Goal: Task Accomplishment & Management: Use online tool/utility

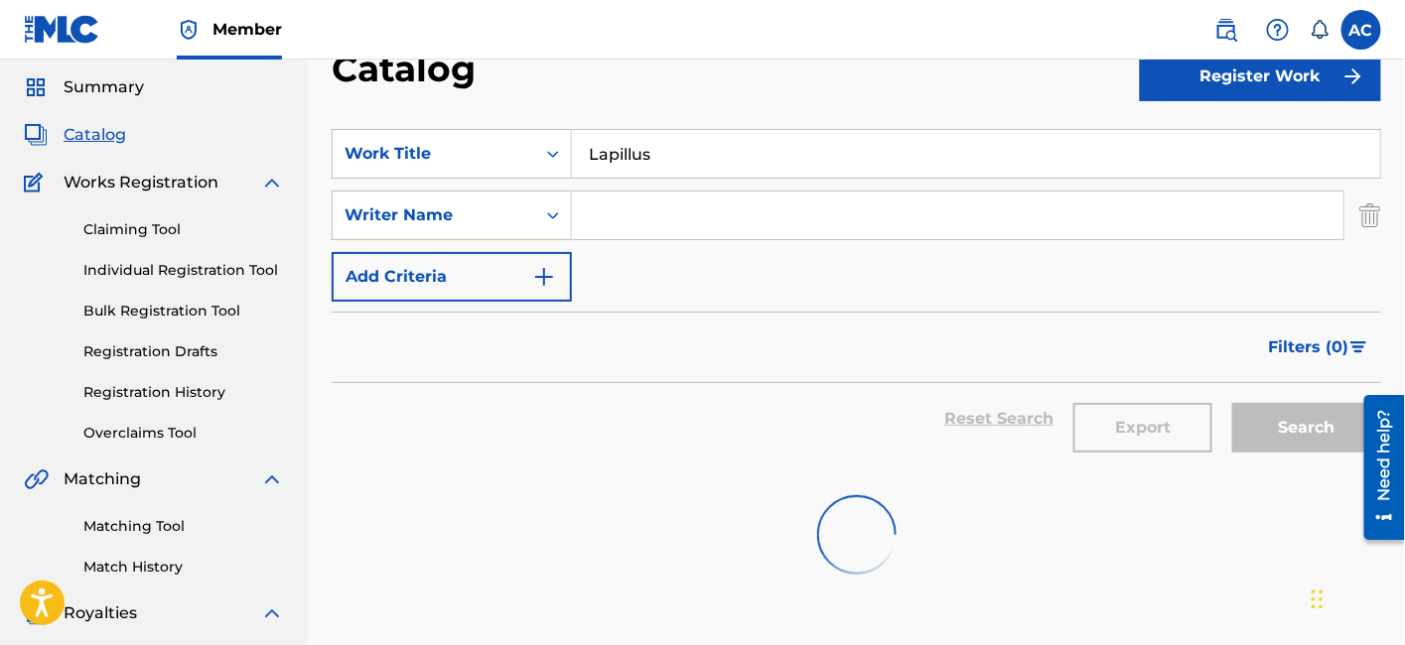
scroll to position [42, 0]
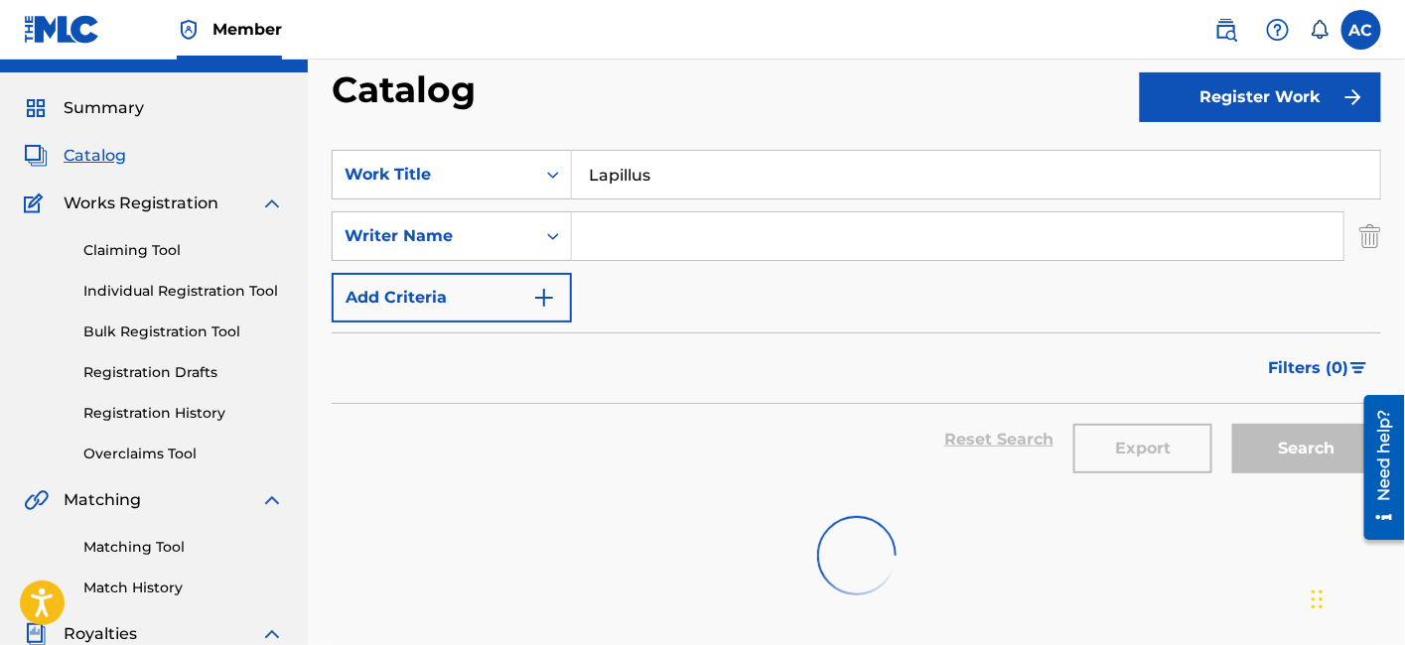
click at [621, 186] on input "Lapillus" at bounding box center [976, 175] width 808 height 48
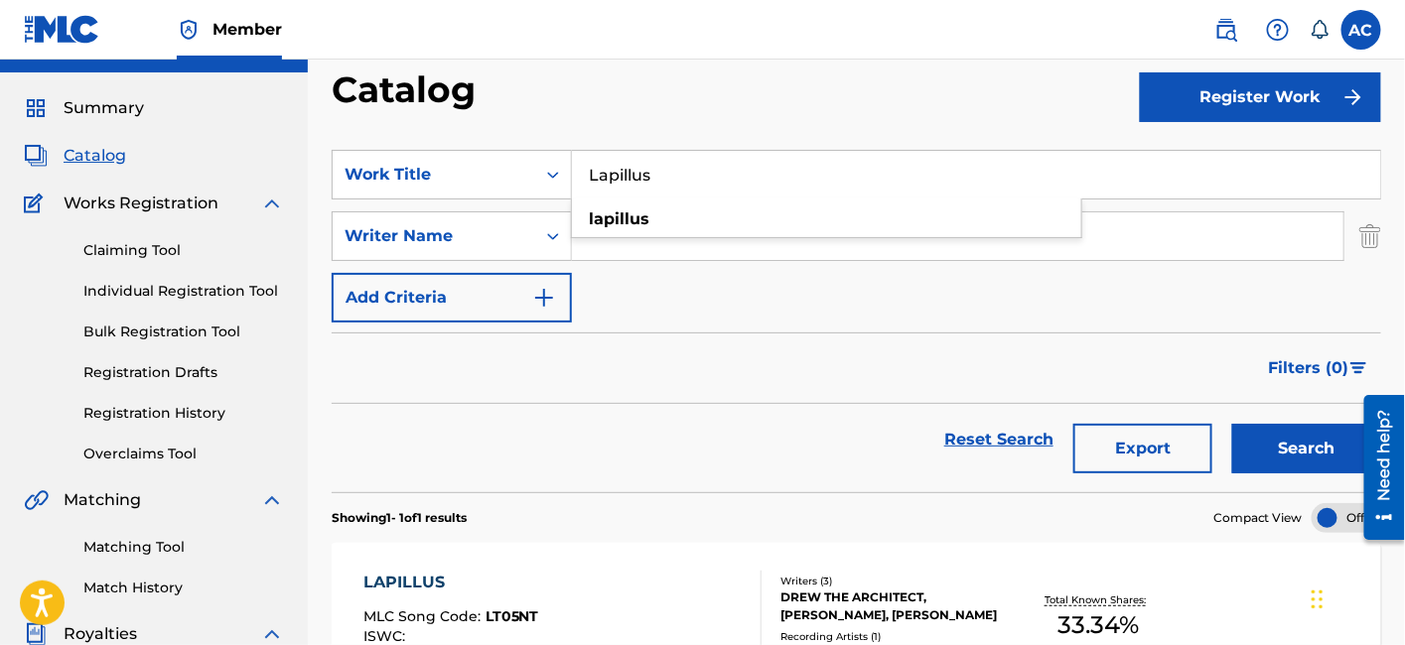
click at [613, 184] on input "Lapillus" at bounding box center [976, 175] width 808 height 48
paste input "Damp Still"
type input "Damp Still"
click at [1232, 424] on button "Search" at bounding box center [1306, 449] width 149 height 50
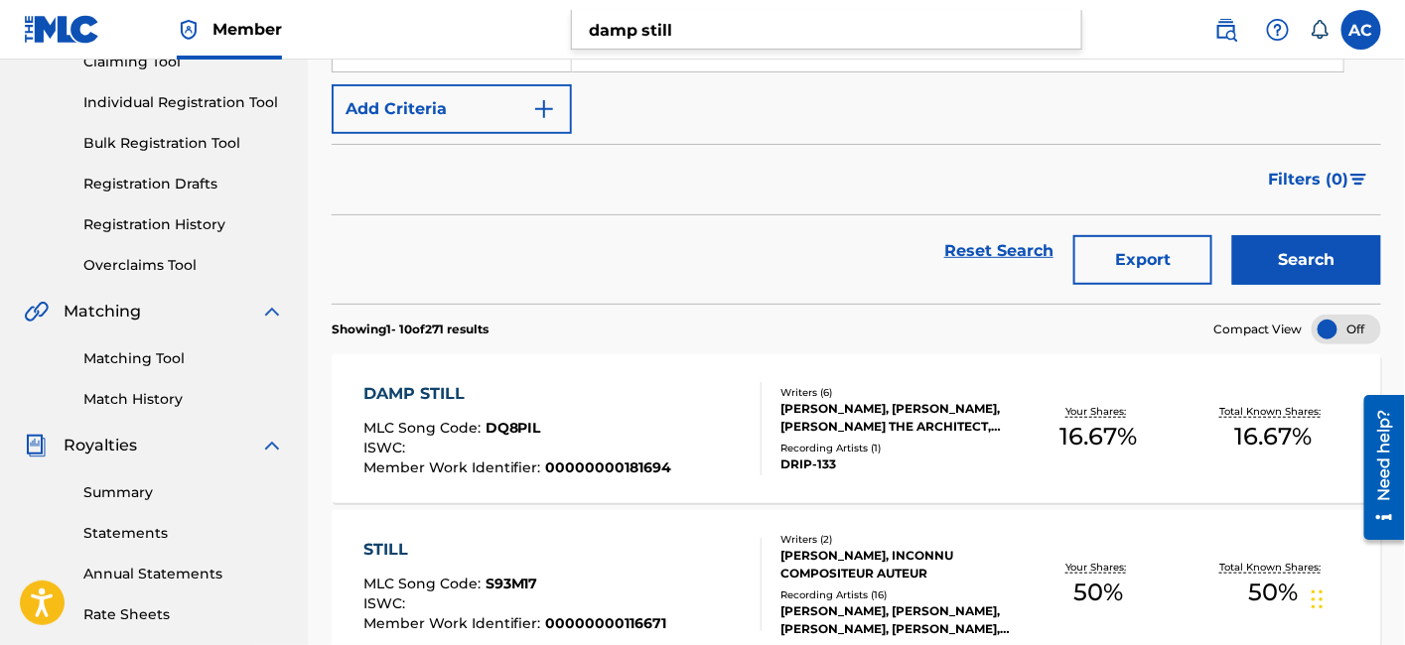
scroll to position [231, 0]
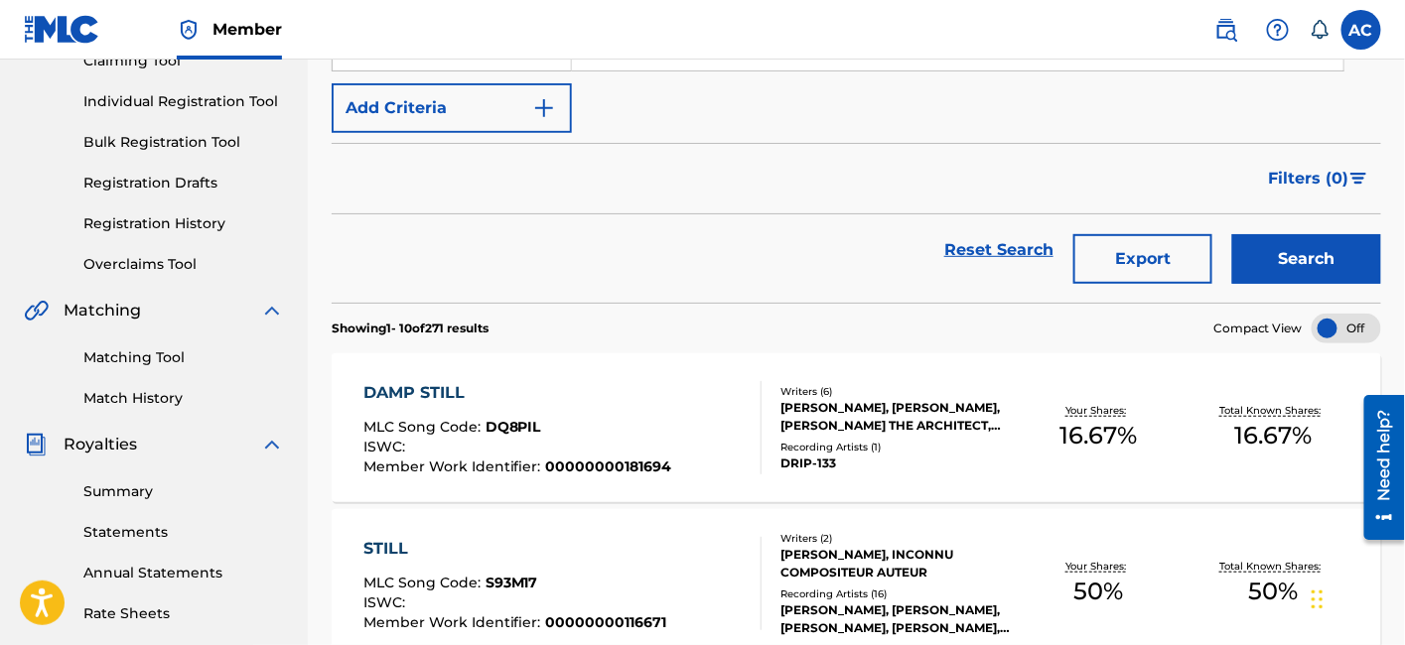
click at [622, 405] on div "DAMP STILL MLC Song Code : DQ8PIL ISWC : Member Work Identifier : 00000000181694" at bounding box center [517, 427] width 309 height 93
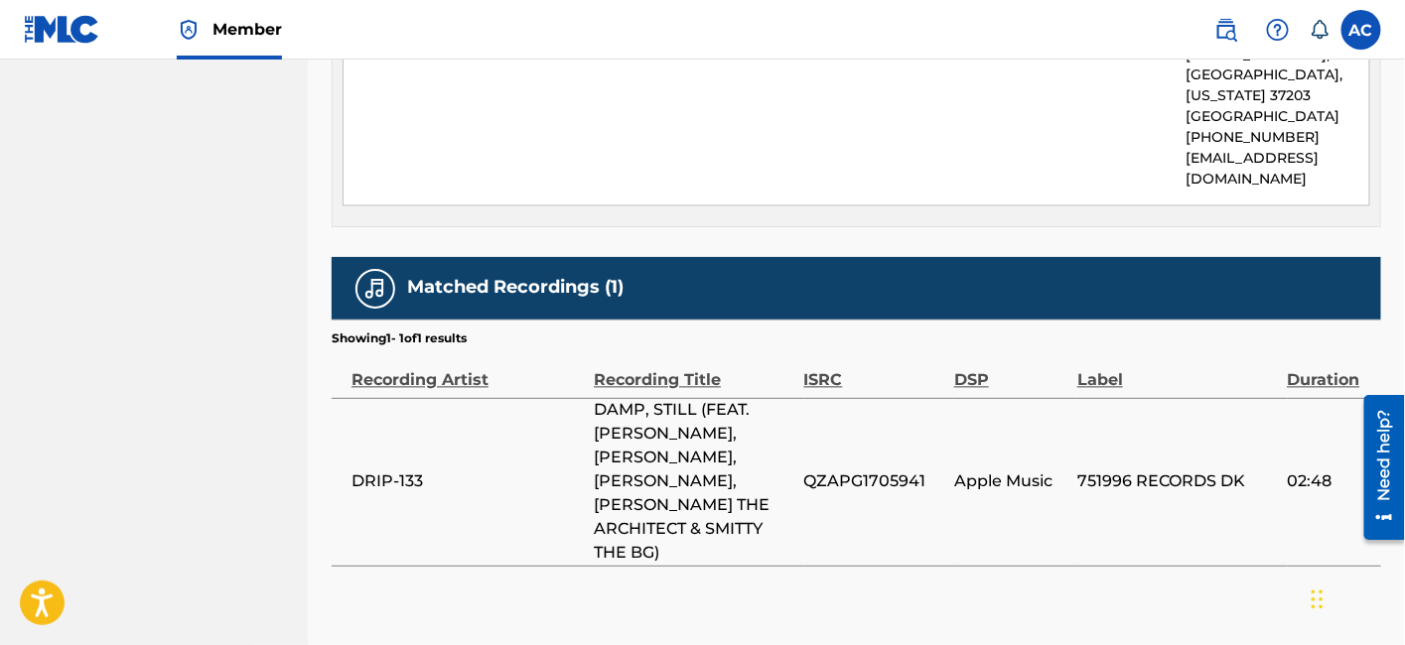
scroll to position [1199, 0]
click at [859, 434] on td "QZAPG1705941" at bounding box center [879, 482] width 150 height 168
copy span "QZAPG1705941"
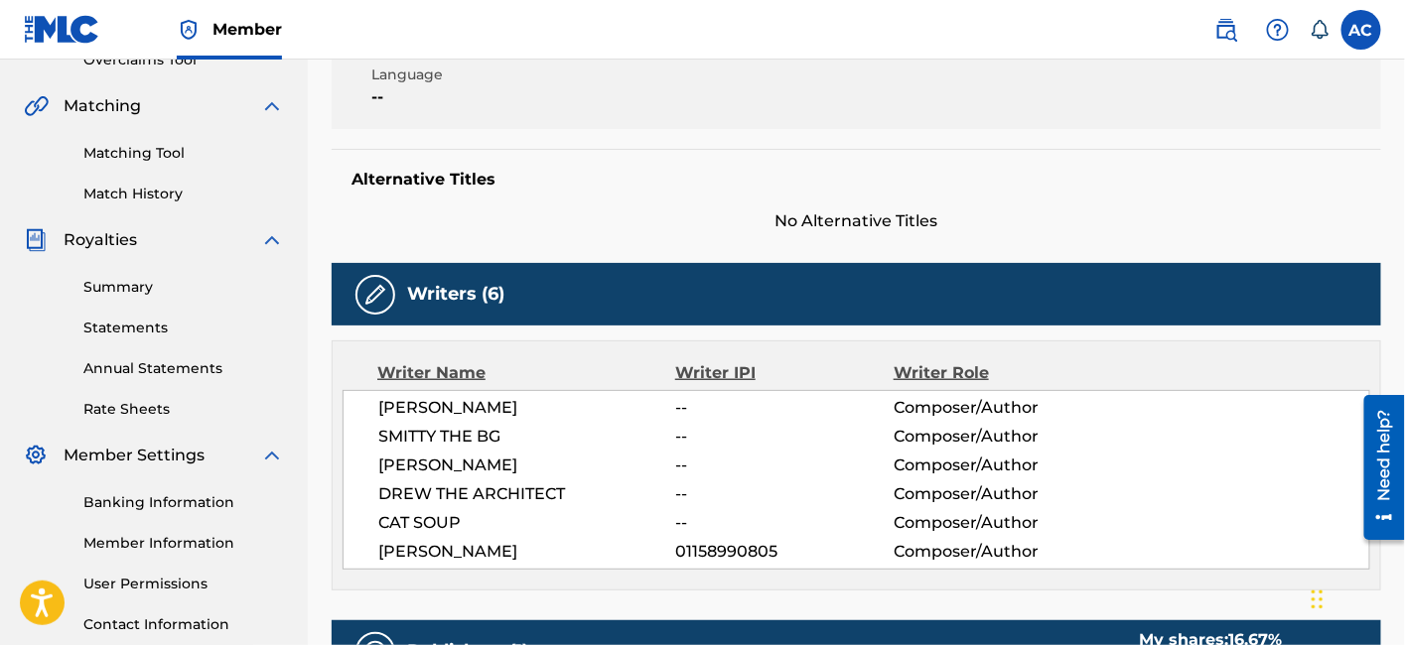
scroll to position [0, 0]
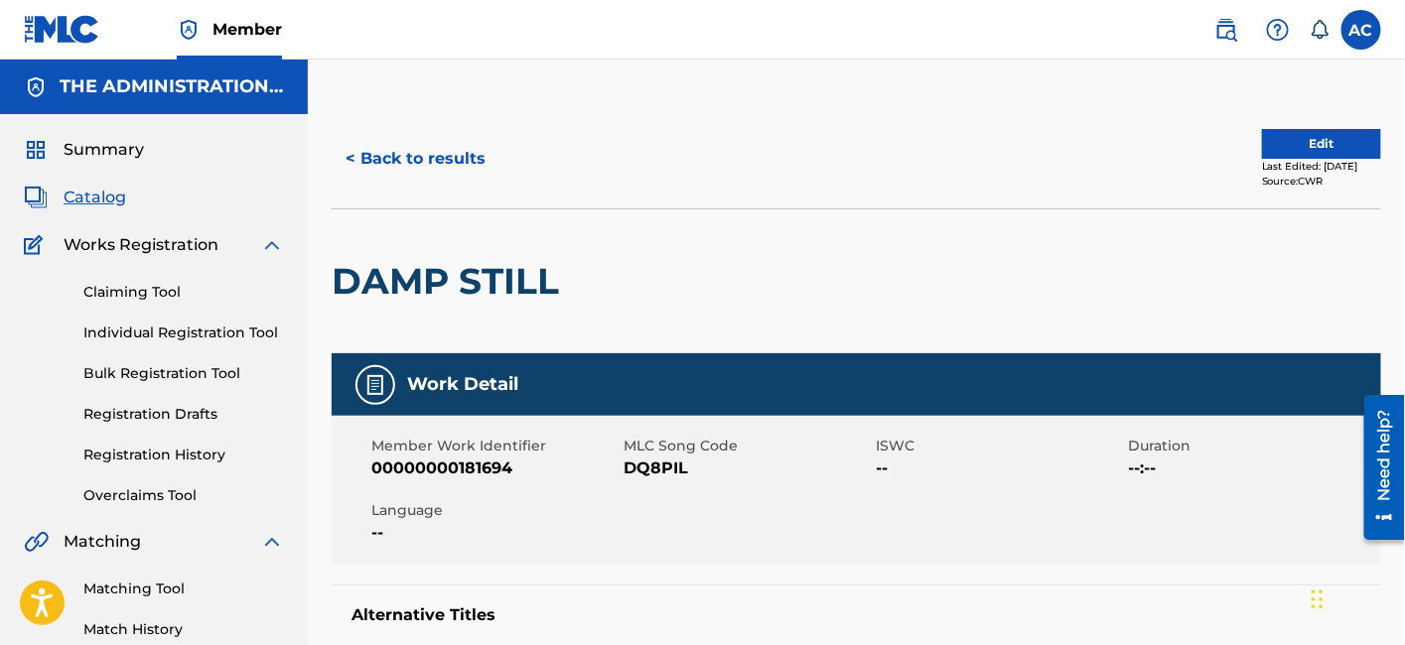
click at [521, 273] on h2 "DAMP STILL" at bounding box center [450, 281] width 237 height 45
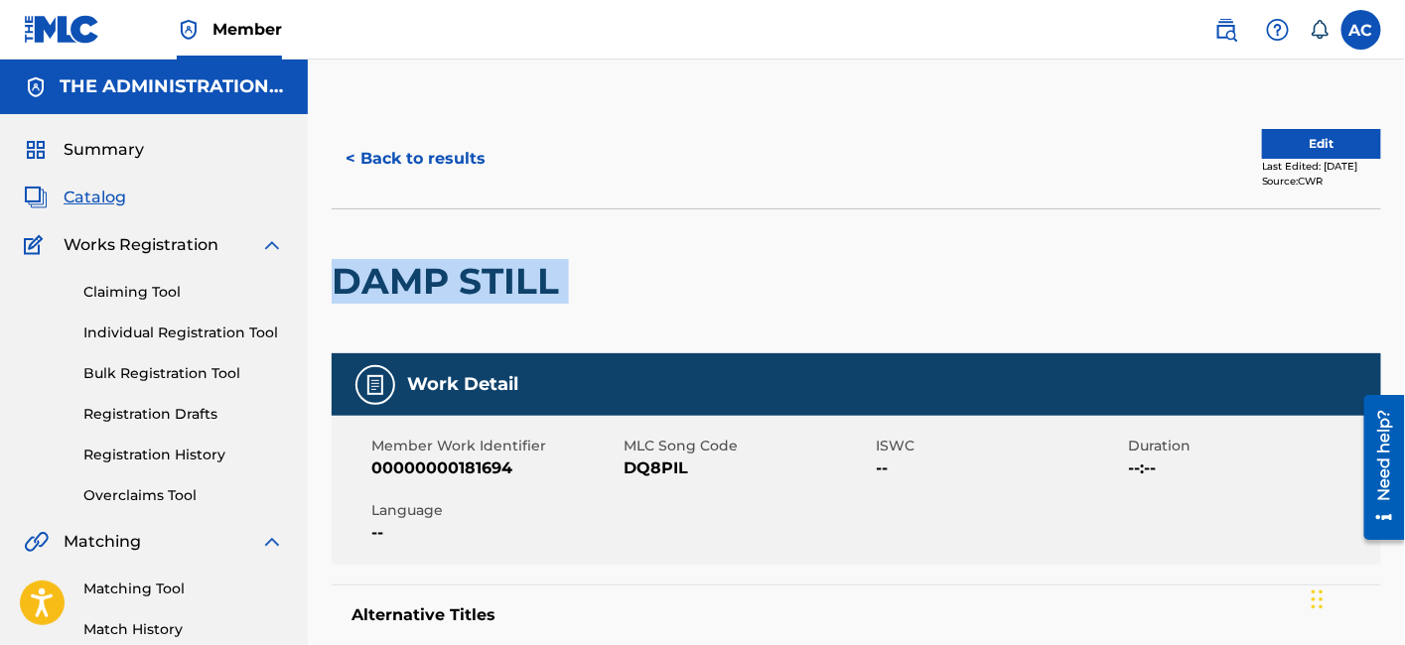
click at [521, 273] on h2 "DAMP STILL" at bounding box center [450, 281] width 237 height 45
copy div "DAMP STILL"
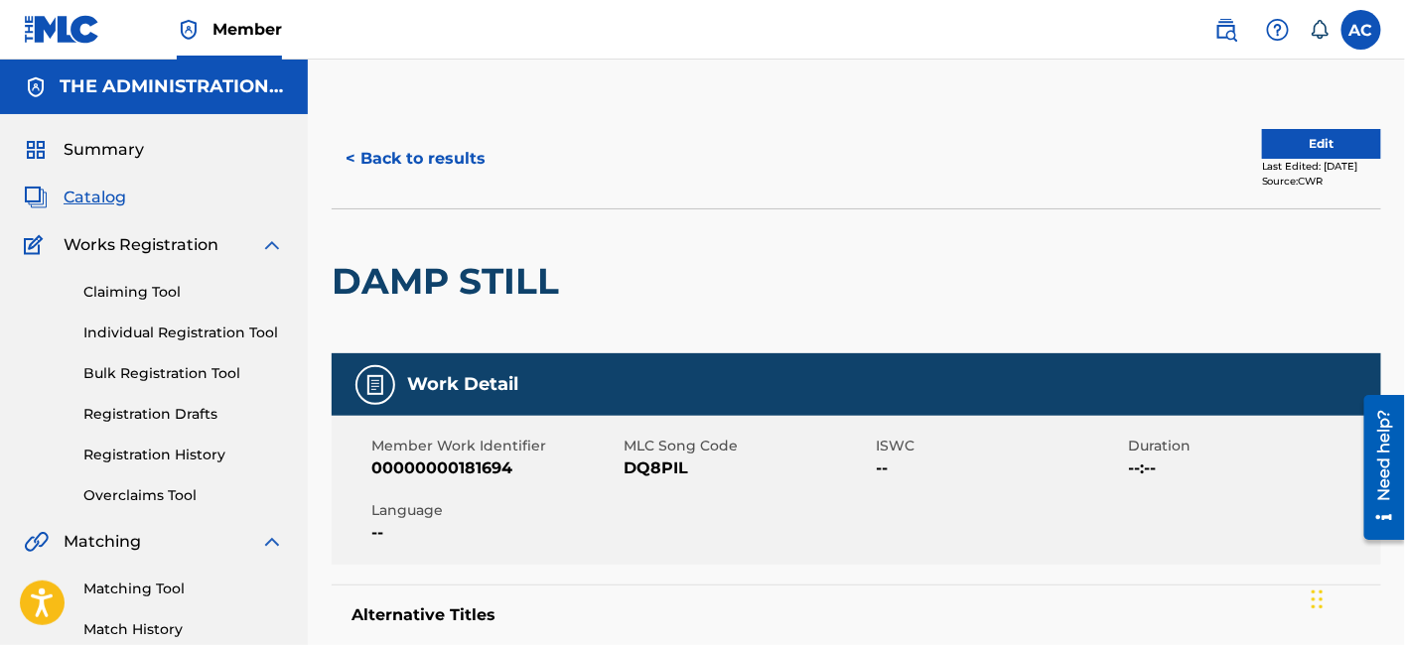
click at [660, 465] on span "DQ8PIL" at bounding box center [746, 469] width 247 height 24
copy span "DQ8PIL"
click at [388, 190] on div "< Back to results Edit Last Edited: April 04, 2025 Source: CWR" at bounding box center [856, 158] width 1049 height 99
click at [414, 156] on button "< Back to results" at bounding box center [416, 159] width 168 height 50
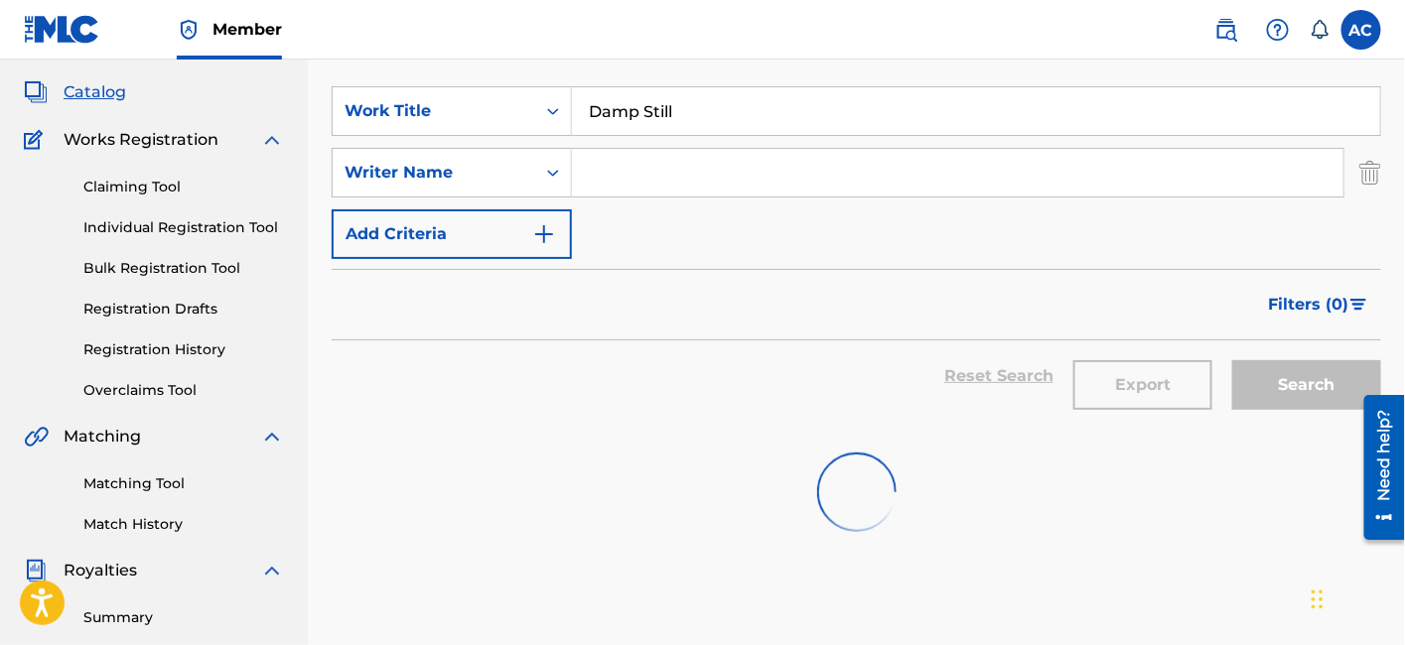
scroll to position [100, 0]
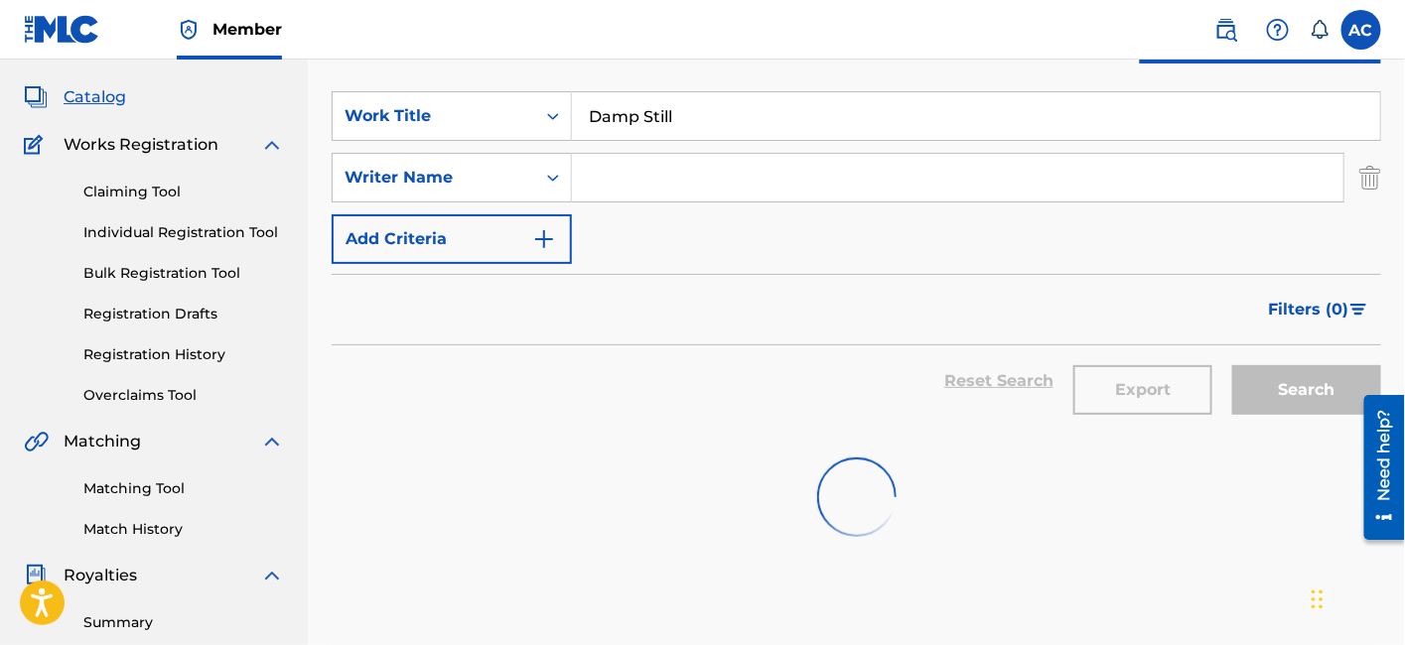
click at [695, 129] on input "Damp Still" at bounding box center [976, 116] width 808 height 48
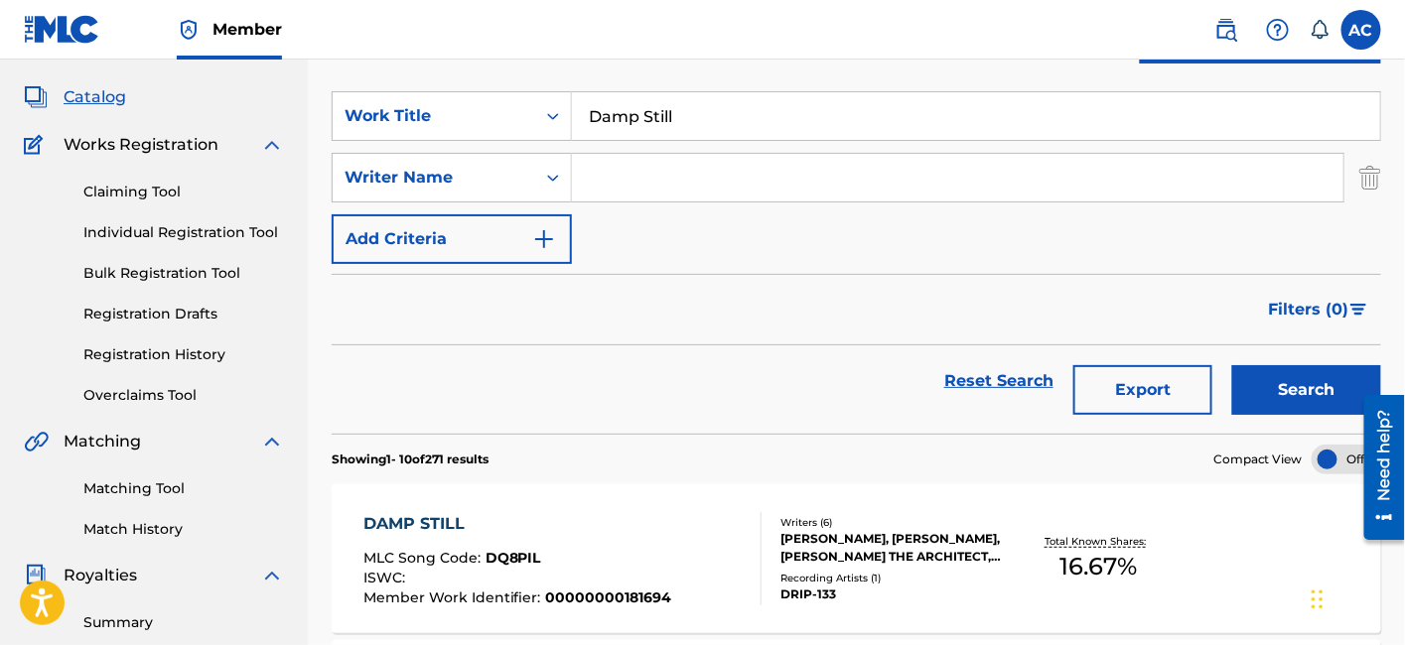
click at [695, 129] on input "Damp Still" at bounding box center [976, 116] width 808 height 48
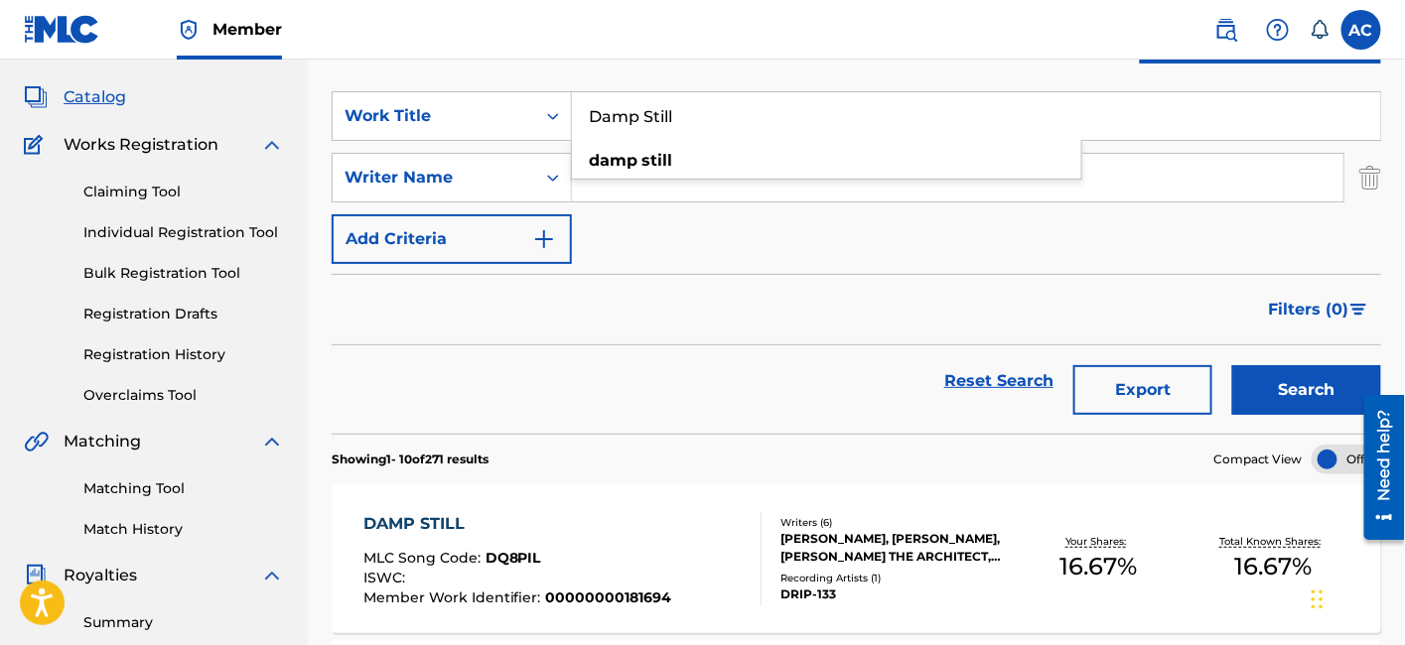
paste input "The Entrance of a Passage"
type input "The Entrance of a Passage"
click at [1232, 365] on button "Search" at bounding box center [1306, 390] width 149 height 50
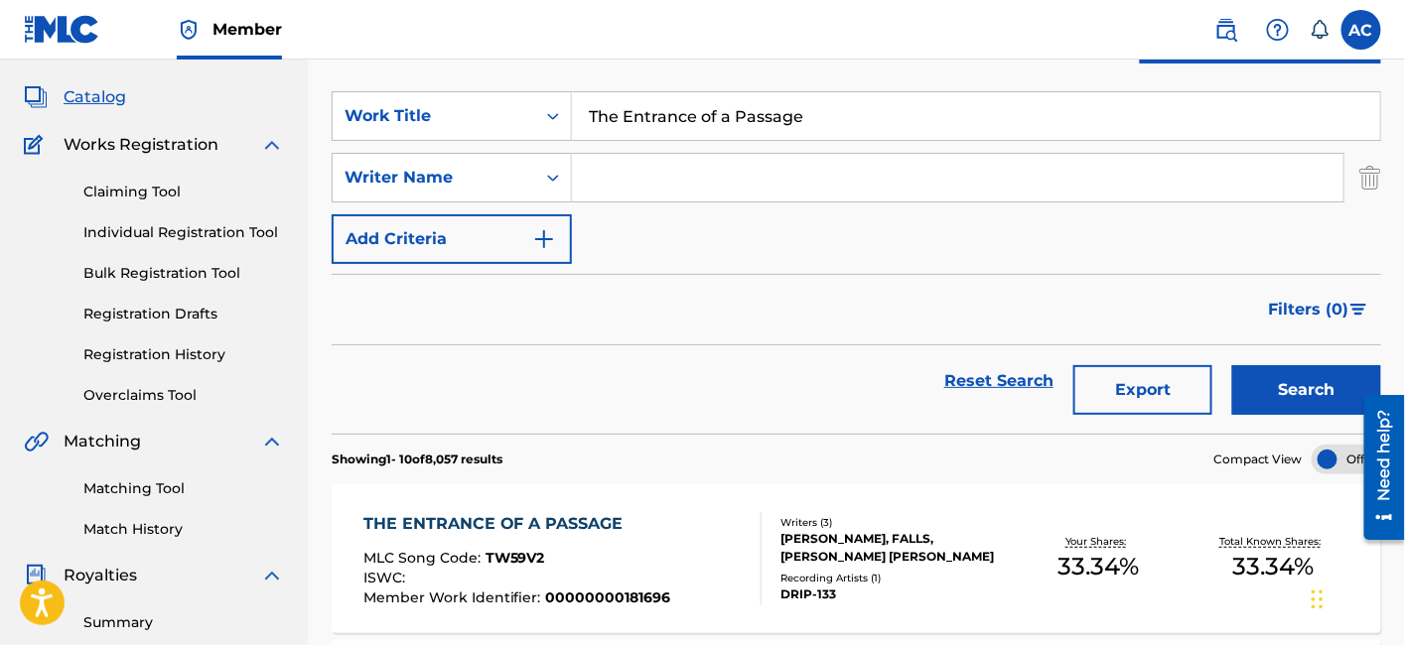
click at [635, 593] on span "00000000181696" at bounding box center [608, 598] width 125 height 18
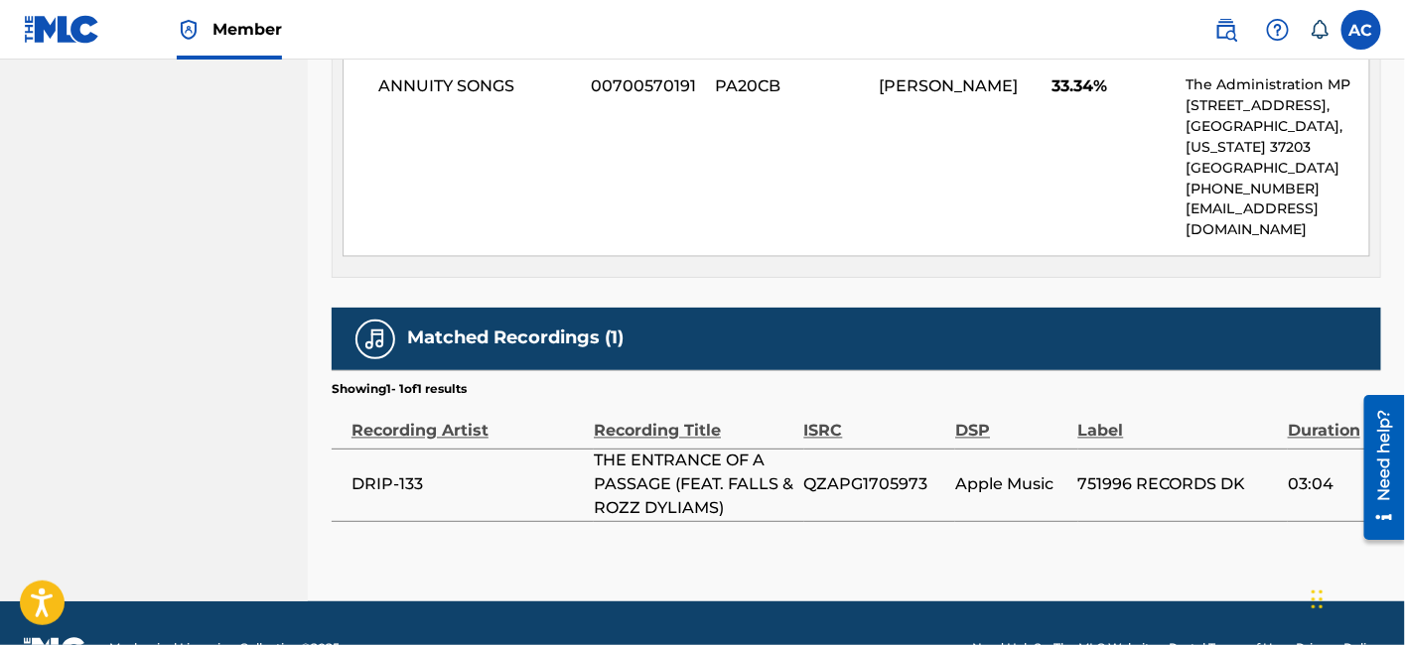
scroll to position [1063, 0]
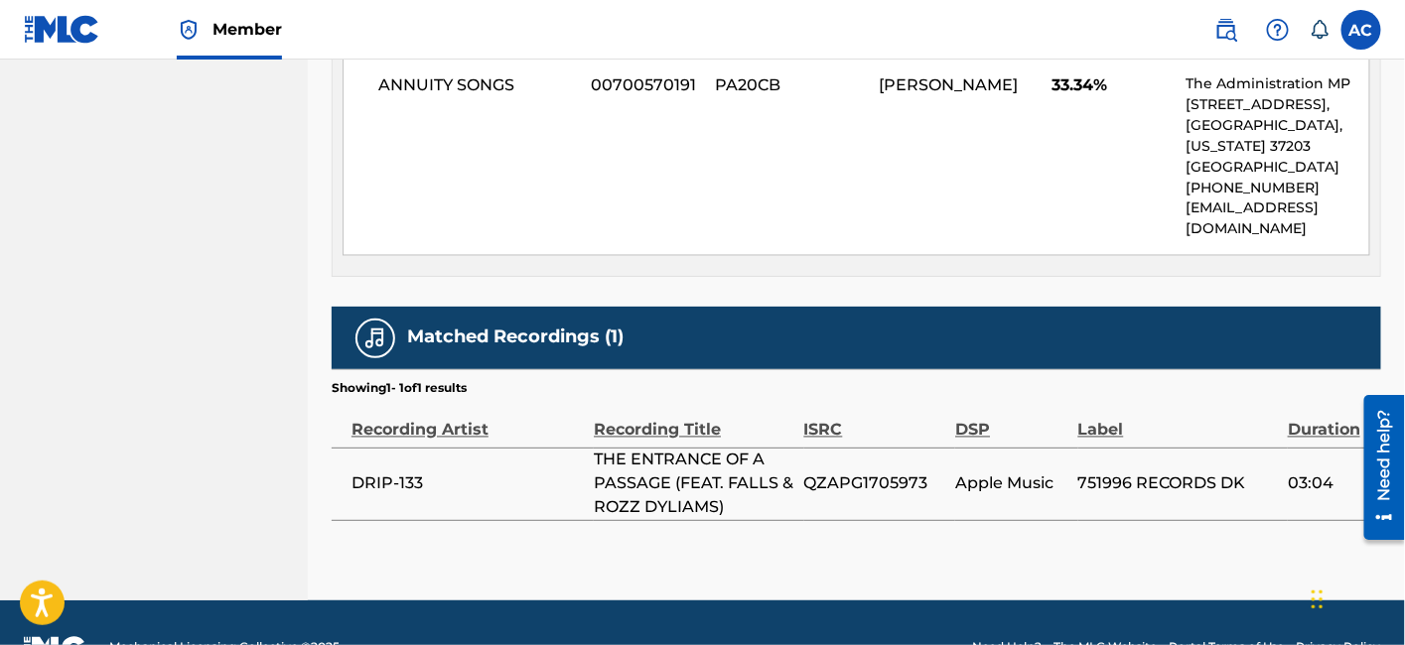
click at [834, 486] on span "QZAPG1705973" at bounding box center [875, 485] width 142 height 24
copy span "QZAPG1705973"
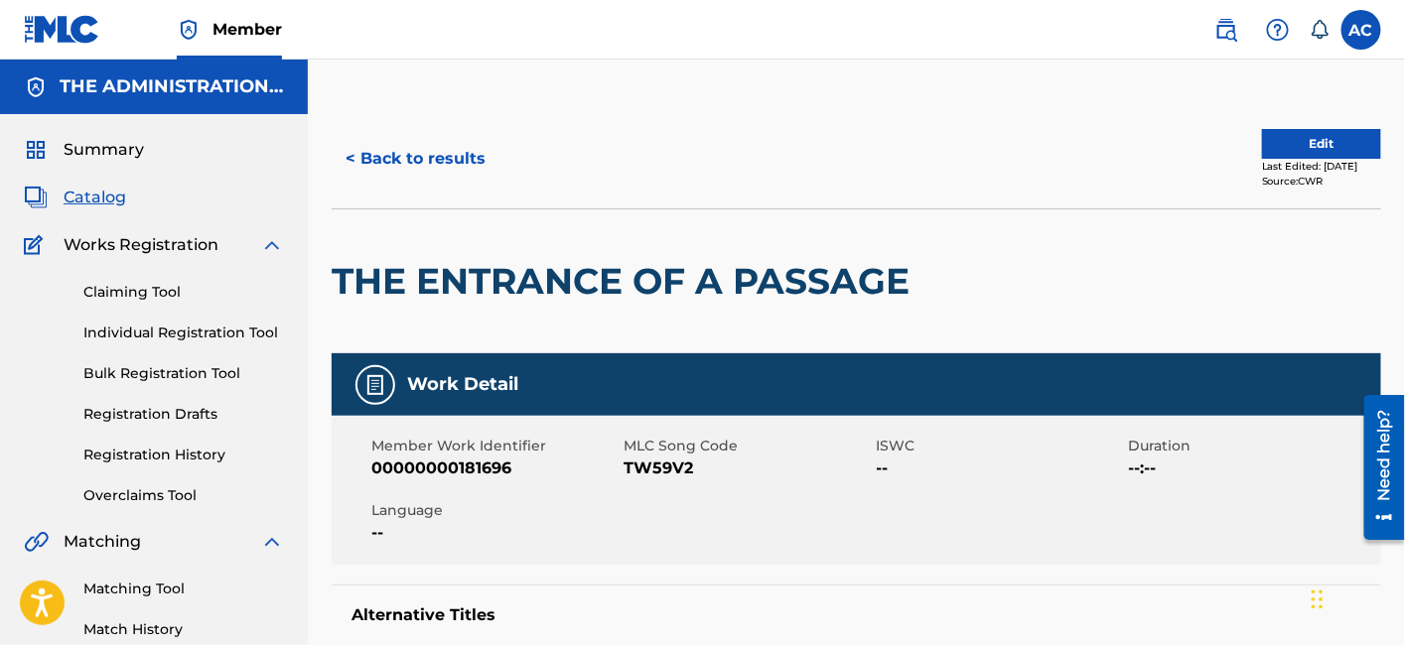
click at [571, 278] on h2 "THE ENTRANCE OF A PASSAGE" at bounding box center [626, 281] width 588 height 45
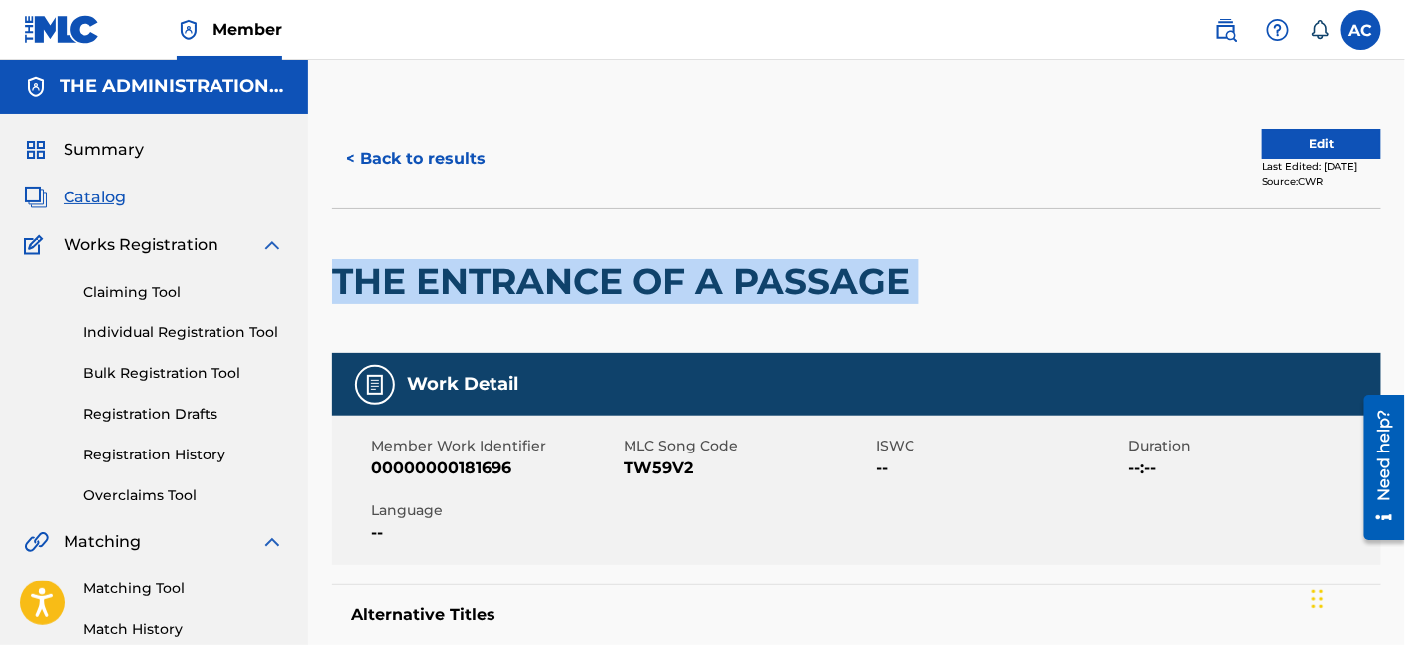
click at [571, 278] on h2 "THE ENTRANCE OF A PASSAGE" at bounding box center [626, 281] width 588 height 45
copy div "THE ENTRANCE OF A PASSAGE"
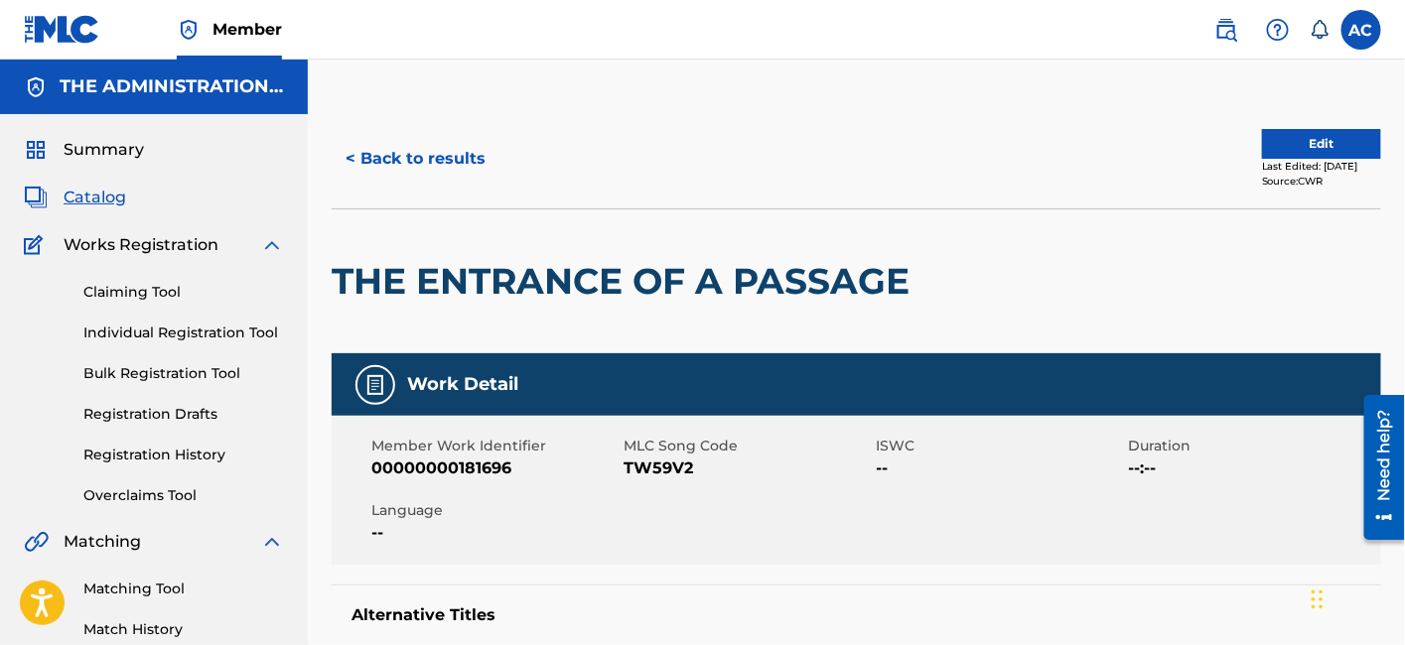
click at [686, 469] on span "TW59V2" at bounding box center [746, 469] width 247 height 24
copy span "TW59V2"
click at [467, 170] on button "< Back to results" at bounding box center [416, 159] width 168 height 50
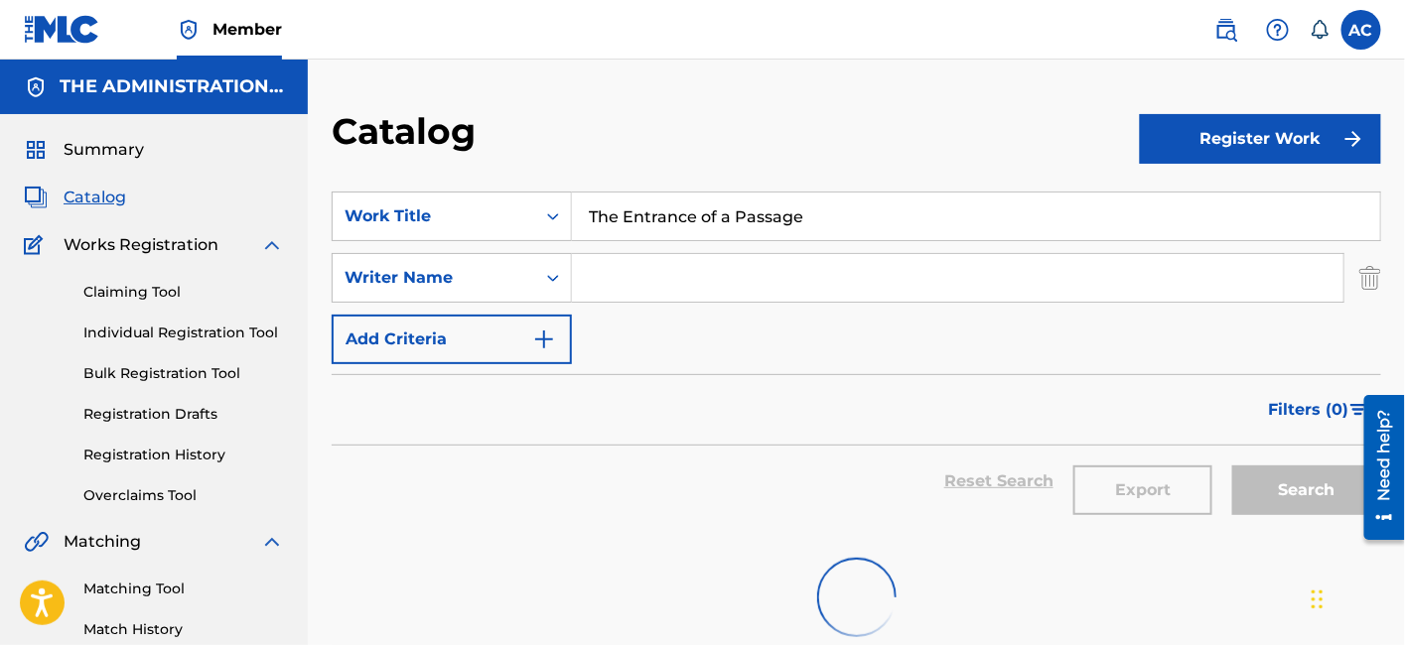
scroll to position [100, 0]
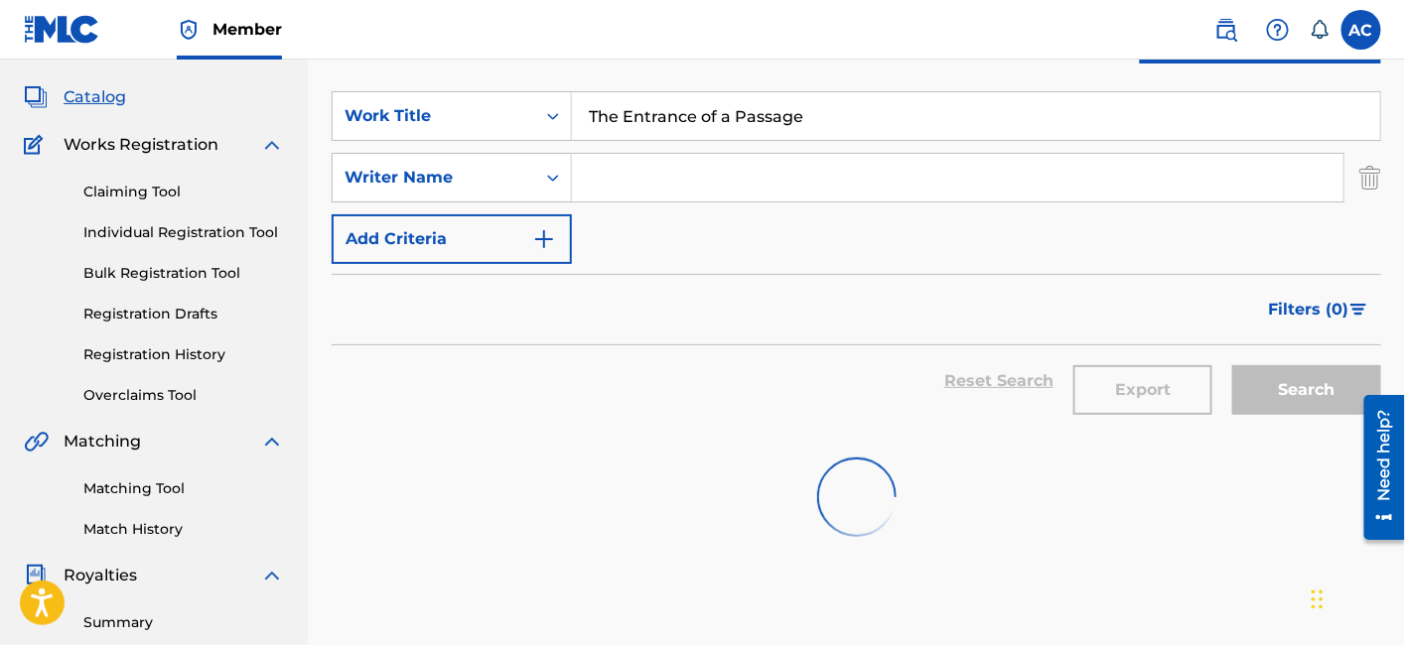
click at [635, 136] on input "The Entrance of a Passage" at bounding box center [976, 116] width 808 height 48
paste input "Sæoi"
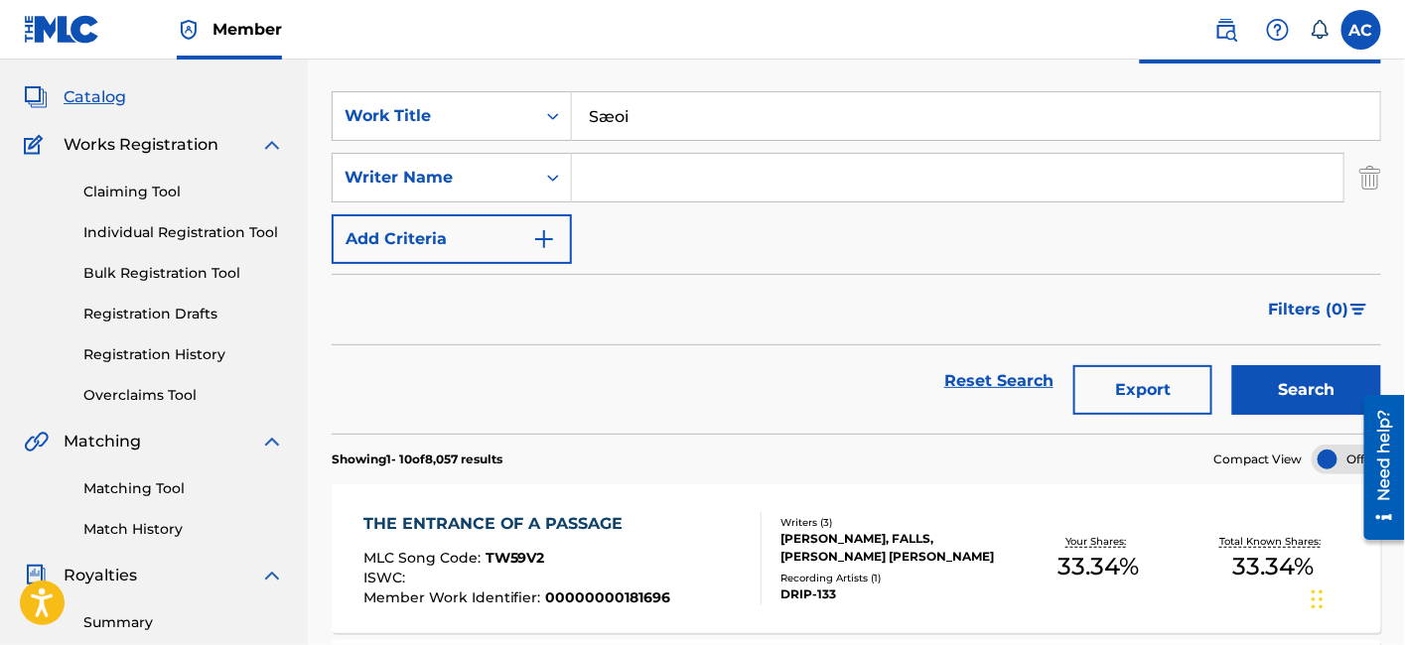
type input "Sæoi"
click at [1232, 365] on button "Search" at bounding box center [1306, 390] width 149 height 50
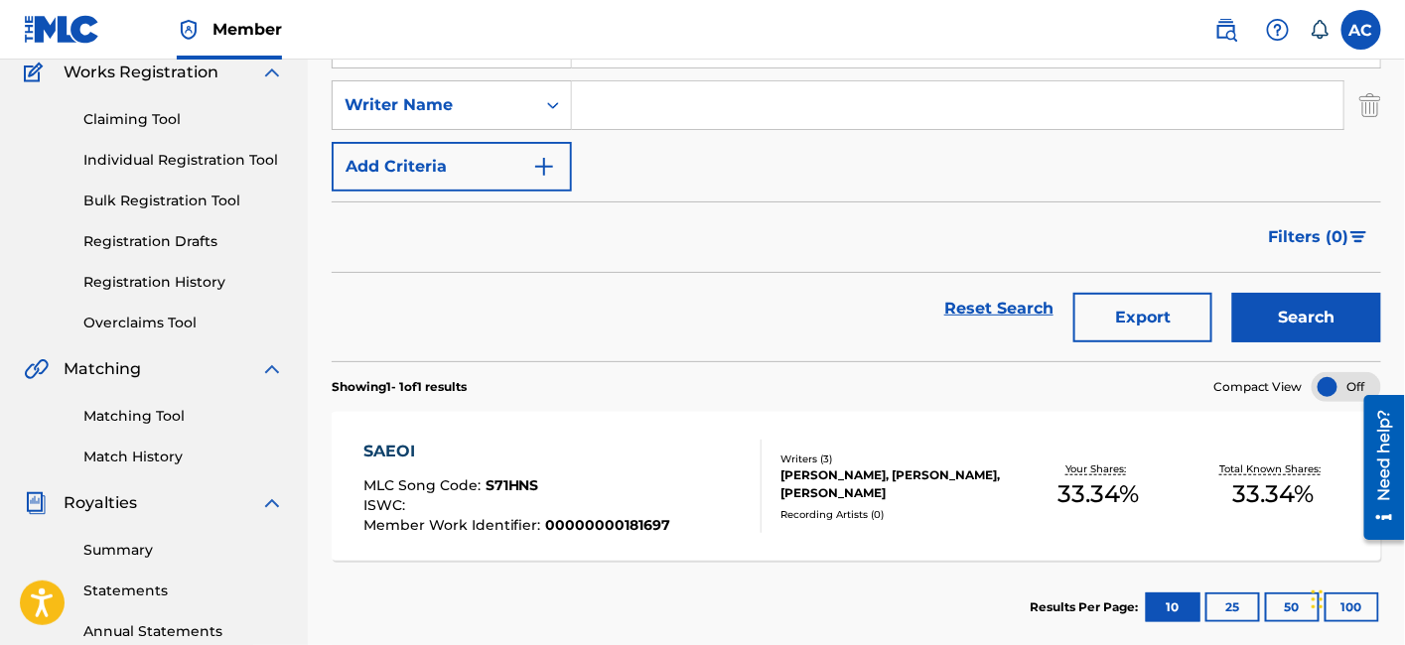
scroll to position [171, 0]
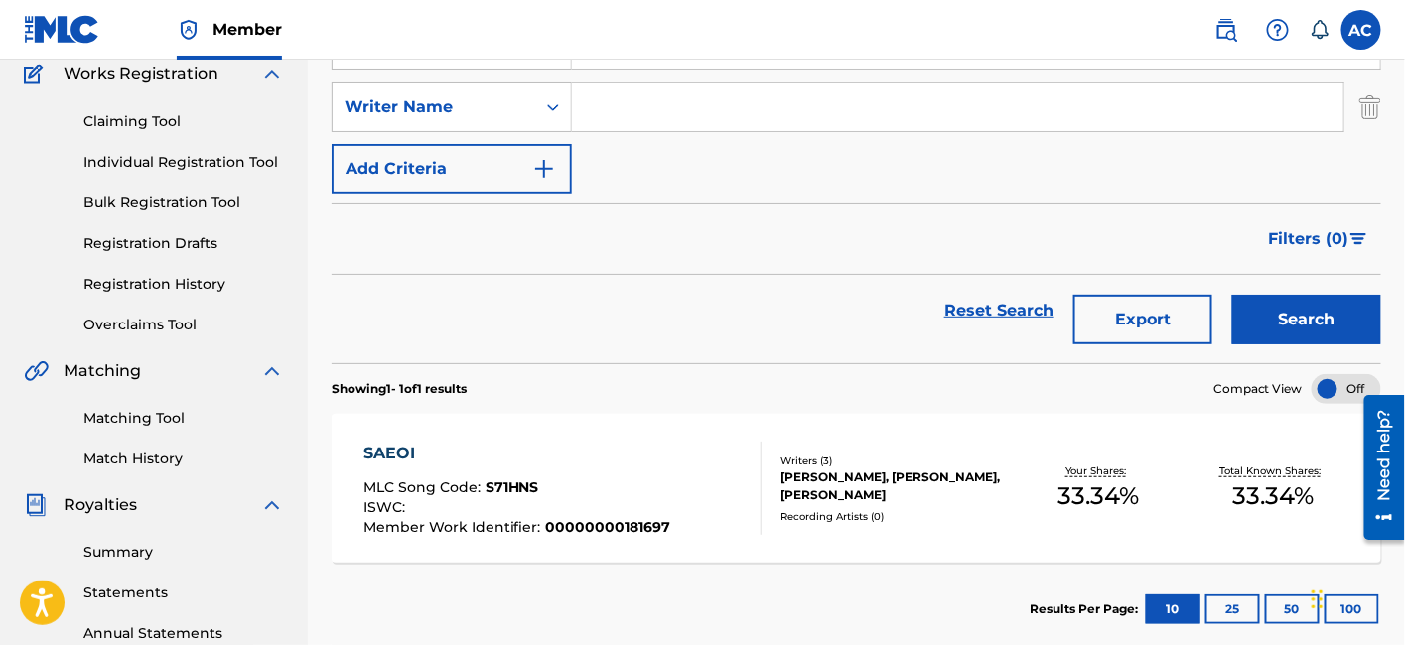
click at [630, 488] on div "MLC Song Code : S71HNS" at bounding box center [517, 491] width 308 height 20
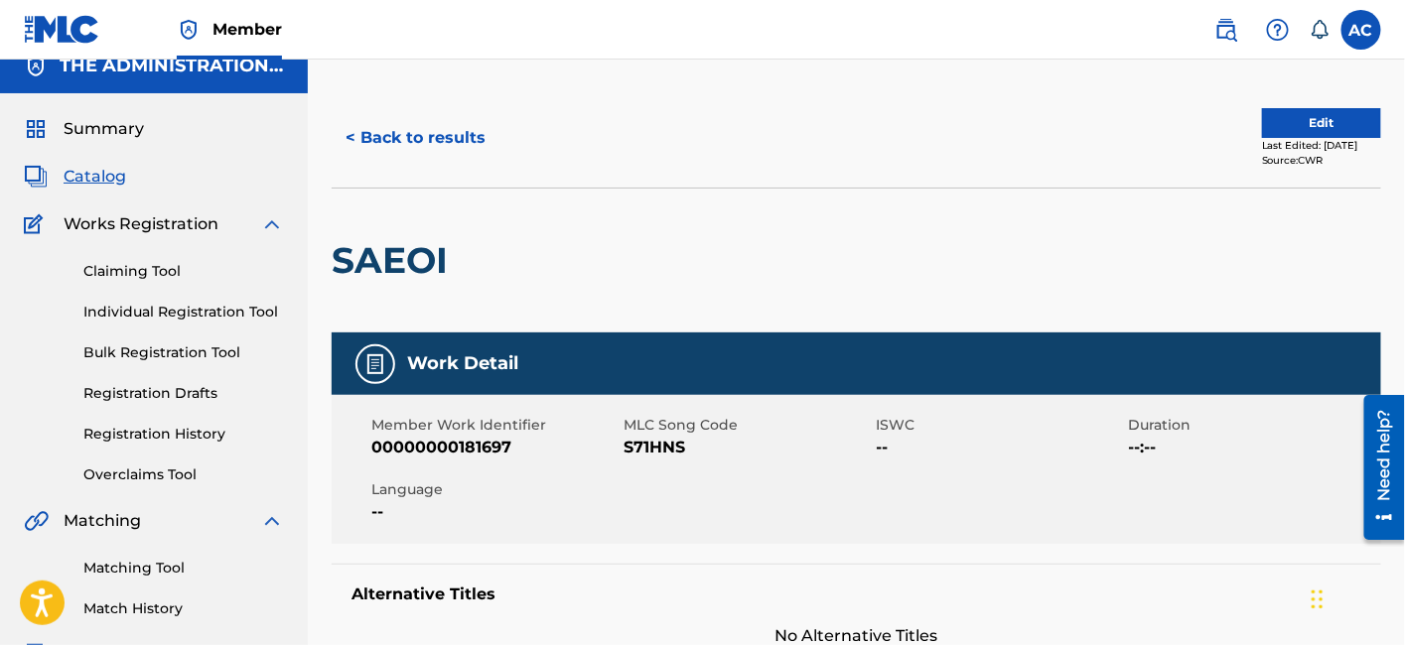
scroll to position [22, 0]
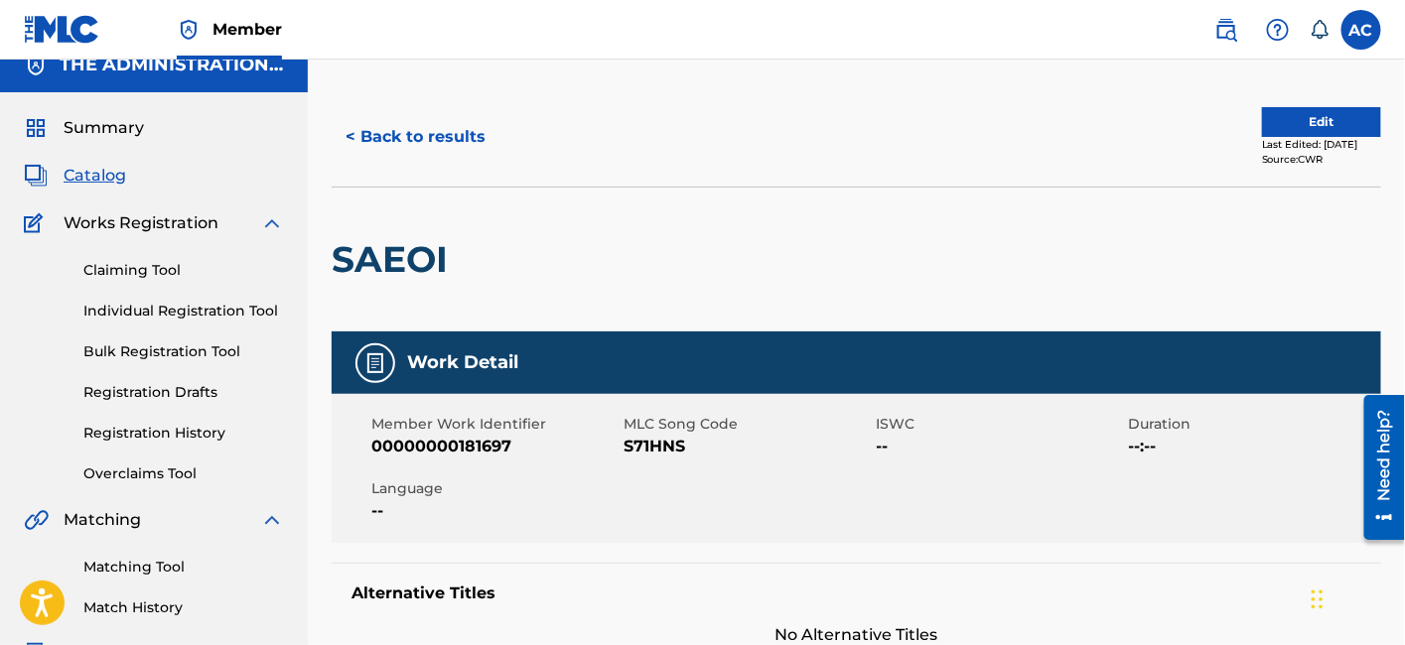
click at [450, 262] on h2 "SAEOI" at bounding box center [395, 259] width 126 height 45
click at [425, 255] on h2 "SAEOI" at bounding box center [395, 259] width 126 height 45
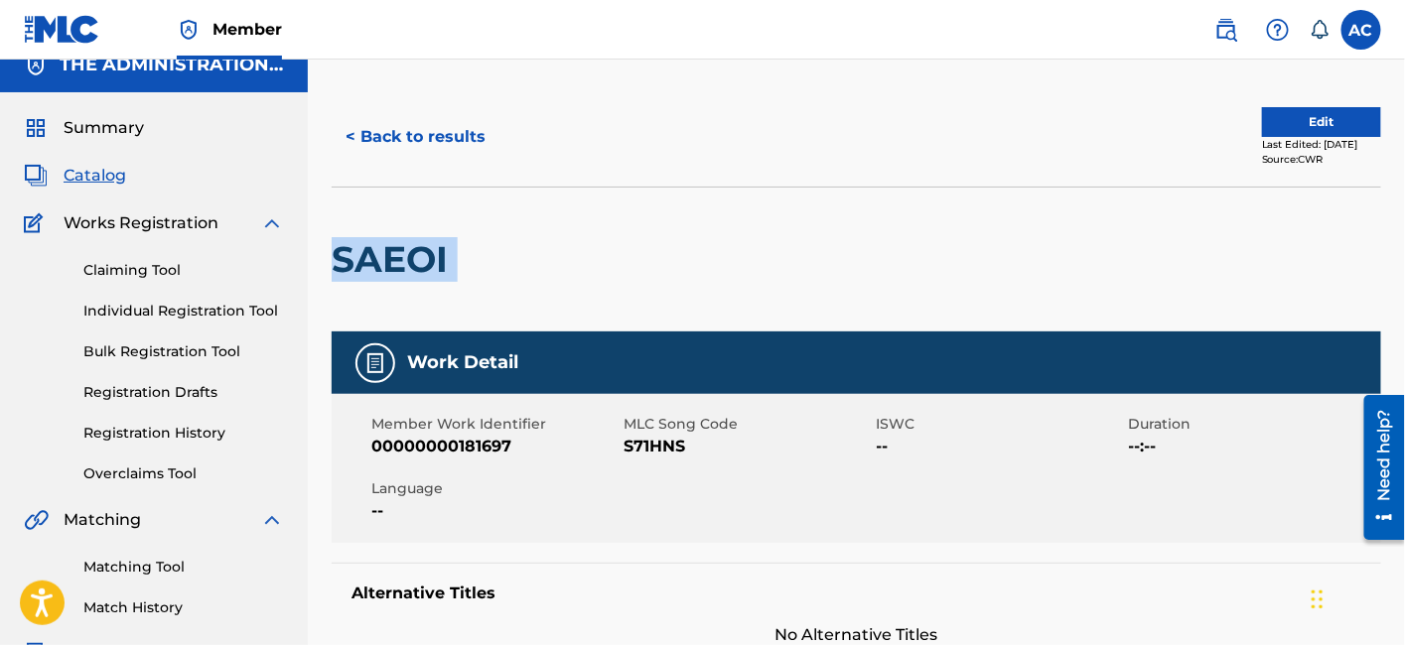
copy div "SAEOI"
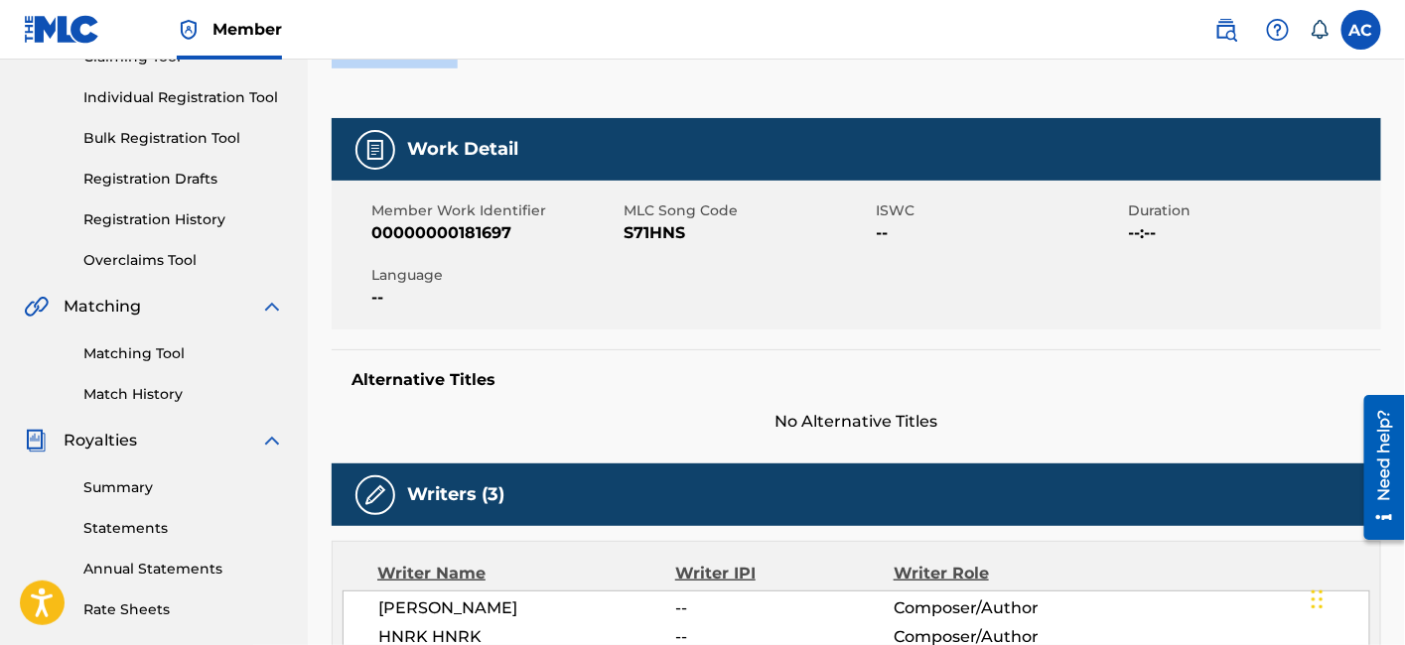
scroll to position [0, 0]
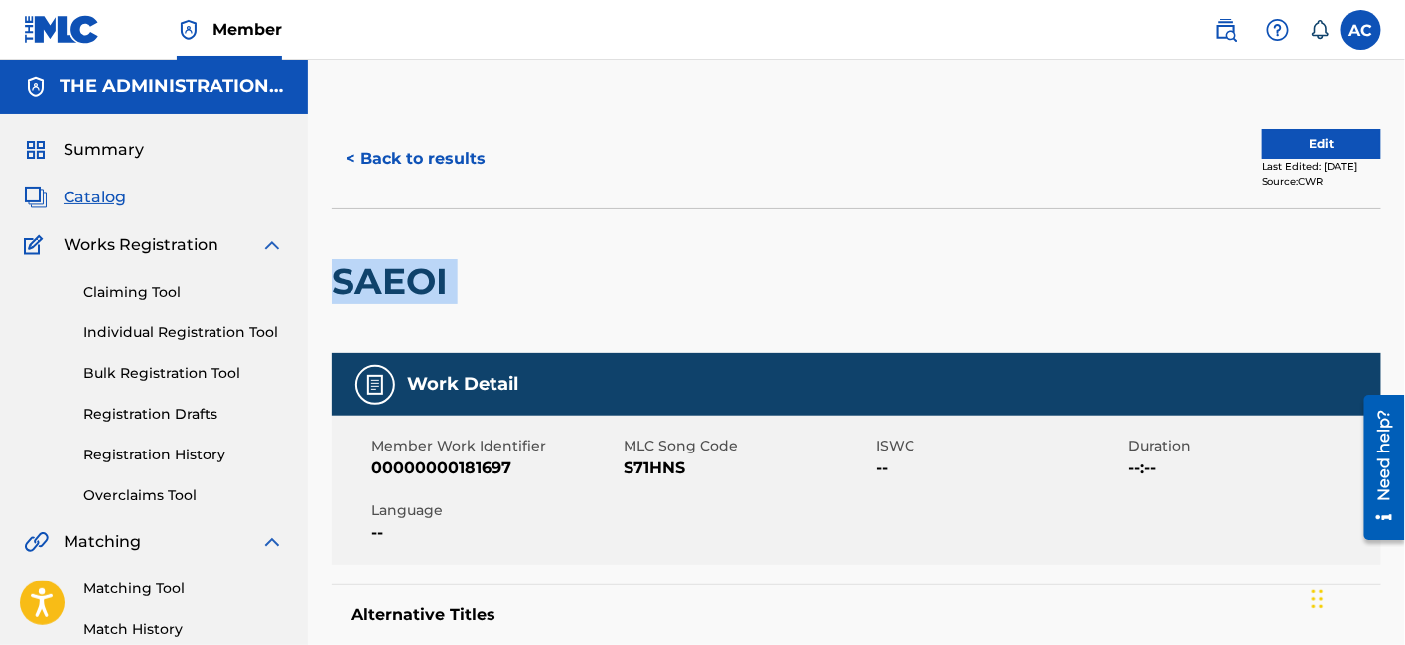
click at [1308, 134] on button "Edit" at bounding box center [1321, 144] width 119 height 30
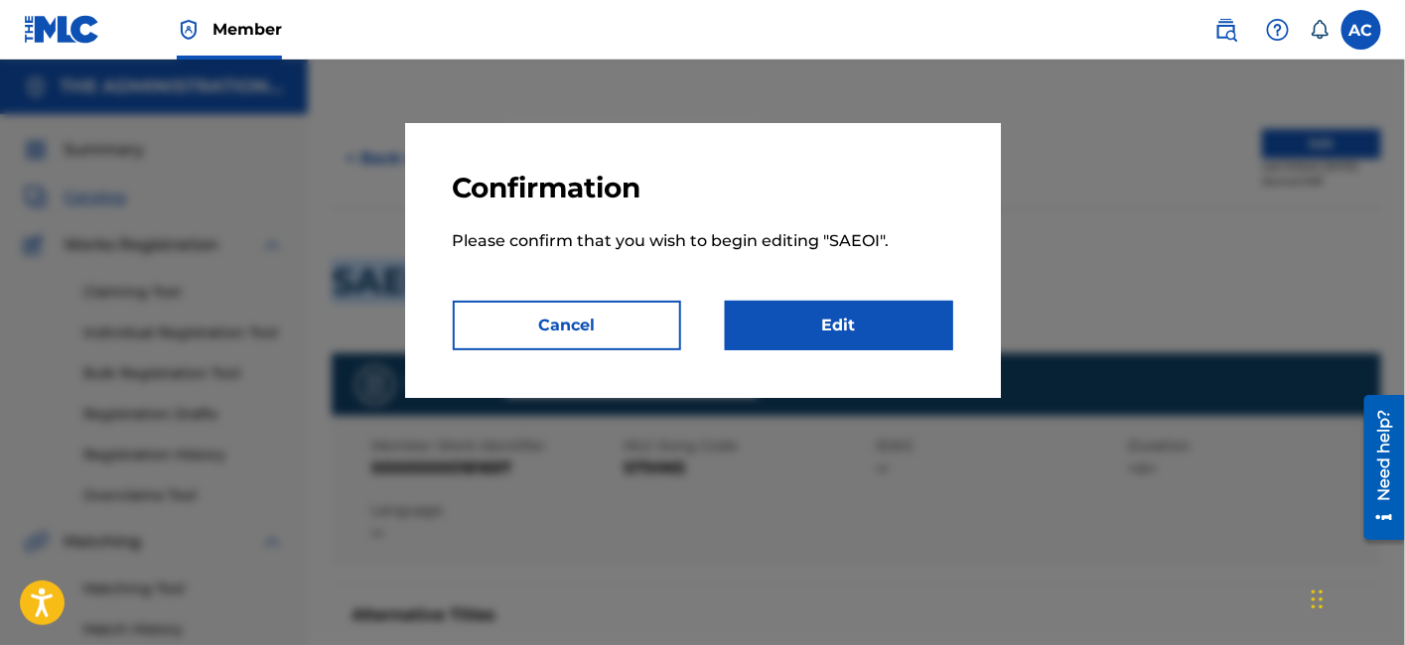
click at [918, 342] on link "Edit" at bounding box center [839, 326] width 228 height 50
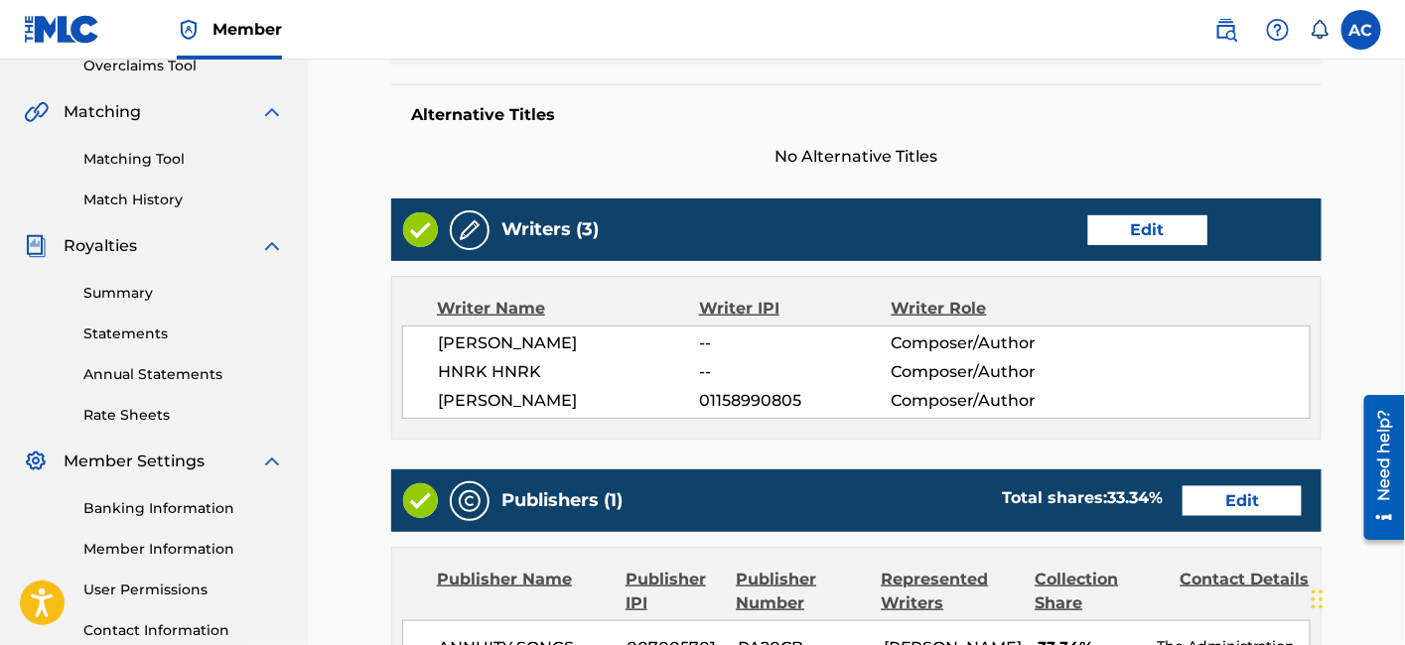
scroll to position [708, 0]
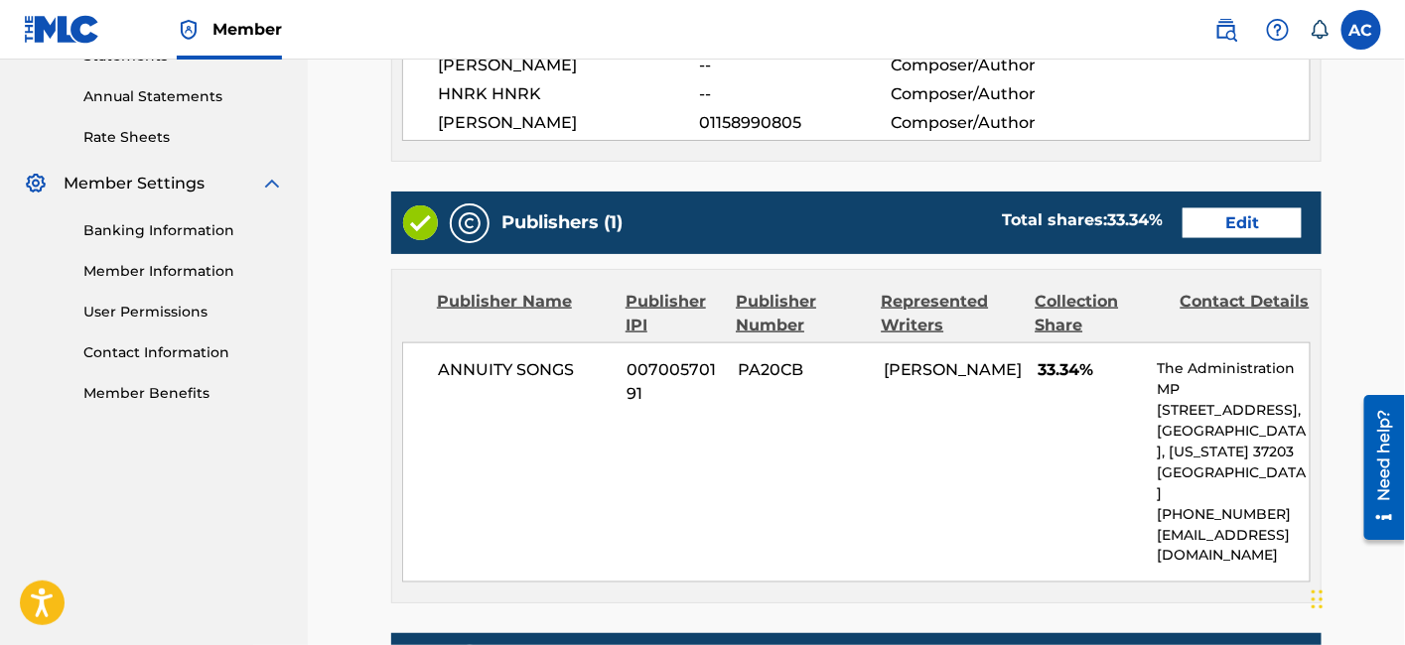
click at [1199, 218] on link "Edit" at bounding box center [1241, 223] width 119 height 30
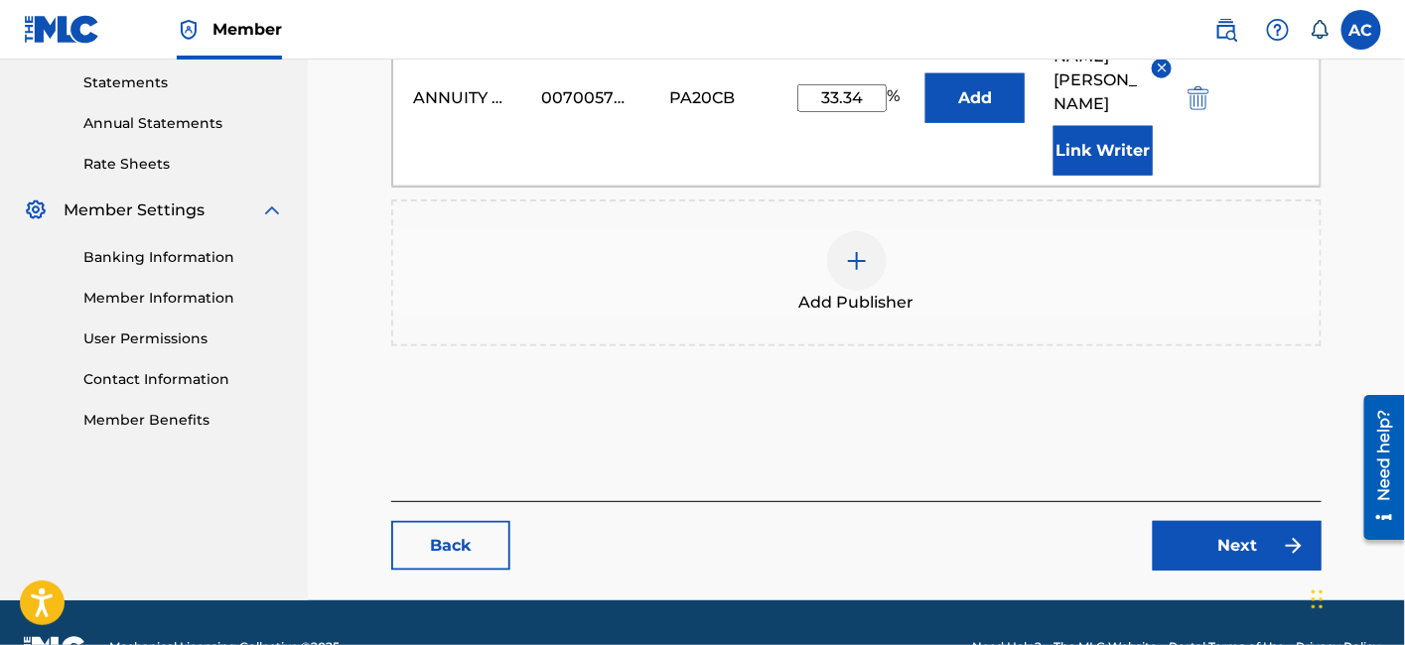
scroll to position [705, 0]
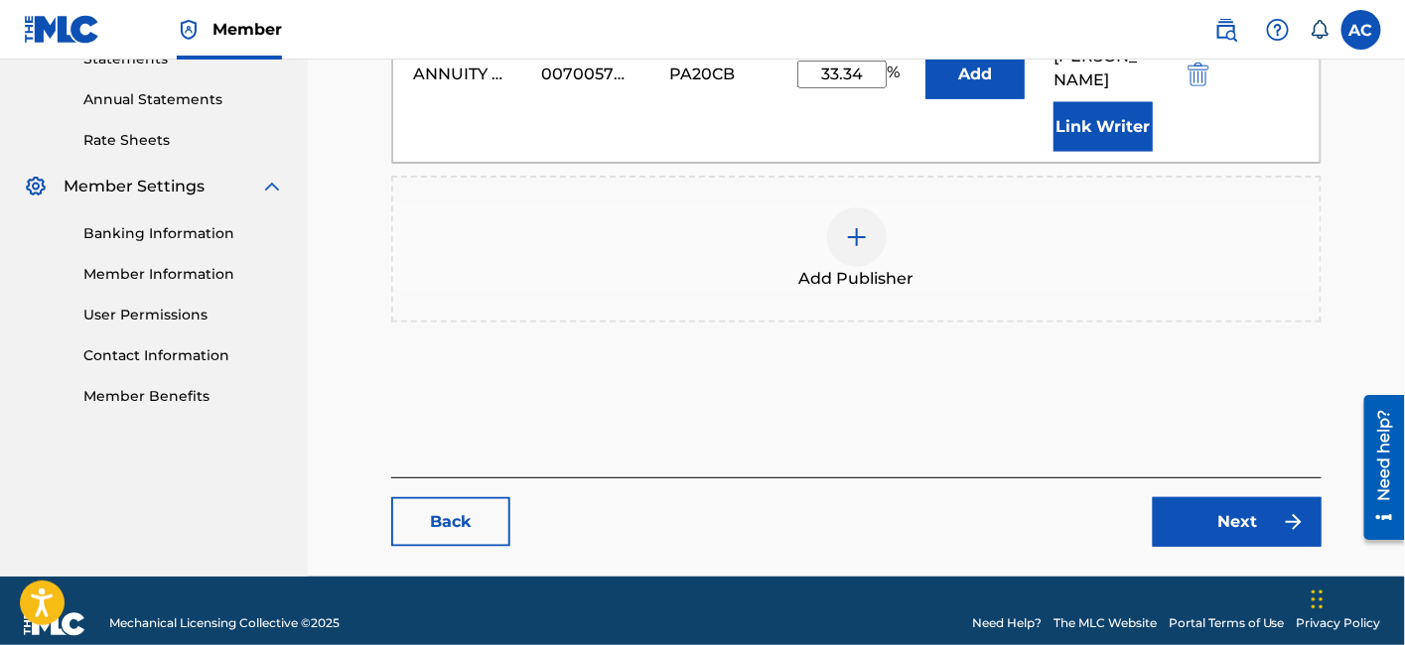
click at [428, 503] on link "Back" at bounding box center [450, 522] width 119 height 50
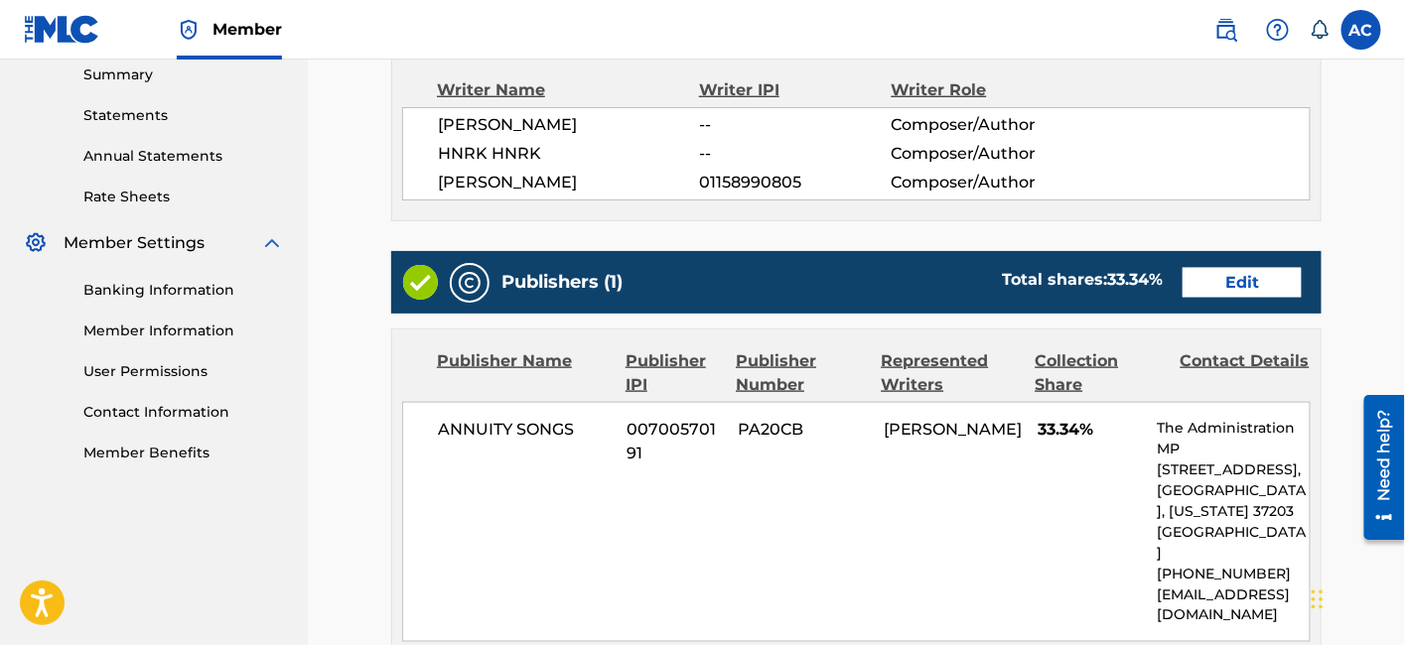
scroll to position [1157, 0]
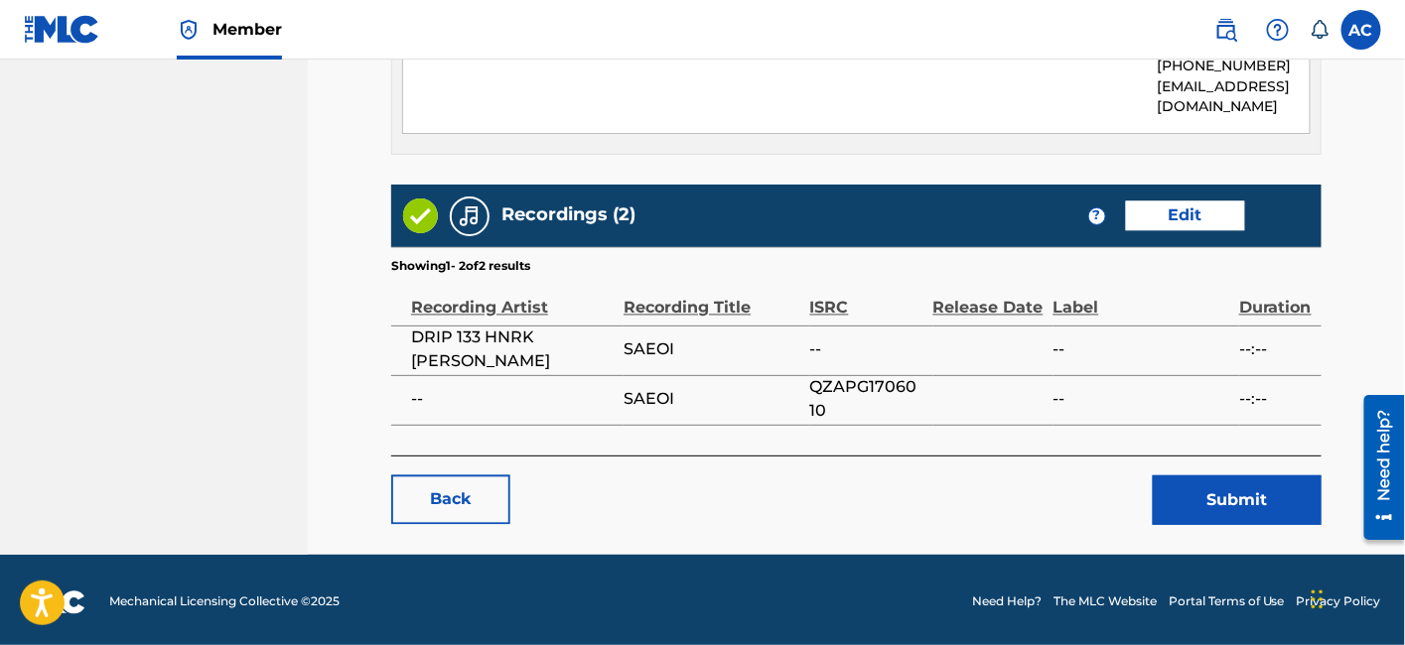
click at [819, 392] on span "QZAPG1706010" at bounding box center [866, 400] width 113 height 48
copy div "QZAPG1706010"
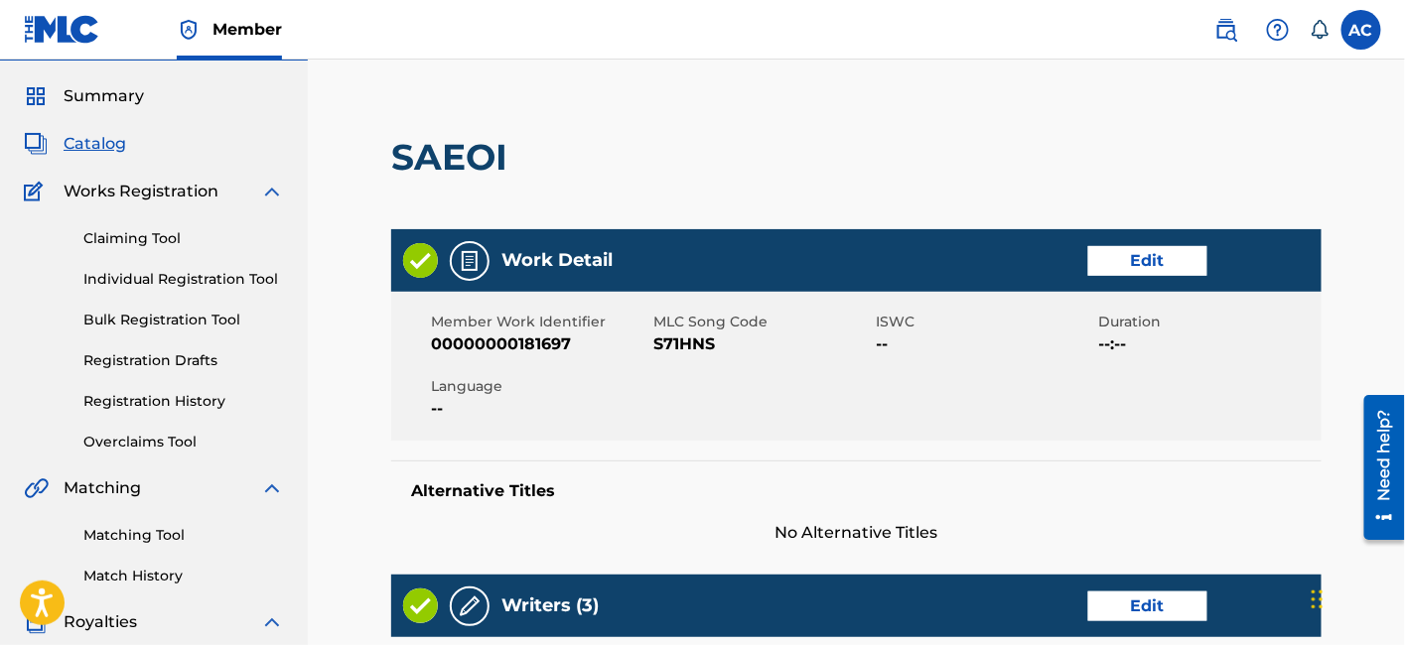
scroll to position [40, 0]
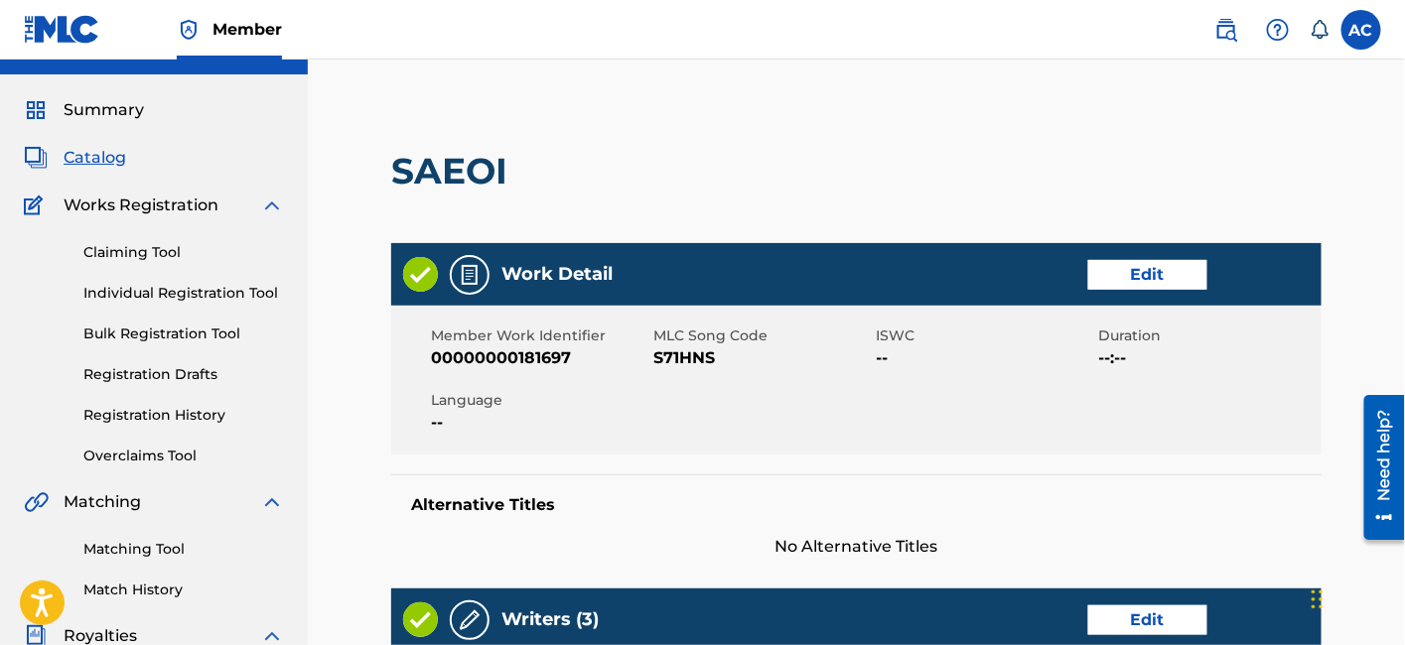
click at [494, 170] on h2 "SAEOI" at bounding box center [454, 171] width 126 height 45
copy h2 "SAEOI"
click at [682, 366] on span "S71HNS" at bounding box center [761, 358] width 217 height 24
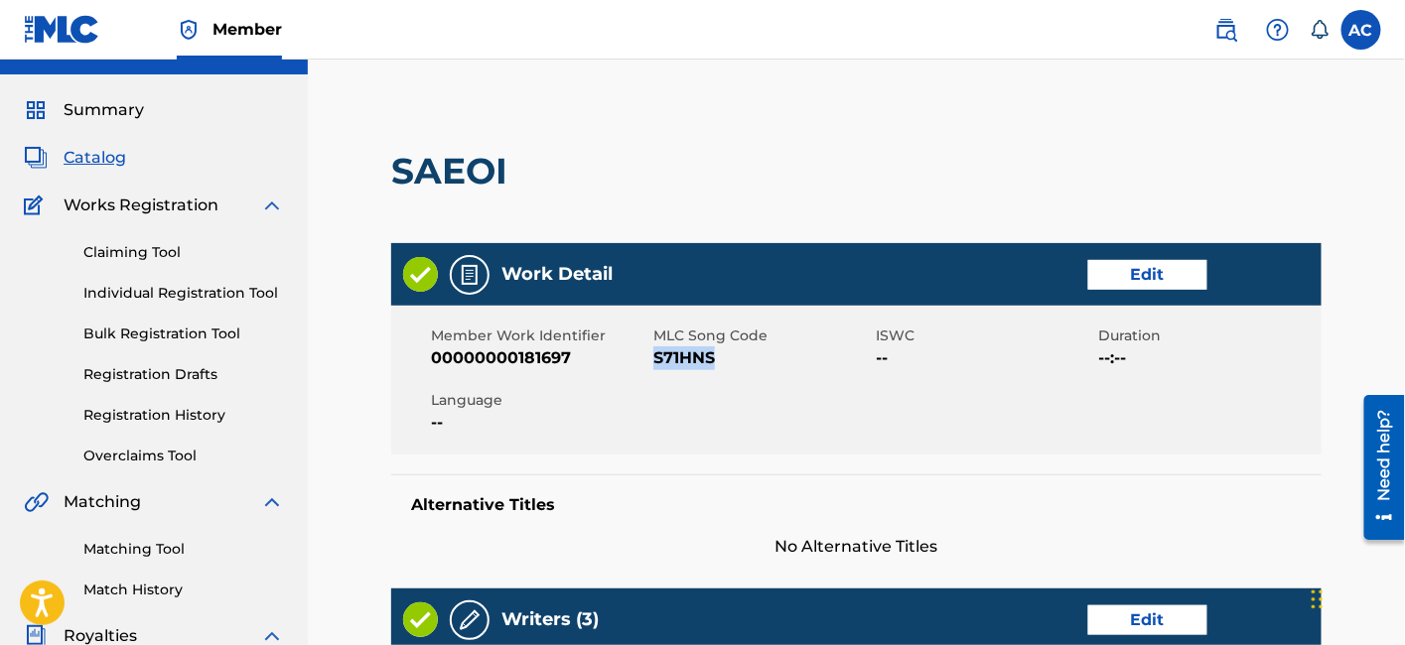
copy span "S71HNS"
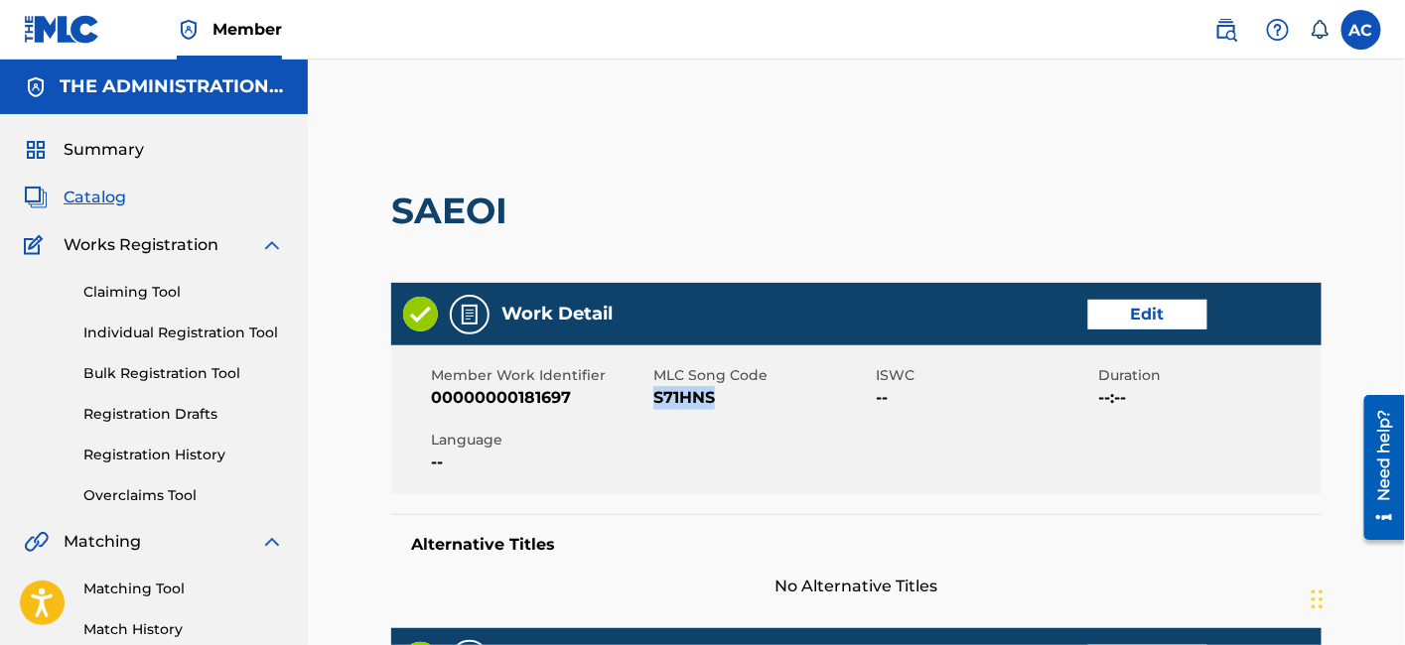
click at [96, 200] on span "Catalog" at bounding box center [95, 198] width 63 height 24
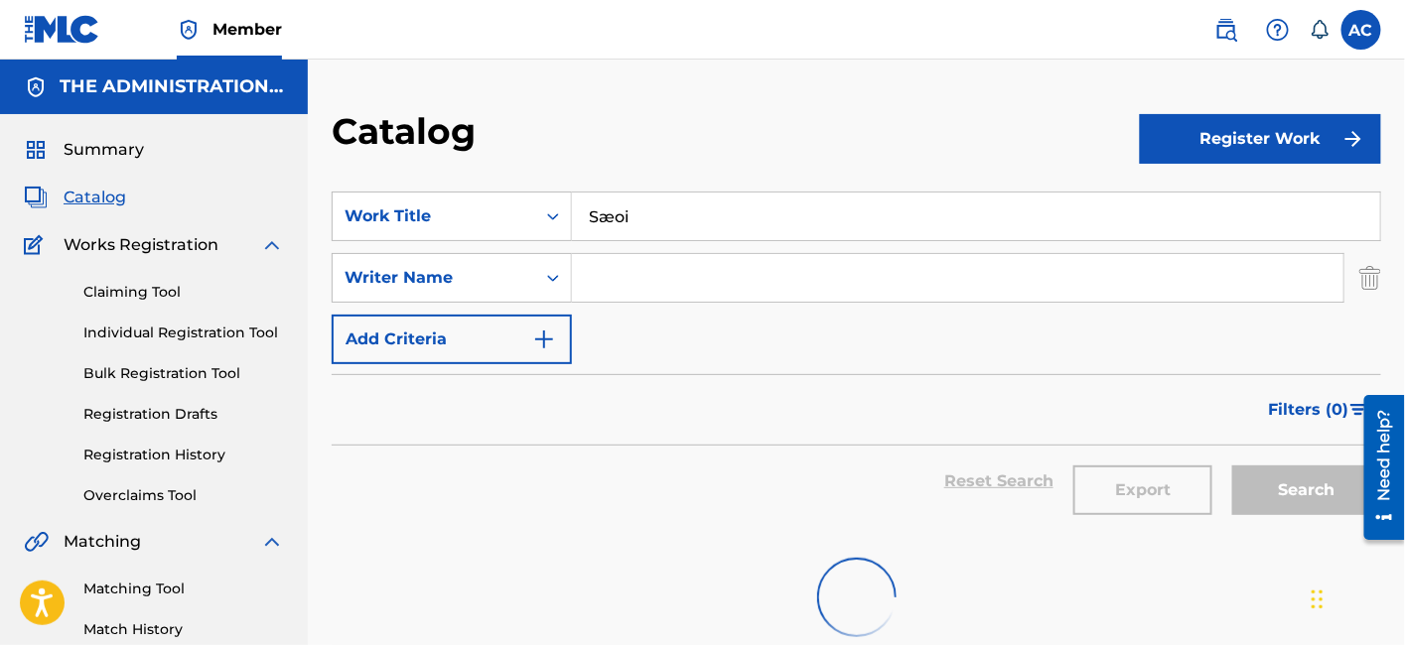
click at [590, 200] on input "Sæoi" at bounding box center [976, 217] width 808 height 48
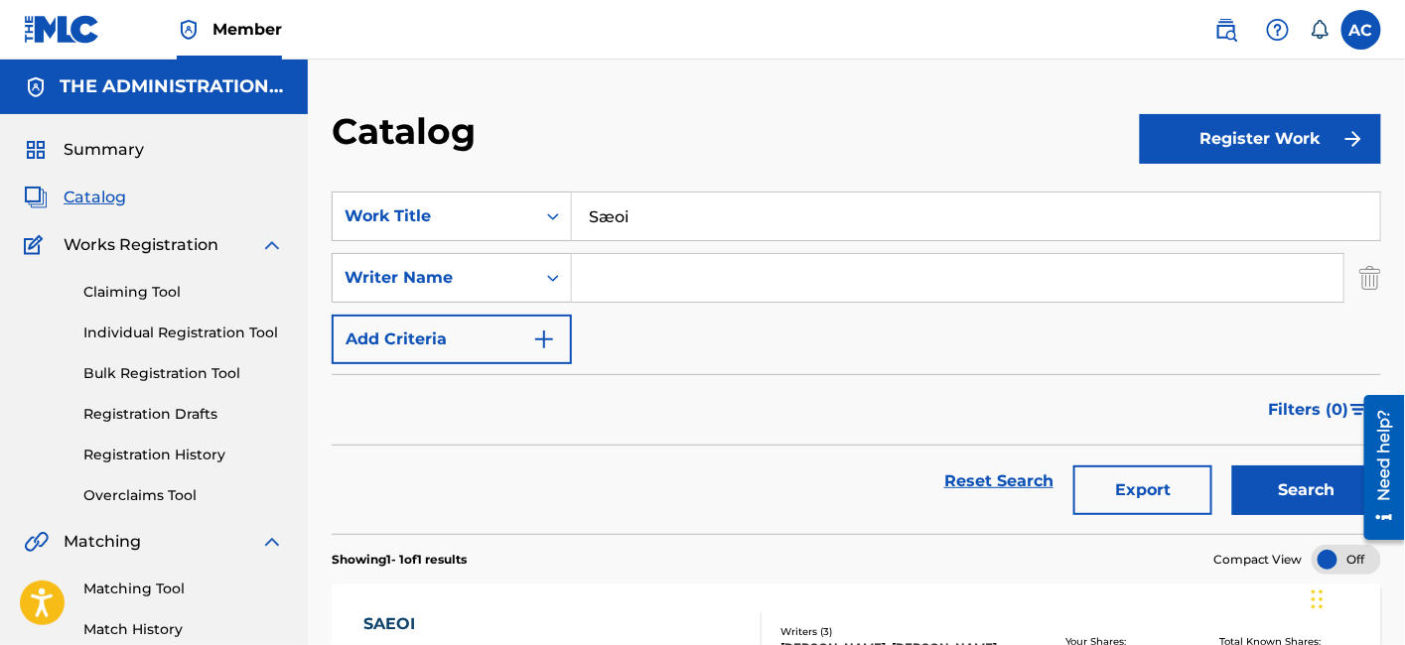
paste input "foglamp (being_)"
type input "foglamp (being_)"
click at [1232, 466] on button "Search" at bounding box center [1306, 491] width 149 height 50
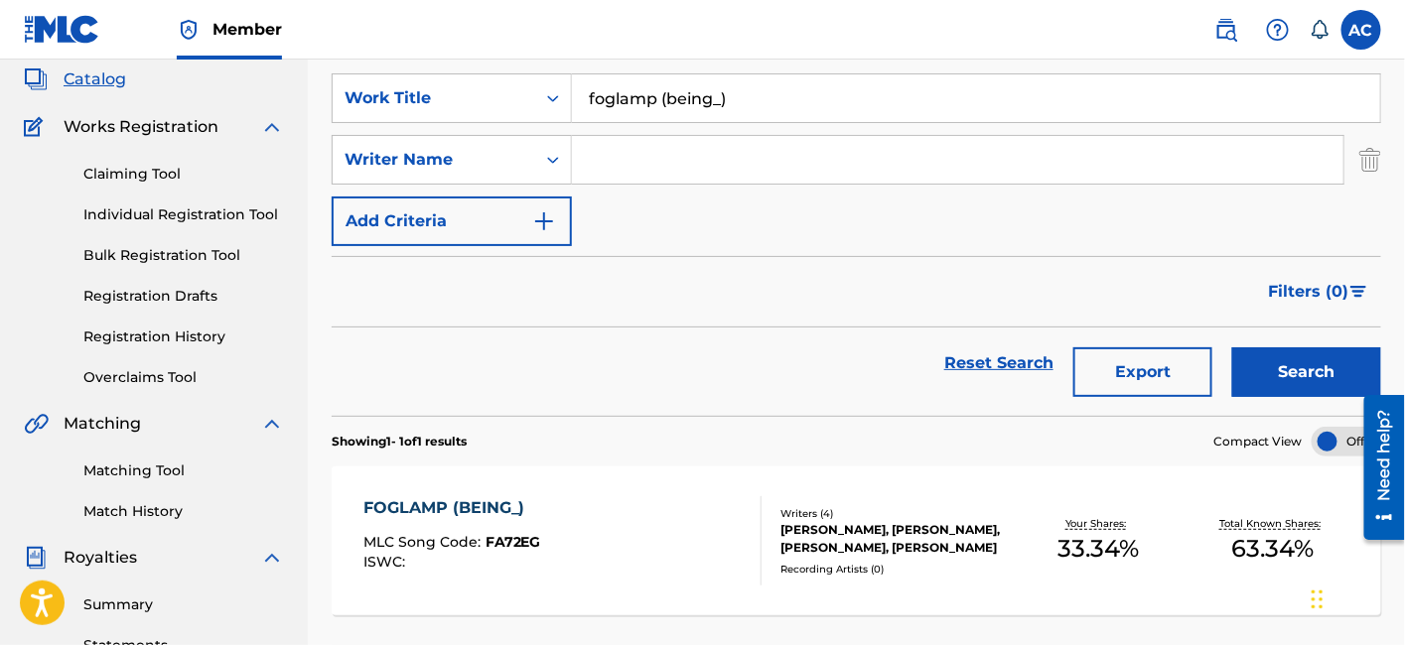
scroll to position [116, 0]
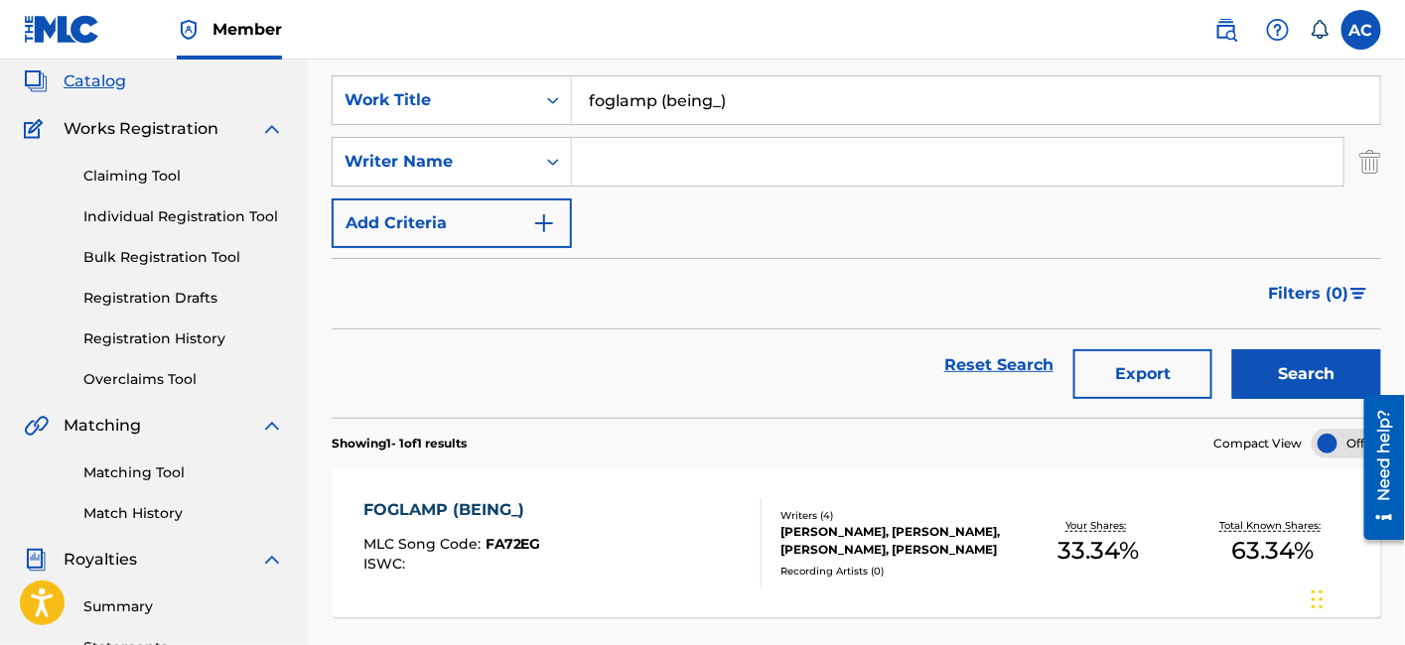
click at [653, 536] on div "FOGLAMP (BEING_) MLC Song Code : FA72EG ISWC :" at bounding box center [562, 542] width 399 height 89
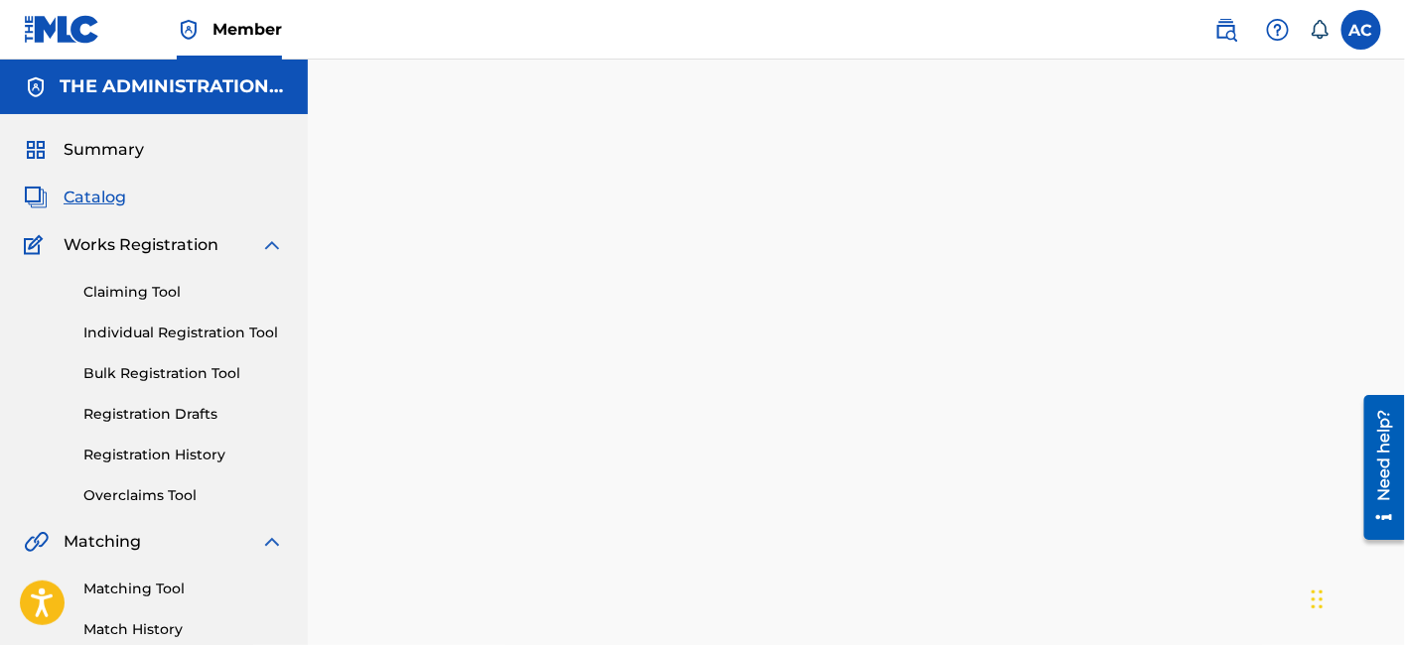
click at [653, 536] on div at bounding box center [856, 622] width 1097 height 1027
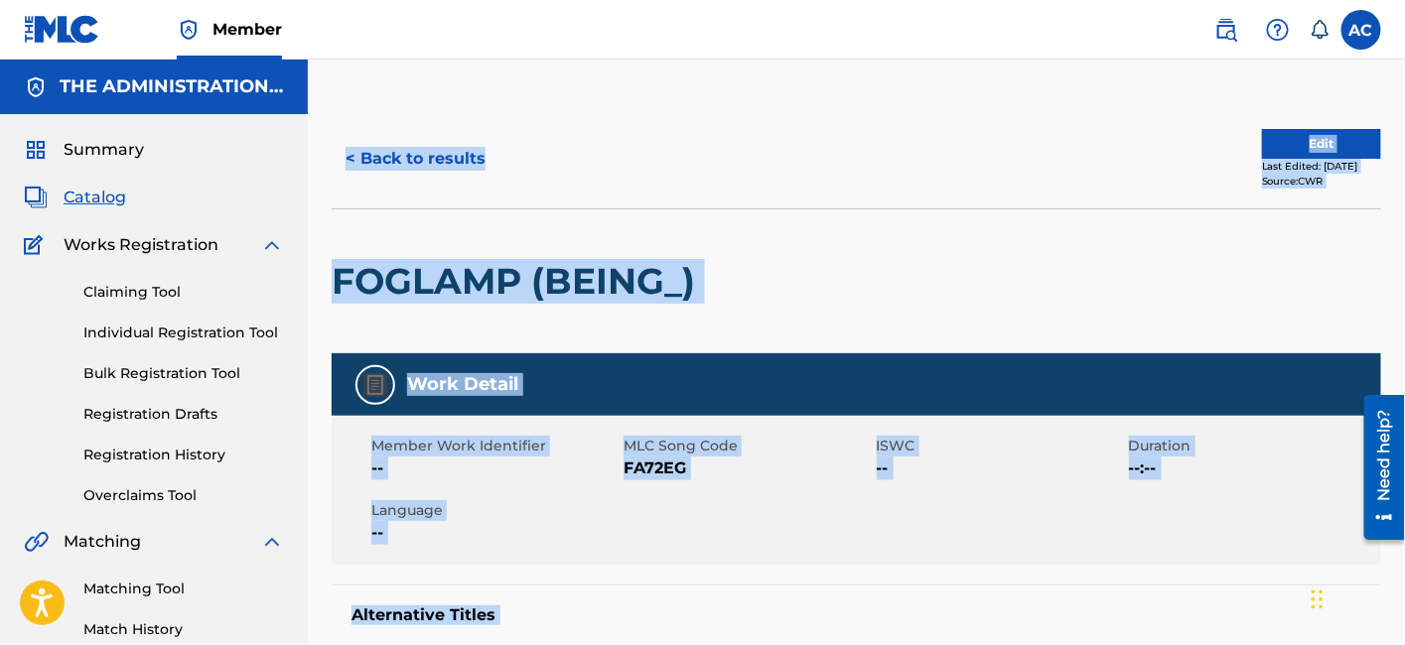
click at [786, 273] on div at bounding box center [825, 281] width 241 height 144
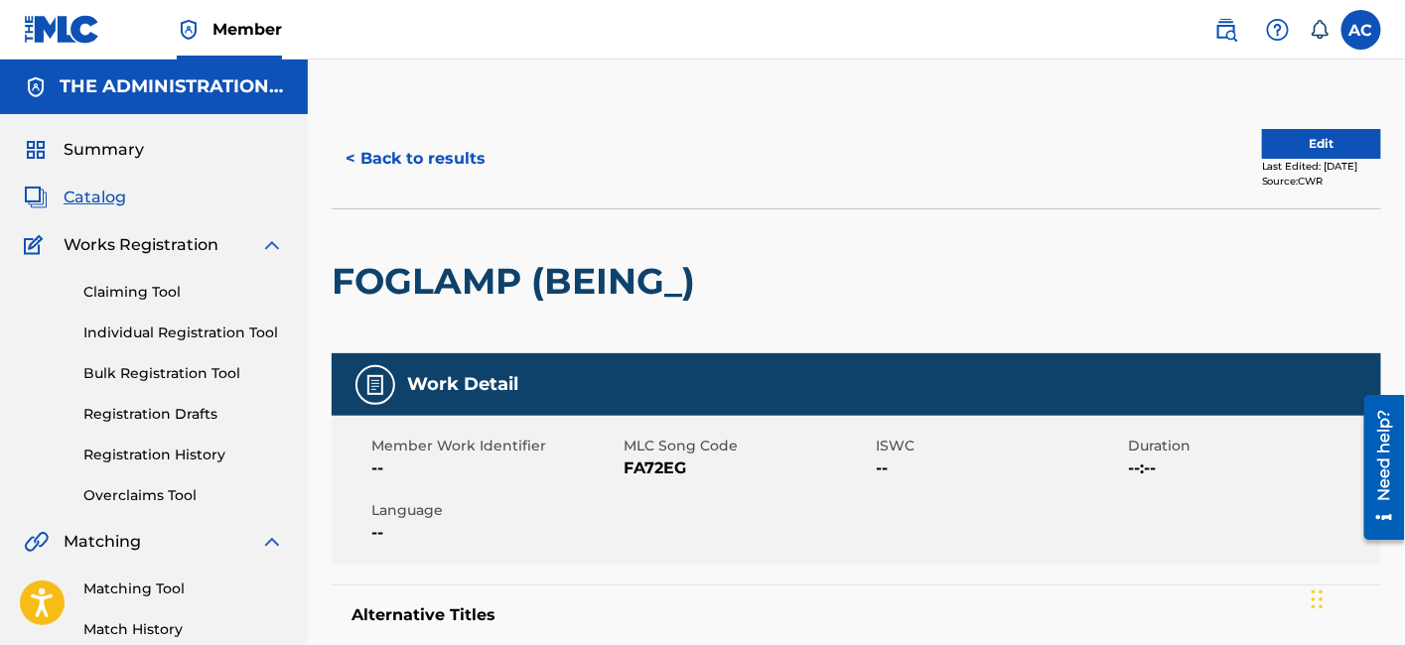
click at [590, 259] on h2 "FOGLAMP (BEING_)" at bounding box center [518, 281] width 373 height 45
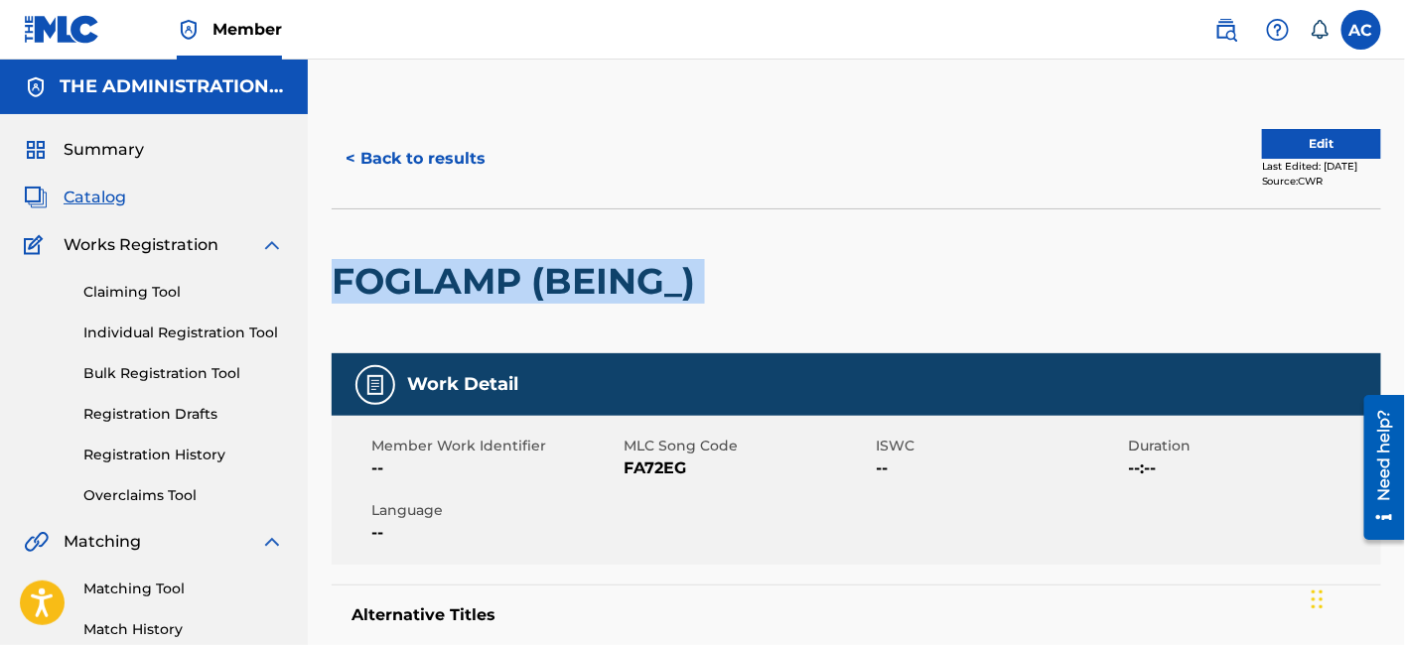
click at [590, 259] on h2 "FOGLAMP (BEING_)" at bounding box center [518, 281] width 373 height 45
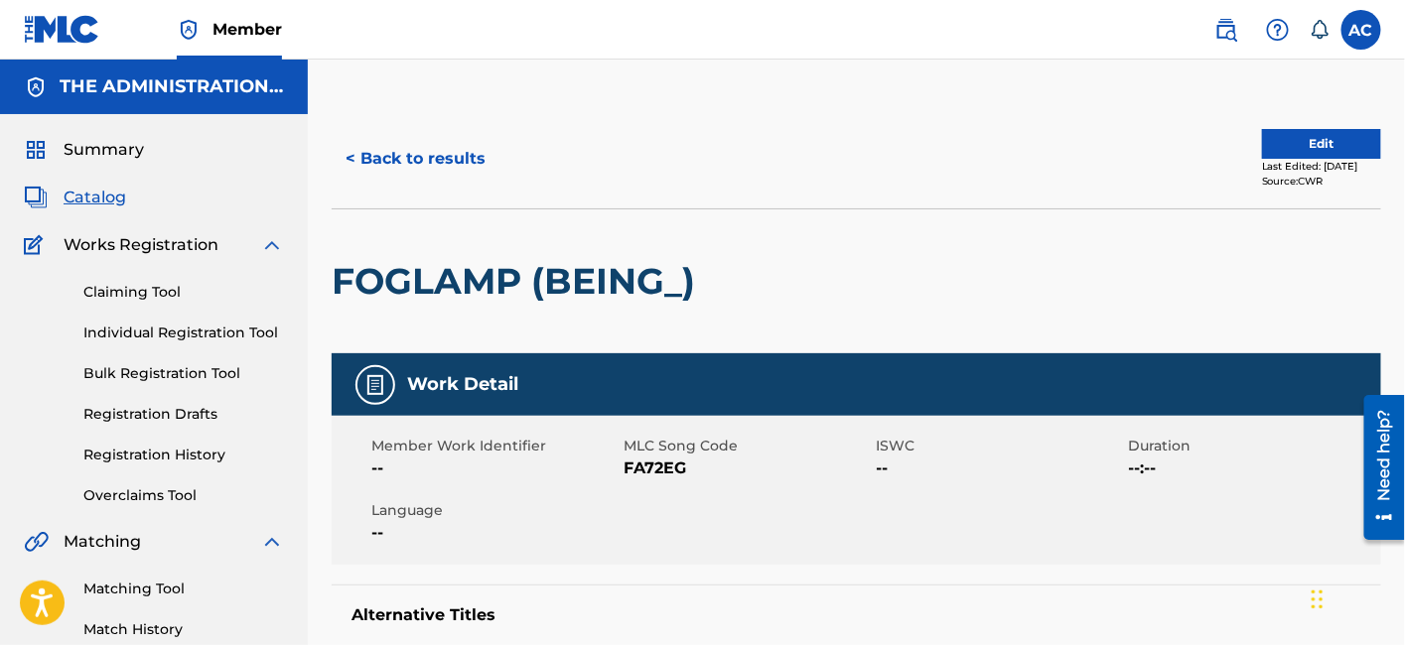
click at [646, 474] on span "FA72EG" at bounding box center [746, 469] width 247 height 24
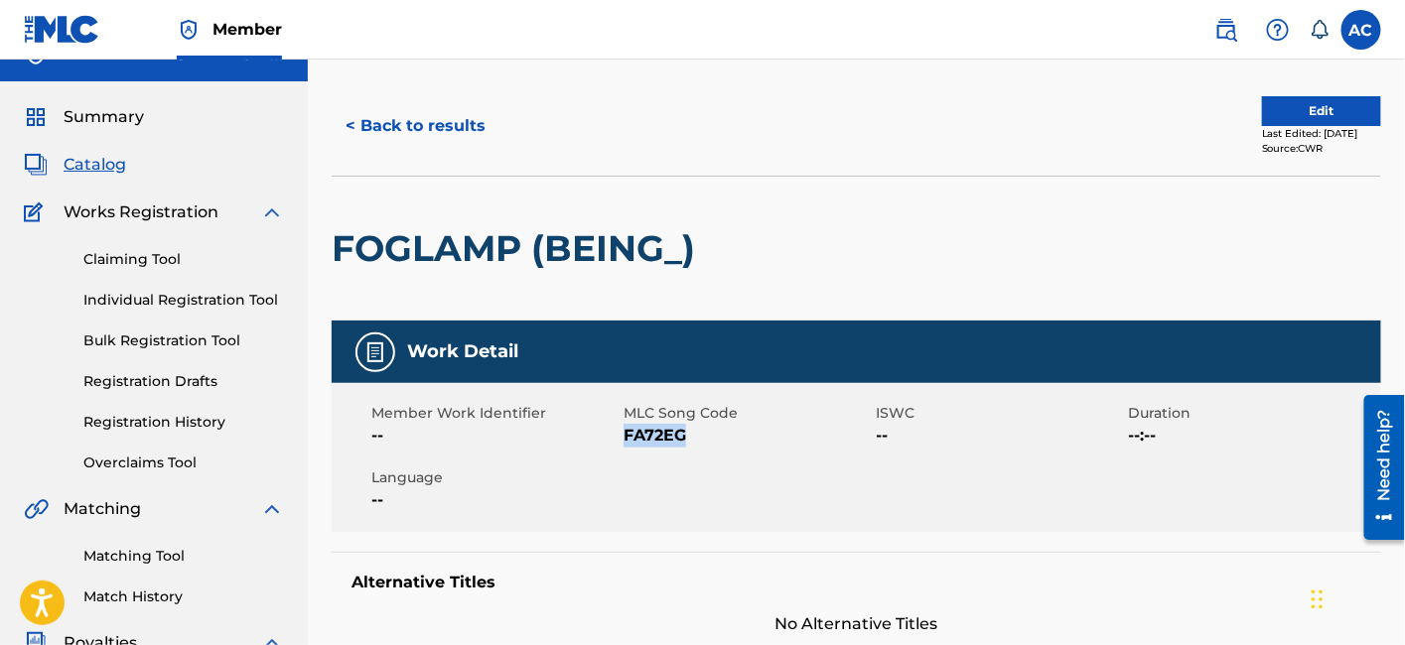
scroll to position [25, 0]
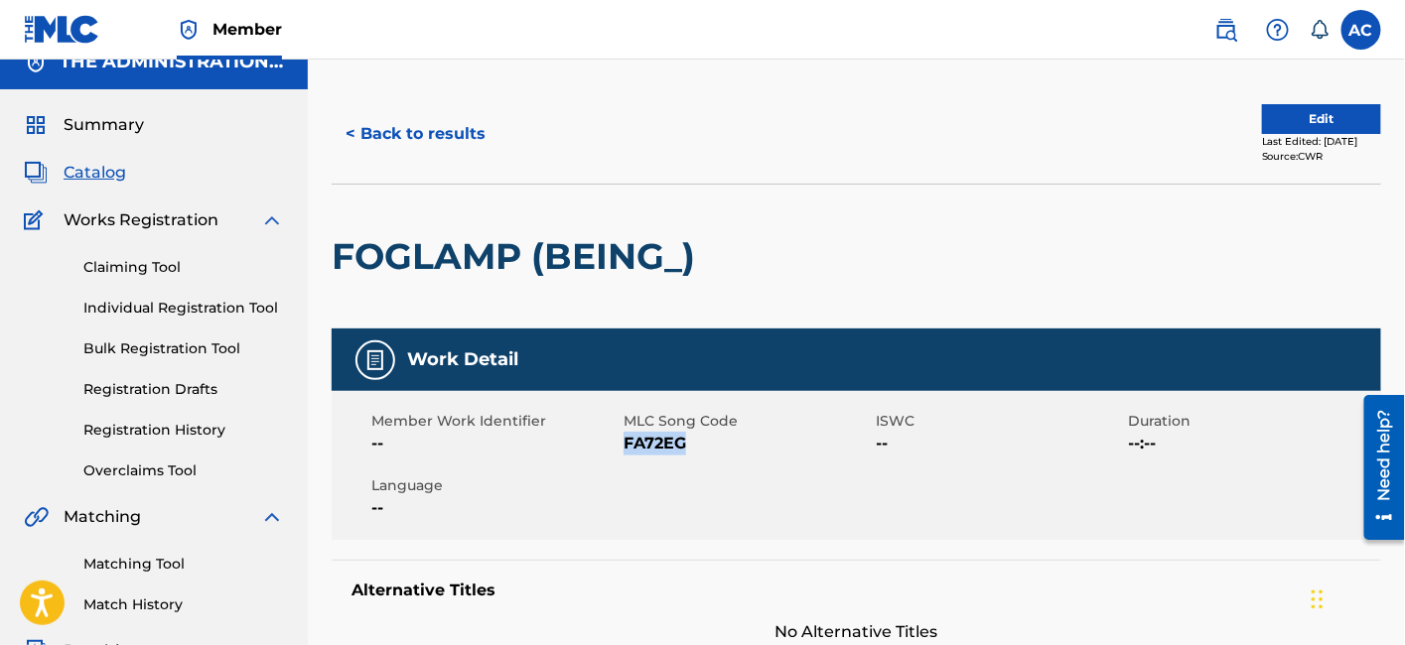
click at [443, 149] on button "< Back to results" at bounding box center [416, 134] width 168 height 50
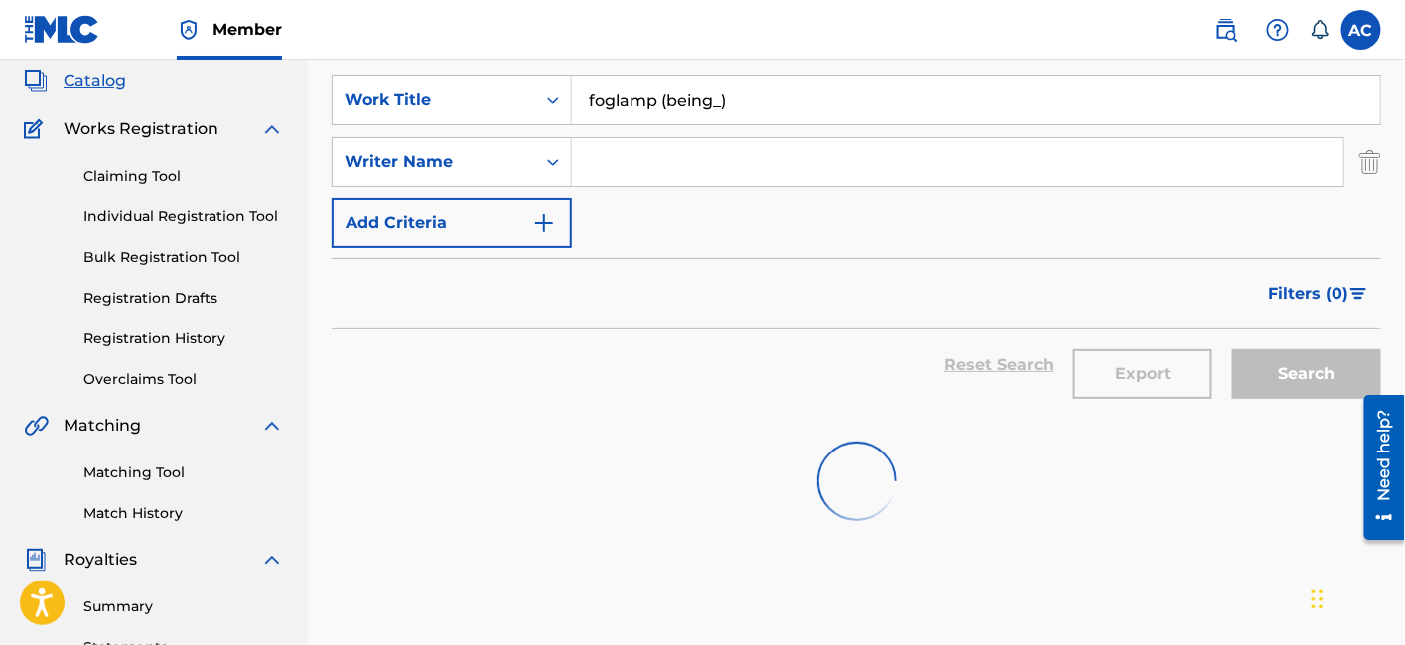
scroll to position [70, 0]
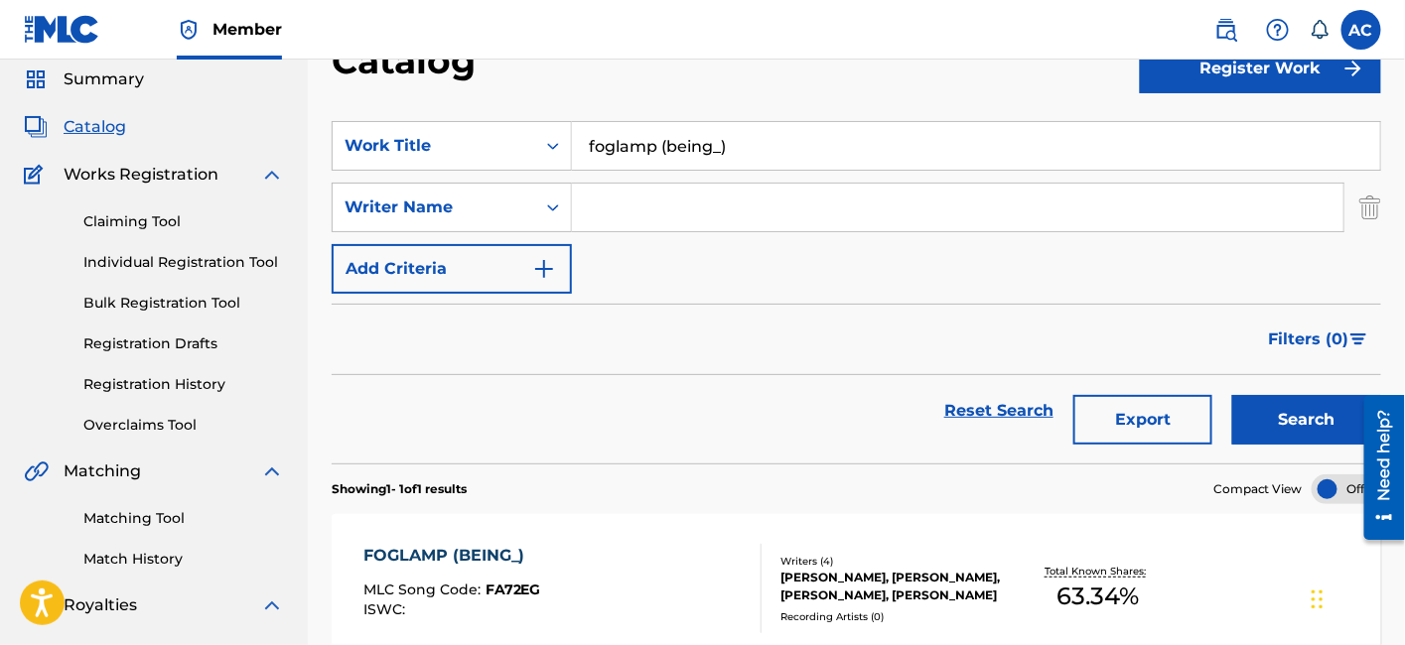
click at [627, 160] on input "foglamp (being_)" at bounding box center [976, 146] width 808 height 48
paste input "Only See You In My Dreams"
type input "Only See You In My Dreams"
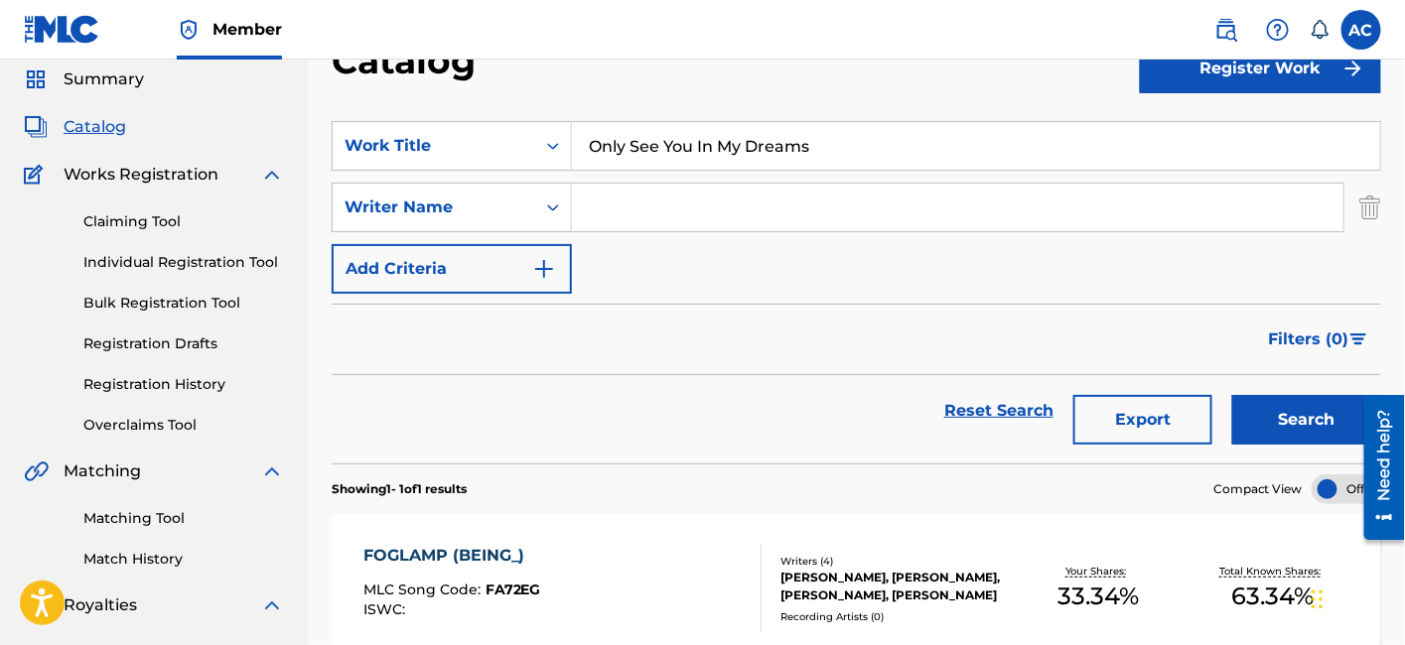
click at [1232, 395] on button "Search" at bounding box center [1306, 420] width 149 height 50
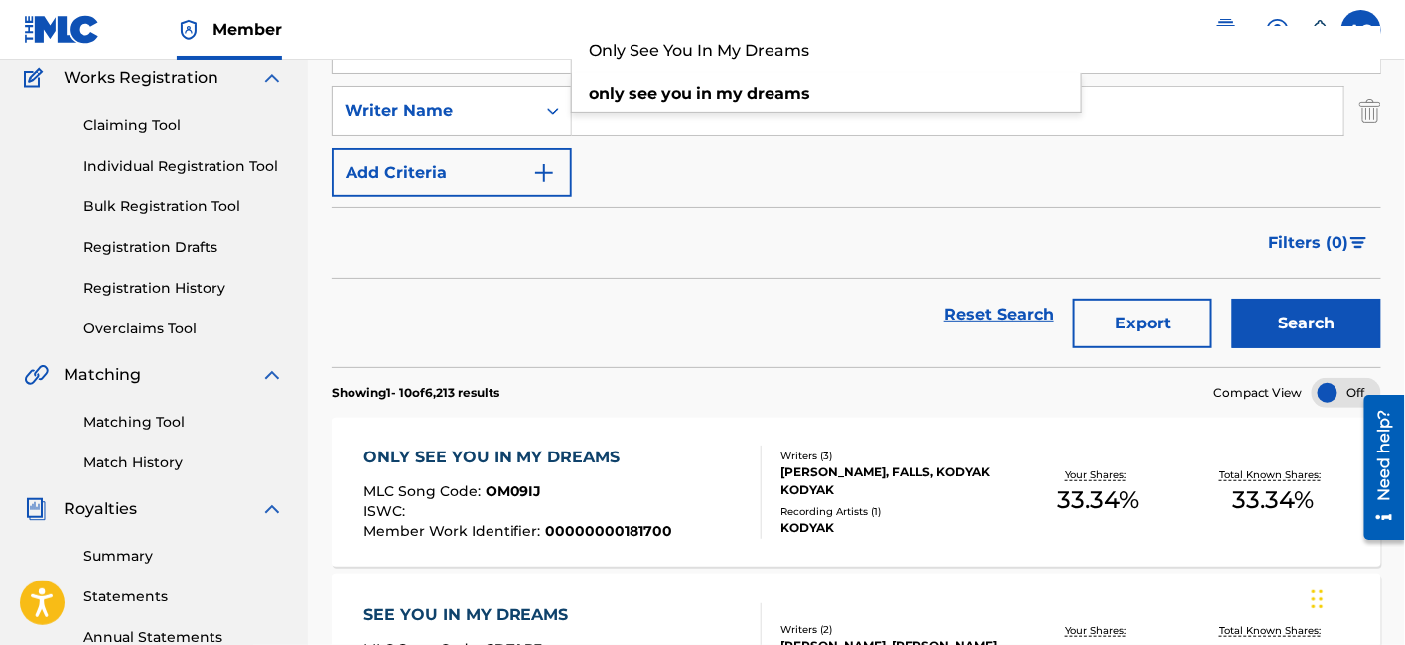
scroll to position [161, 0]
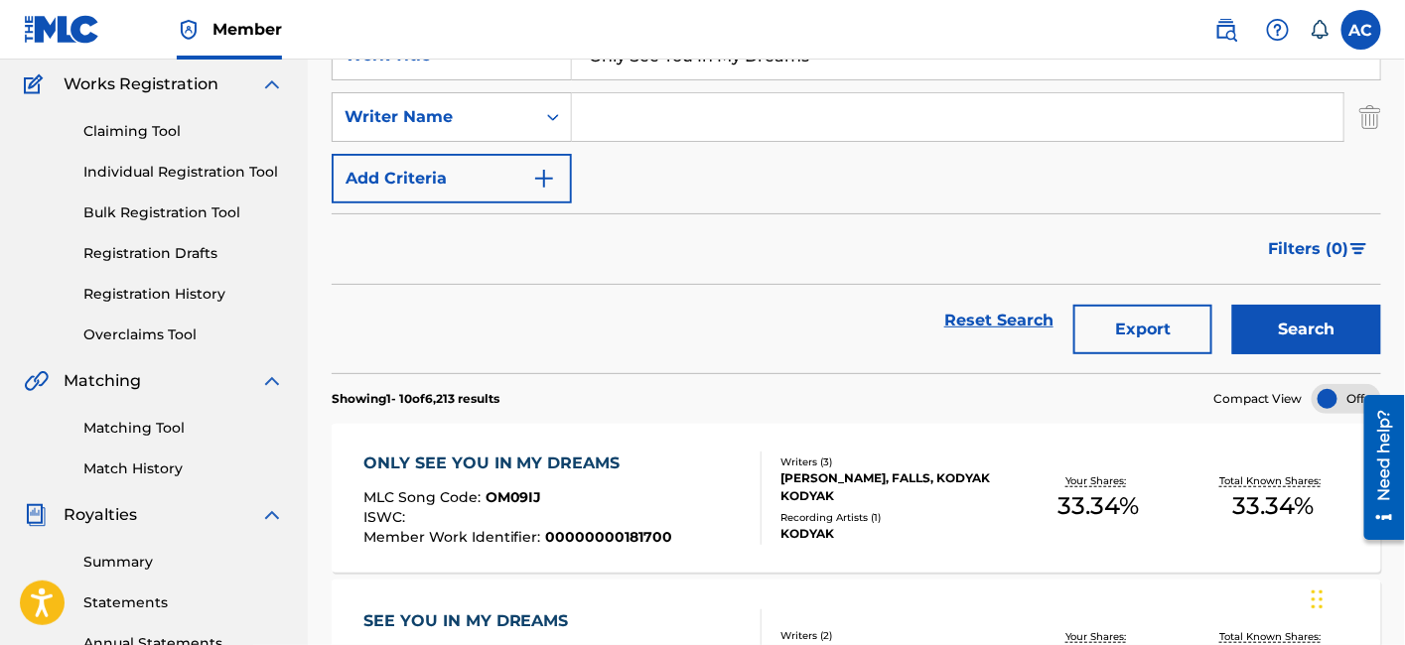
click at [597, 506] on div "MLC Song Code : OM09IJ" at bounding box center [518, 500] width 310 height 20
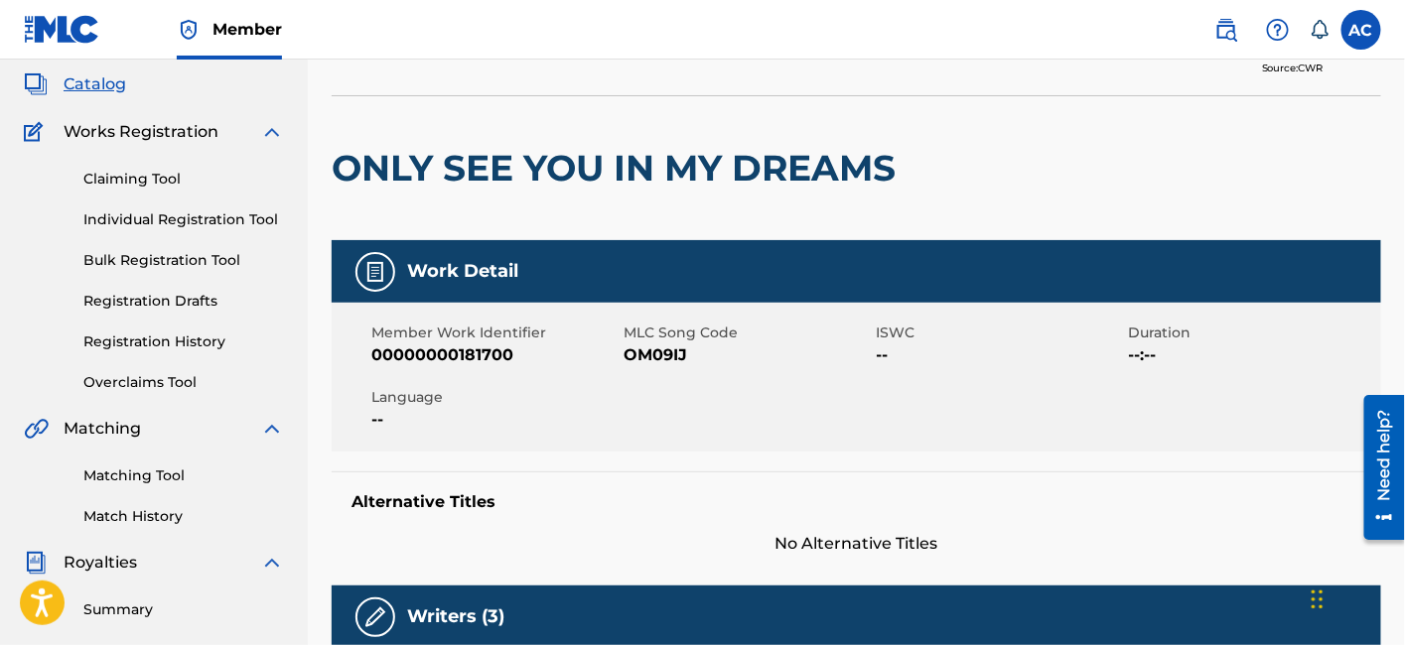
scroll to position [187, 0]
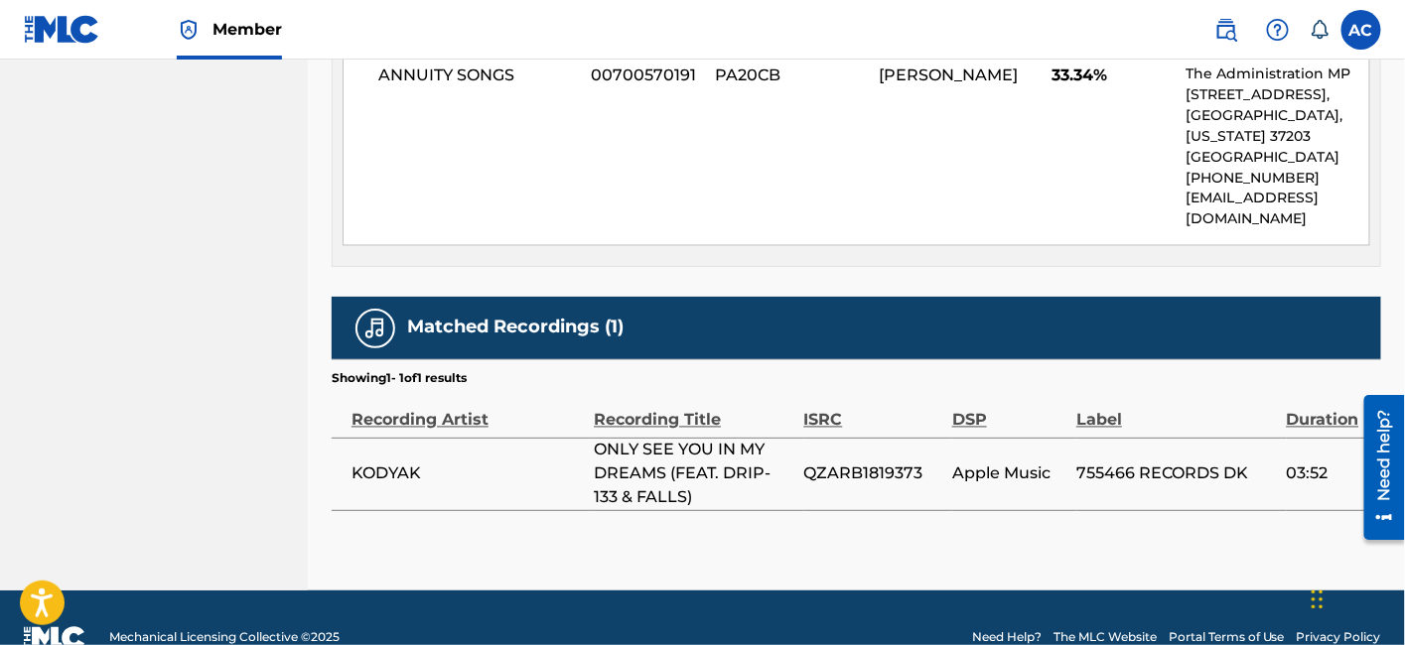
scroll to position [1077, 0]
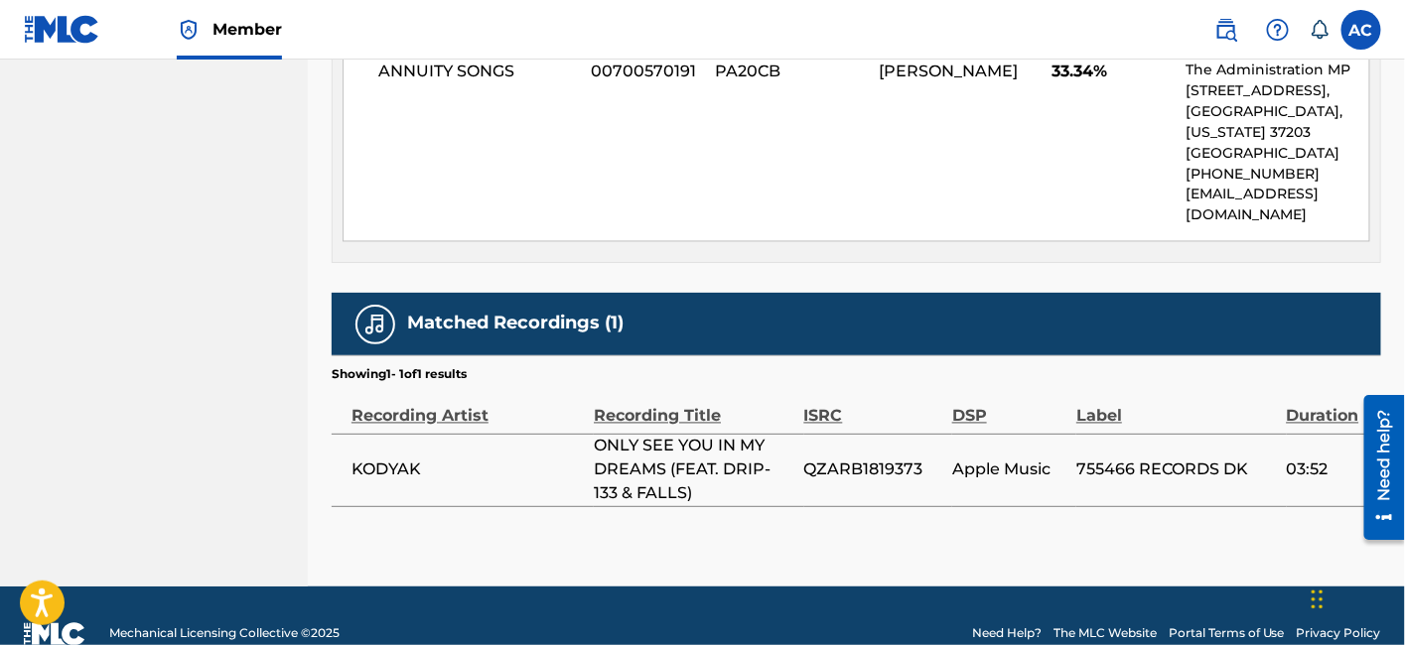
click at [861, 471] on span "QZARB1819373" at bounding box center [873, 471] width 138 height 24
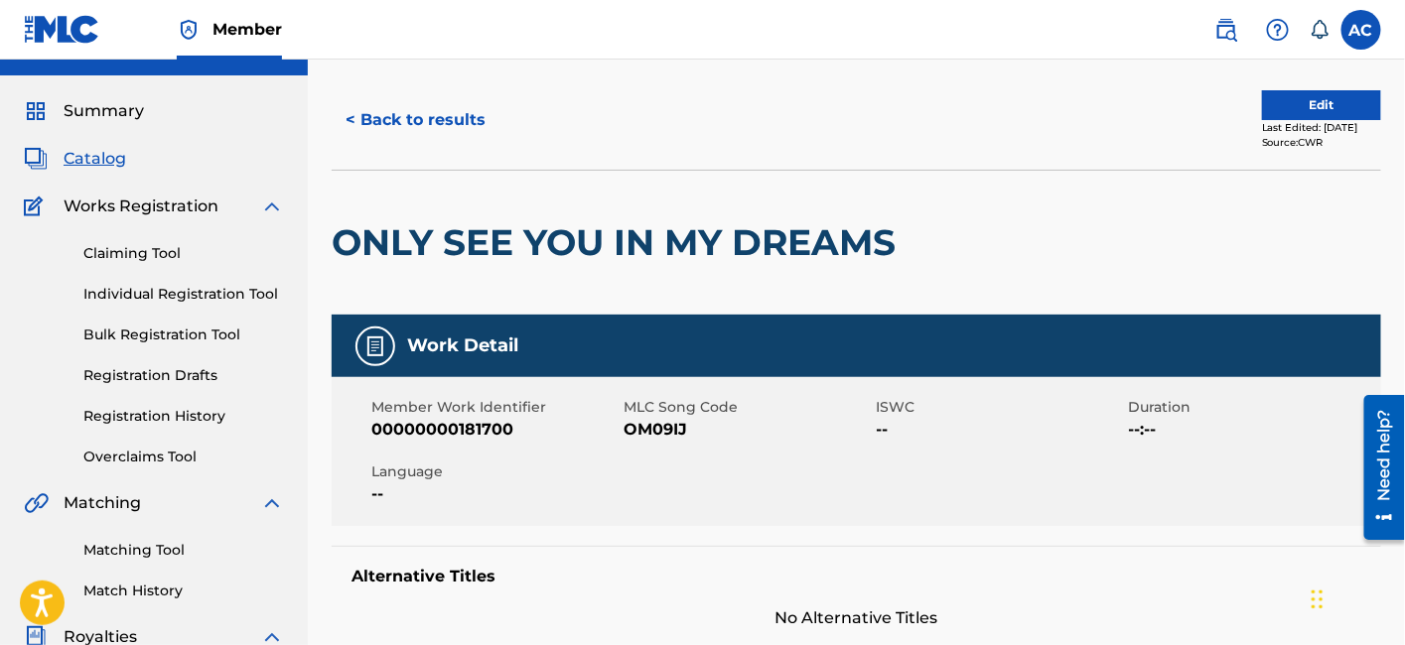
scroll to position [0, 0]
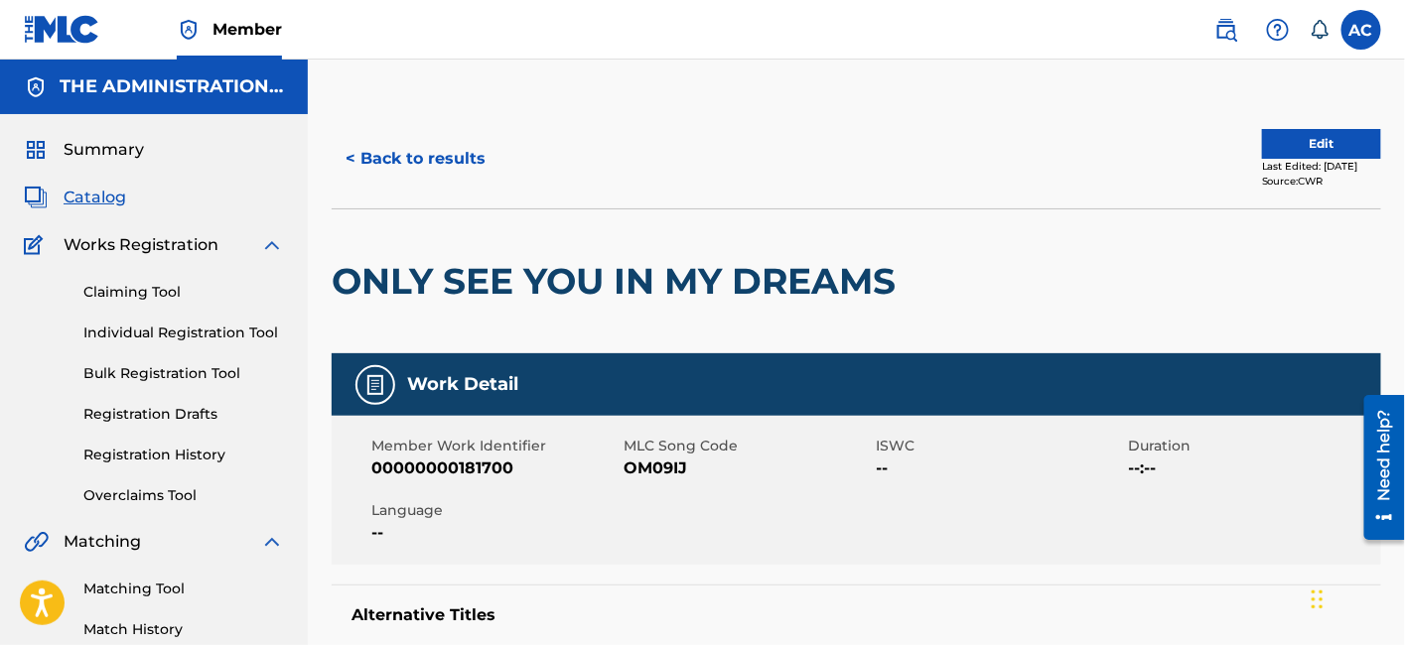
click at [546, 272] on h2 "ONLY SEE YOU IN MY DREAMS" at bounding box center [619, 281] width 574 height 45
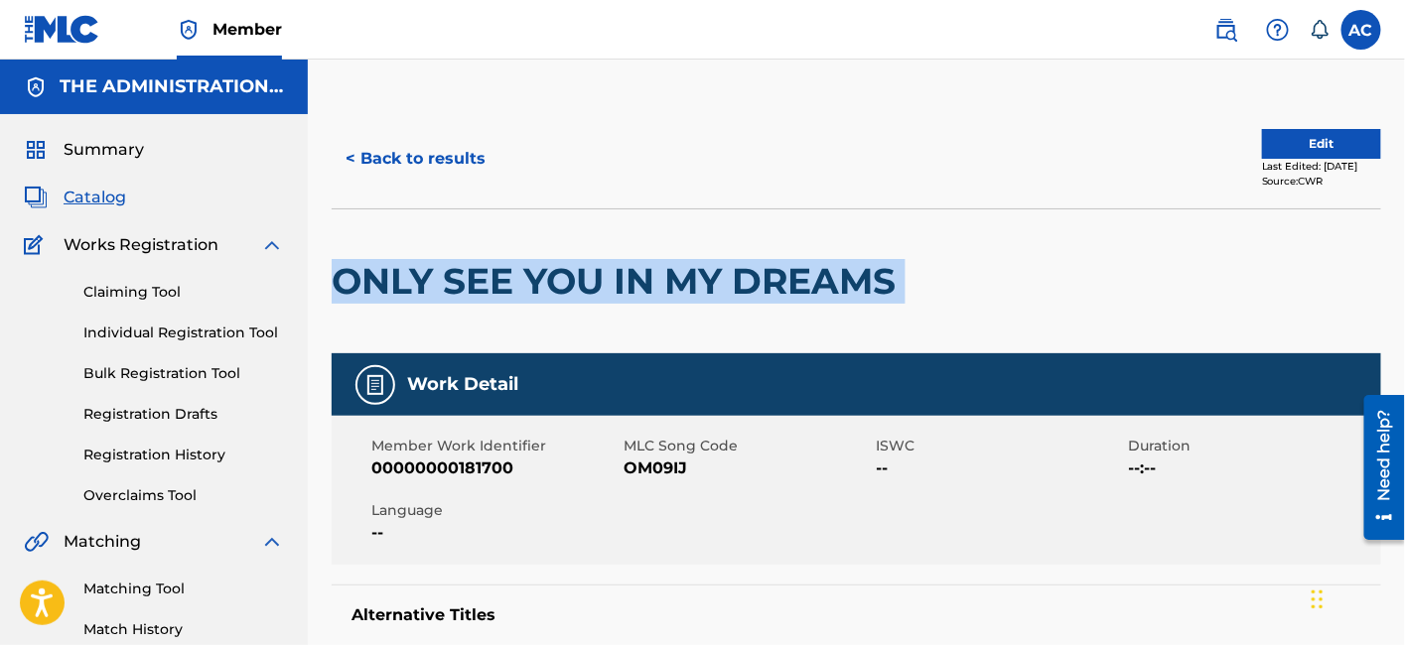
click at [546, 272] on h2 "ONLY SEE YOU IN MY DREAMS" at bounding box center [619, 281] width 574 height 45
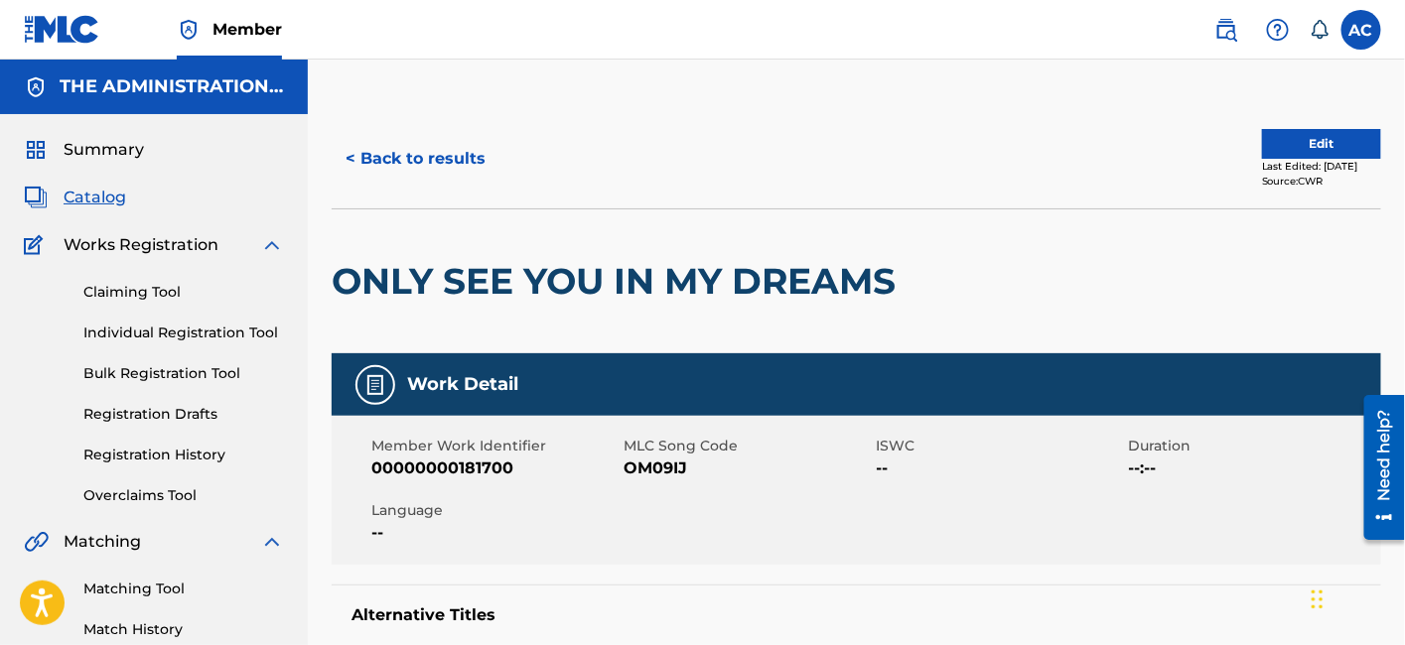
click at [675, 475] on span "OM09IJ" at bounding box center [746, 469] width 247 height 24
click at [443, 172] on button "< Back to results" at bounding box center [416, 159] width 168 height 50
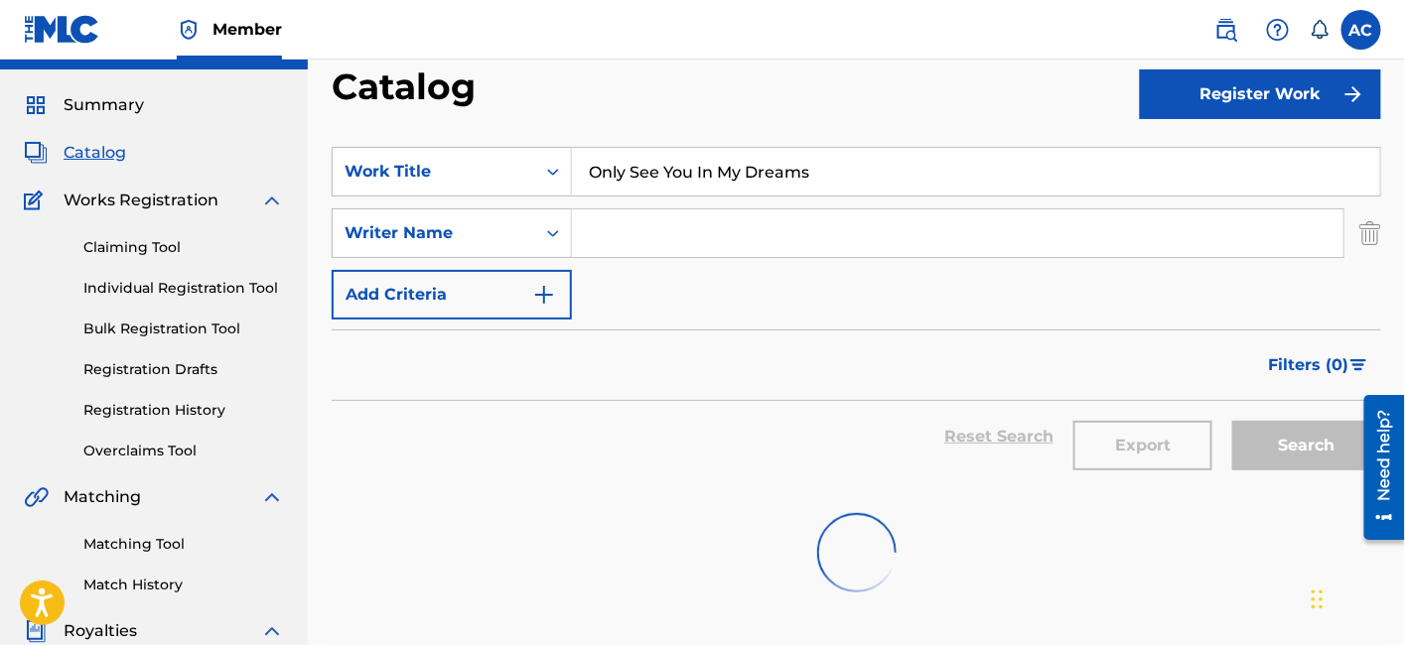
scroll to position [40, 0]
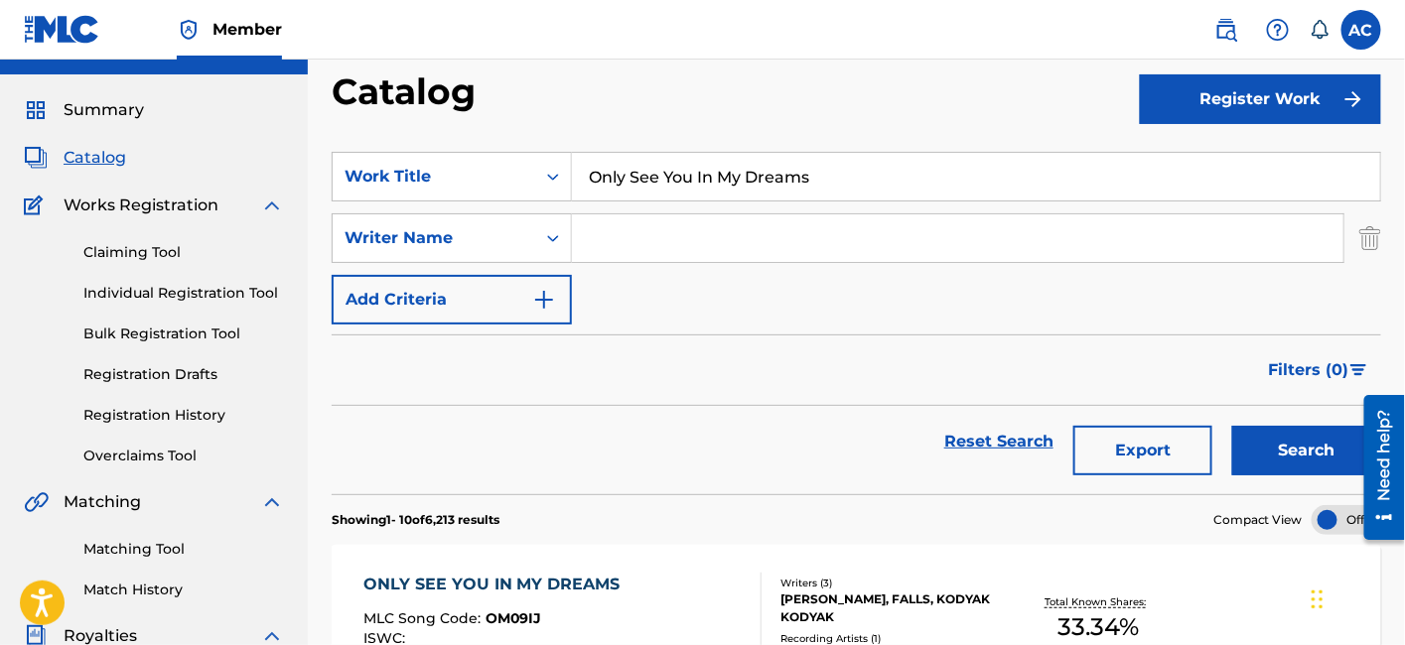
click at [628, 175] on input "Only See You In My Dreams" at bounding box center [976, 177] width 808 height 48
click at [625, 158] on input "Only See You In My Dreams" at bounding box center [976, 177] width 808 height 48
click at [623, 153] on input "Only See You In My Dreams" at bounding box center [976, 177] width 808 height 48
drag, startPoint x: 623, startPoint y: 151, endPoint x: 1213, endPoint y: 227, distance: 594.7
click at [1213, 227] on input "Search Form" at bounding box center [957, 238] width 771 height 48
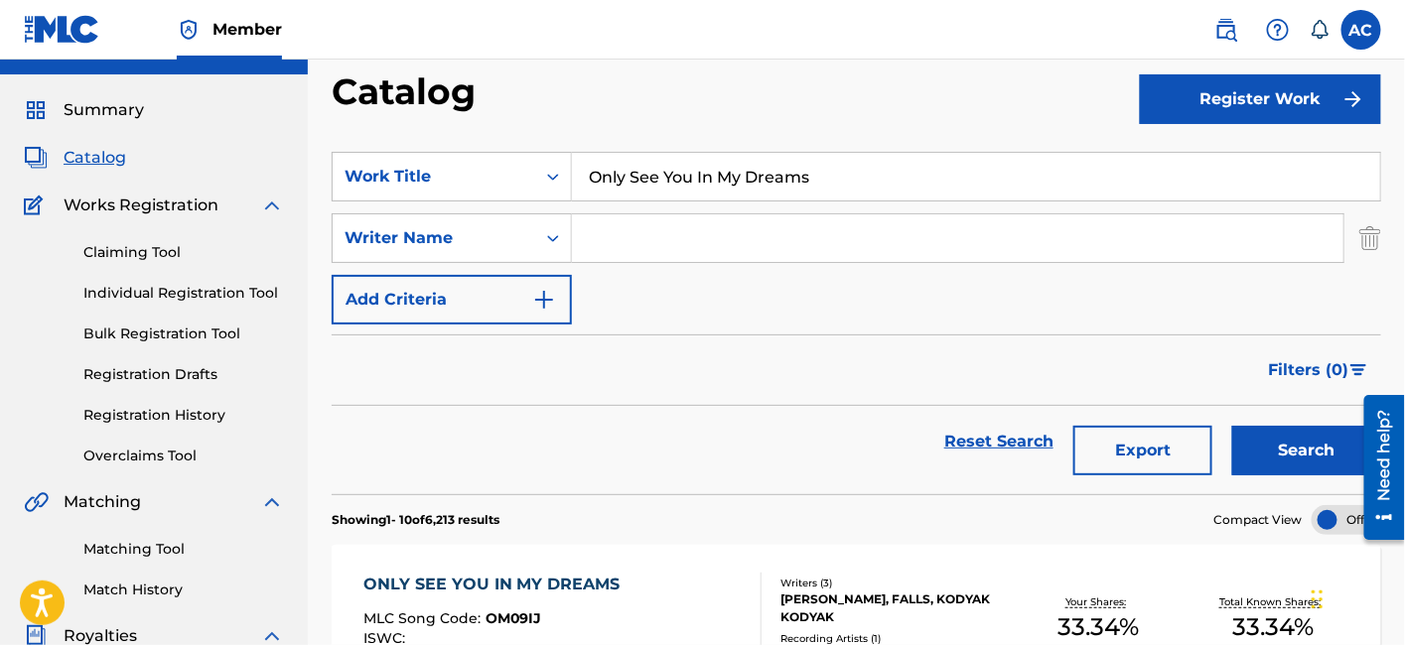
click at [819, 184] on input "Only See You In My Dreams" at bounding box center [976, 177] width 808 height 48
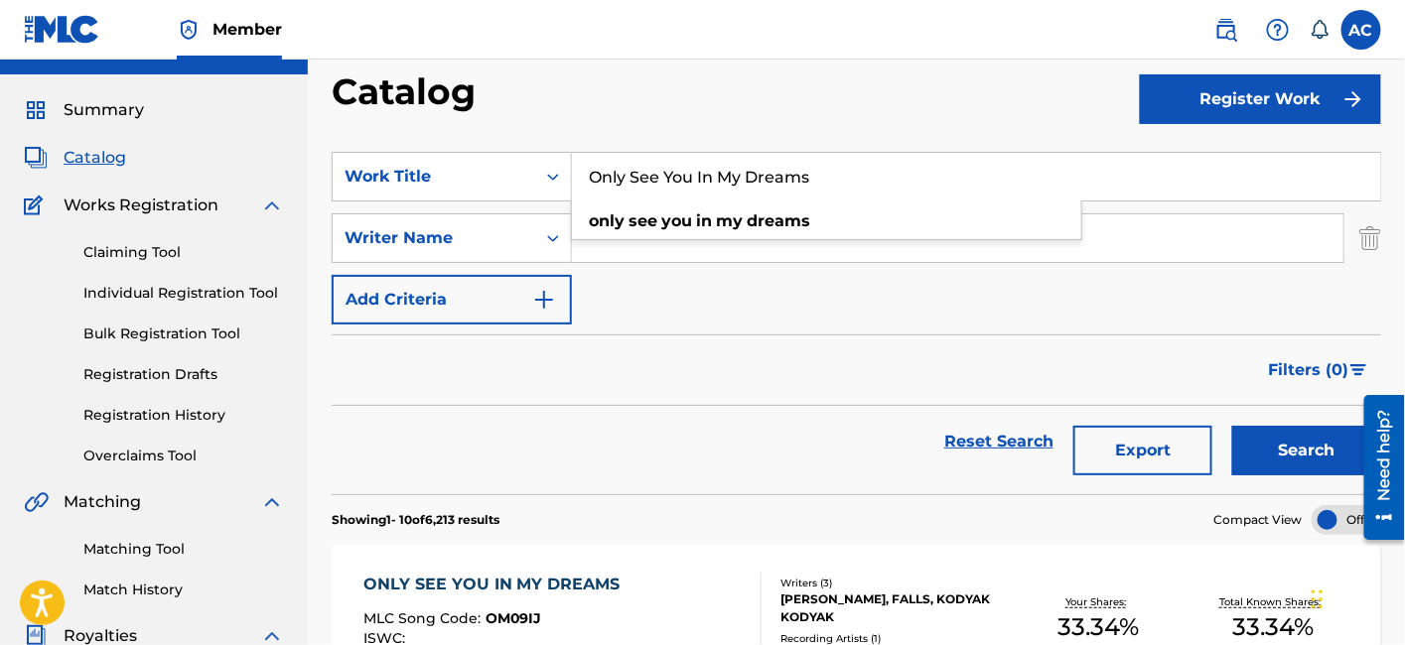
paste input "Peache"
type input "Peaches"
click at [1285, 461] on button "Search" at bounding box center [1306, 451] width 149 height 50
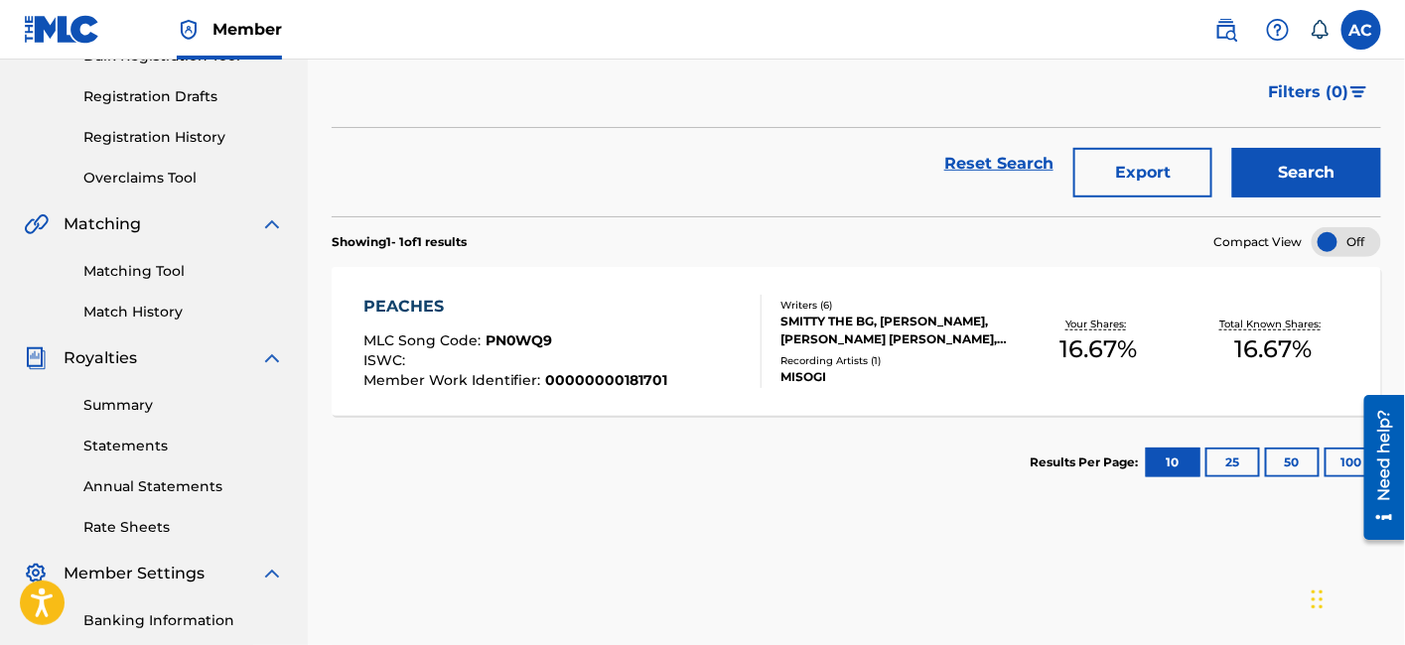
scroll to position [315, 0]
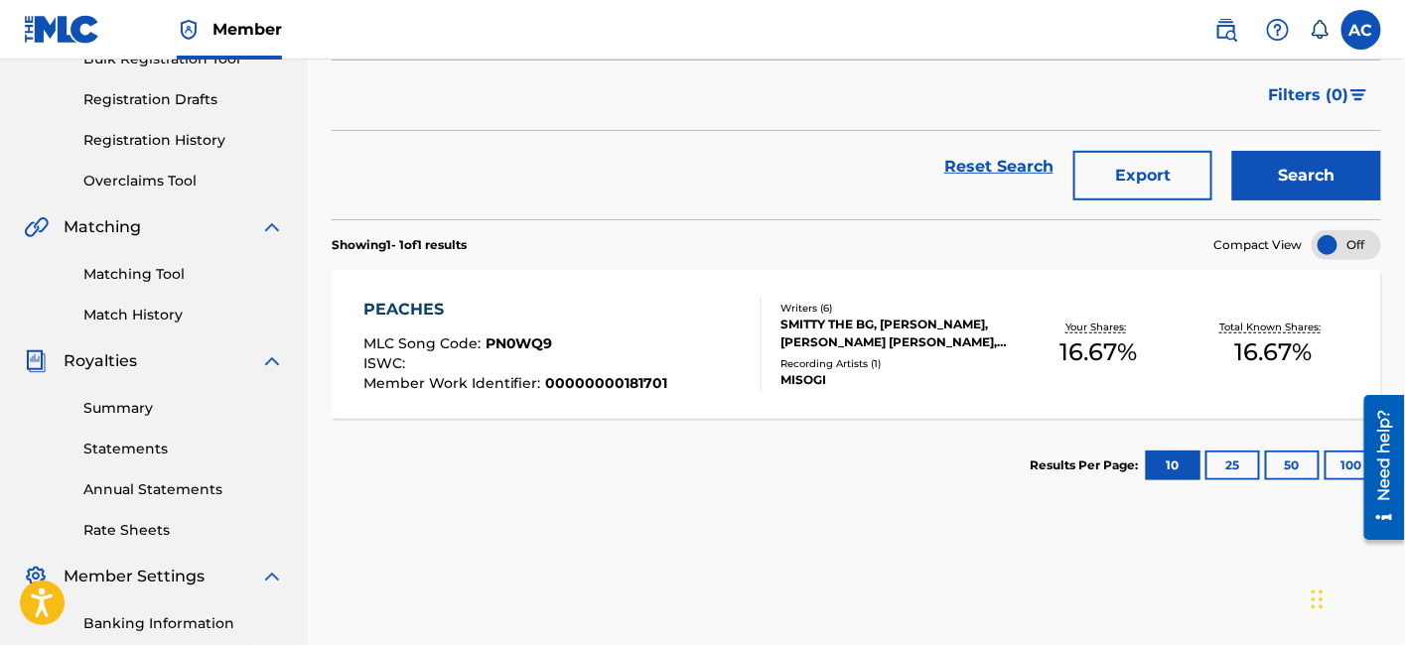
click at [827, 323] on div "SMITTY THE BG, [PERSON_NAME], [PERSON_NAME] [PERSON_NAME], [PERSON_NAME], [PERS…" at bounding box center [895, 334] width 230 height 36
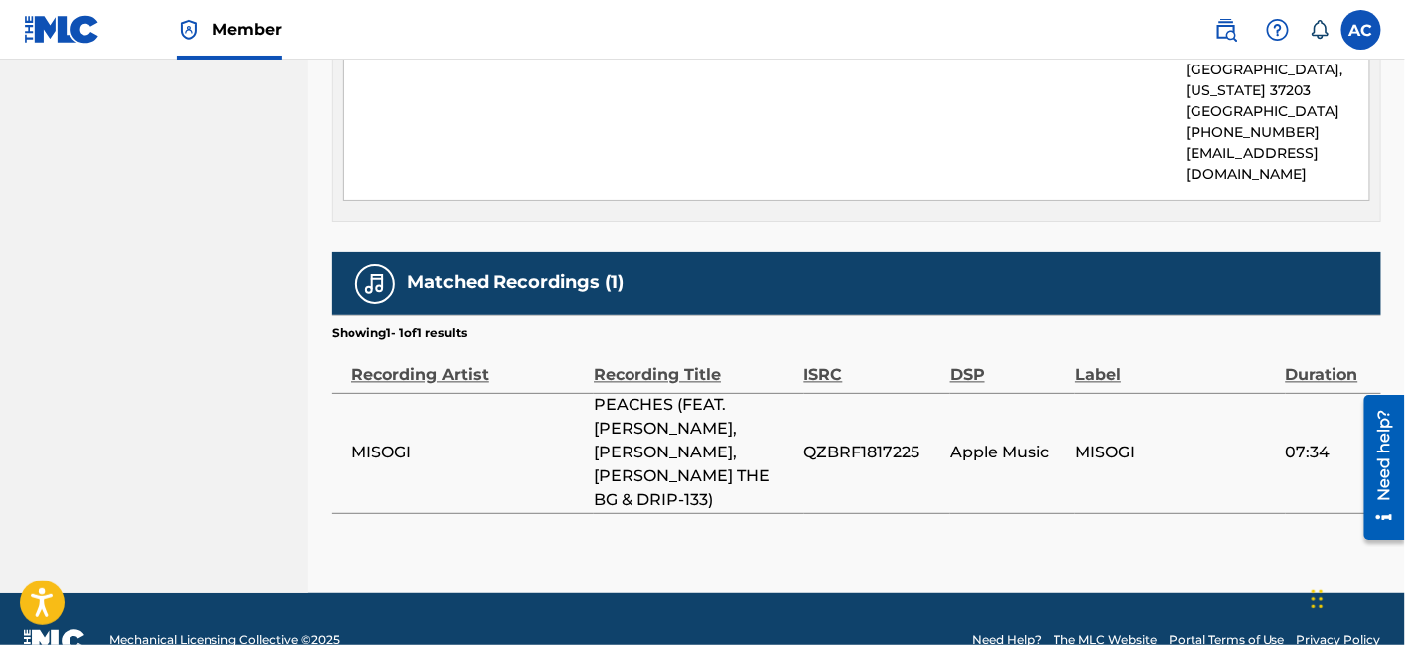
scroll to position [1208, 0]
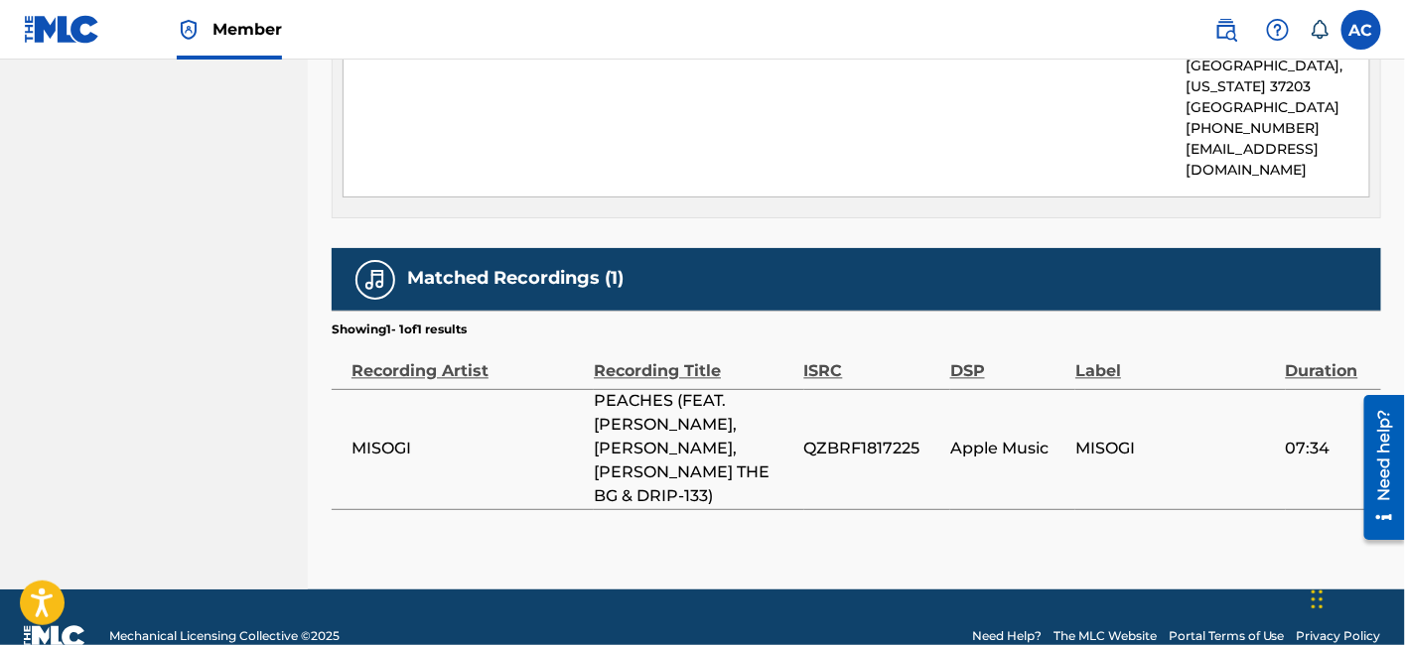
click at [827, 444] on span "QZBRF1817225" at bounding box center [872, 450] width 136 height 24
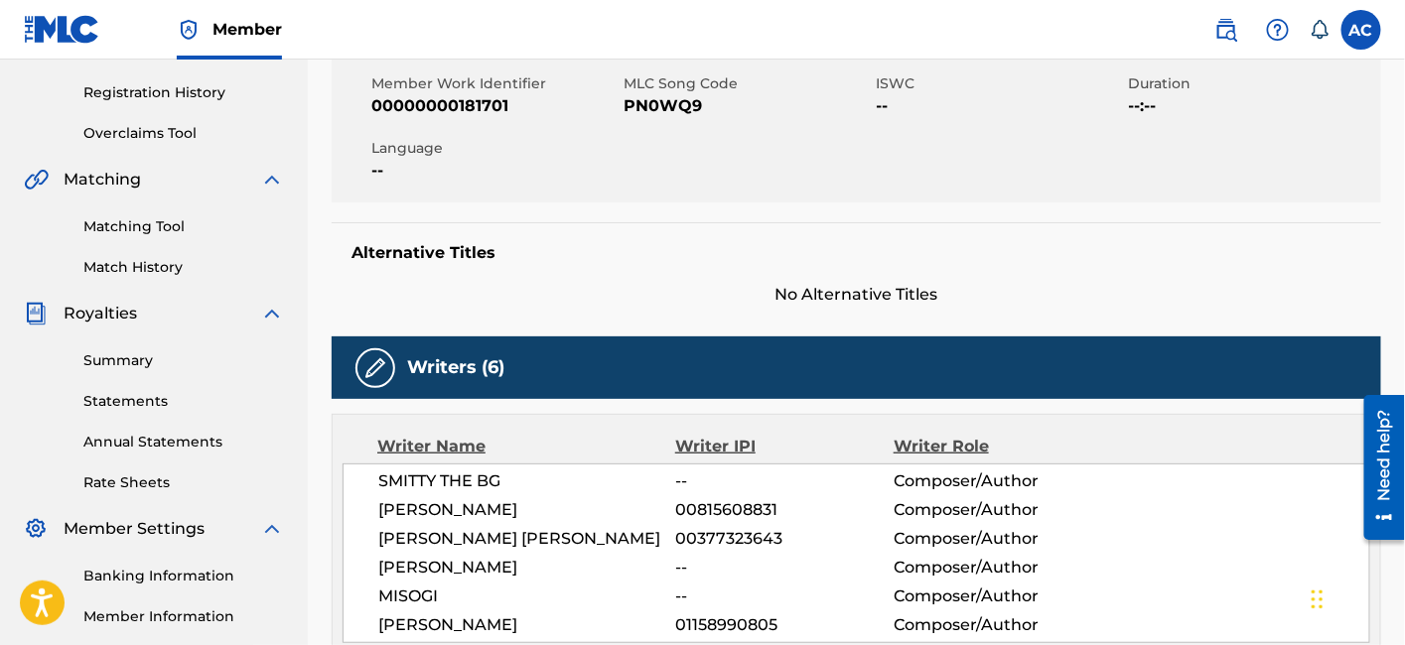
scroll to position [0, 0]
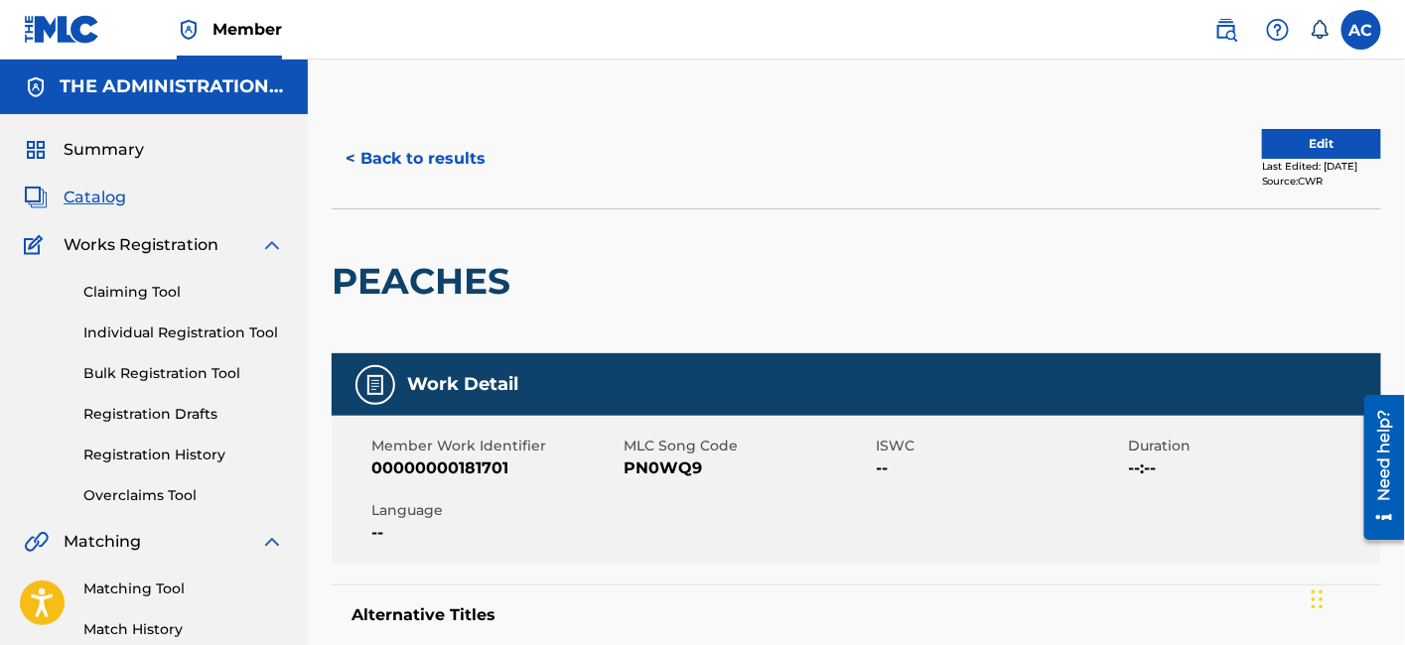
click at [417, 277] on h2 "PEACHES" at bounding box center [426, 281] width 189 height 45
click at [686, 469] on span "PN0WQ9" at bounding box center [746, 469] width 247 height 24
click at [468, 150] on button "< Back to results" at bounding box center [416, 159] width 168 height 50
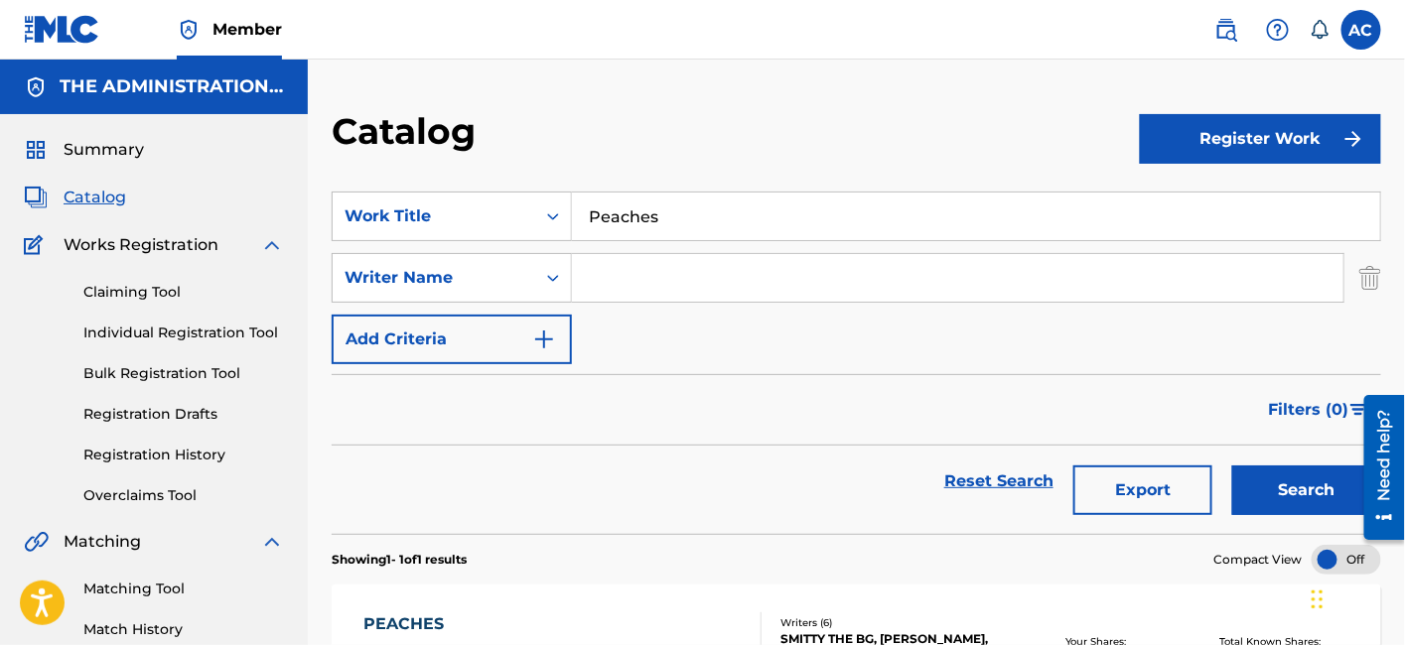
click at [640, 201] on input "Peaches" at bounding box center [976, 217] width 808 height 48
paste input "GLIMMER"
type input "GLIMMER"
click at [1289, 475] on button "Search" at bounding box center [1306, 491] width 149 height 50
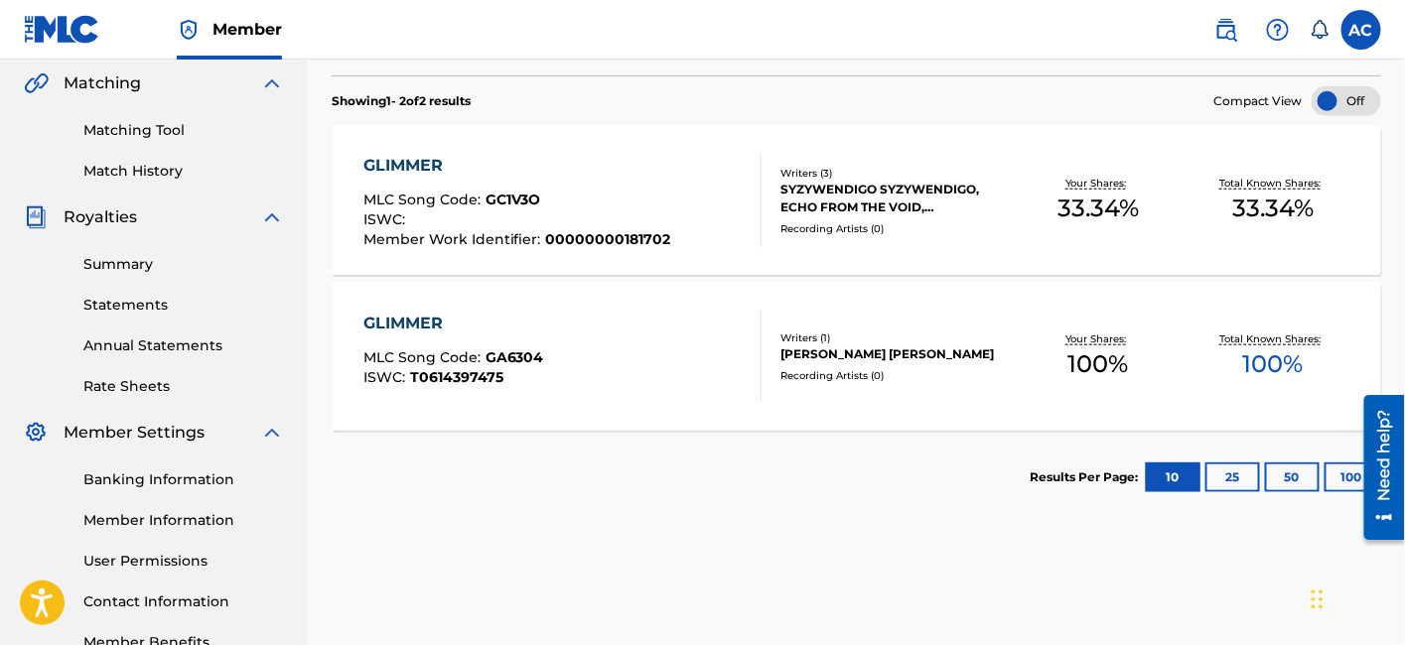
scroll to position [456, 0]
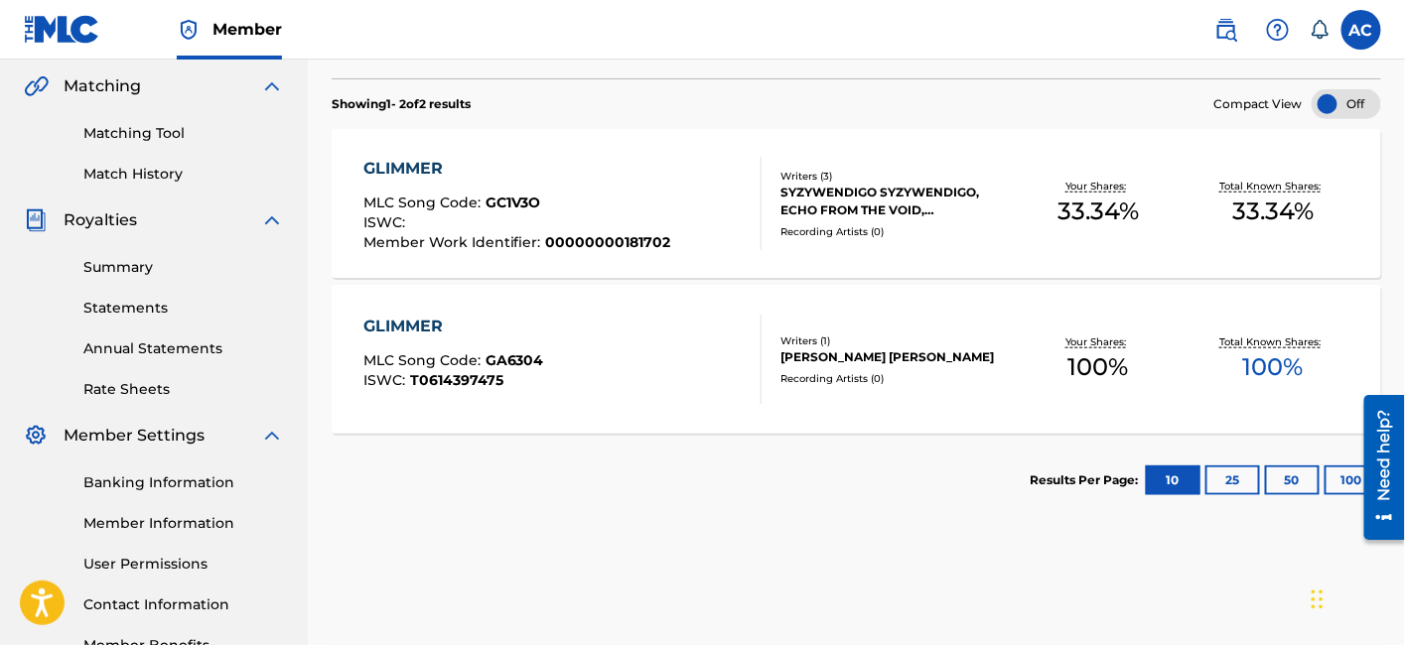
click at [941, 245] on div "GLIMMER MLC Song Code : GC1V3O ISWC : Member Work Identifier : 00000000181702 W…" at bounding box center [856, 203] width 1049 height 149
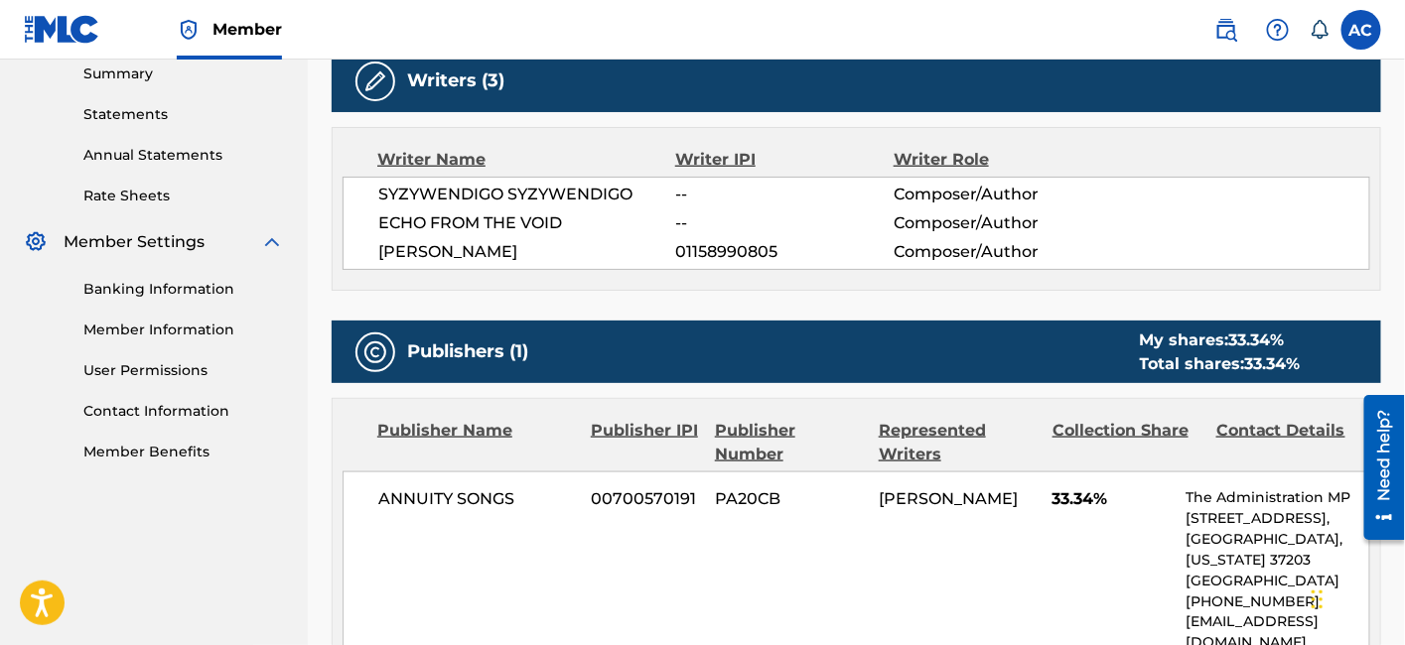
scroll to position [947, 0]
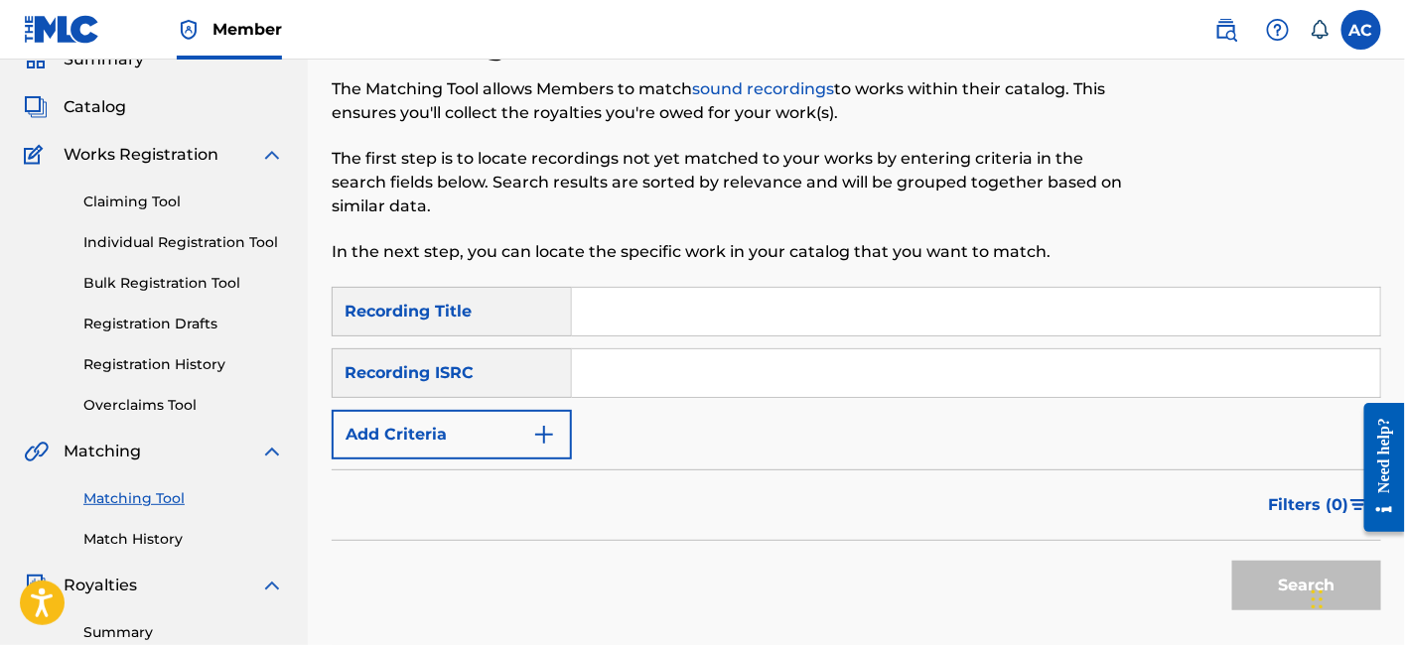
drag, startPoint x: 0, startPoint y: 0, endPoint x: 732, endPoint y: 378, distance: 823.7
click at [732, 378] on input "Search Form" at bounding box center [976, 373] width 808 height 48
paste input "QZAPG1705941"
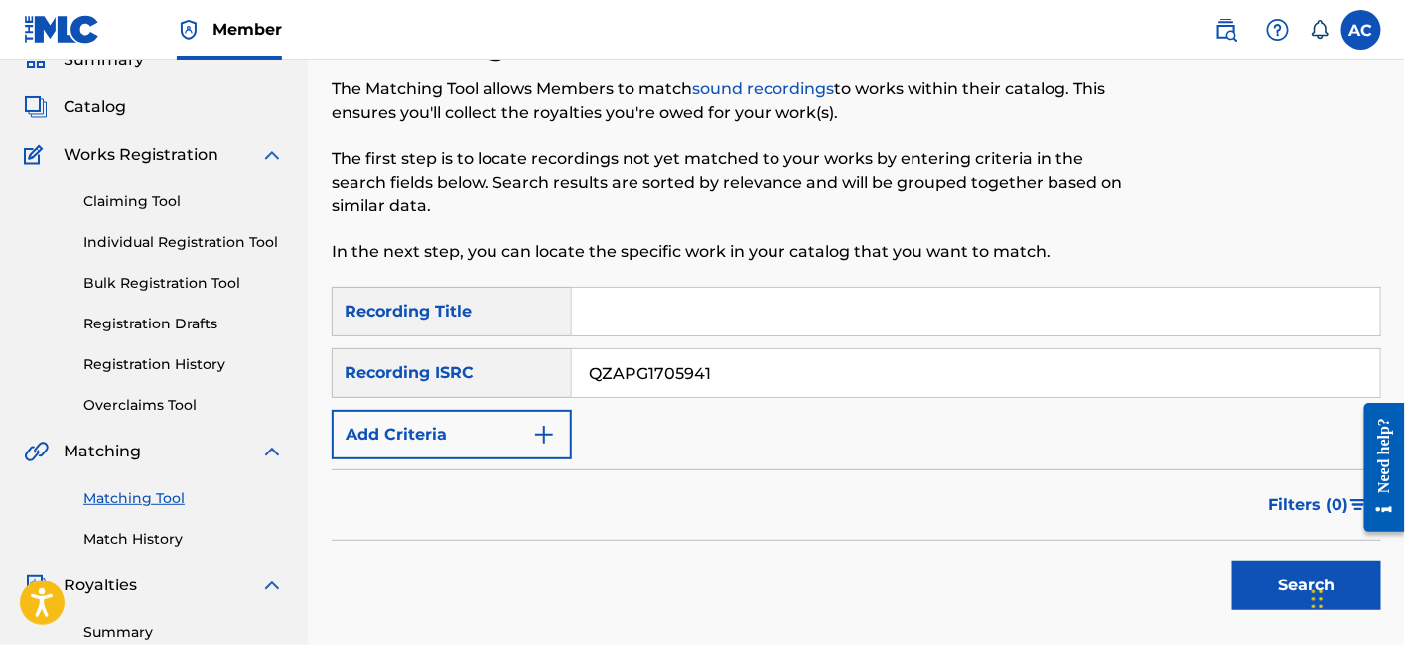
type input "QZAPG1705941"
click at [1232, 561] on button "Search" at bounding box center [1306, 586] width 149 height 50
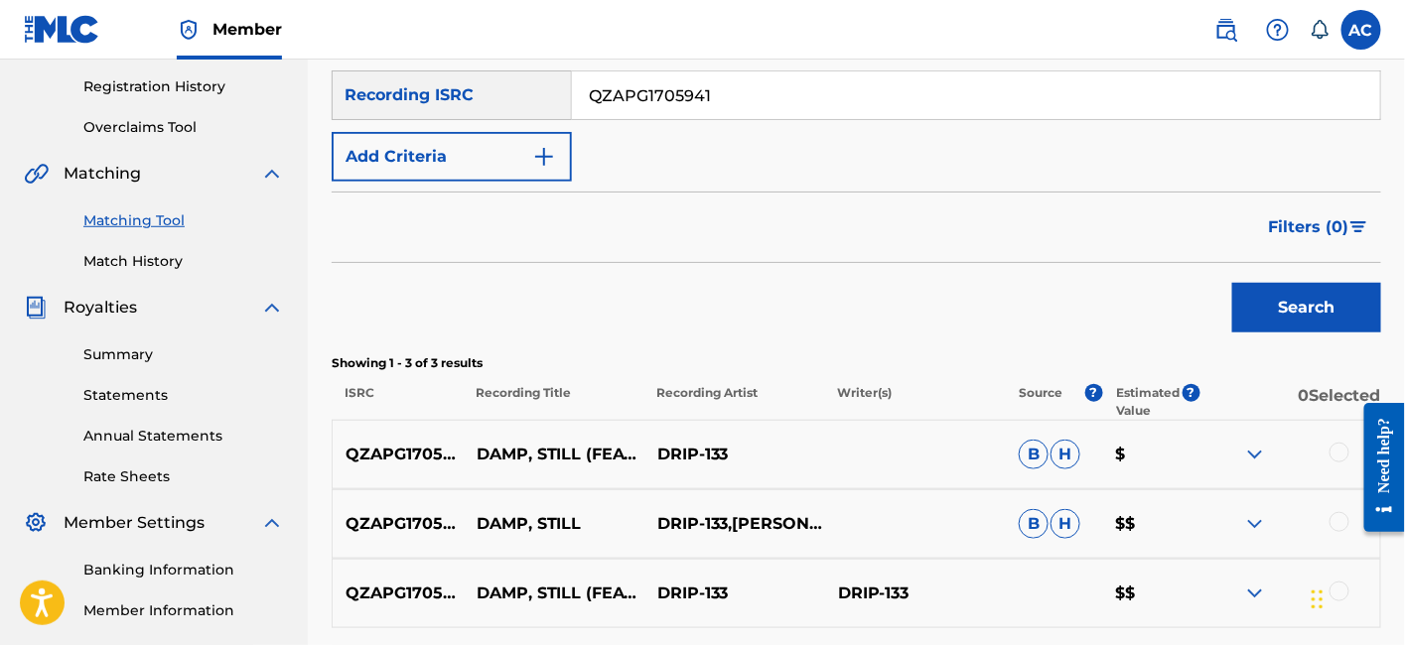
scroll to position [585, 0]
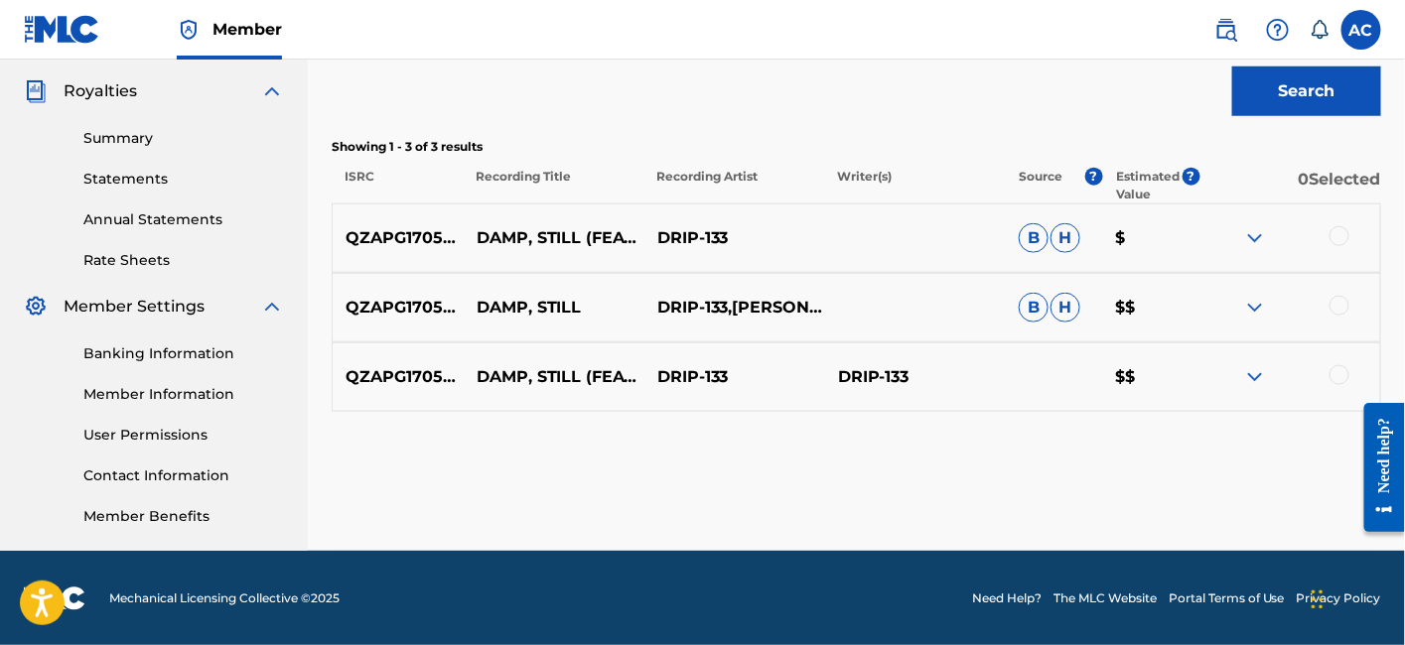
click at [1342, 316] on div at bounding box center [1289, 308] width 181 height 24
click at [1341, 233] on div at bounding box center [1339, 236] width 20 height 20
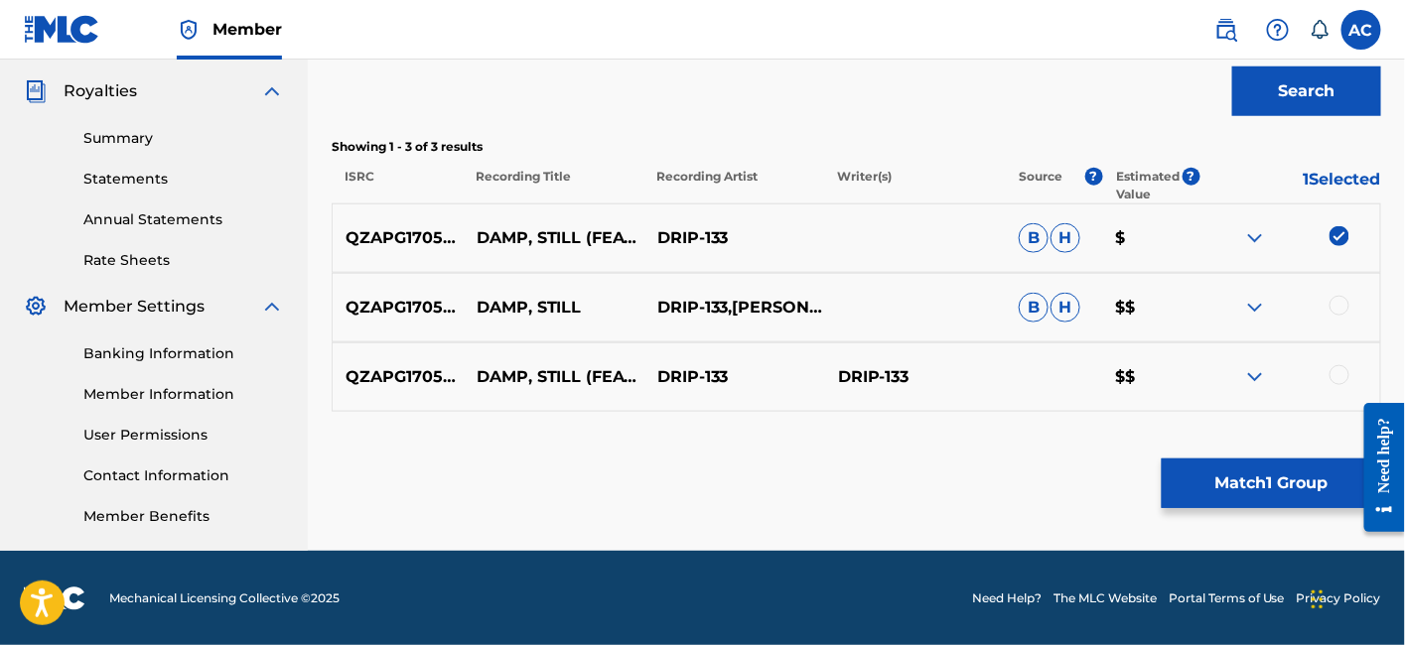
click at [1341, 299] on div at bounding box center [1339, 306] width 20 height 20
click at [1334, 378] on div at bounding box center [1339, 375] width 20 height 20
click at [1293, 480] on button "Match 3 Groups" at bounding box center [1271, 484] width 219 height 50
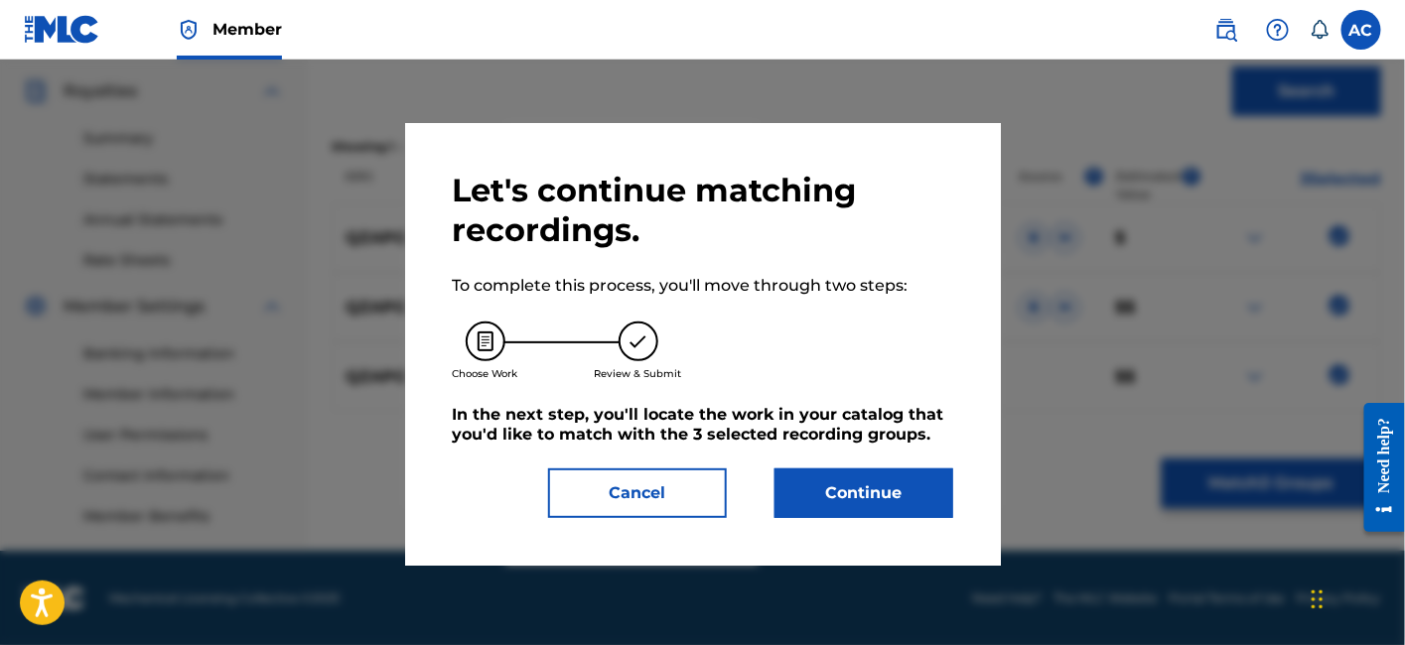
click at [891, 513] on button "Continue" at bounding box center [863, 494] width 179 height 50
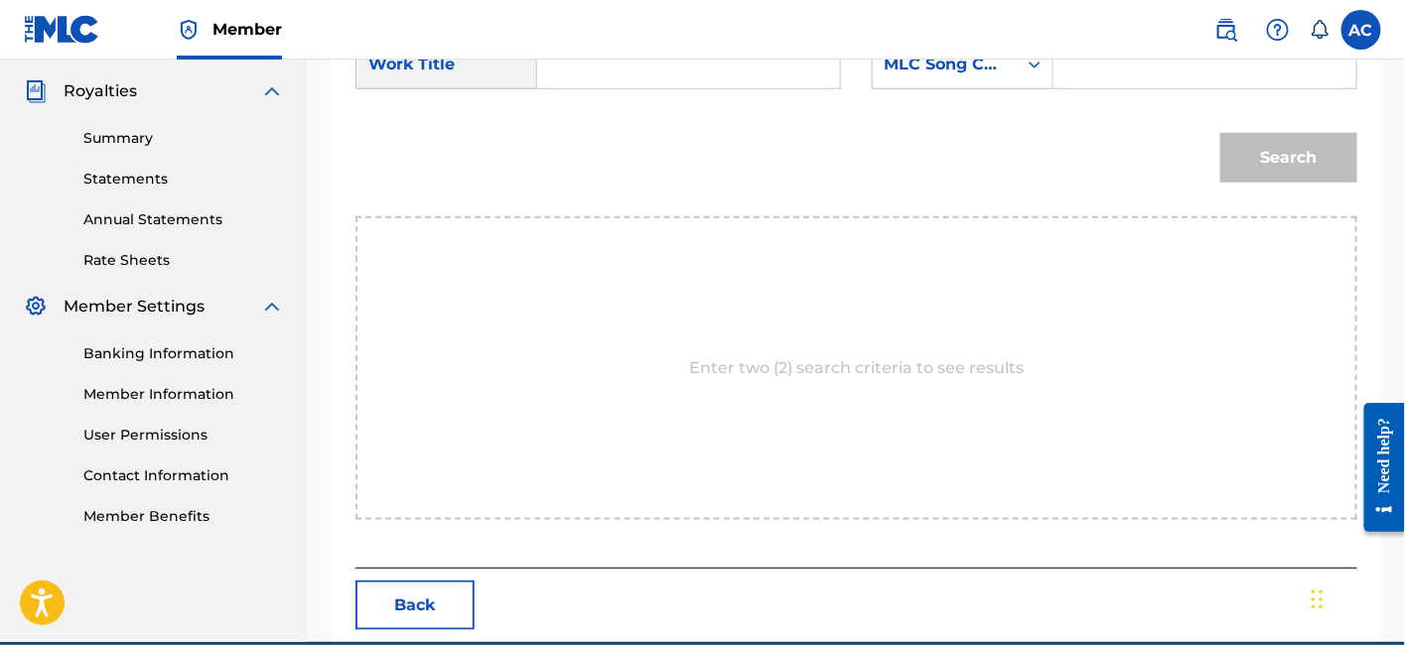
scroll to position [382, 0]
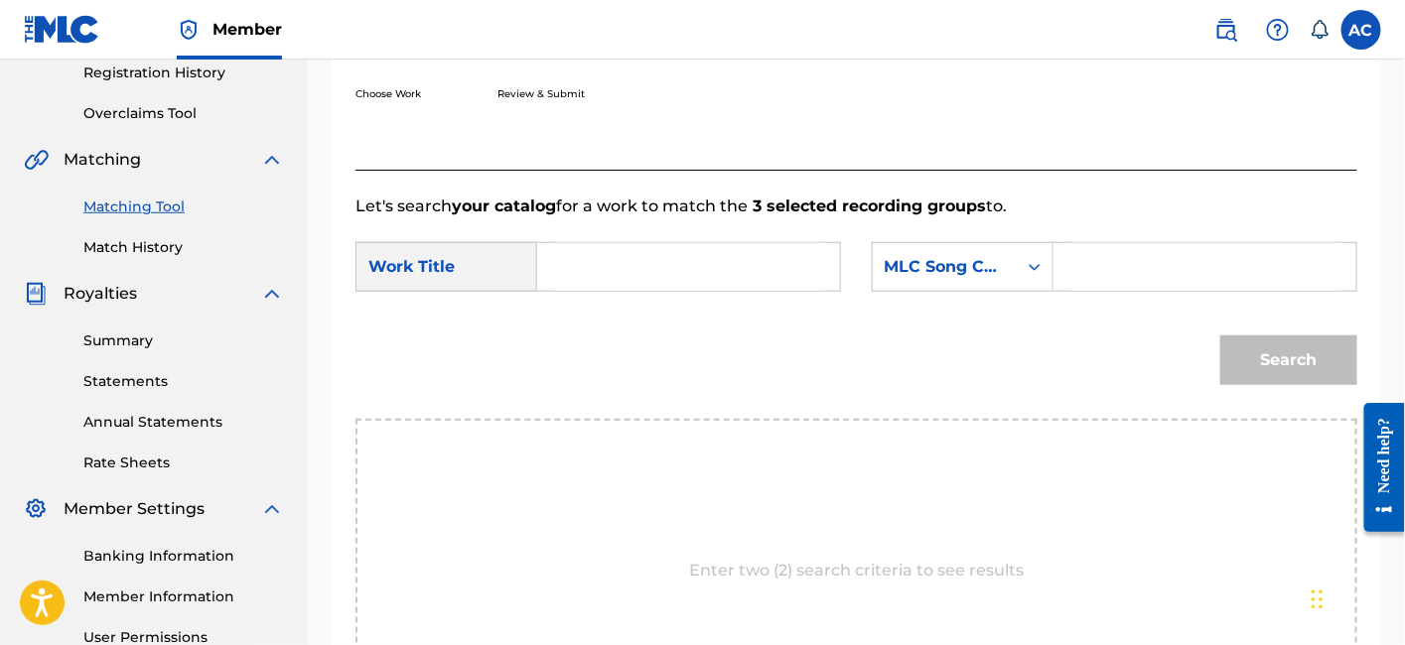
click at [730, 275] on input "Search Form" at bounding box center [688, 267] width 269 height 48
paste input "DAMP STILL"
type input "DAMP STILL"
drag, startPoint x: 1078, startPoint y: 269, endPoint x: 1058, endPoint y: 244, distance: 31.8
click at [1079, 269] on input "Search Form" at bounding box center [1204, 267] width 269 height 48
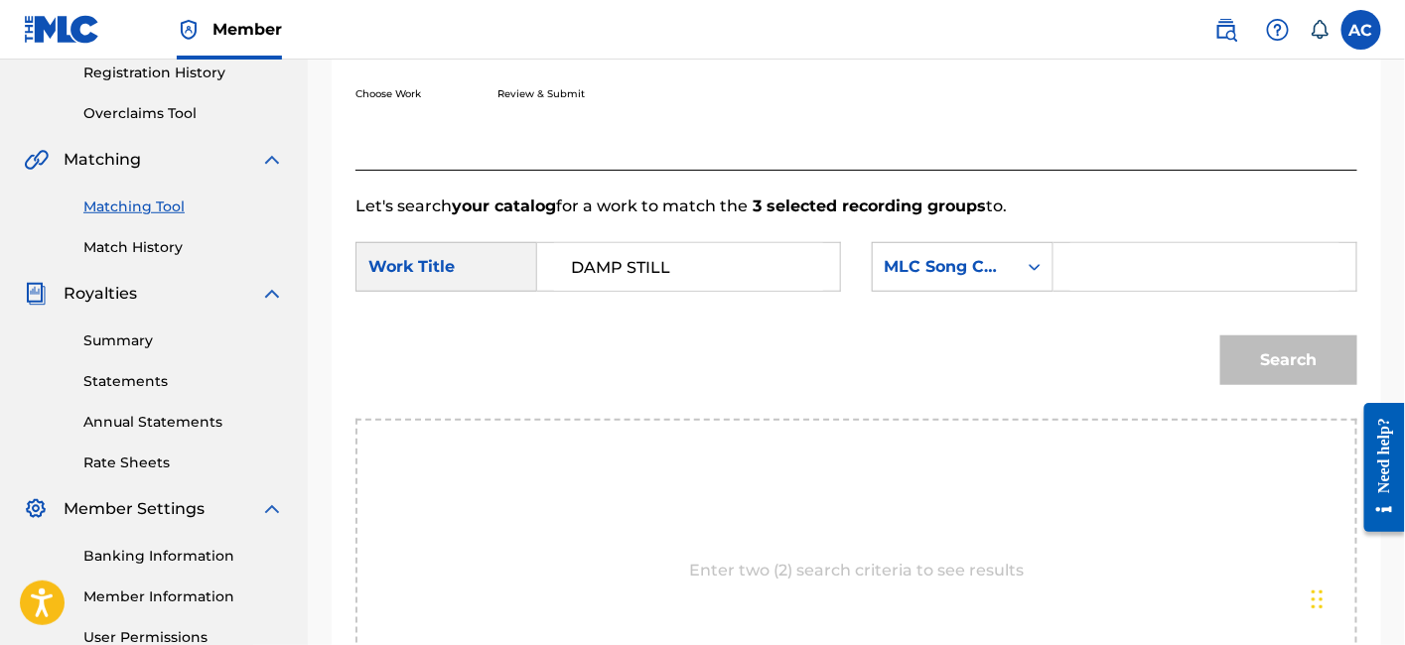
paste input "DQ8PIL"
type input "DQ8PIL"
click at [1264, 361] on button "Search" at bounding box center [1288, 361] width 137 height 50
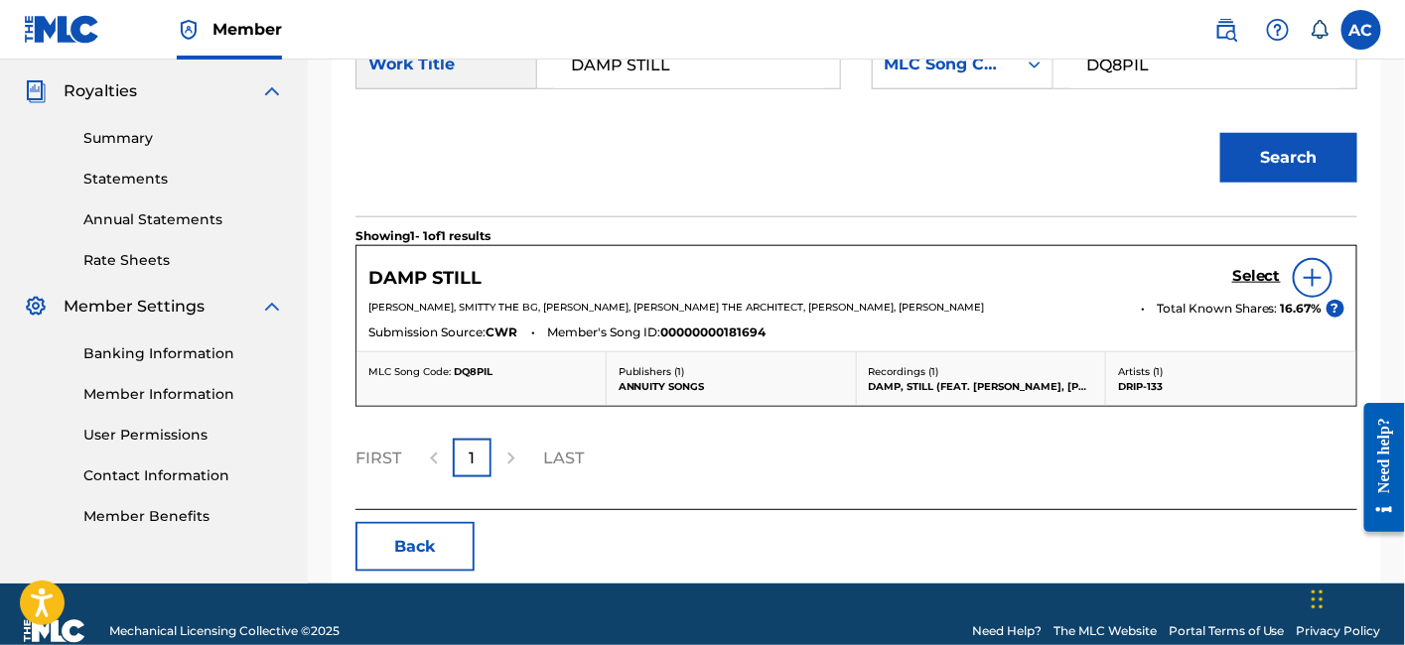
scroll to position [587, 0]
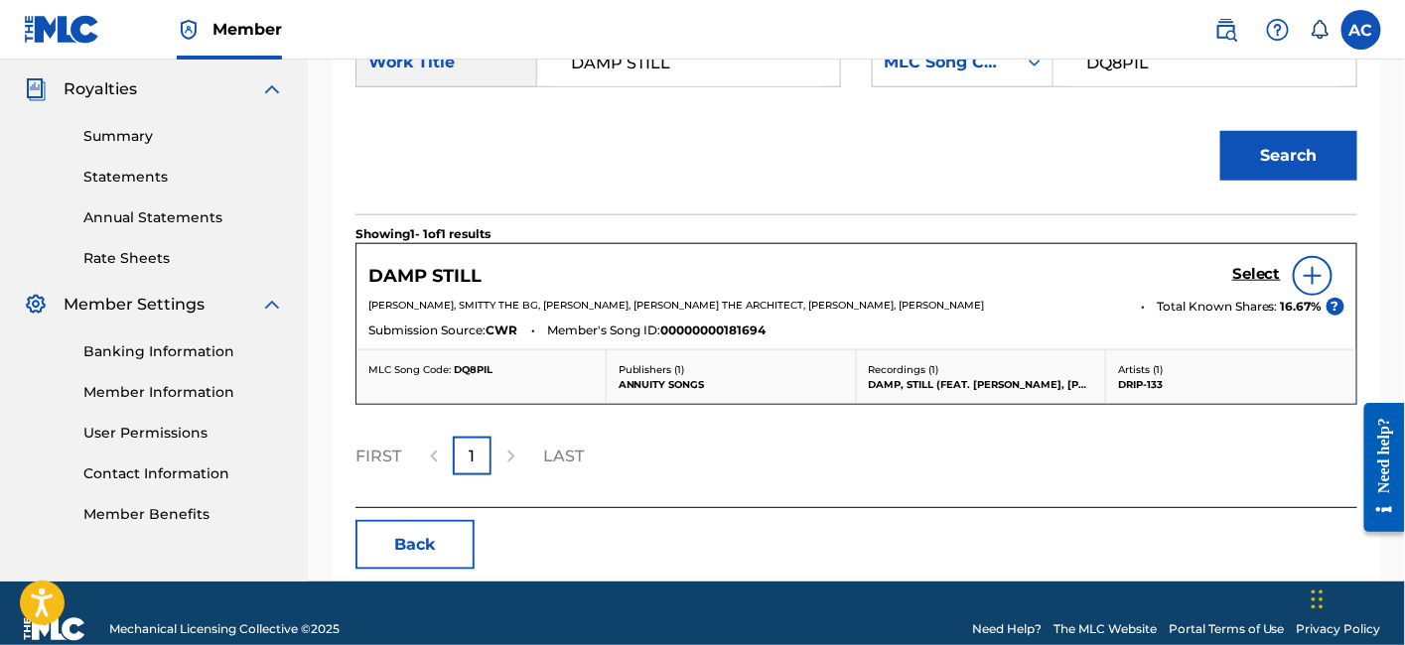
click at [1251, 259] on div "Select" at bounding box center [1288, 276] width 112 height 40
click at [1251, 284] on link "Select" at bounding box center [1256, 276] width 49 height 22
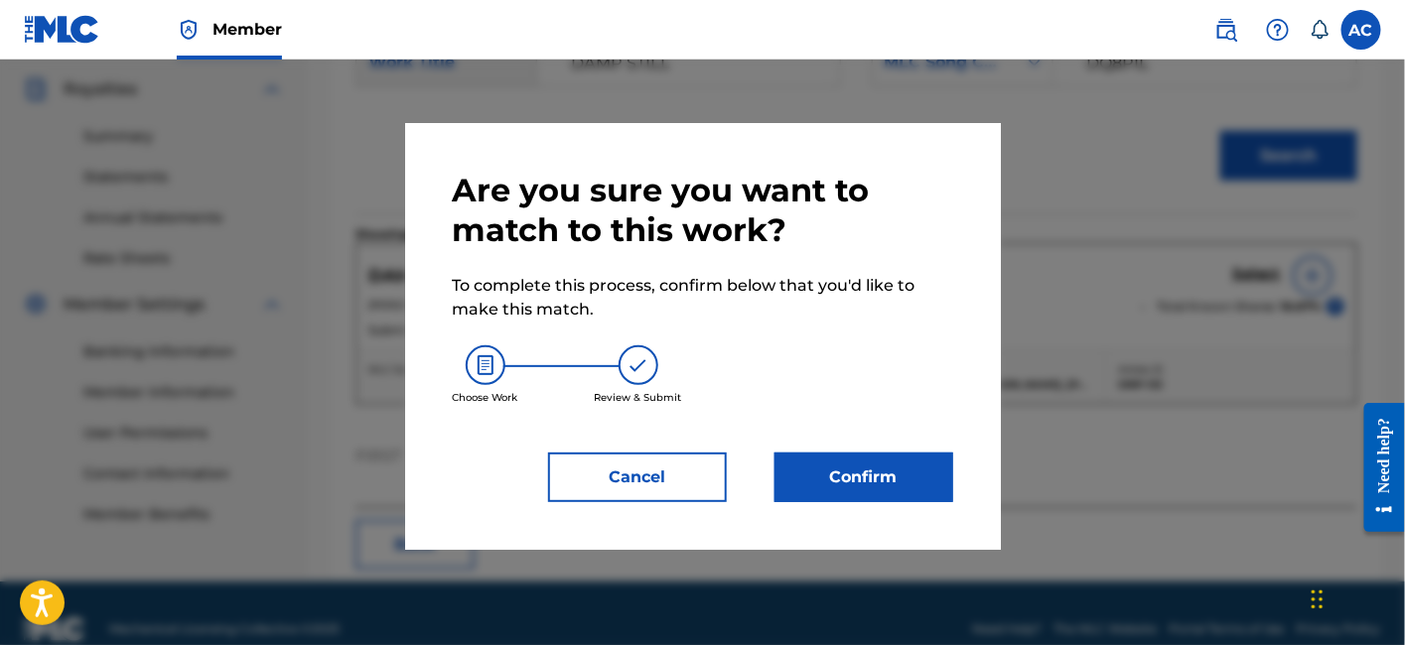
click at [911, 483] on button "Confirm" at bounding box center [863, 478] width 179 height 50
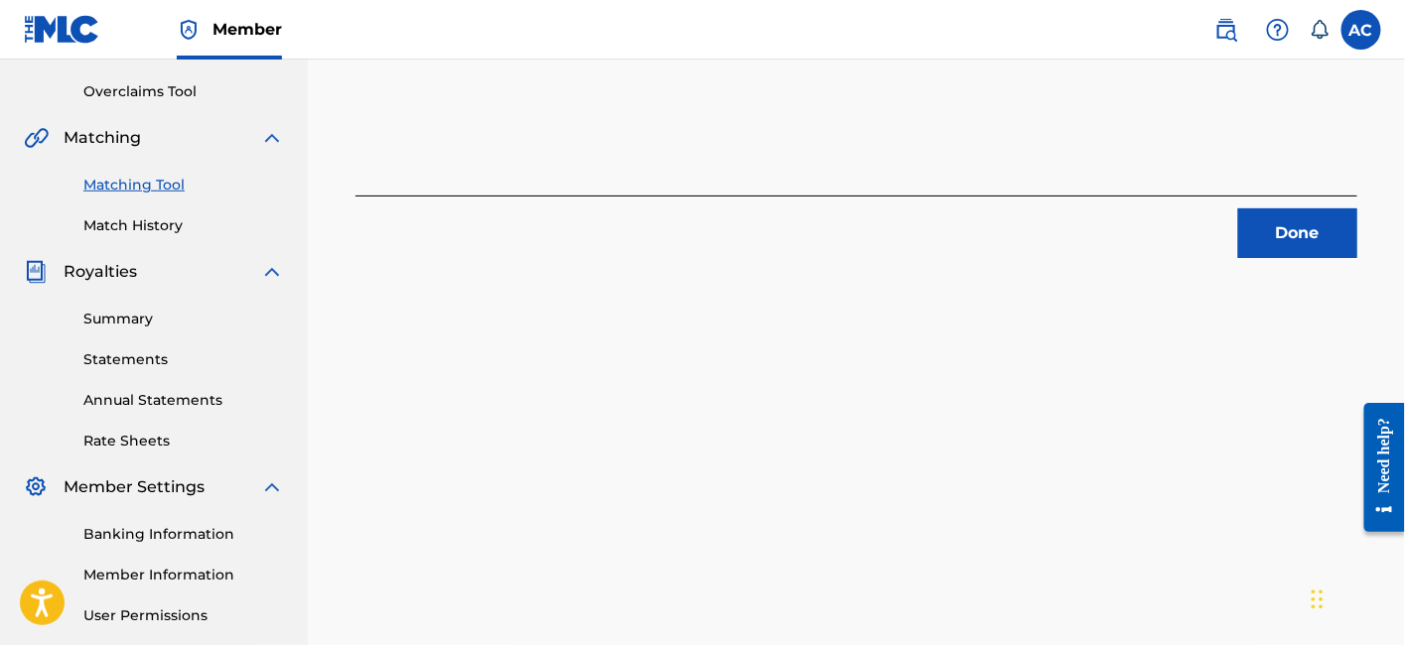
scroll to position [336, 0]
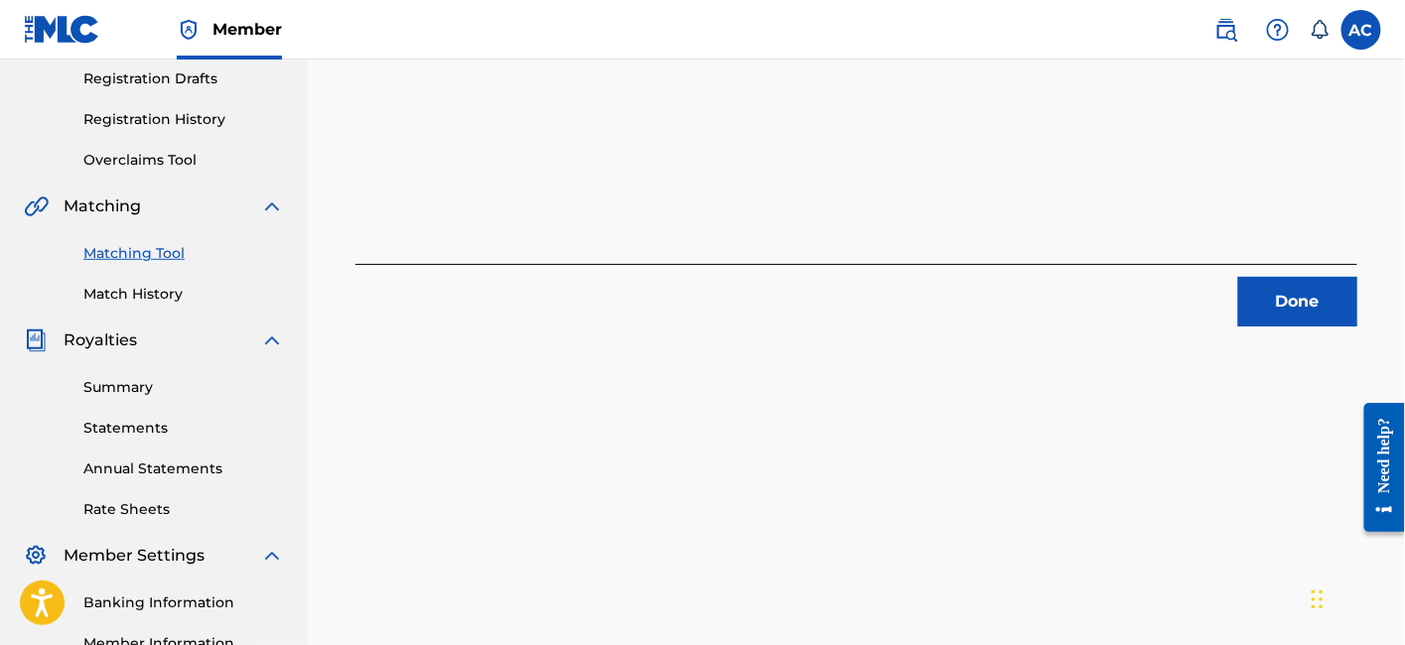
click at [1294, 296] on button "Done" at bounding box center [1297, 302] width 119 height 50
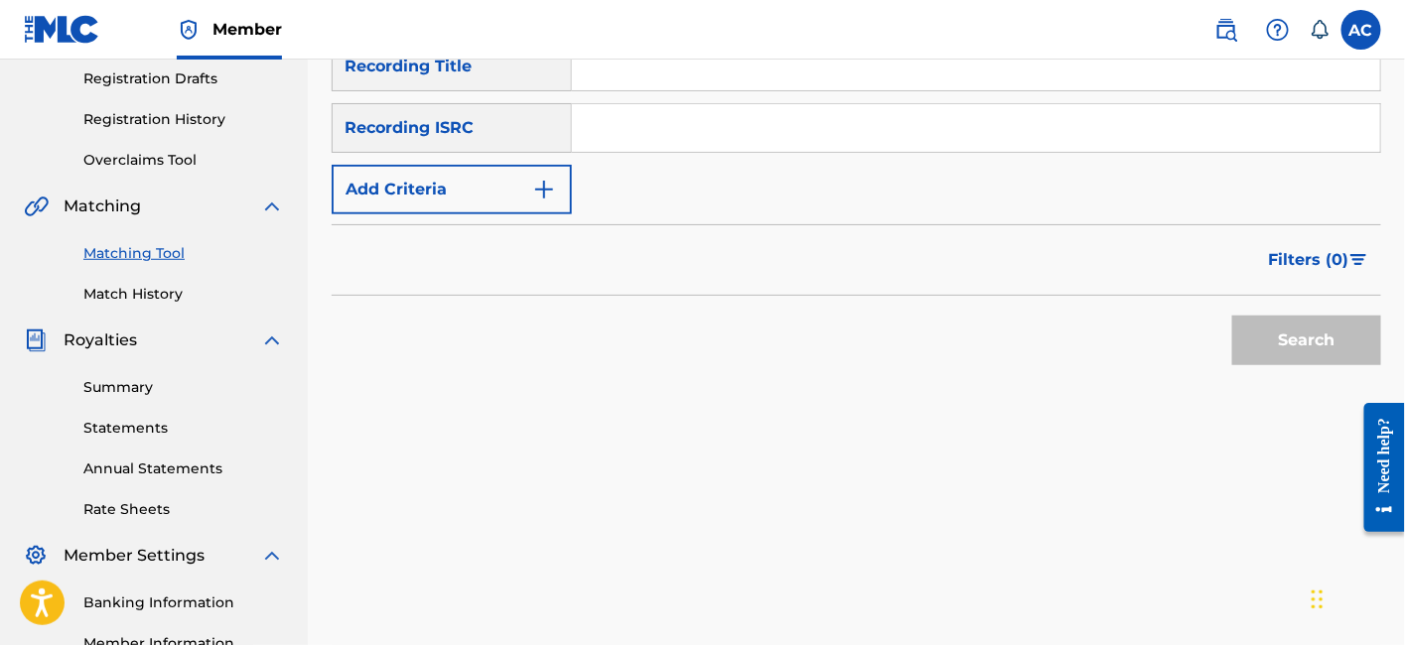
click at [736, 117] on input "Search Form" at bounding box center [976, 128] width 808 height 48
paste input "QZAPG1705973"
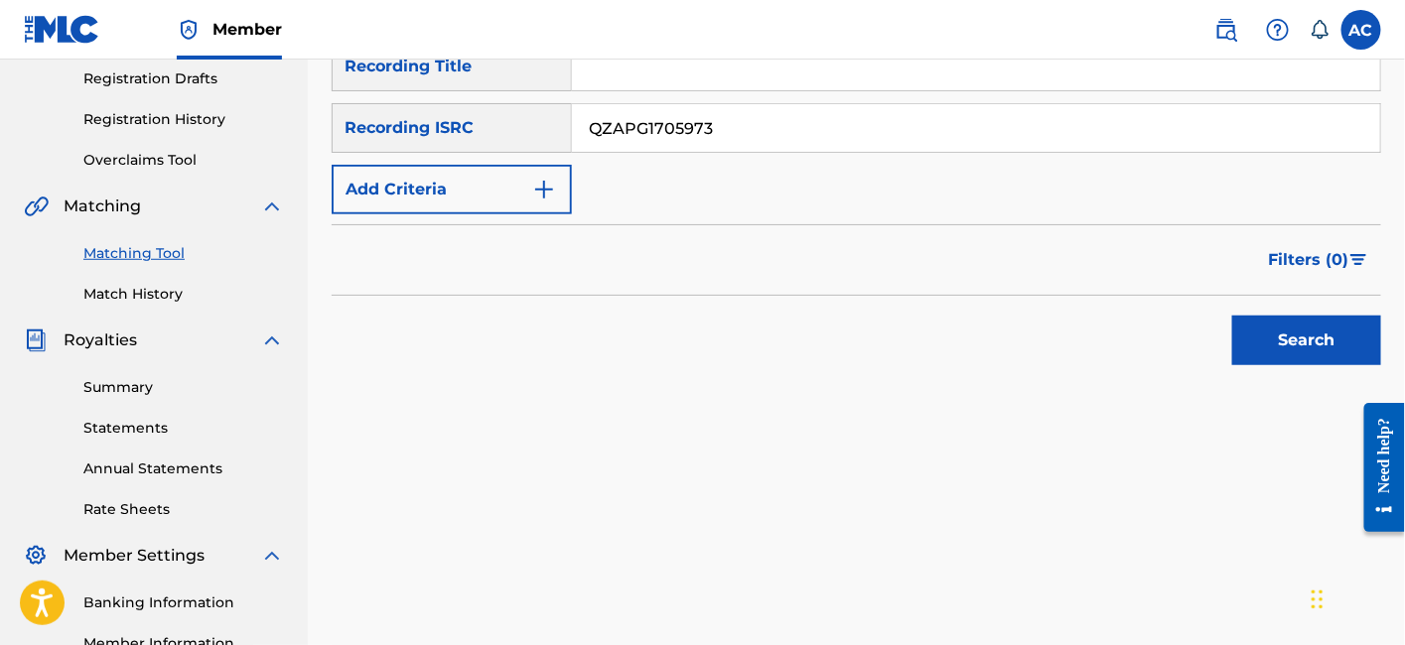
type input "QZAPG1705973"
click at [1325, 345] on button "Search" at bounding box center [1306, 341] width 149 height 50
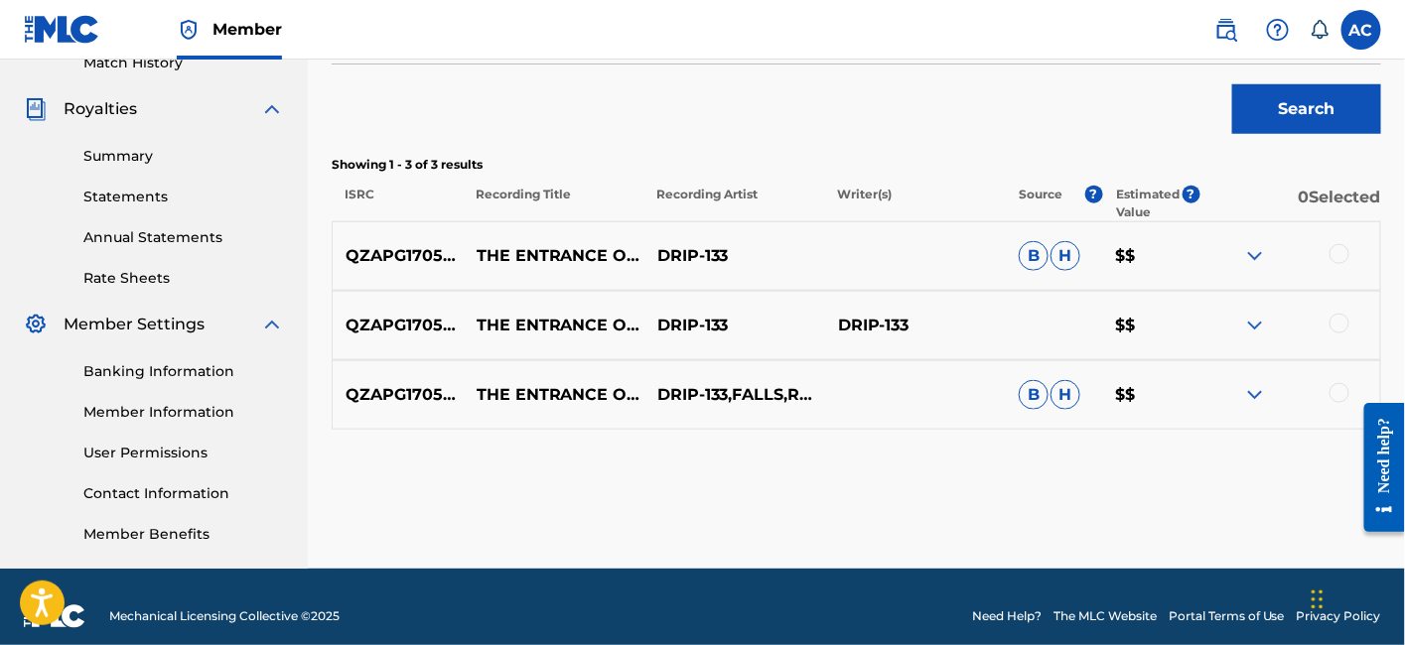
scroll to position [567, 0]
click at [1338, 249] on div at bounding box center [1339, 254] width 20 height 20
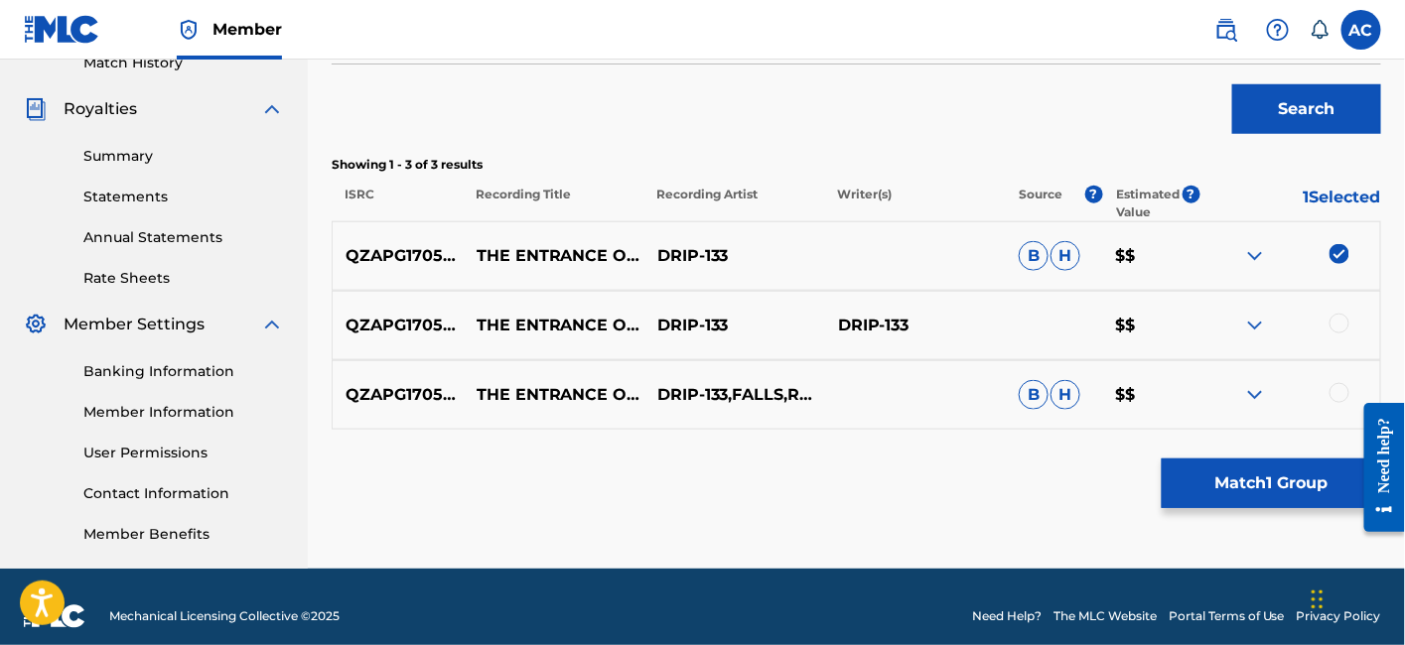
click at [1338, 329] on div at bounding box center [1339, 324] width 20 height 20
click at [1342, 392] on div at bounding box center [1339, 393] width 20 height 20
click at [1273, 504] on button "Match 3 Groups" at bounding box center [1271, 484] width 219 height 50
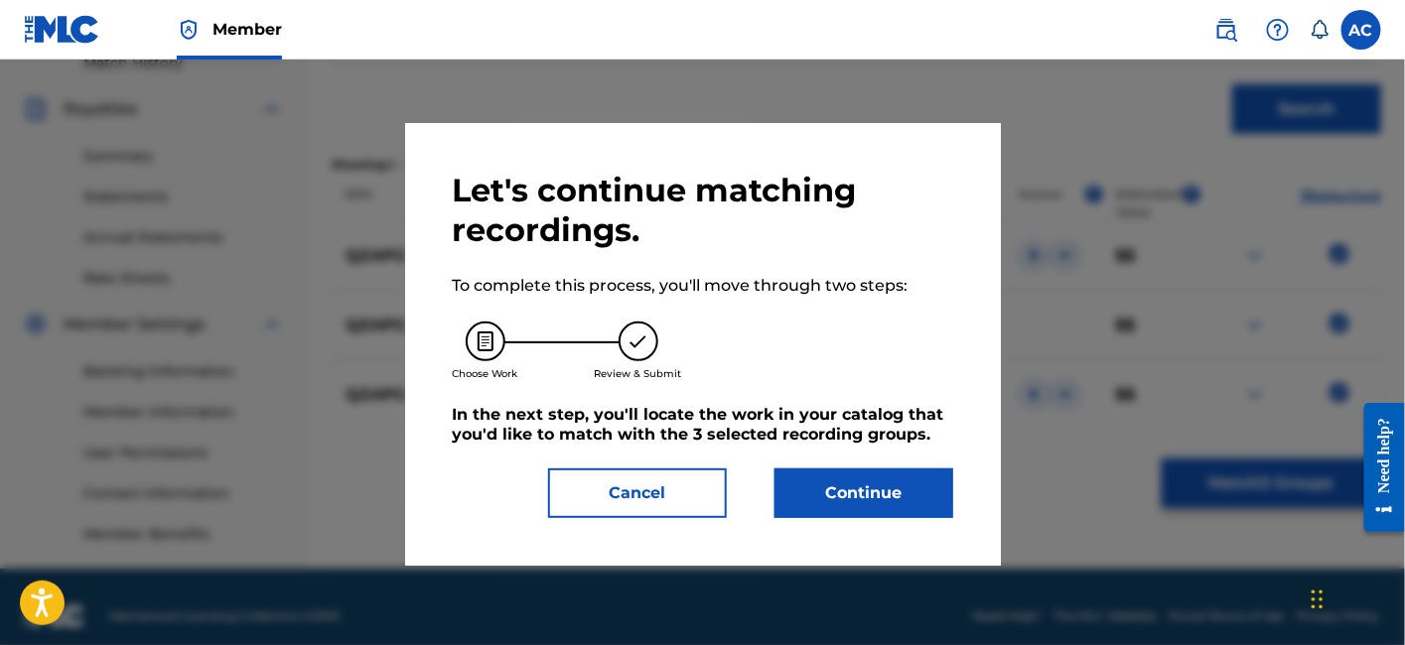
click at [862, 531] on div "Let's continue matching recordings. To complete this process, you'll move throu…" at bounding box center [703, 344] width 596 height 443
click at [872, 510] on button "Continue" at bounding box center [863, 494] width 179 height 50
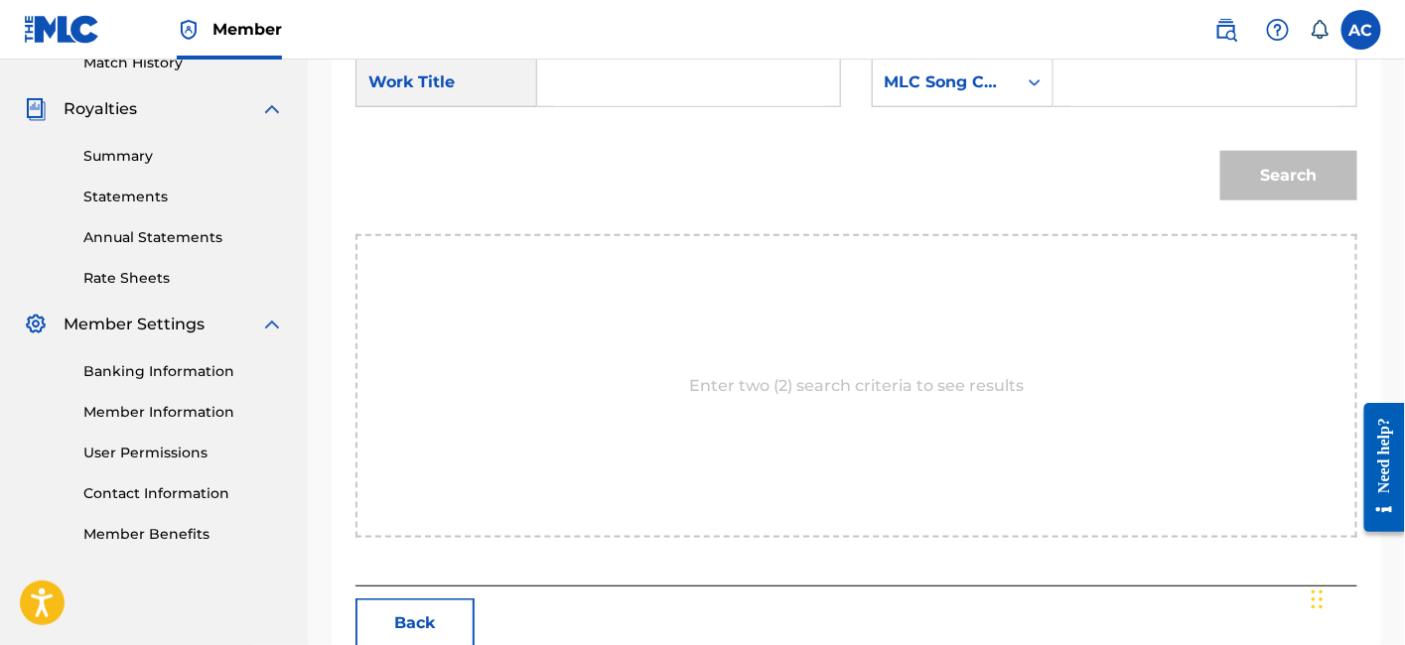
click at [699, 96] on input "Search Form" at bounding box center [688, 83] width 269 height 48
paste input "THE ENTRANCE OF A PASSAGE"
type input "THE ENTRANCE OF A PASSAGE"
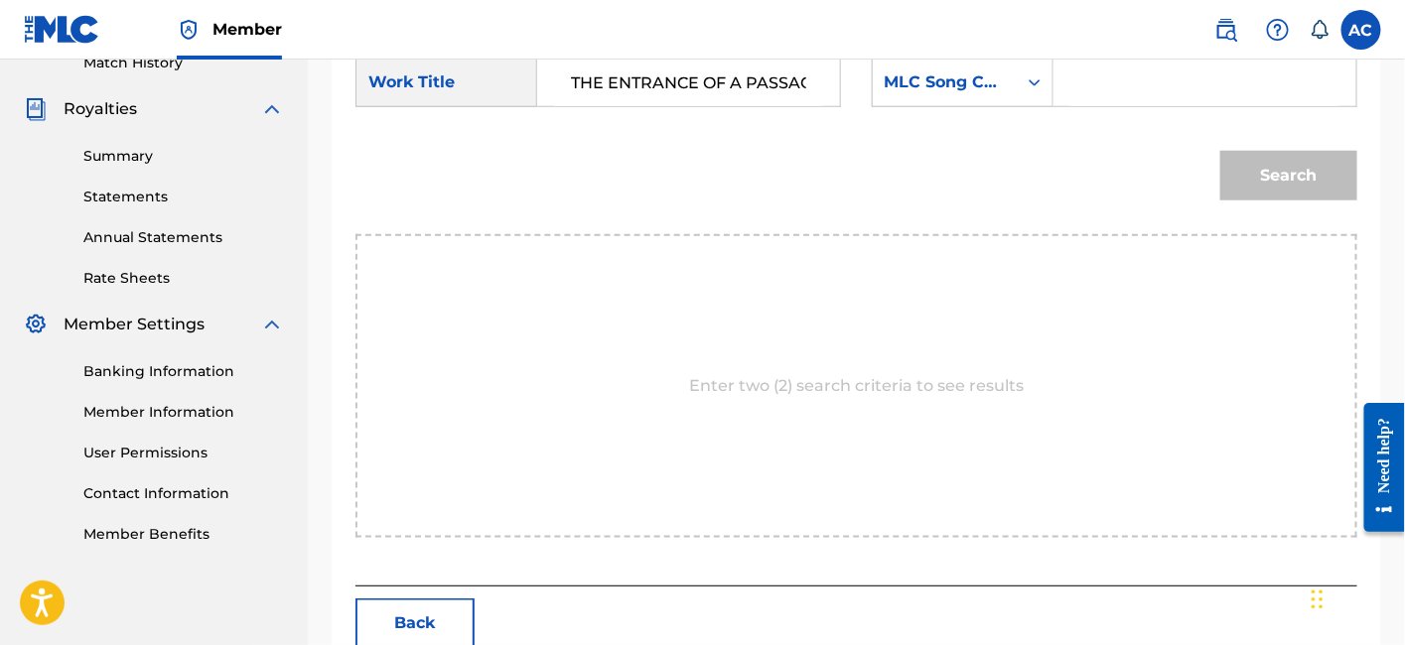
click at [1100, 72] on input "Search Form" at bounding box center [1204, 83] width 269 height 48
click at [1132, 64] on input "Search Form" at bounding box center [1204, 83] width 269 height 48
paste input "TW59V2"
type input "TW59V2"
click at [1220, 151] on button "Search" at bounding box center [1288, 176] width 137 height 50
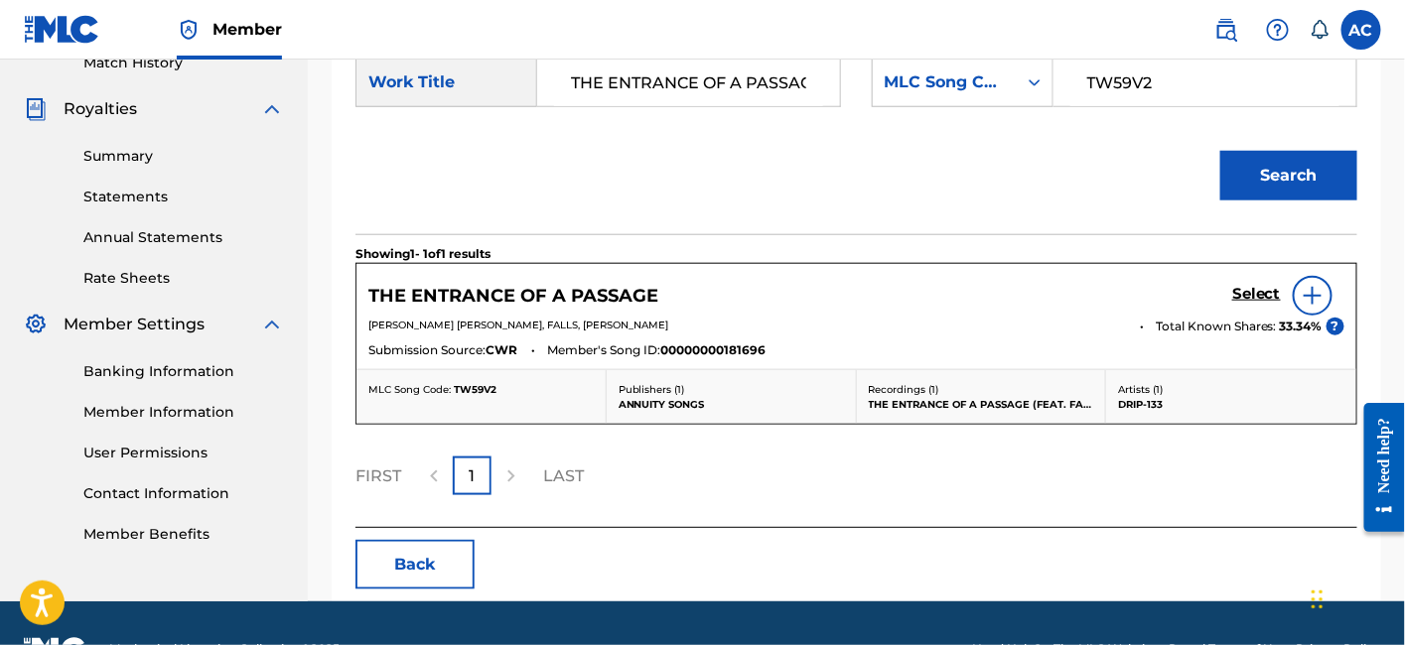
click at [1254, 285] on h5 "Select" at bounding box center [1256, 294] width 49 height 19
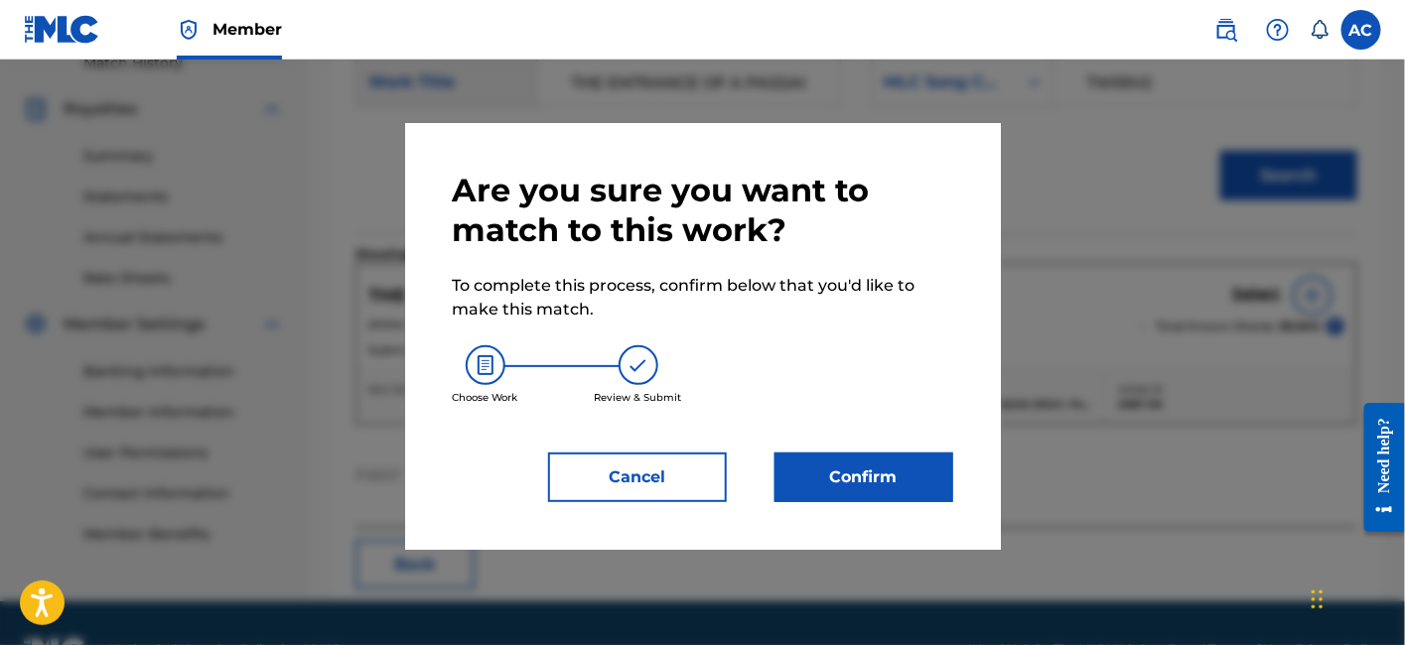
click at [874, 469] on button "Confirm" at bounding box center [863, 478] width 179 height 50
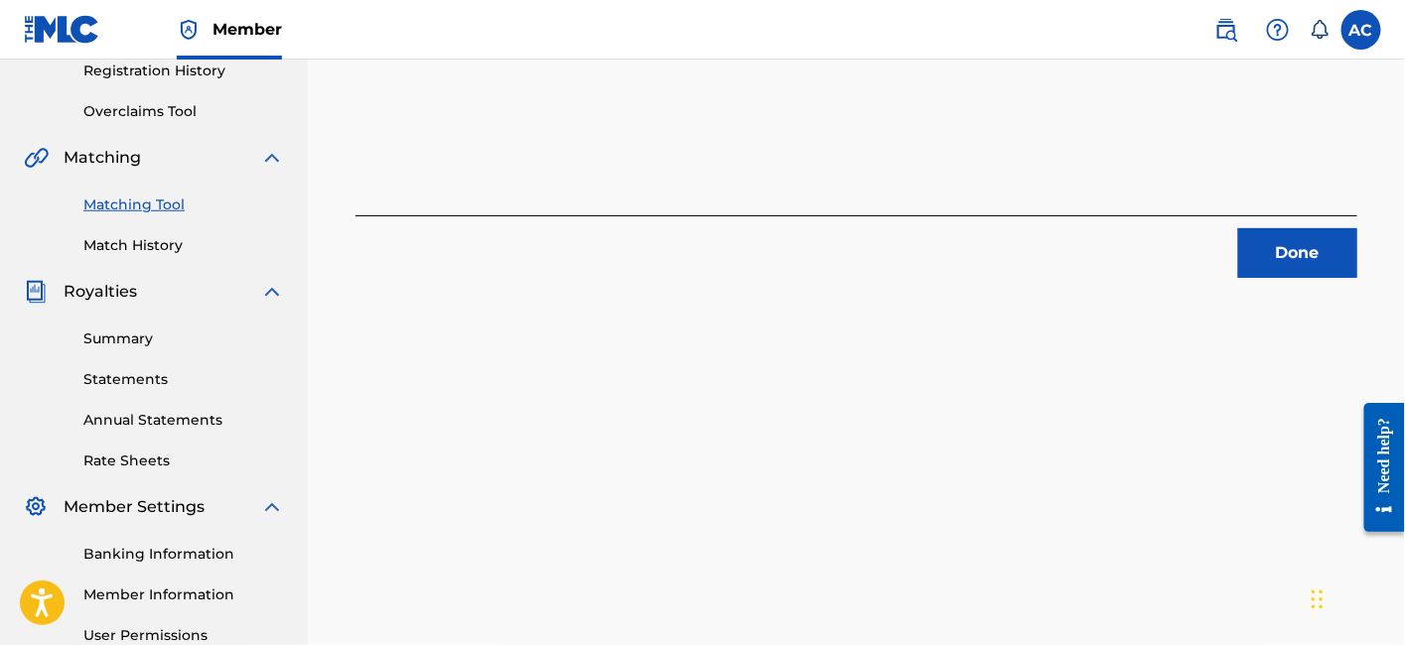
scroll to position [379, 0]
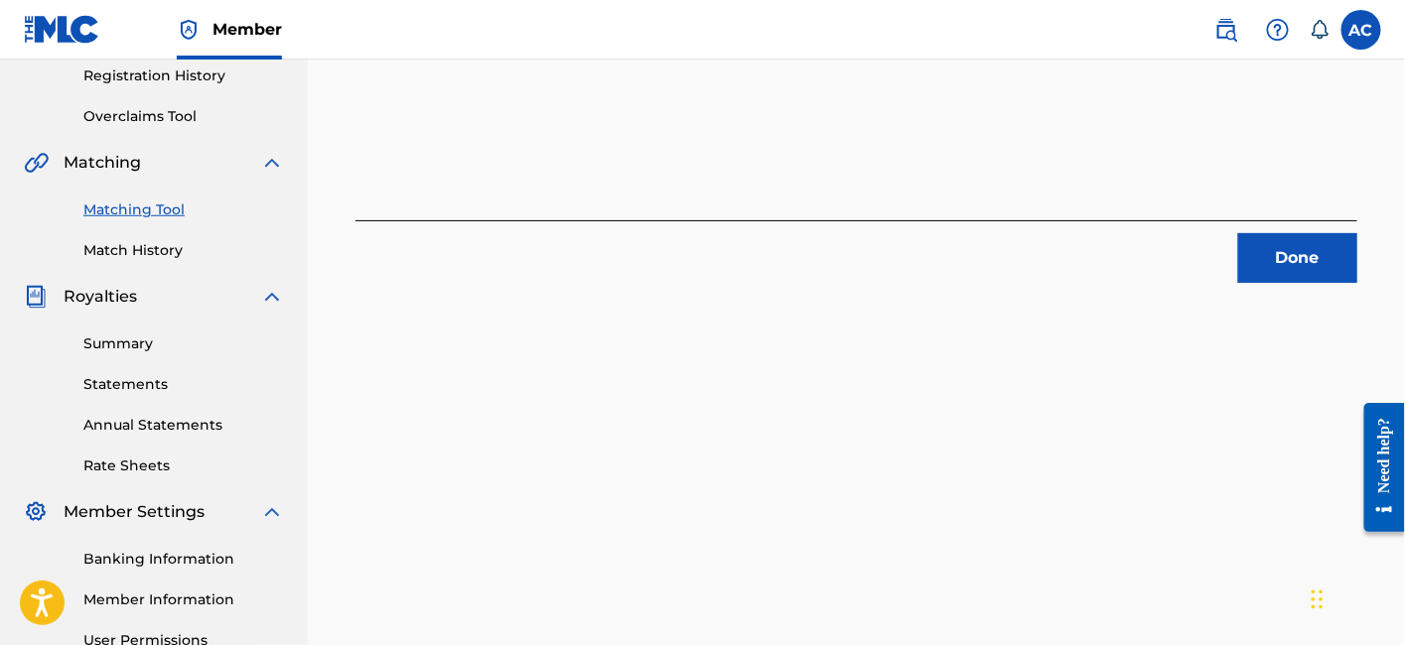
click at [1346, 253] on button "Done" at bounding box center [1297, 258] width 119 height 50
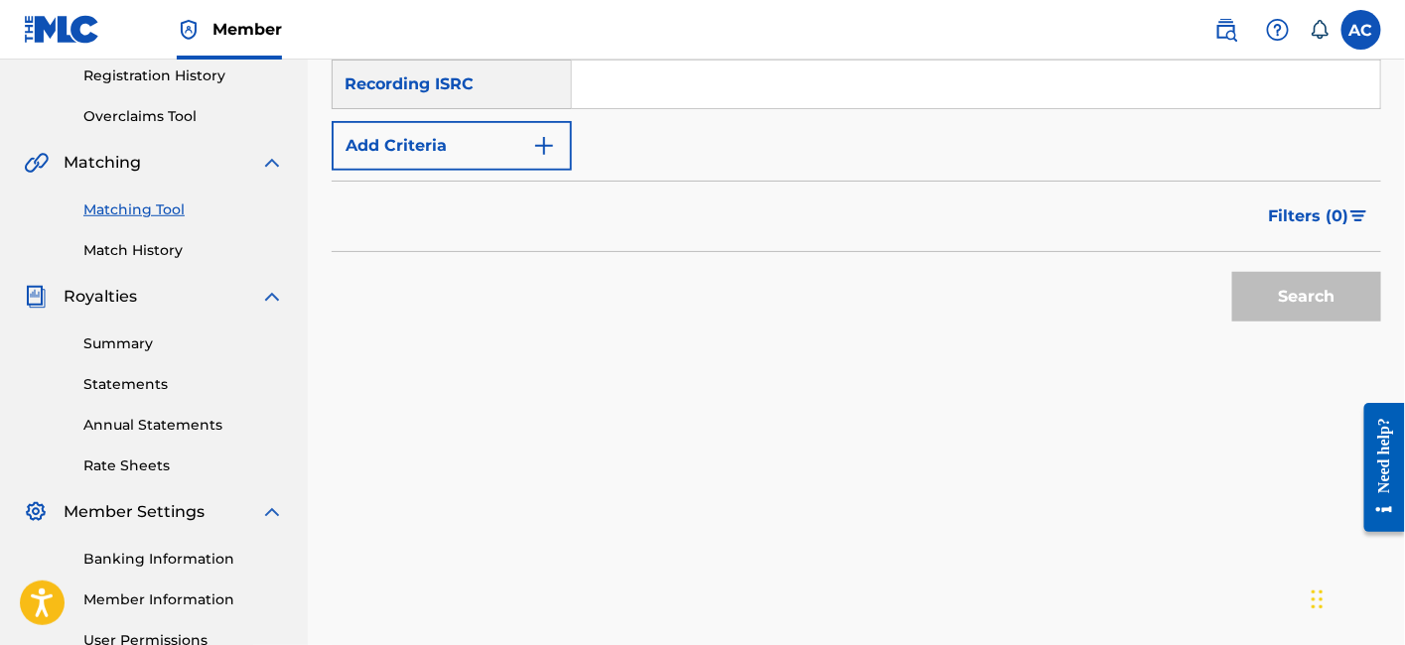
click at [601, 103] on input "Search Form" at bounding box center [976, 85] width 808 height 48
paste input "QZAPG1706010"
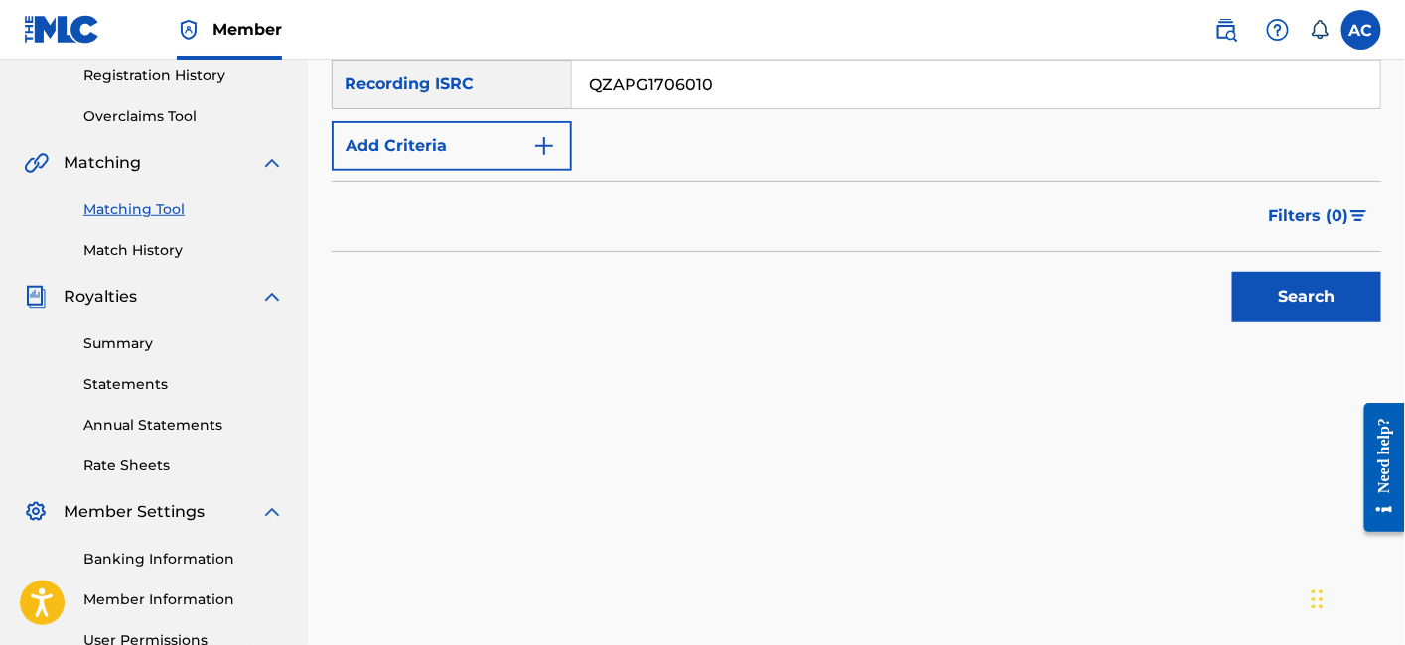
type input "QZAPG1706010"
click at [1308, 309] on button "Search" at bounding box center [1306, 297] width 149 height 50
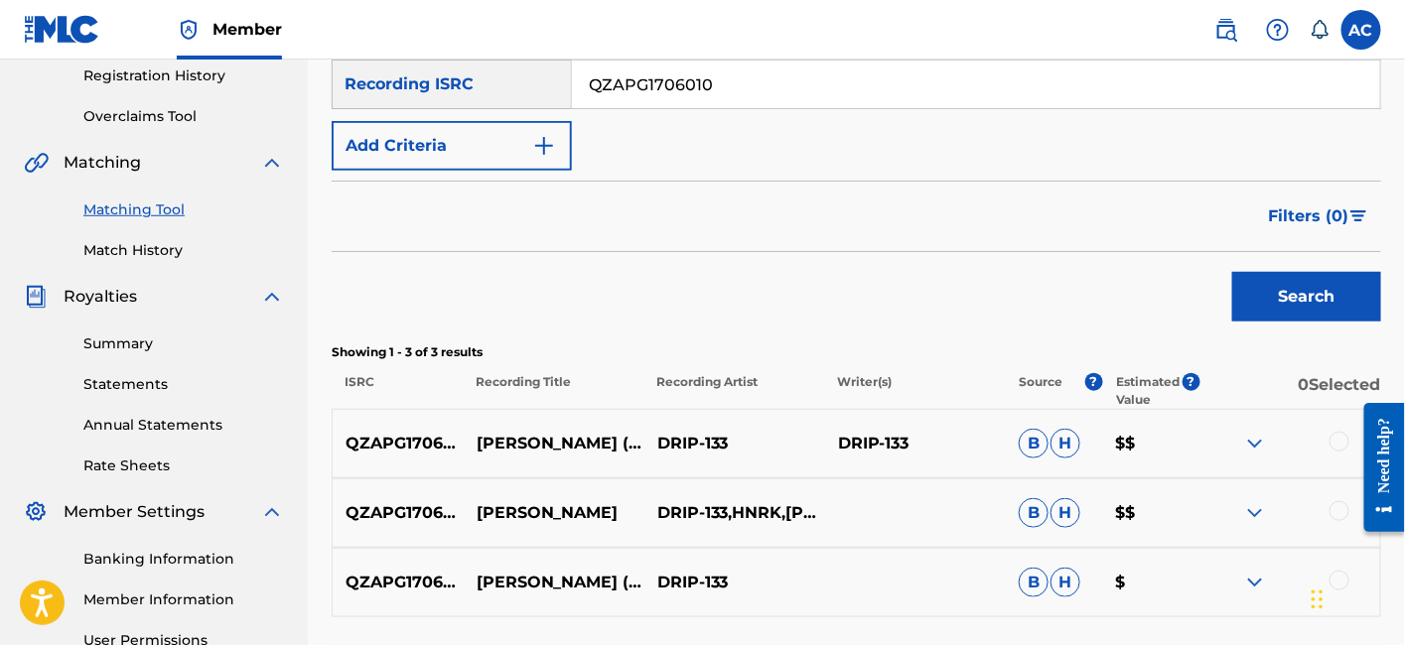
scroll to position [585, 0]
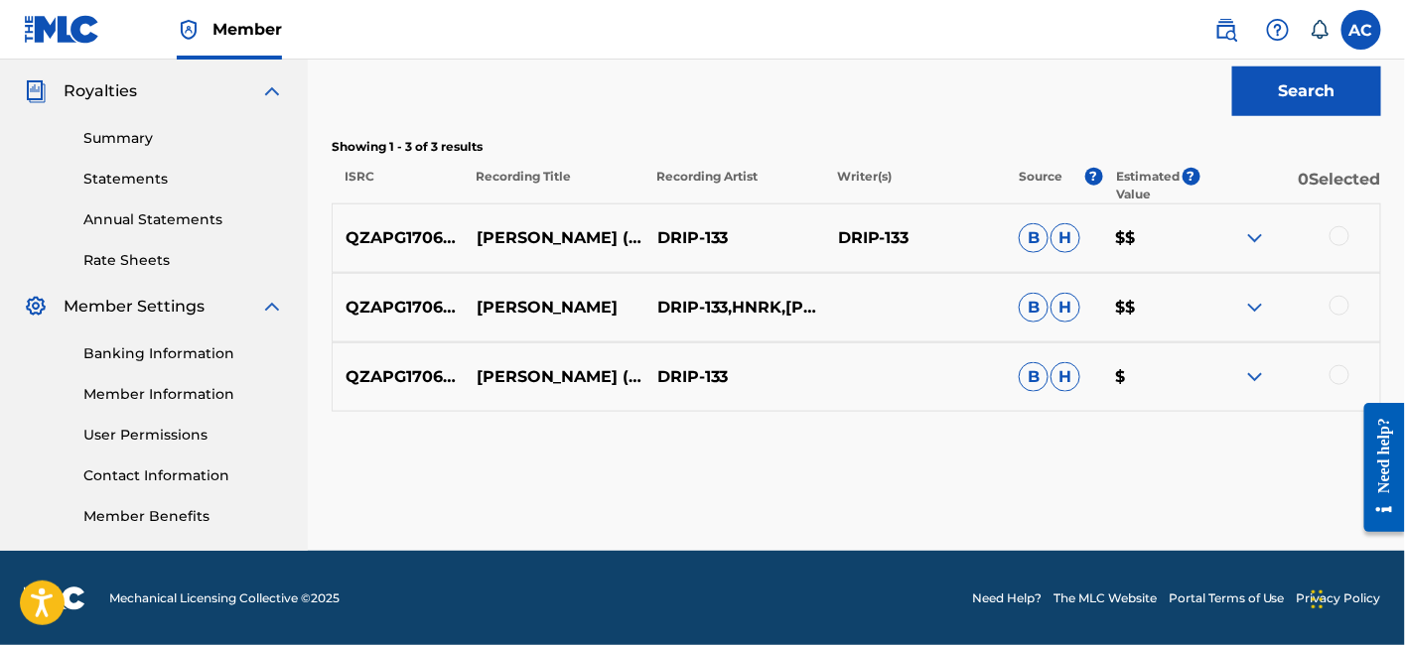
click at [1339, 233] on div at bounding box center [1339, 236] width 20 height 20
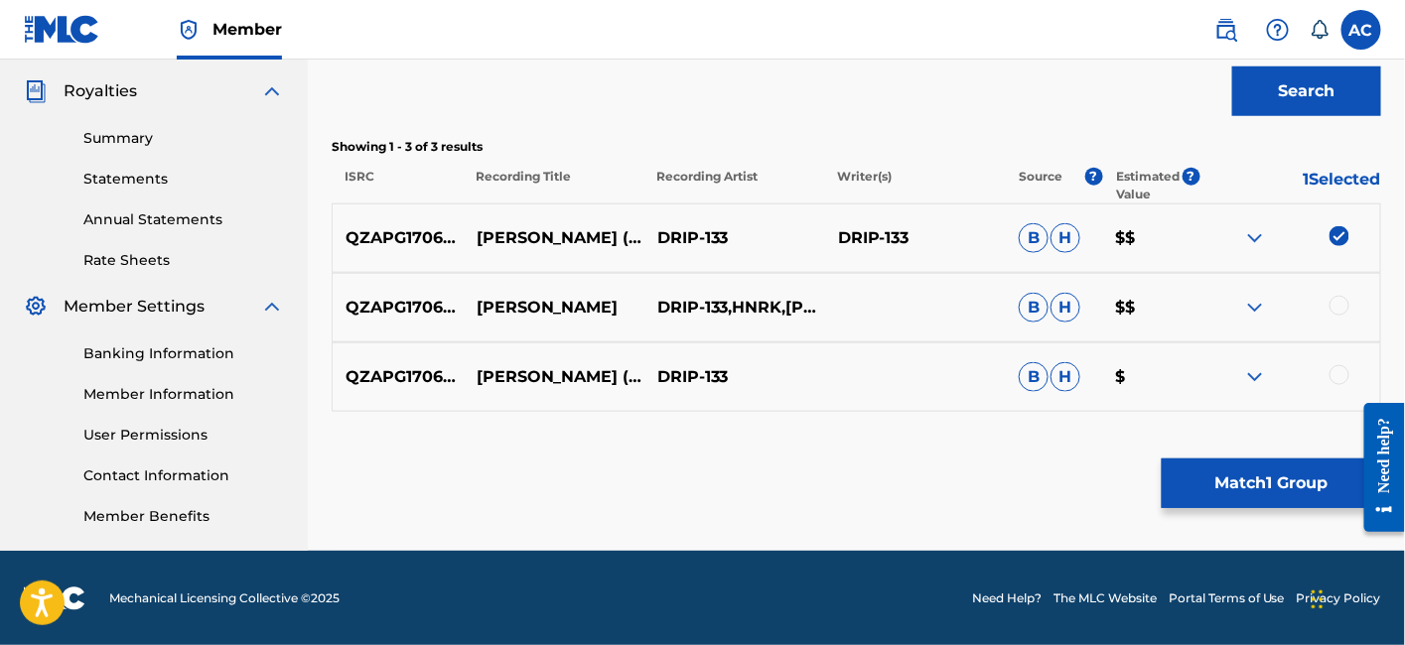
click at [1335, 306] on div at bounding box center [1339, 306] width 20 height 20
click at [1339, 367] on div at bounding box center [1339, 375] width 20 height 20
click at [1282, 468] on button "Match 3 Groups" at bounding box center [1271, 484] width 219 height 50
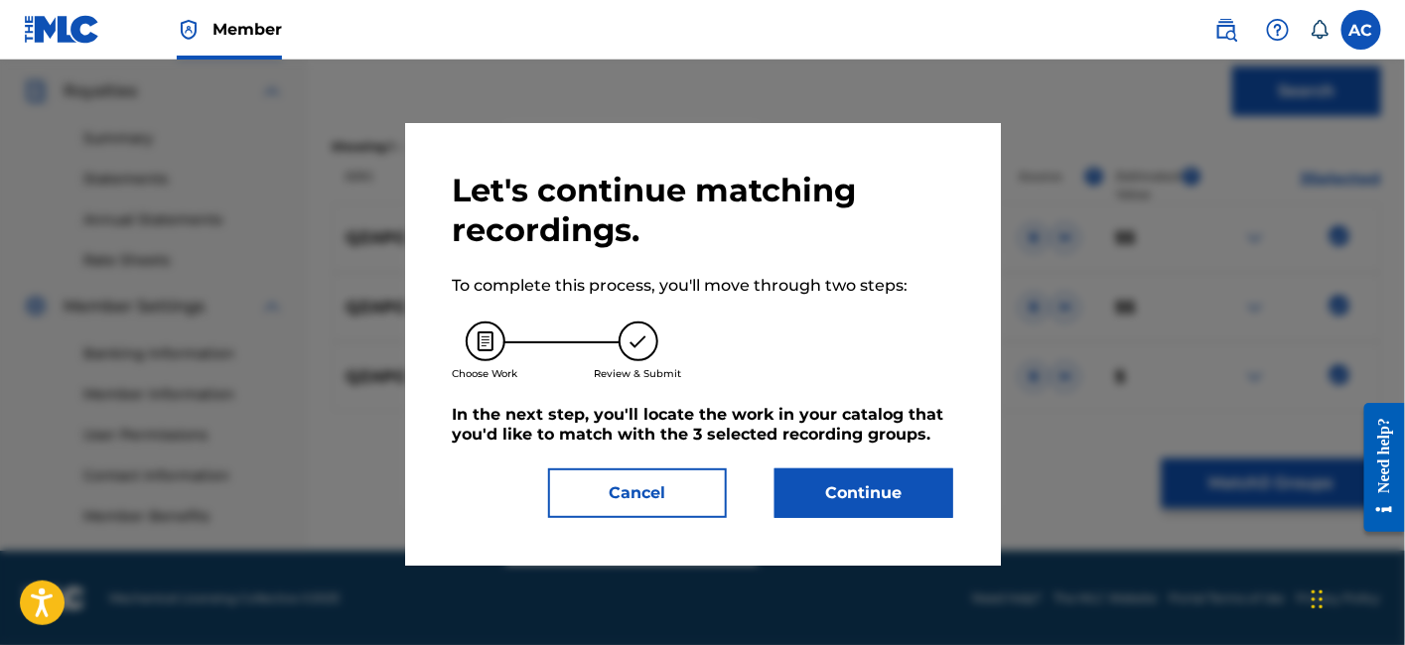
click at [894, 505] on button "Continue" at bounding box center [863, 494] width 179 height 50
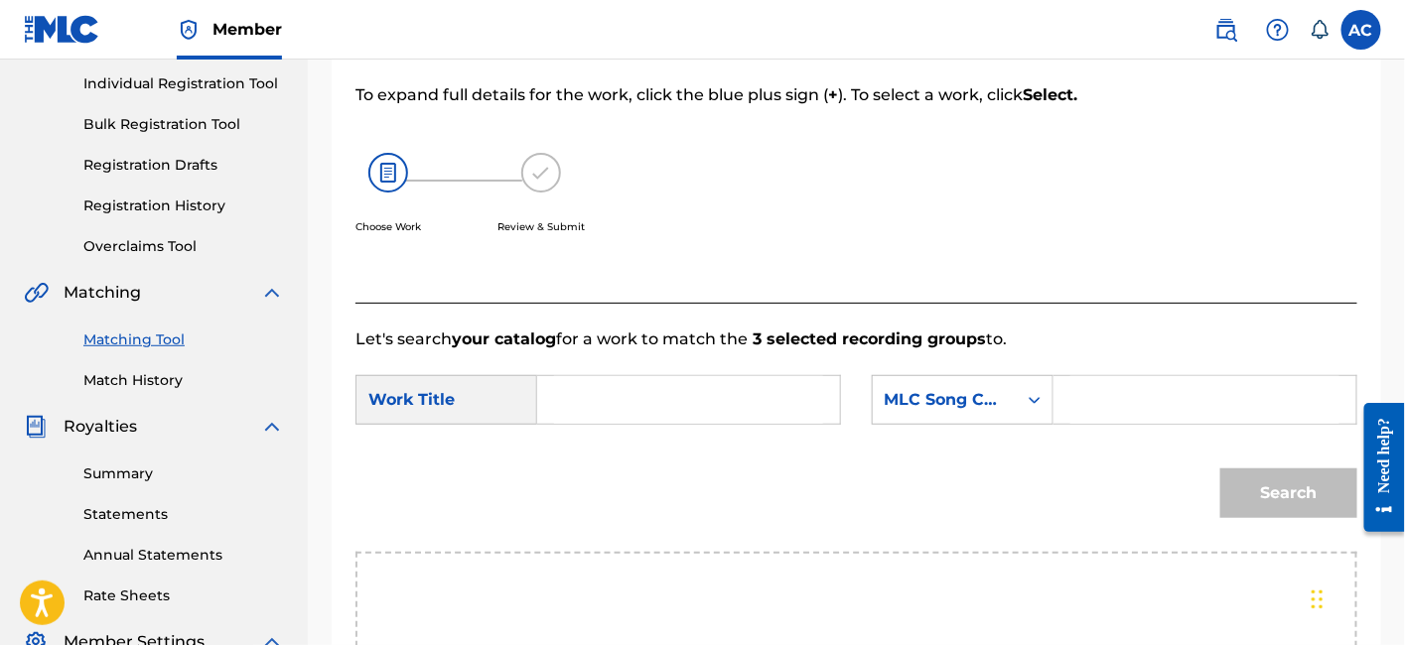
scroll to position [247, 0]
click at [745, 408] on input "Search Form" at bounding box center [688, 402] width 269 height 48
paste input "SAEOI"
type input "SAEOI"
click at [1126, 415] on input "Search Form" at bounding box center [1204, 402] width 269 height 48
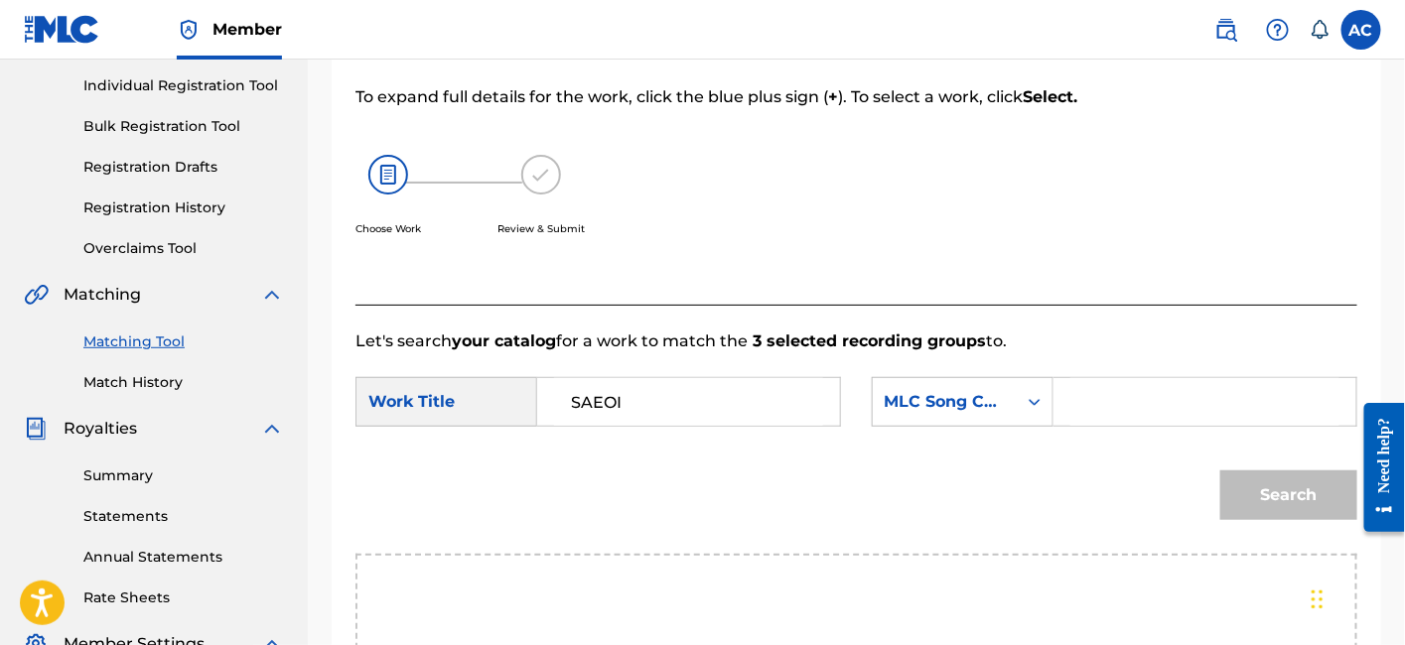
paste input "S71HNS"
type input "S71HNS"
click at [1220, 471] on button "Search" at bounding box center [1288, 496] width 137 height 50
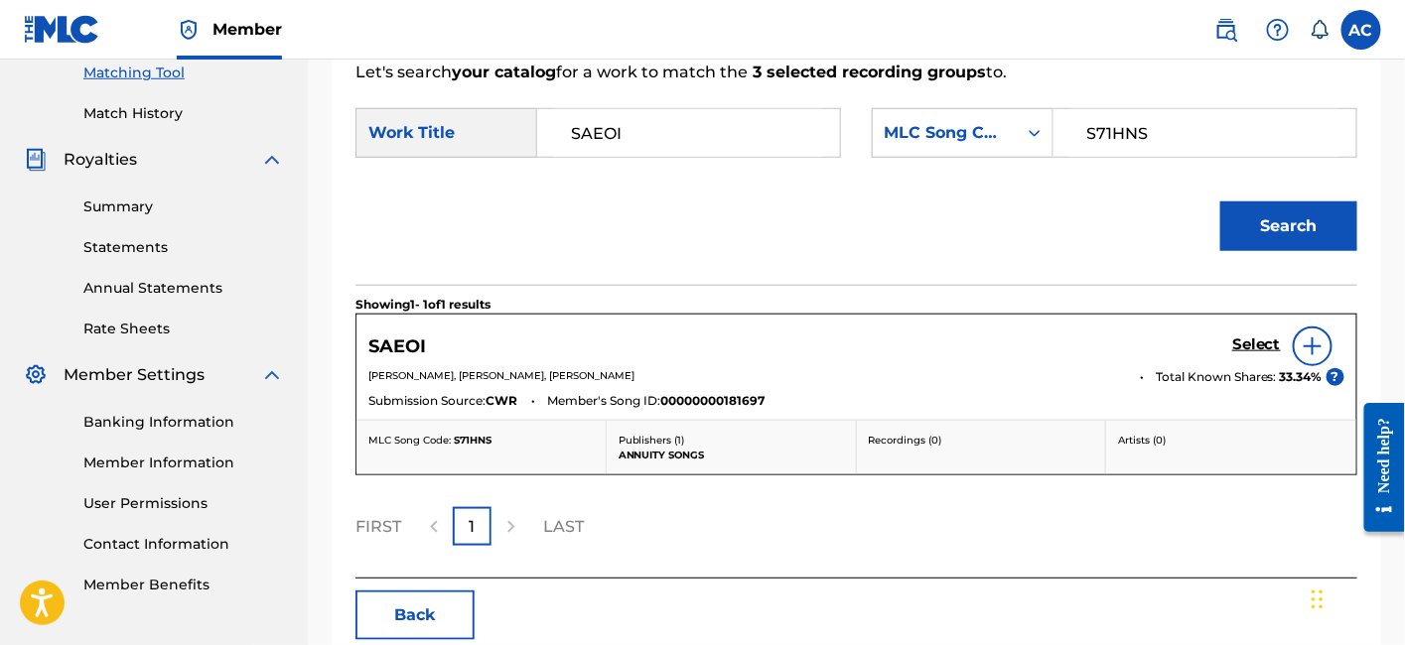
scroll to position [565, 0]
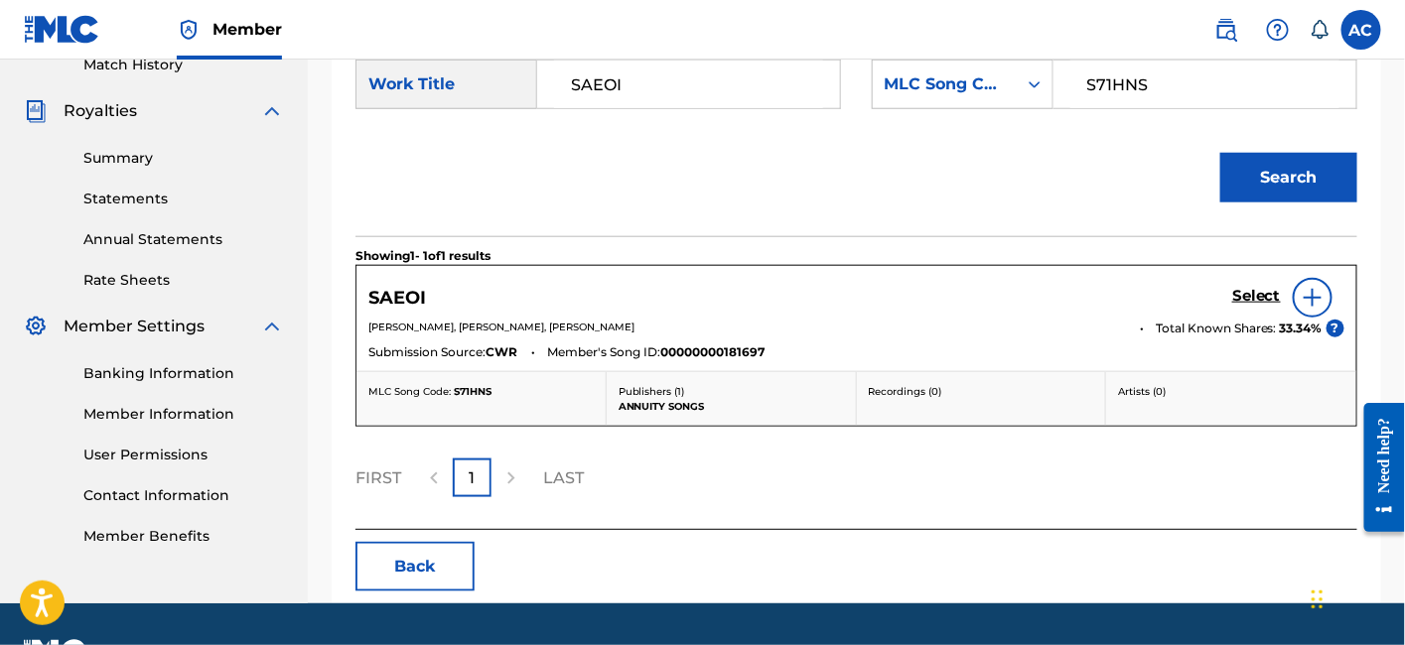
click at [1246, 309] on div "Select" at bounding box center [1288, 298] width 112 height 40
click at [1248, 299] on h5 "Select" at bounding box center [1256, 296] width 49 height 19
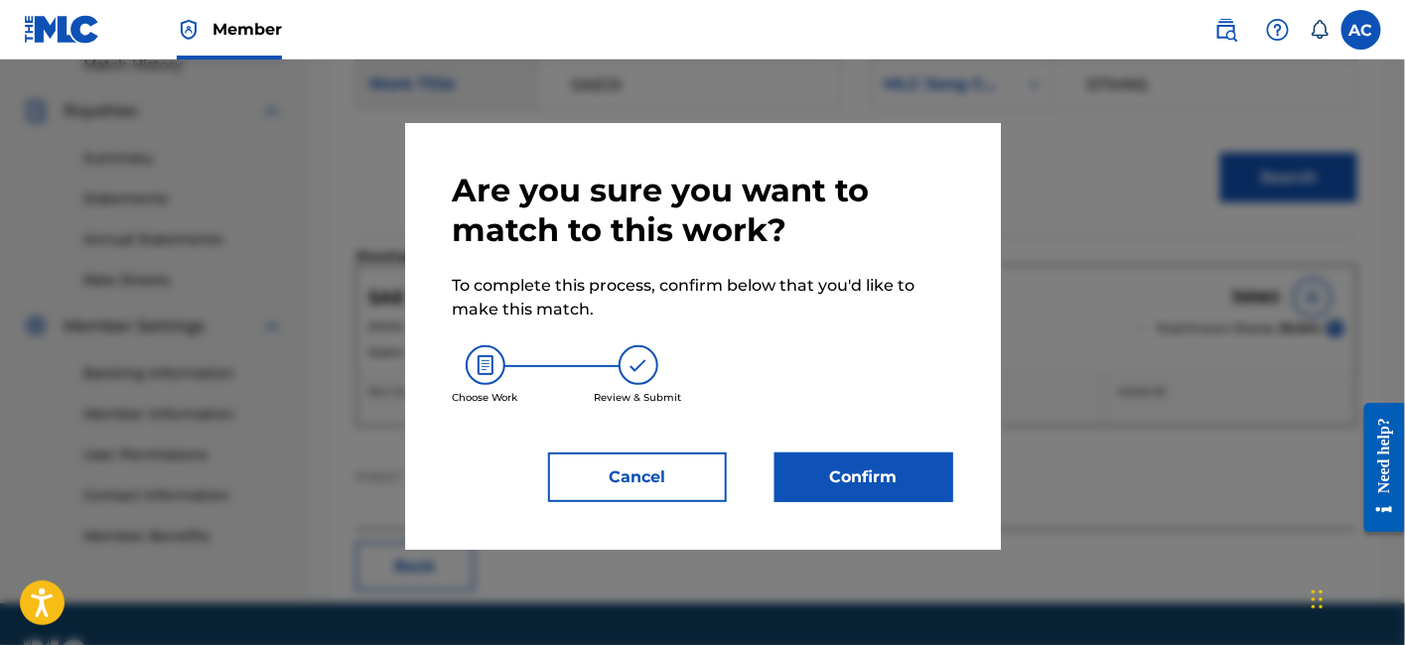
click at [919, 443] on div "Are you sure you want to match to this work? To complete this process, confirm …" at bounding box center [703, 337] width 500 height 332
click at [915, 472] on button "Confirm" at bounding box center [863, 478] width 179 height 50
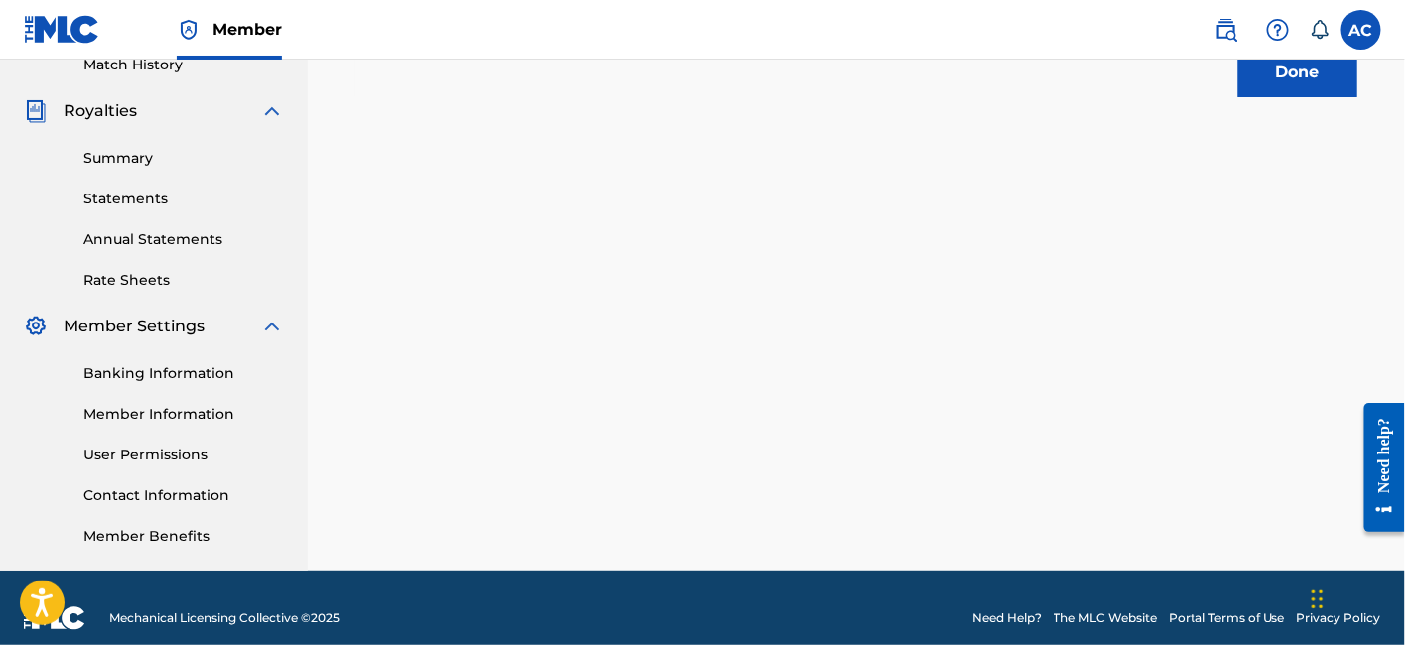
scroll to position [483, 0]
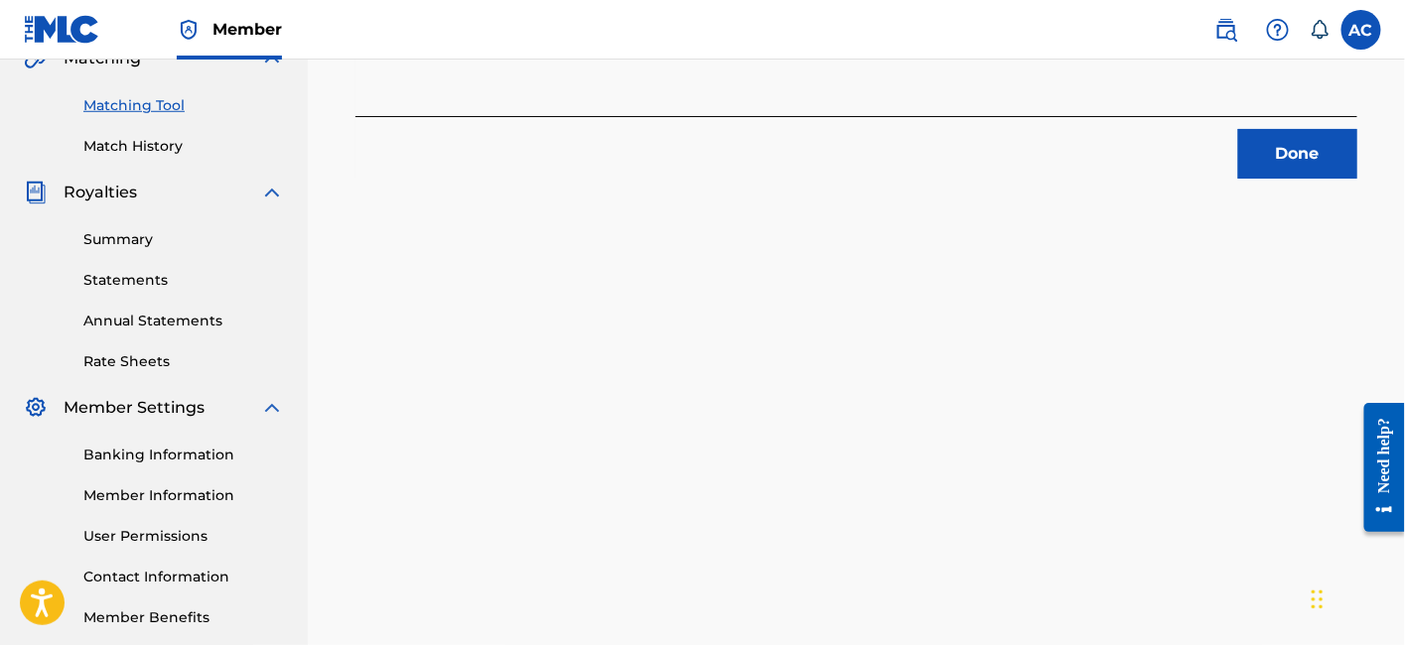
click at [1268, 148] on button "Done" at bounding box center [1297, 154] width 119 height 50
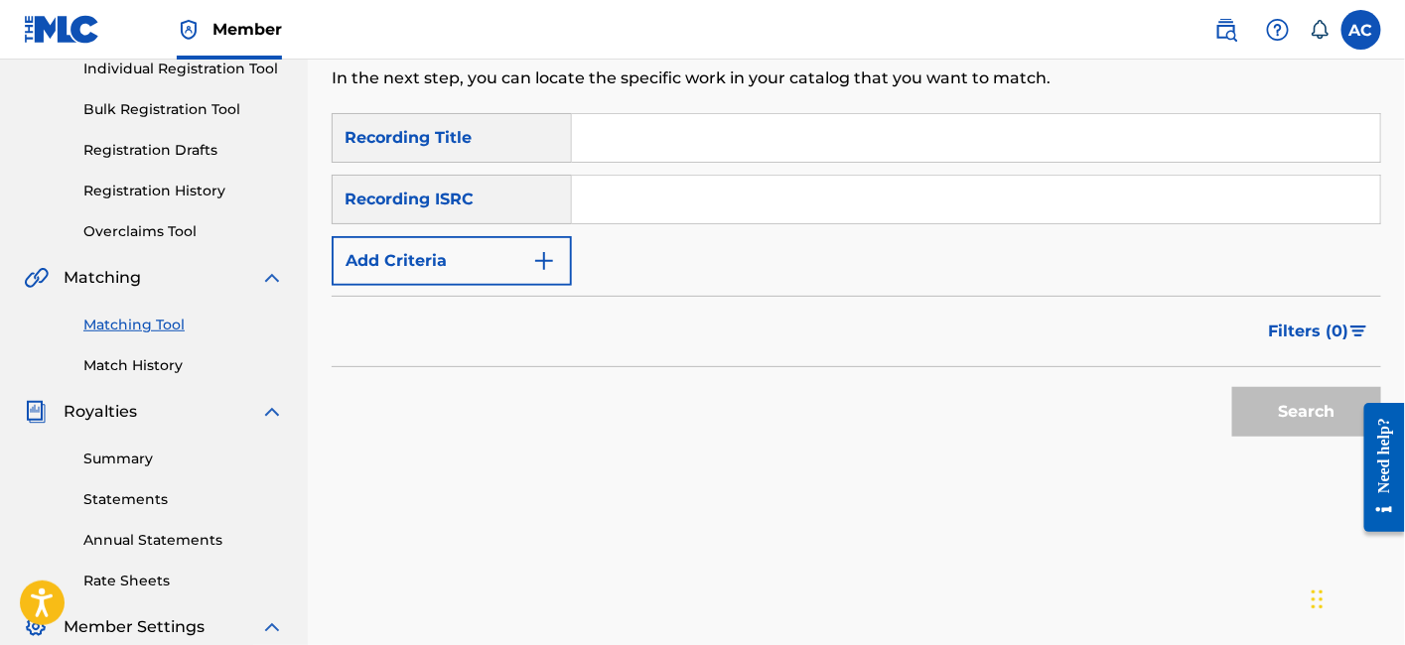
scroll to position [263, 0]
click at [1018, 214] on input "Search Form" at bounding box center [976, 201] width 808 height 48
paste input "QZZ7S2497950"
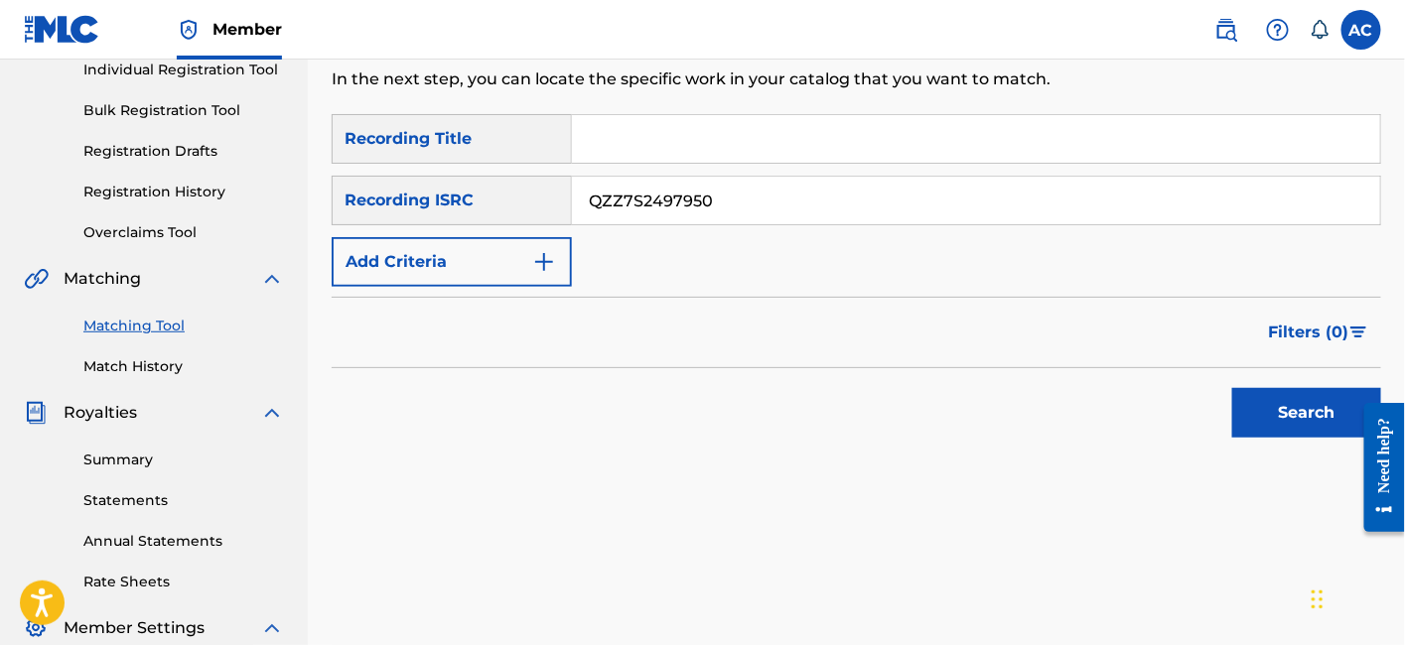
type input "QZZ7S2497950"
click at [1232, 388] on button "Search" at bounding box center [1306, 413] width 149 height 50
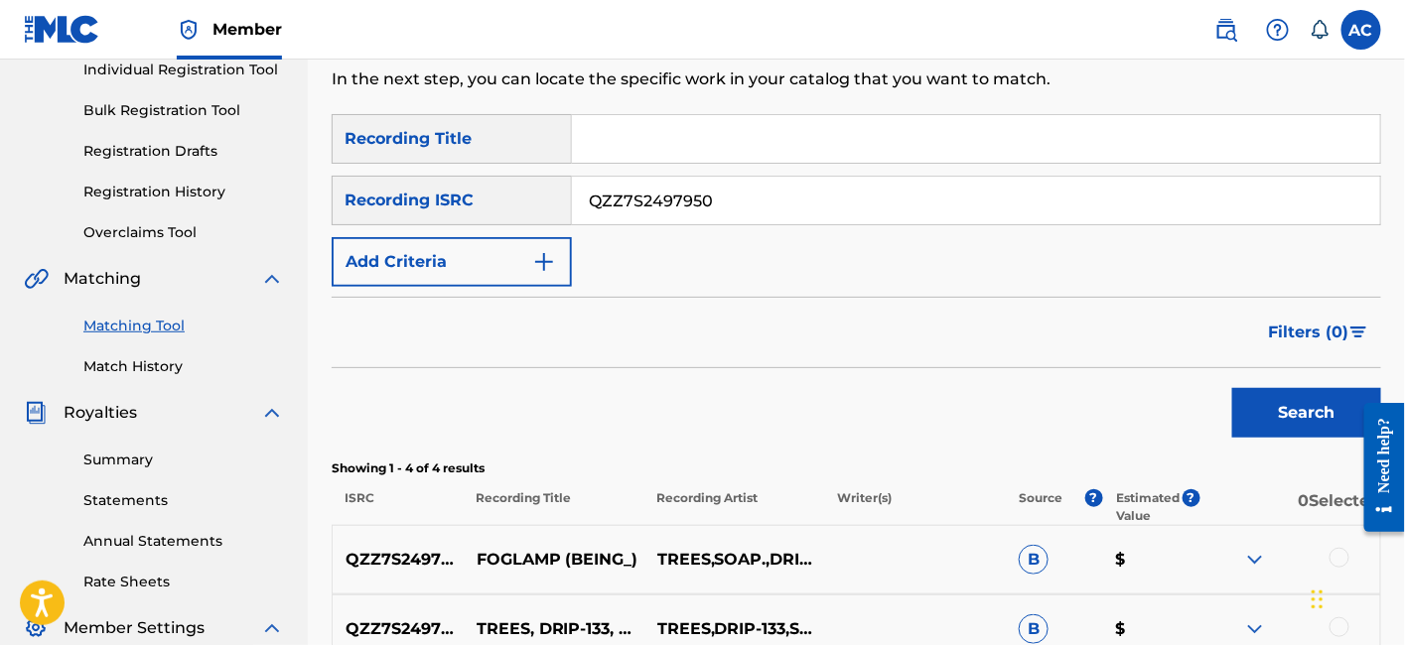
scroll to position [357, 0]
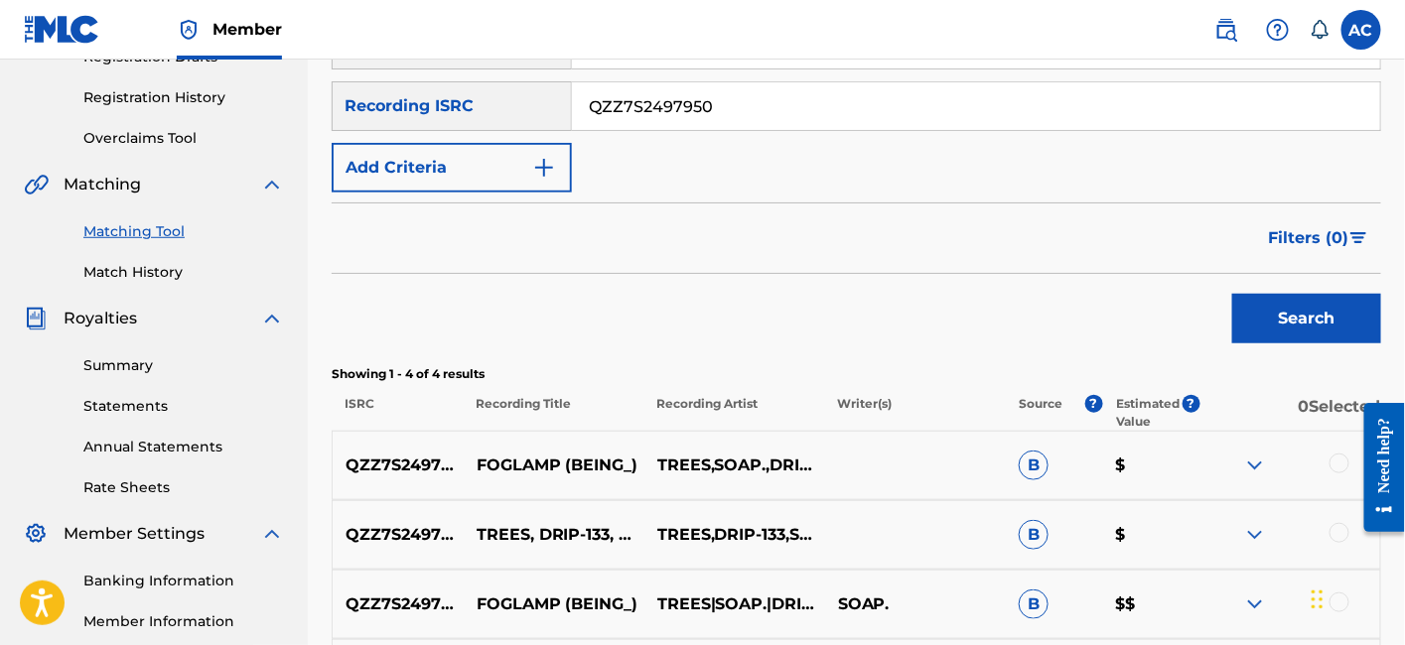
drag, startPoint x: 1018, startPoint y: 214, endPoint x: 933, endPoint y: 288, distance: 111.9
click at [933, 288] on div "Search" at bounding box center [856, 313] width 1049 height 79
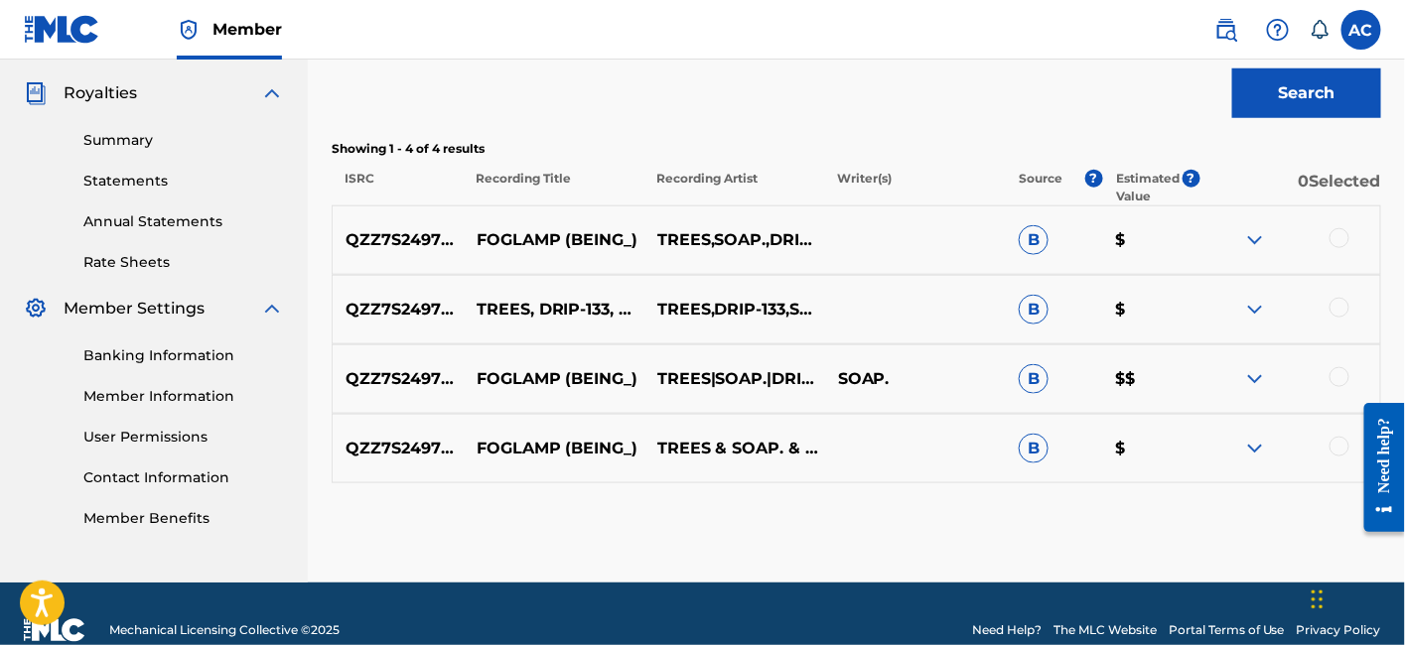
scroll to position [584, 0]
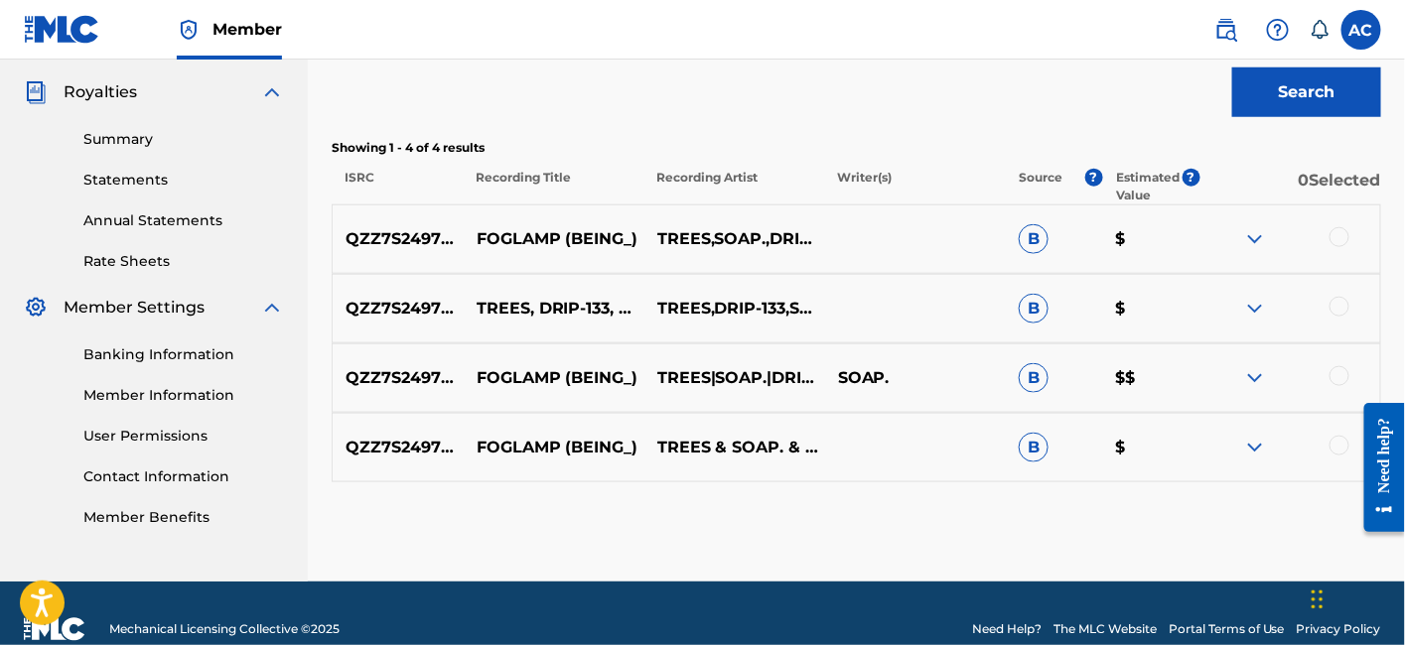
click at [1342, 240] on div at bounding box center [1339, 237] width 20 height 20
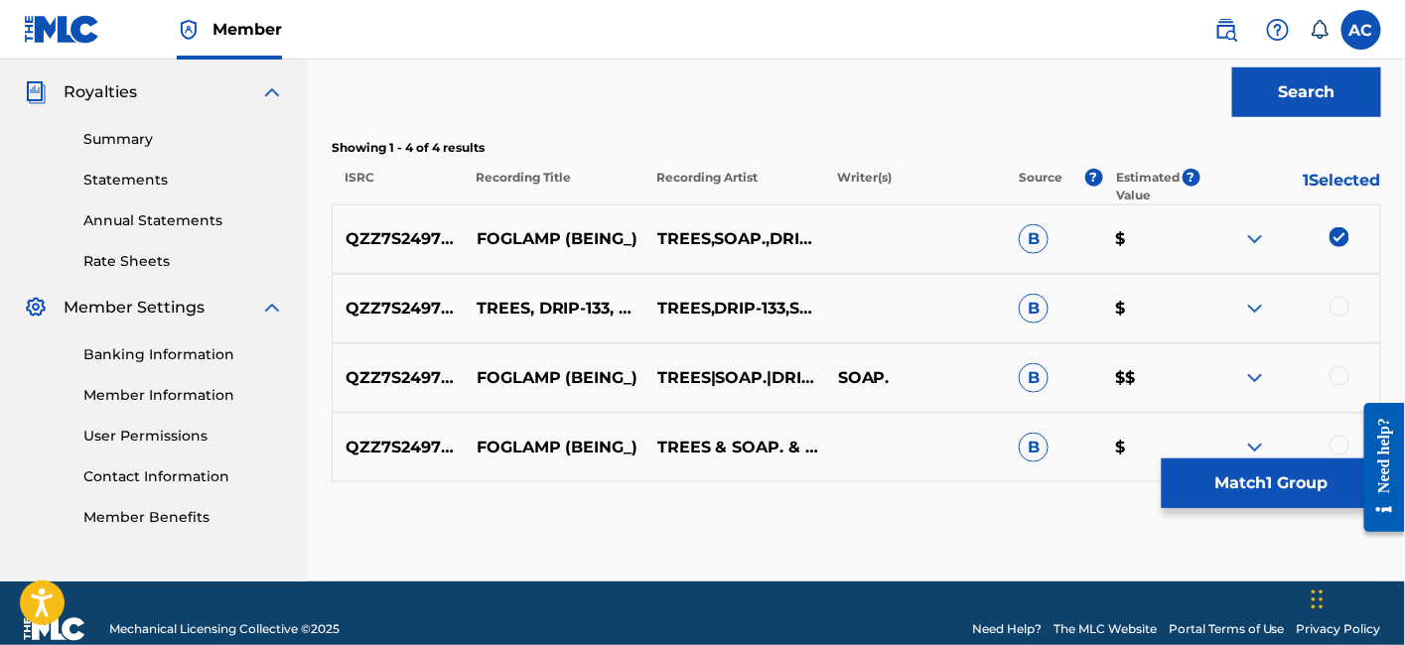
click at [1333, 302] on div at bounding box center [1339, 307] width 20 height 20
click at [1338, 367] on div at bounding box center [1339, 376] width 20 height 20
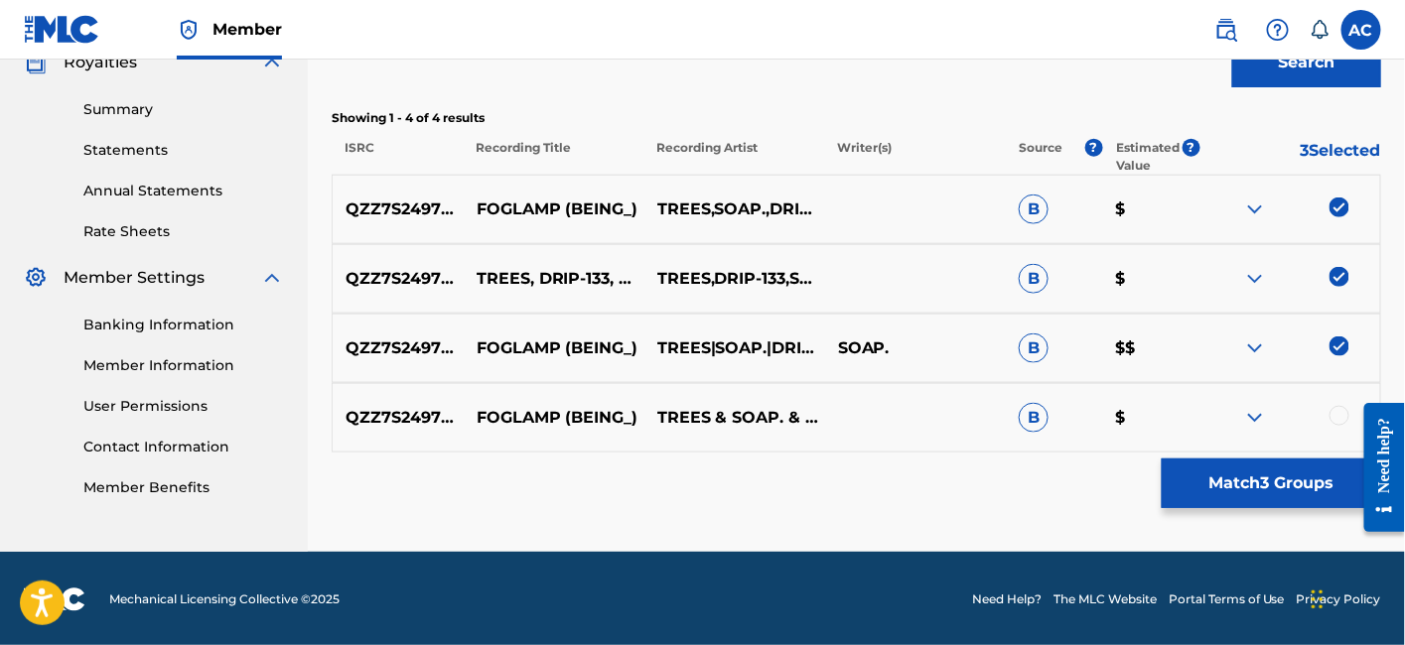
click at [1333, 414] on div at bounding box center [1339, 416] width 20 height 20
click at [1277, 485] on button "Match 4 Groups" at bounding box center [1271, 484] width 219 height 50
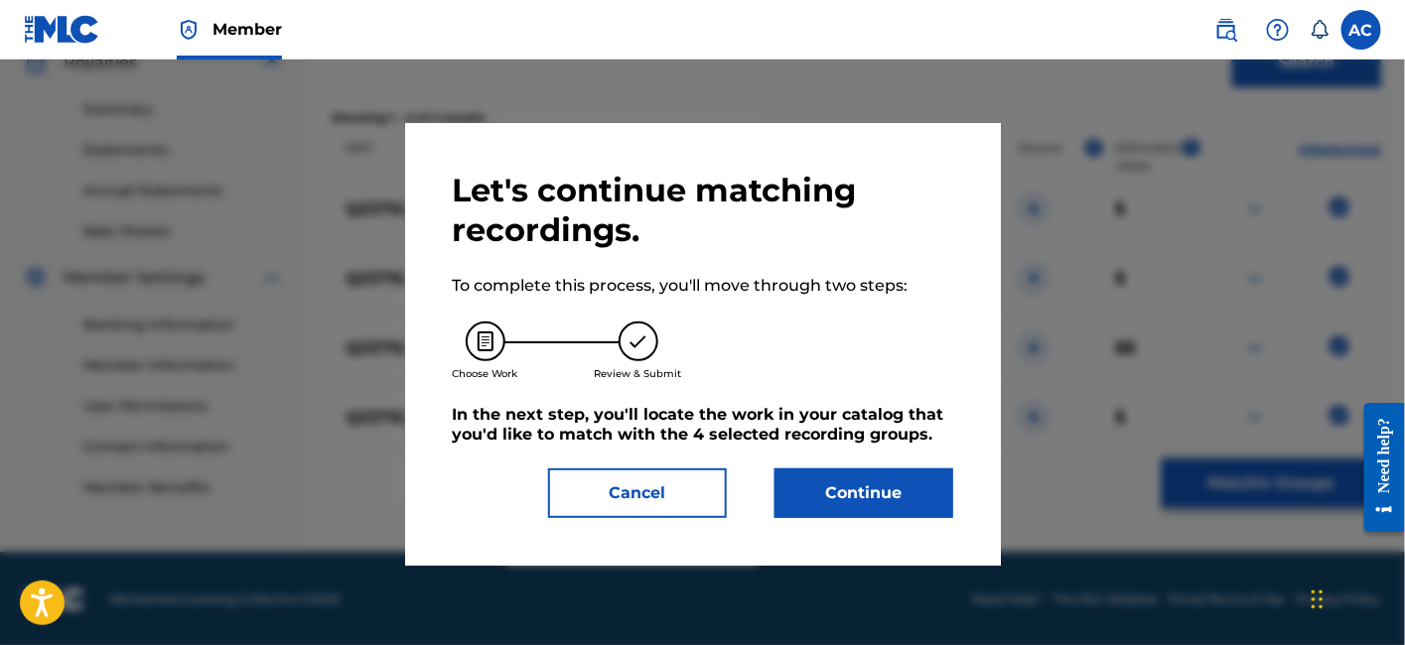
click at [936, 486] on button "Continue" at bounding box center [863, 494] width 179 height 50
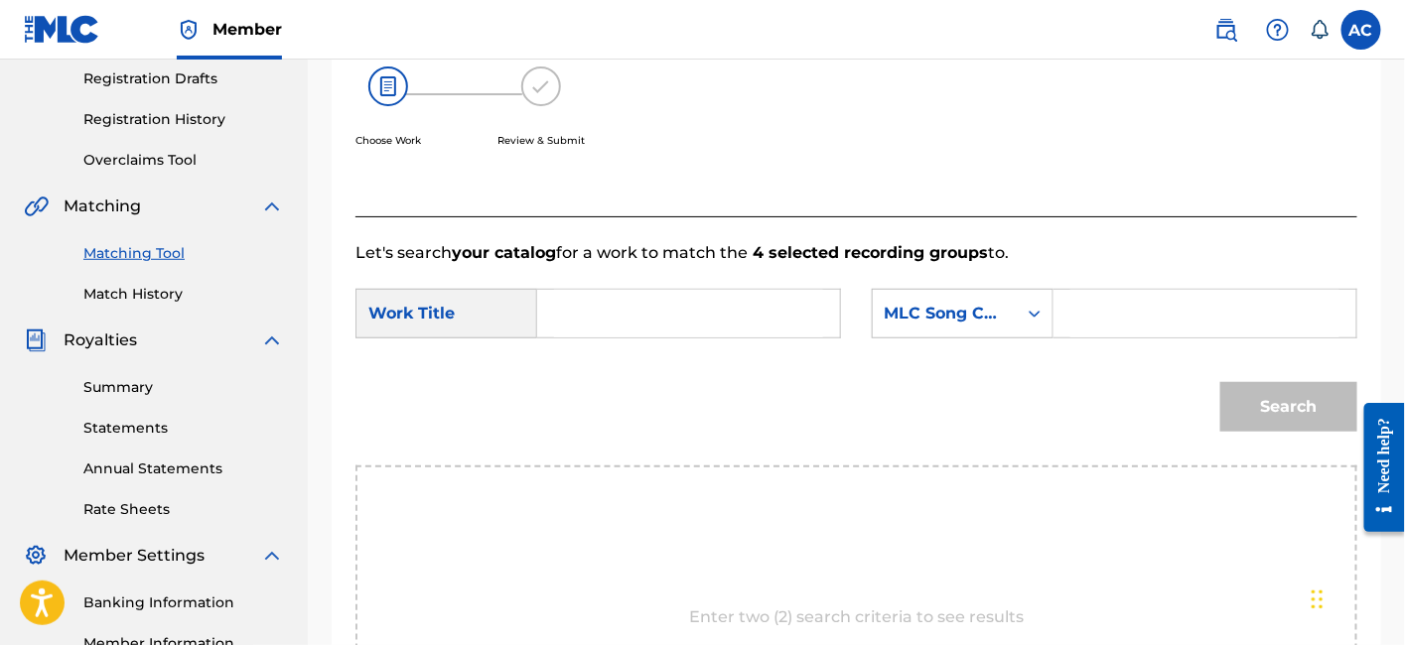
scroll to position [331, 0]
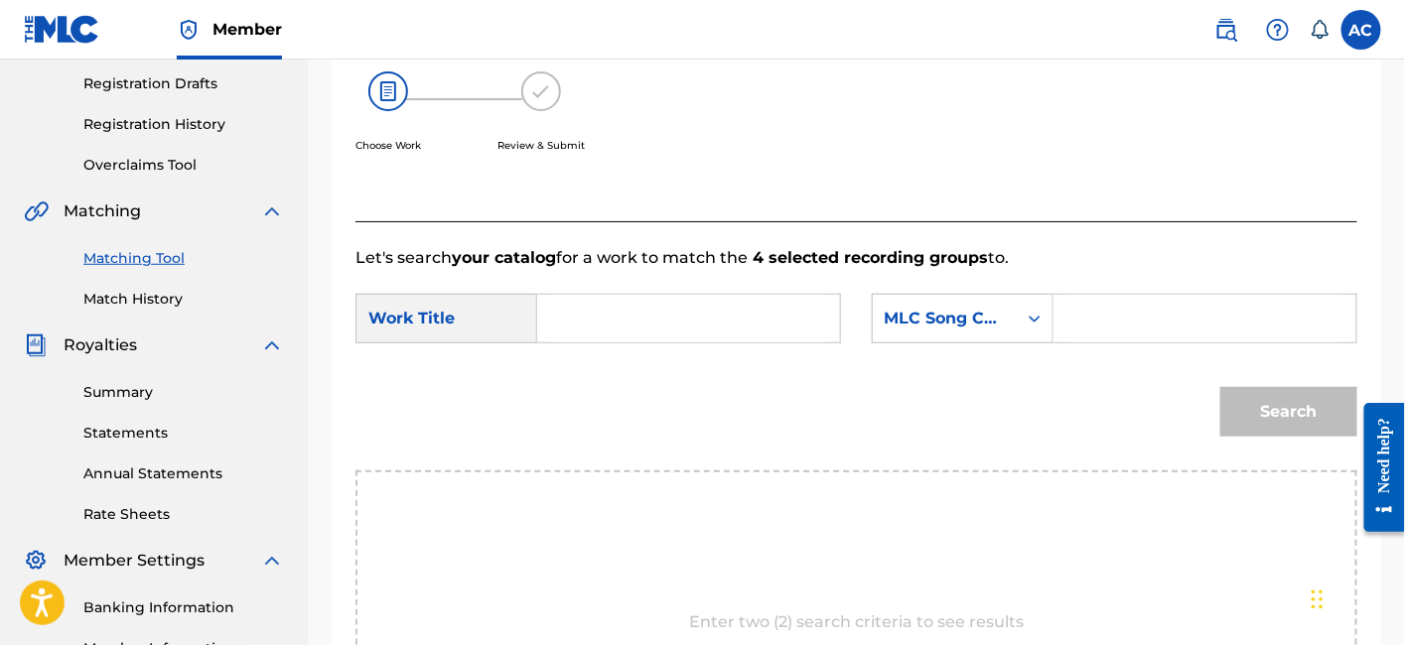
click at [726, 326] on input "Search Form" at bounding box center [688, 319] width 269 height 48
paste input "FOGLAMP (BEING_)"
type input "FOGLAMP (BEING_)"
click at [1099, 319] on input "Search Form" at bounding box center [1204, 319] width 269 height 48
paste input "FA72EG"
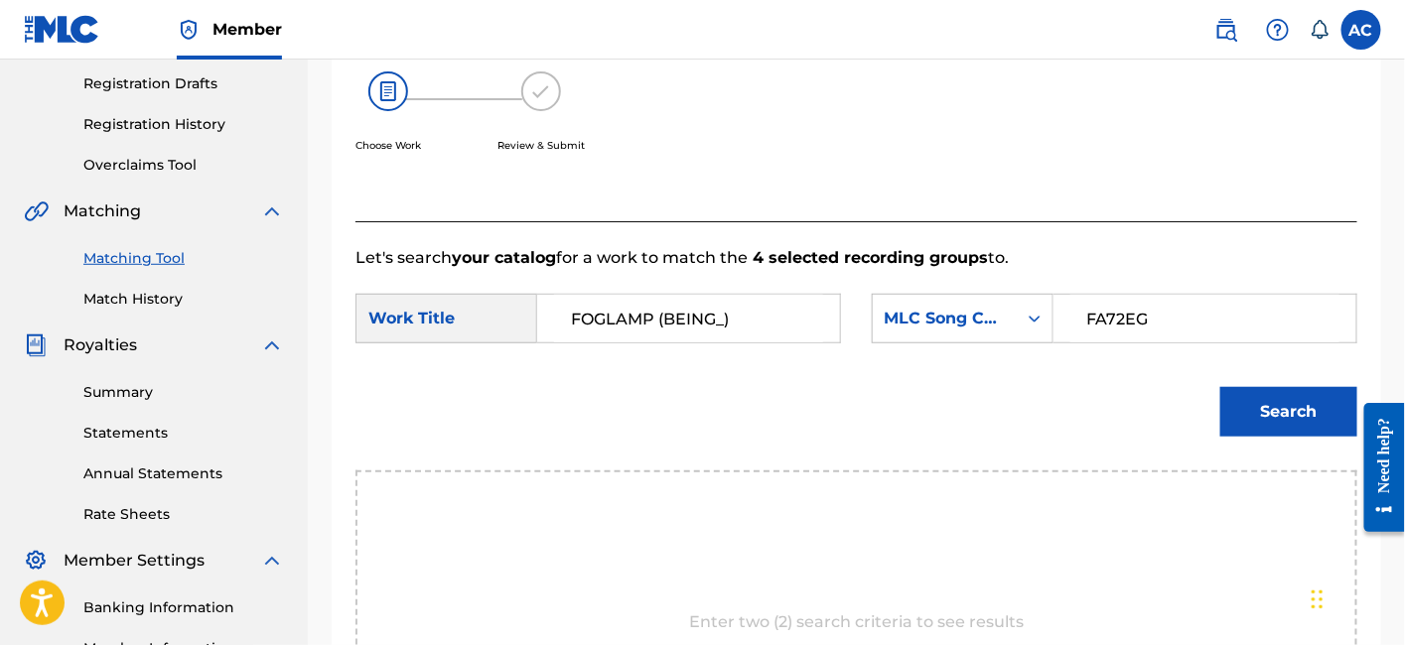
type input "FA72EG"
click at [1220, 387] on button "Search" at bounding box center [1288, 412] width 137 height 50
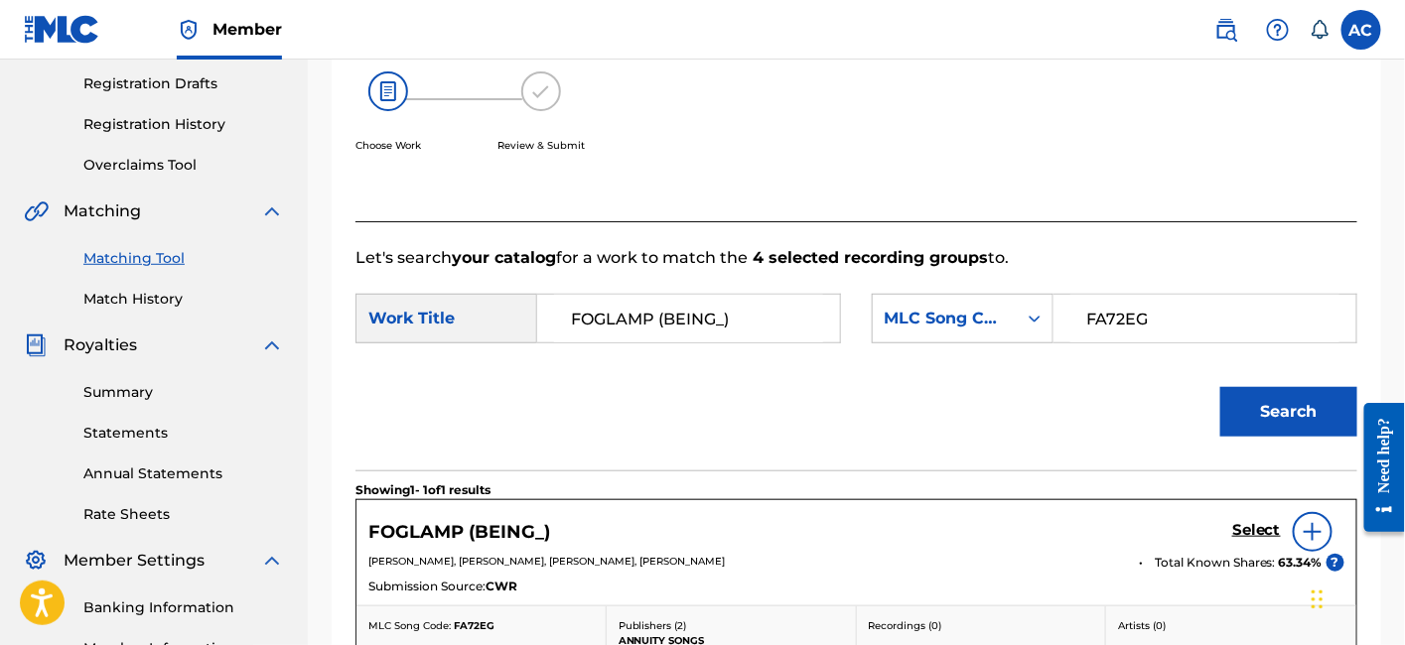
click at [1006, 292] on form "SearchWithCriteriaed202e65-bb92-463e-98b7-82e00e38d3cc Work Title FOGLAMP (BEIN…" at bounding box center [856, 370] width 1002 height 201
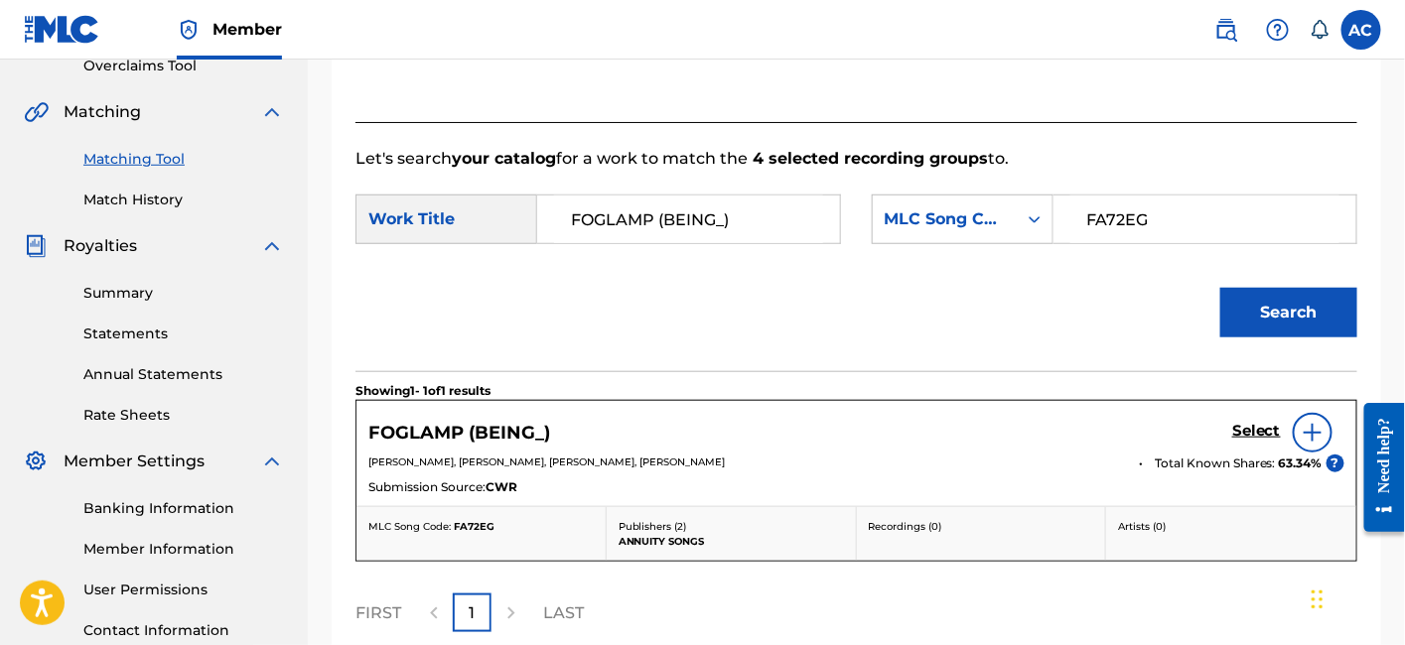
scroll to position [439, 0]
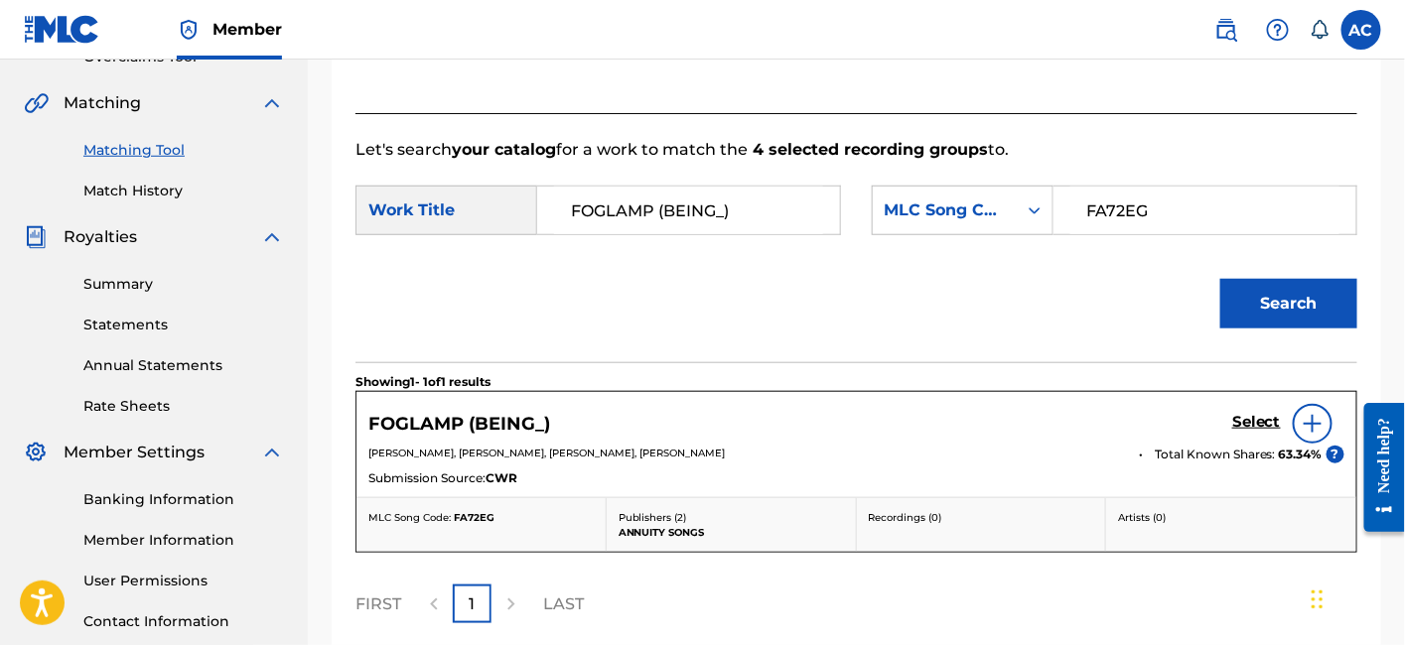
click at [1251, 424] on h5 "Select" at bounding box center [1256, 422] width 49 height 19
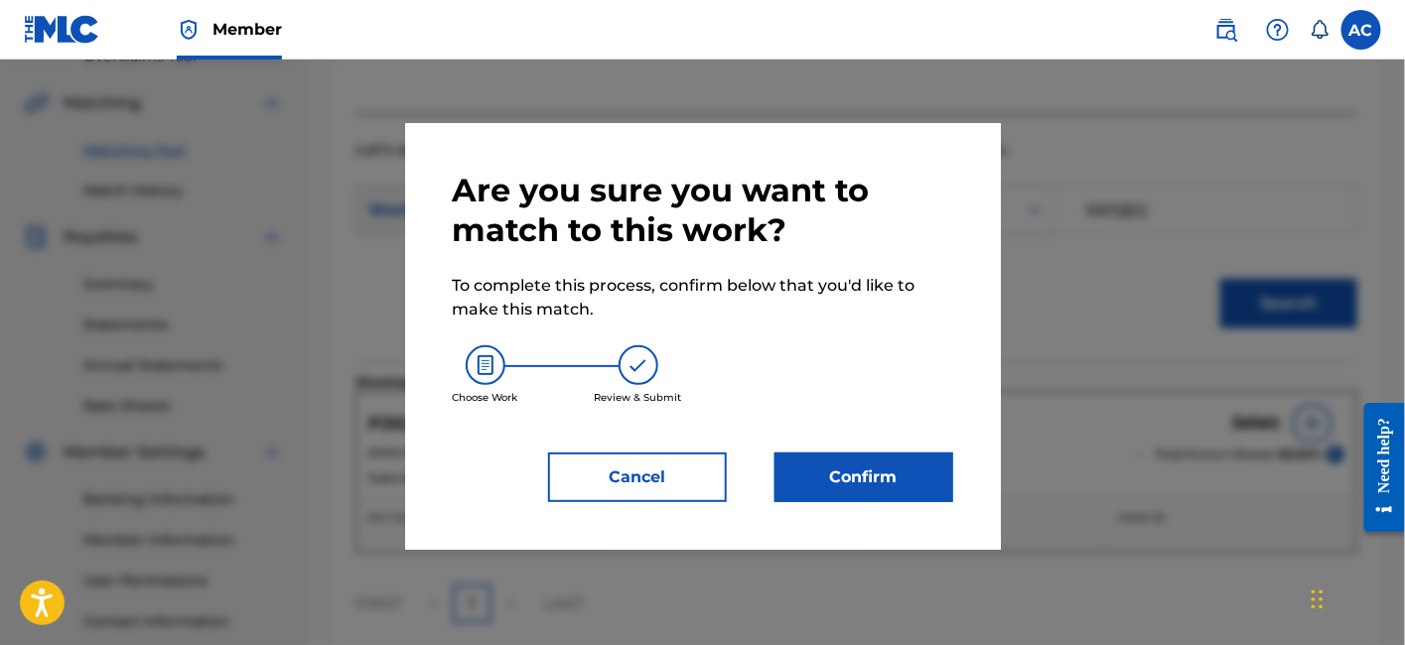
click at [894, 466] on button "Confirm" at bounding box center [863, 478] width 179 height 50
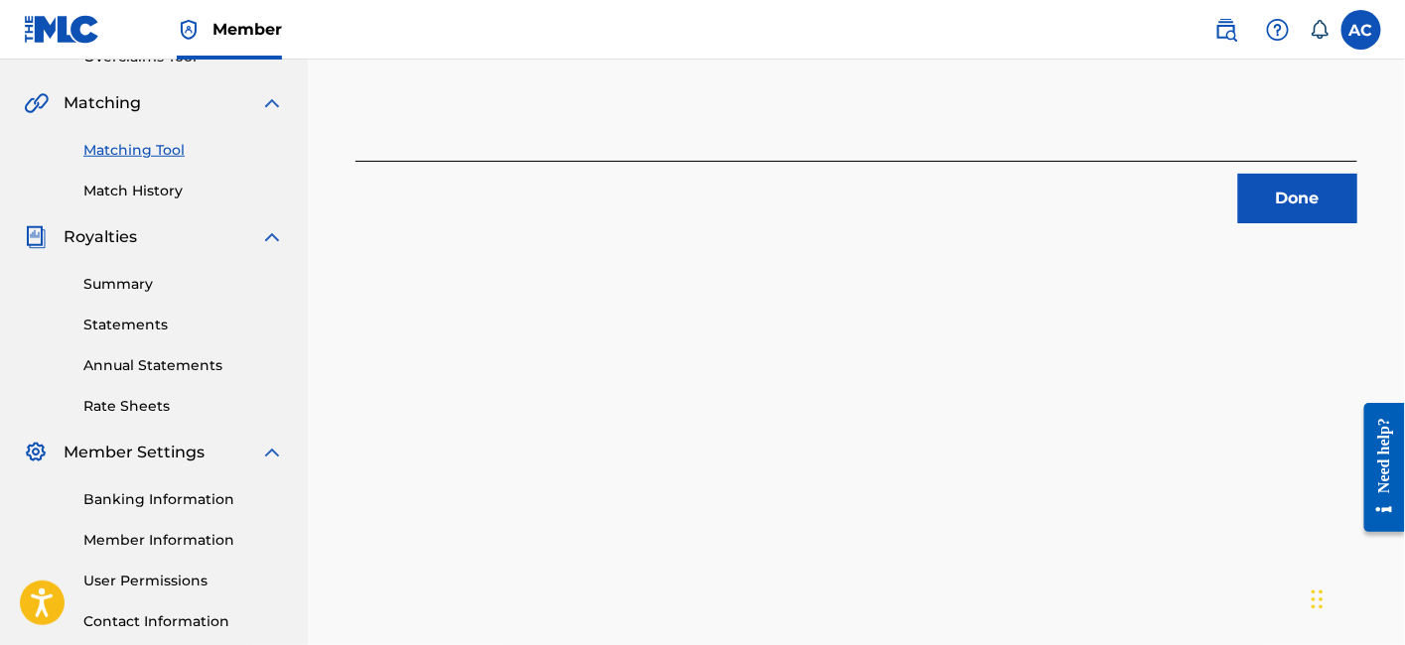
click at [1293, 197] on button "Done" at bounding box center [1297, 199] width 119 height 50
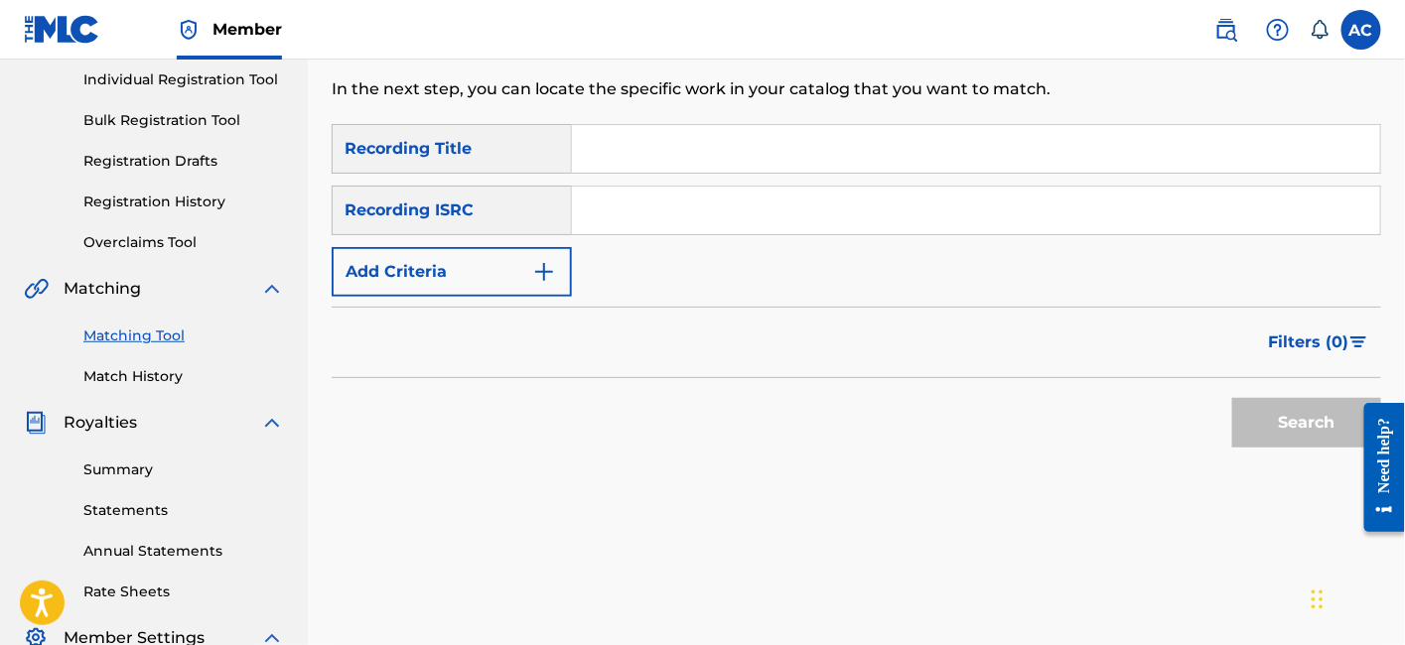
scroll to position [216, 0]
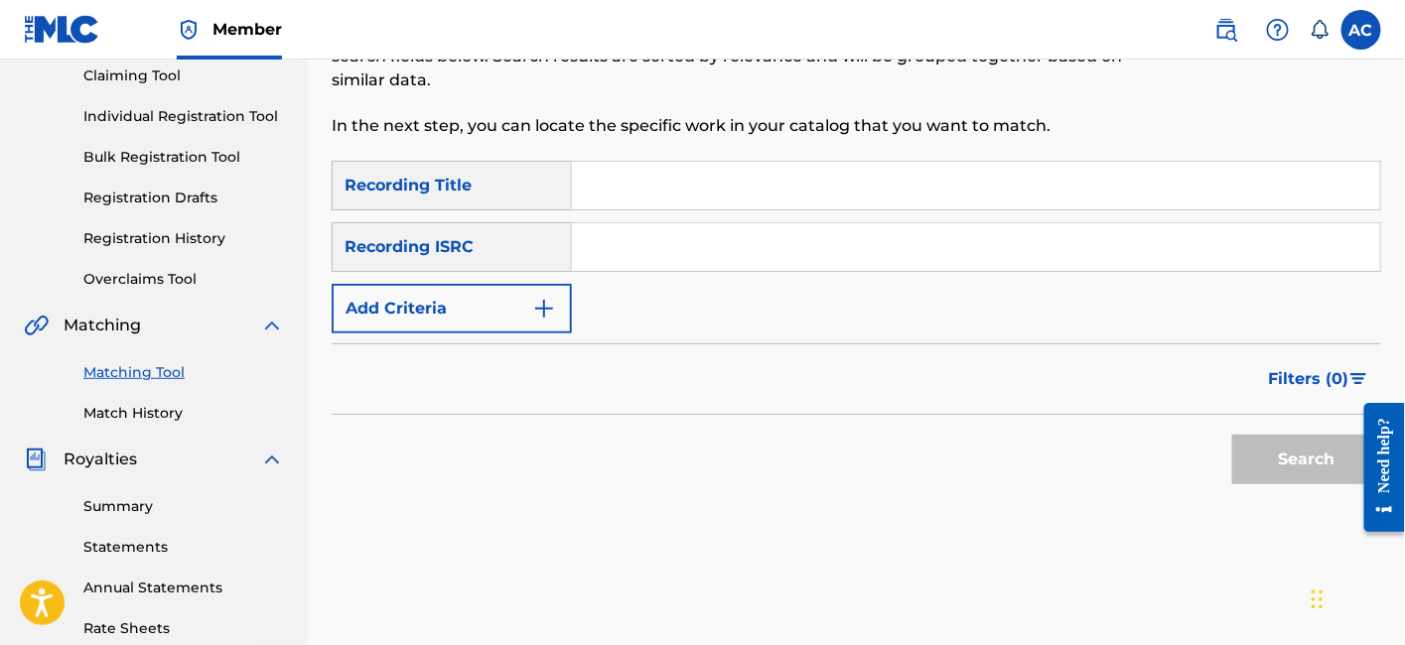
click at [717, 236] on input "Search Form" at bounding box center [976, 247] width 808 height 48
paste input "QZARB1819373"
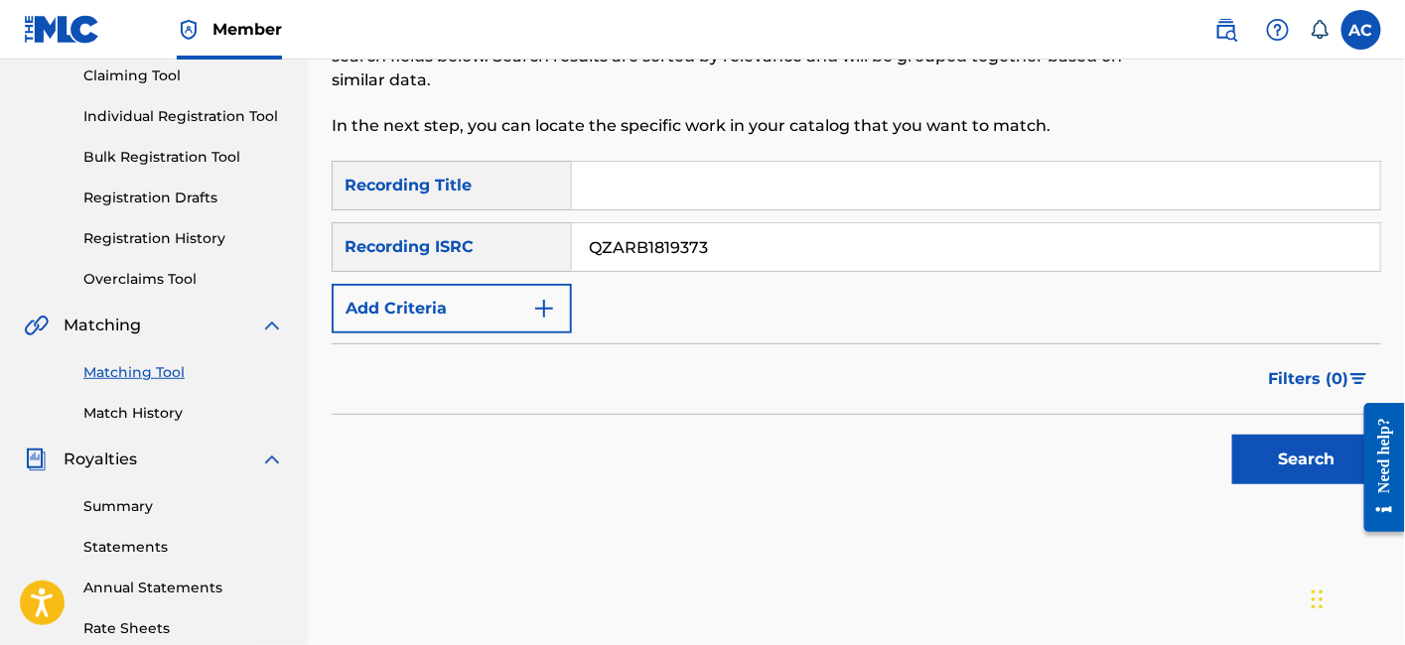
type input "QZARB1819373"
click at [1232, 435] on button "Search" at bounding box center [1306, 460] width 149 height 50
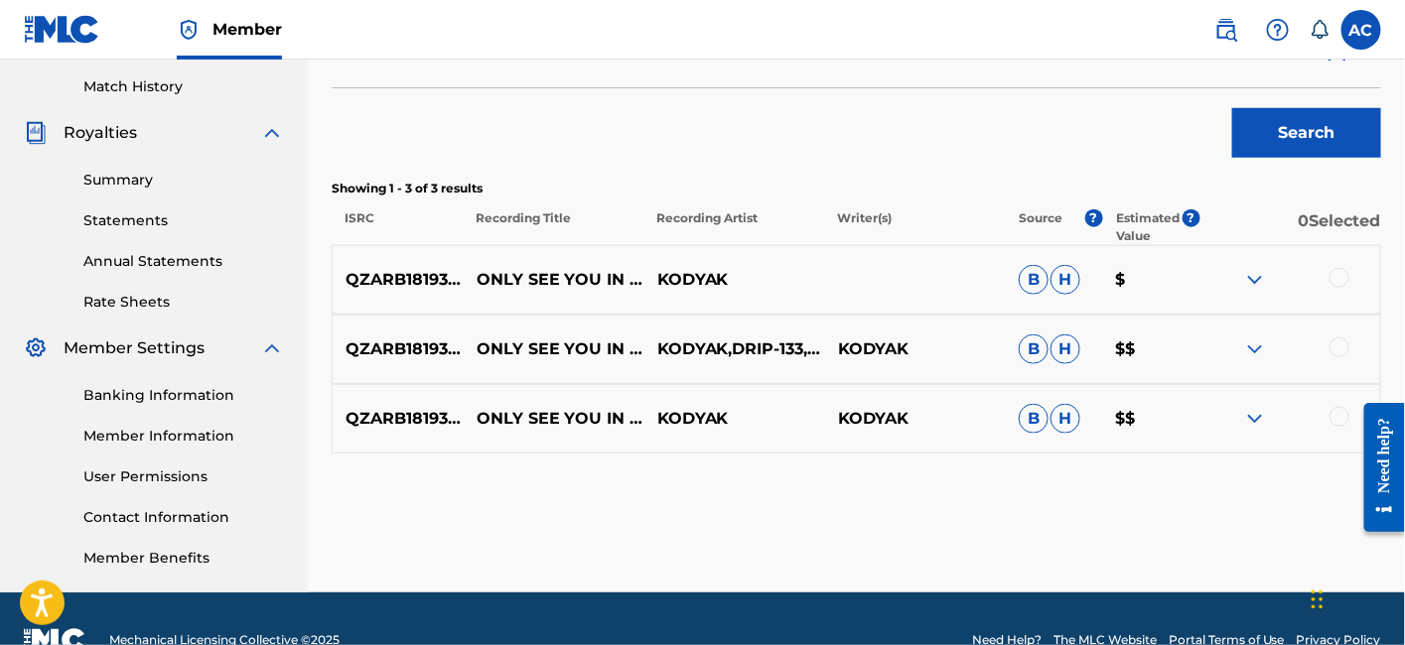
scroll to position [576, 0]
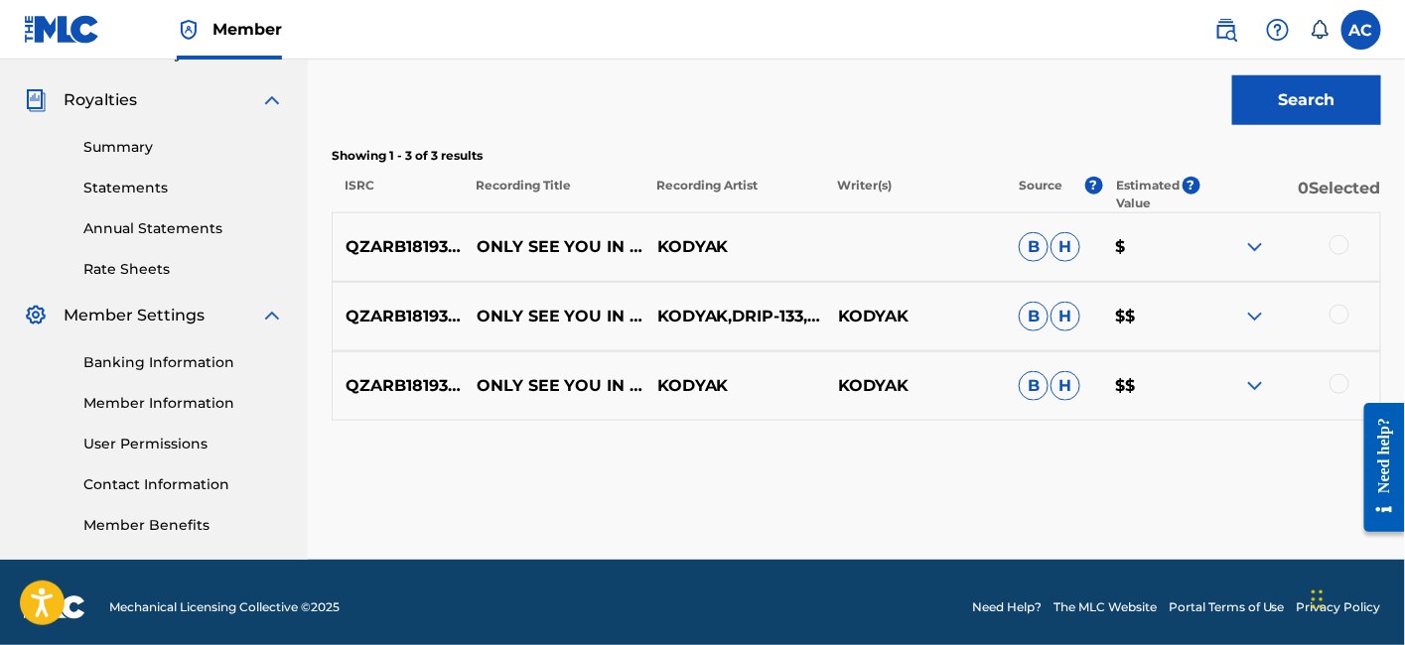
click at [1338, 236] on div at bounding box center [1339, 245] width 20 height 20
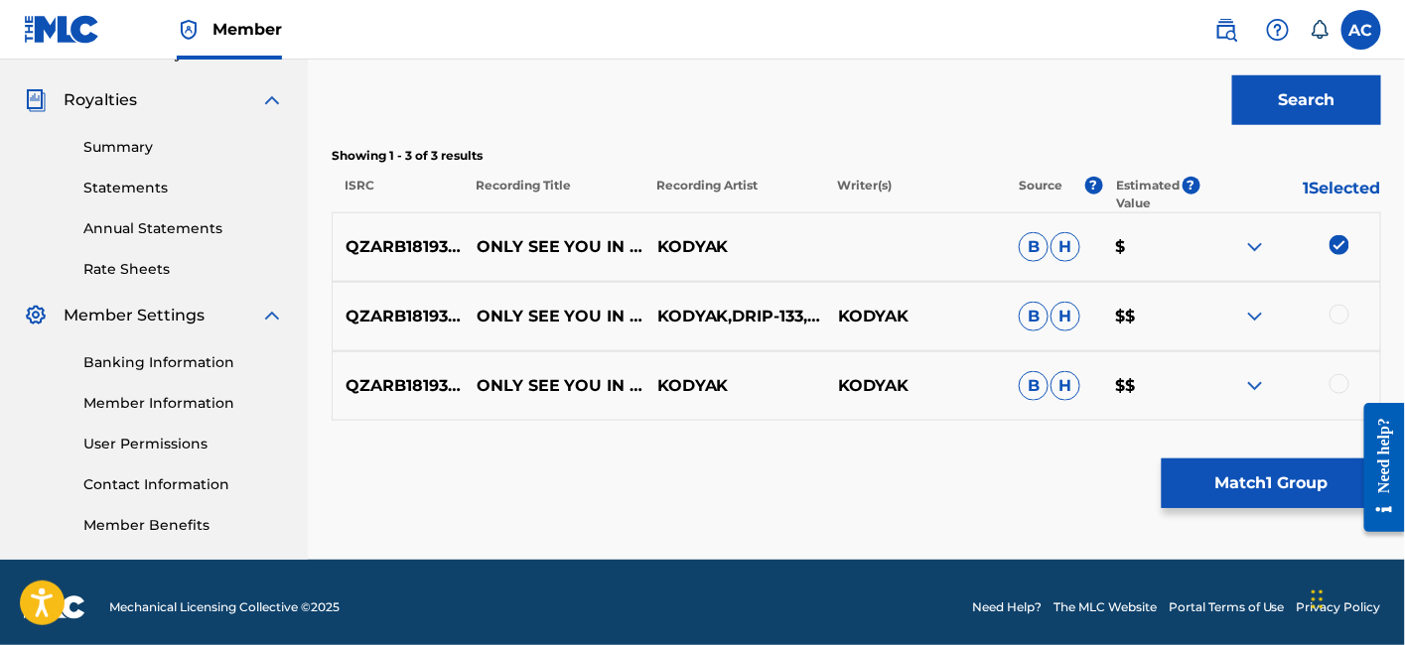
click at [1341, 308] on div at bounding box center [1339, 315] width 20 height 20
click at [1337, 389] on div at bounding box center [1339, 384] width 20 height 20
click at [1263, 483] on button "Match 3 Groups" at bounding box center [1271, 484] width 219 height 50
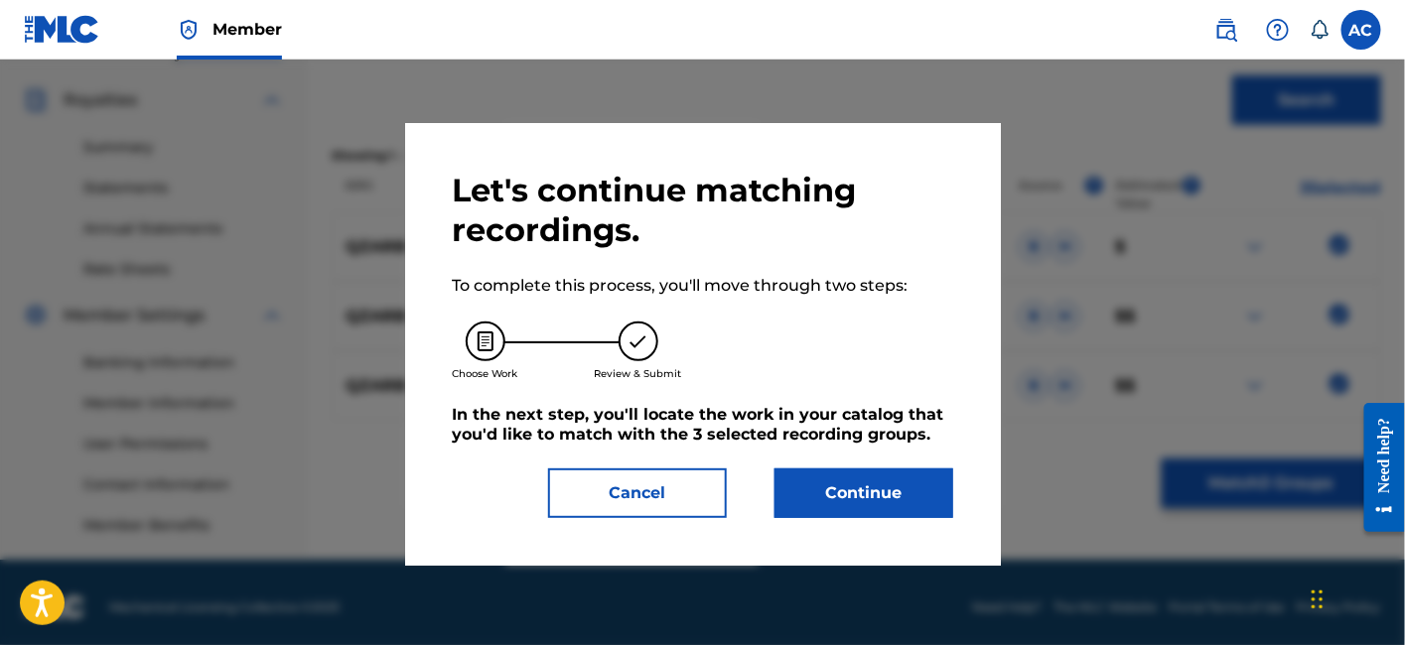
click at [913, 495] on button "Continue" at bounding box center [863, 494] width 179 height 50
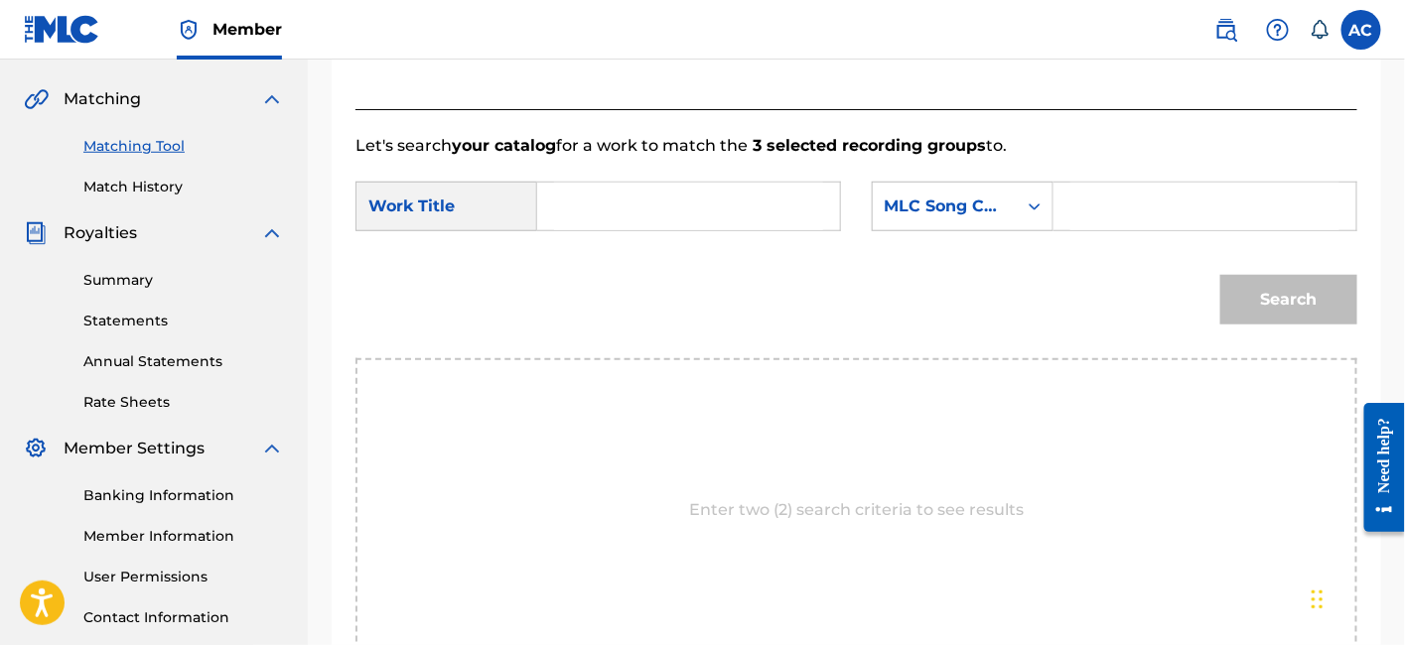
scroll to position [442, 0]
click at [758, 210] on input "Search Form" at bounding box center [688, 208] width 269 height 48
paste input "ONLY SEE YOU IN MY DREAMS"
type input "ONLY SEE YOU IN MY DREAMS"
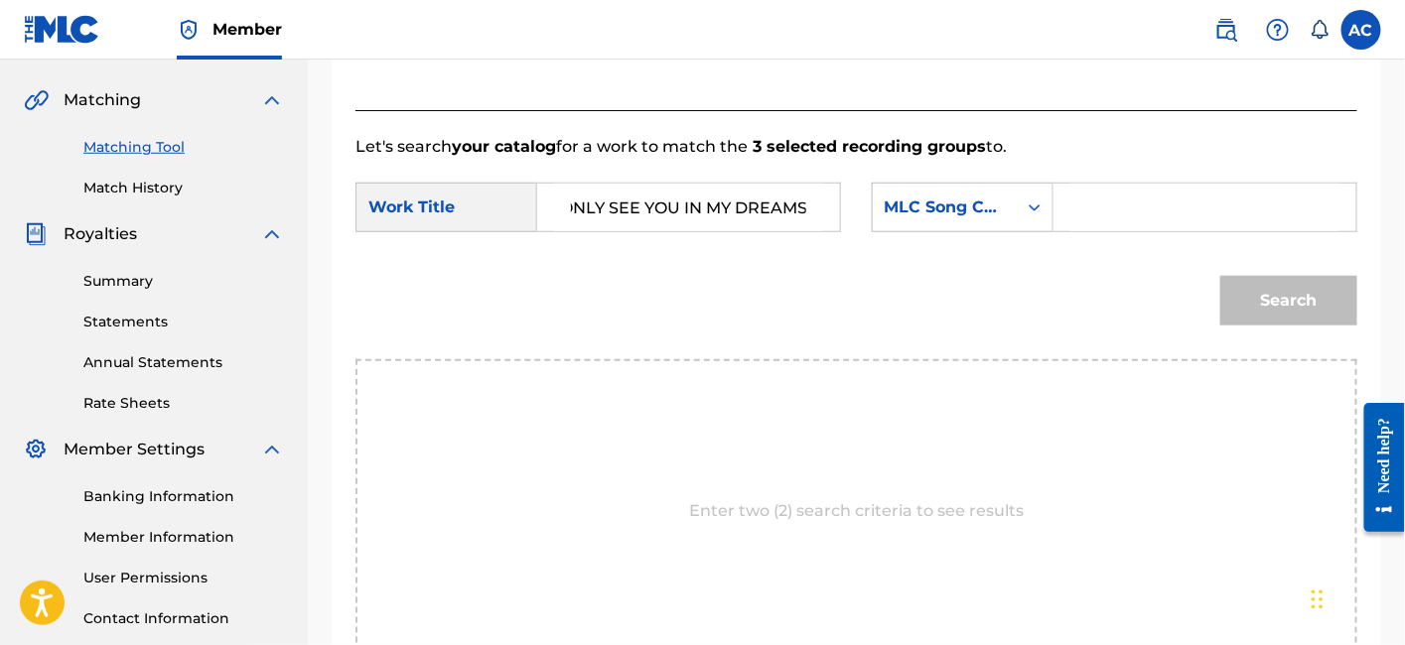
scroll to position [0, 0]
click at [1103, 210] on input "Search Form" at bounding box center [1204, 208] width 269 height 48
paste input "OM09IJ"
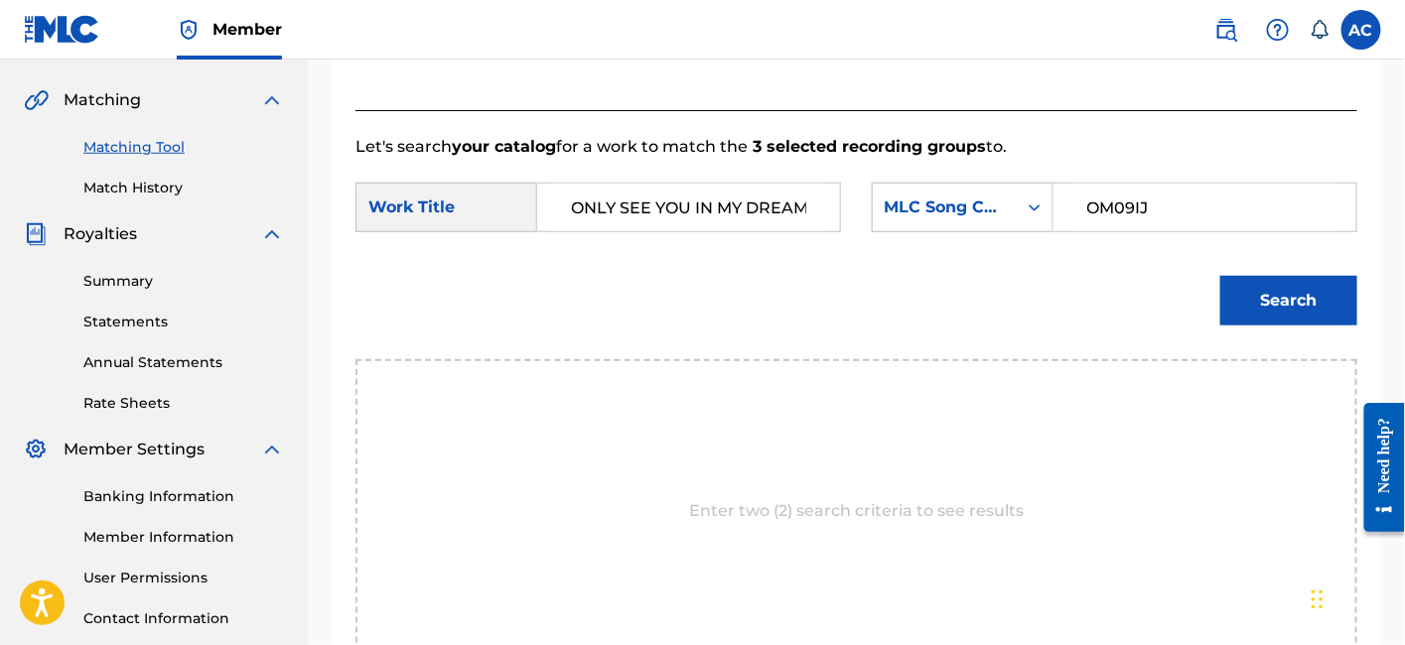
type input "OM09IJ"
click at [1220, 276] on button "Search" at bounding box center [1288, 301] width 137 height 50
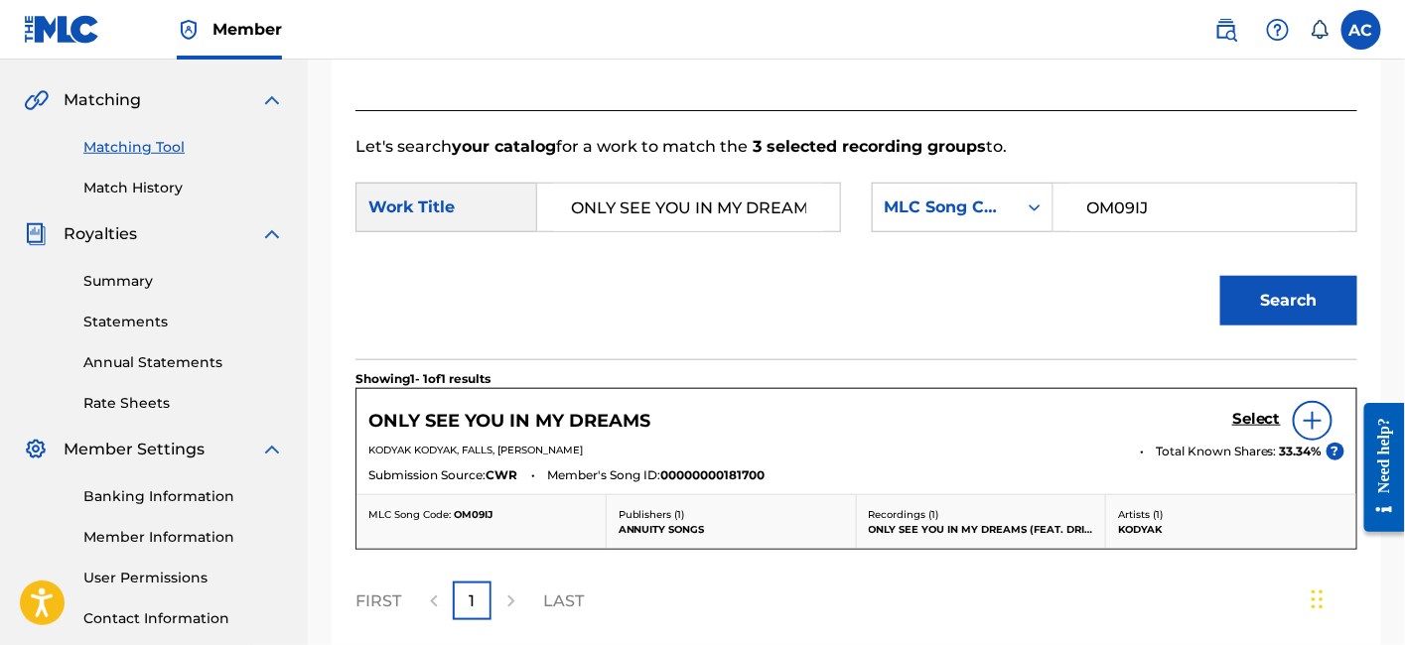
click at [1260, 418] on h5 "Select" at bounding box center [1256, 419] width 49 height 19
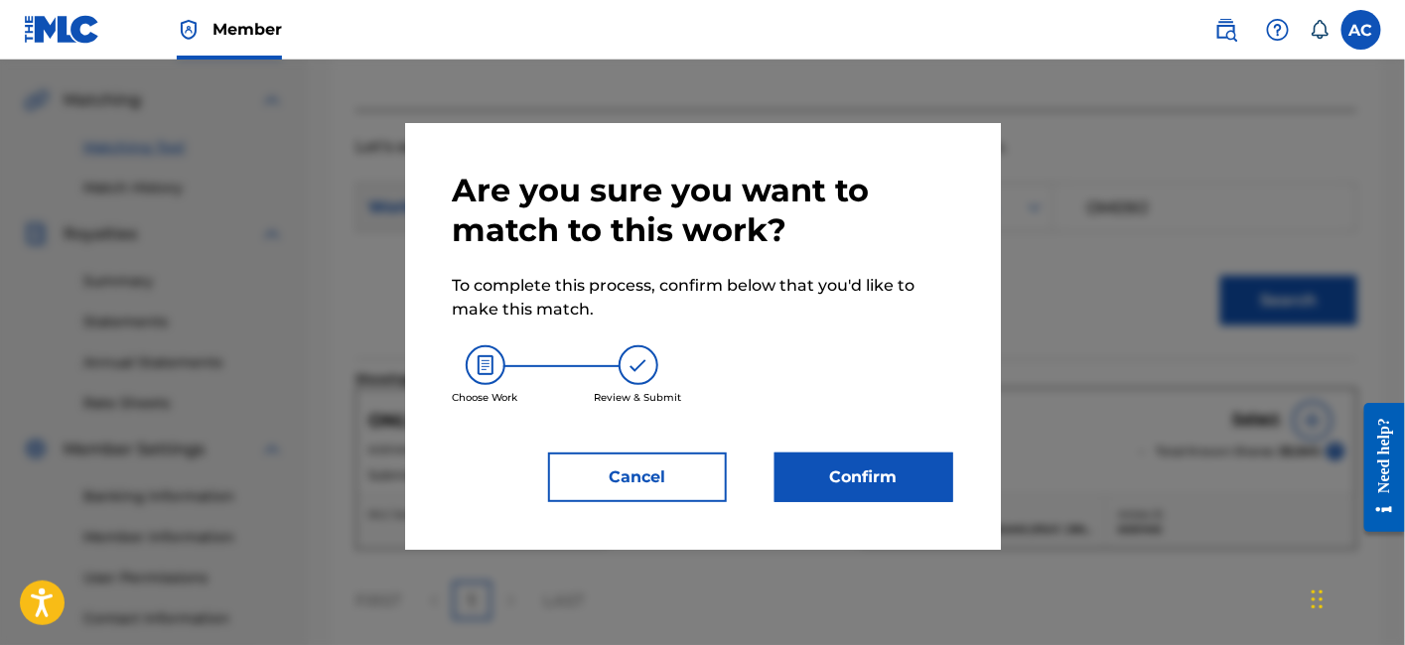
click at [879, 475] on button "Confirm" at bounding box center [863, 478] width 179 height 50
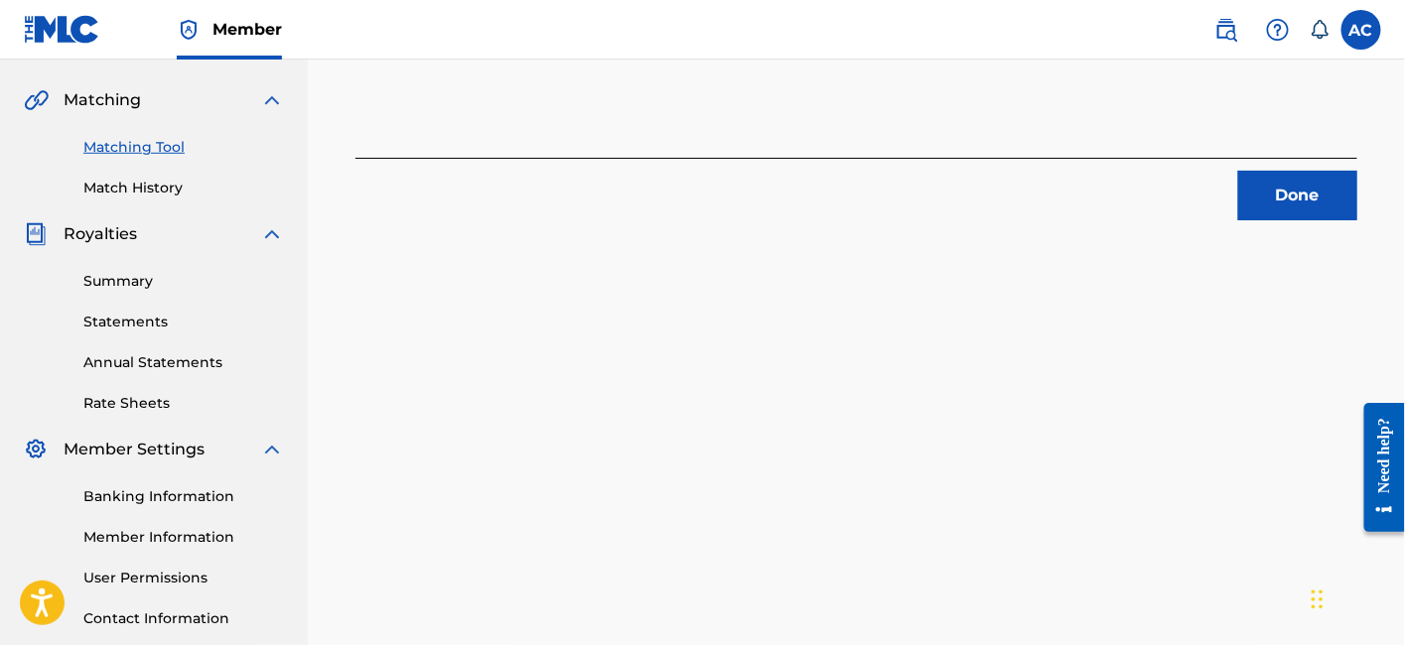
click at [1278, 194] on button "Done" at bounding box center [1297, 196] width 119 height 50
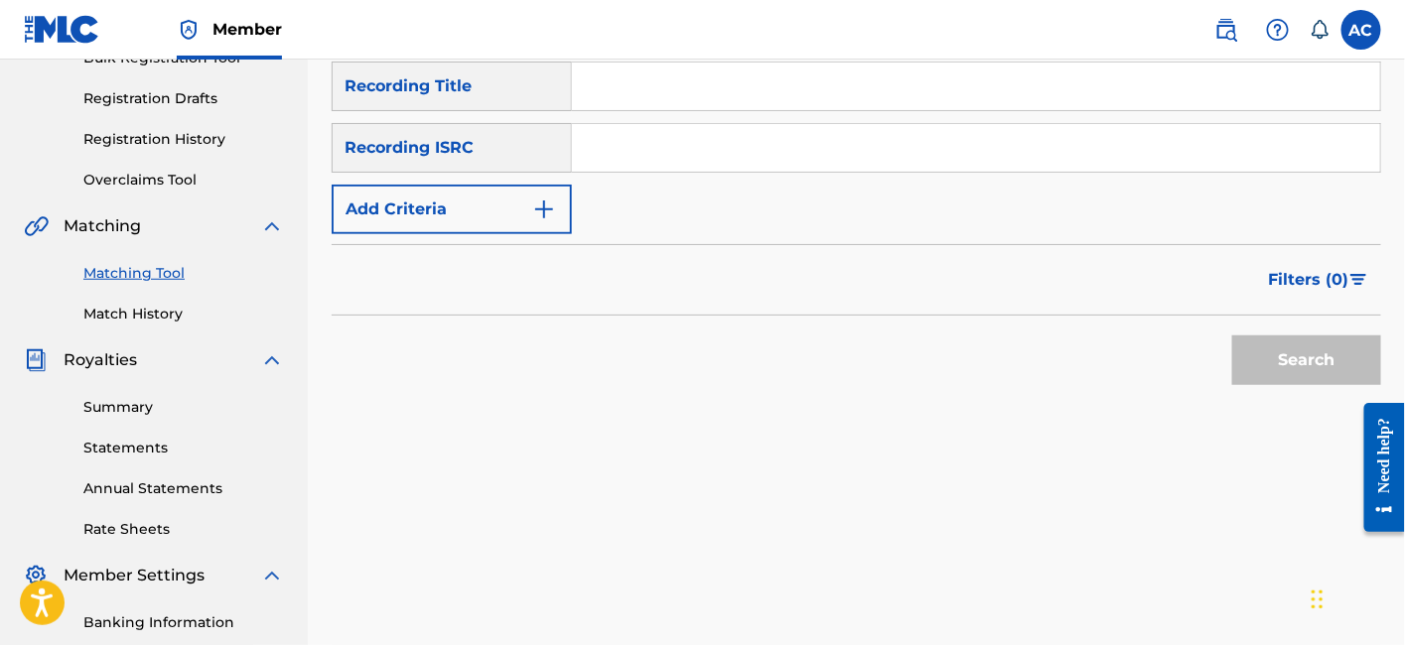
scroll to position [318, 0]
click at [657, 146] on input "Search Form" at bounding box center [976, 146] width 808 height 48
paste input "QZBRF1817225"
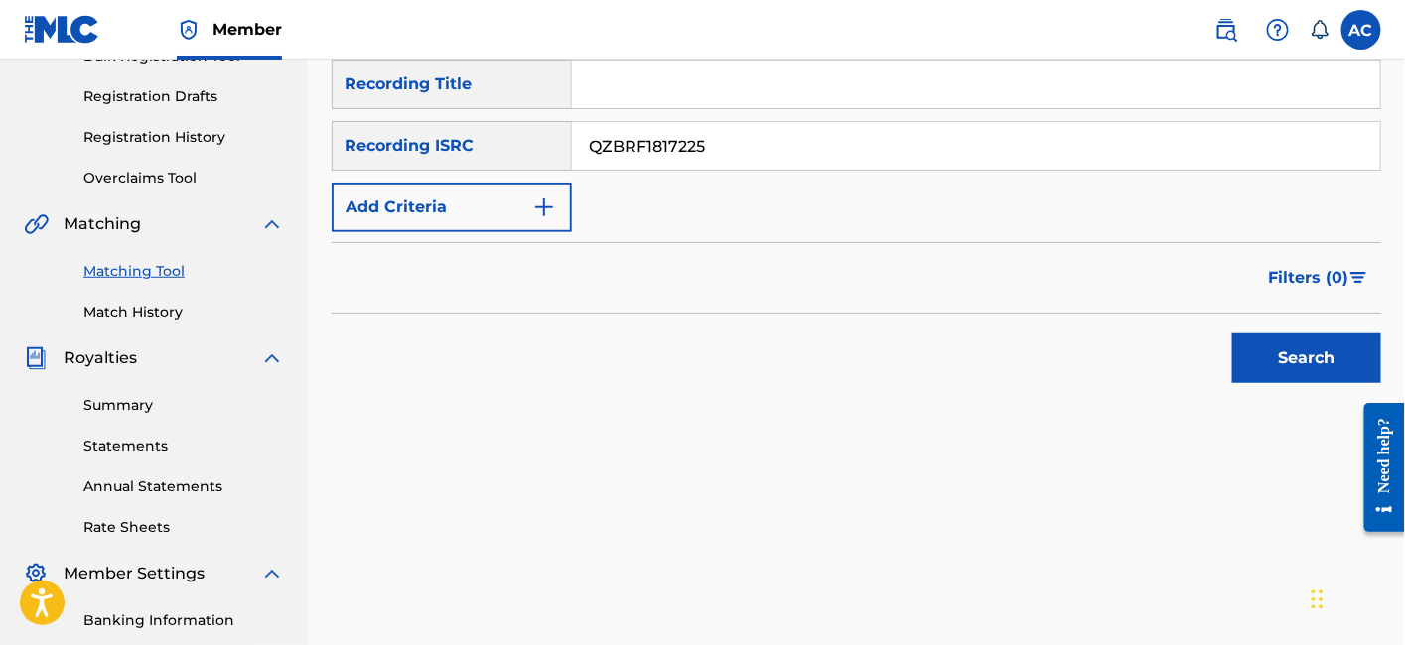
type input "QZBRF1817225"
click at [1232, 334] on button "Search" at bounding box center [1306, 359] width 149 height 50
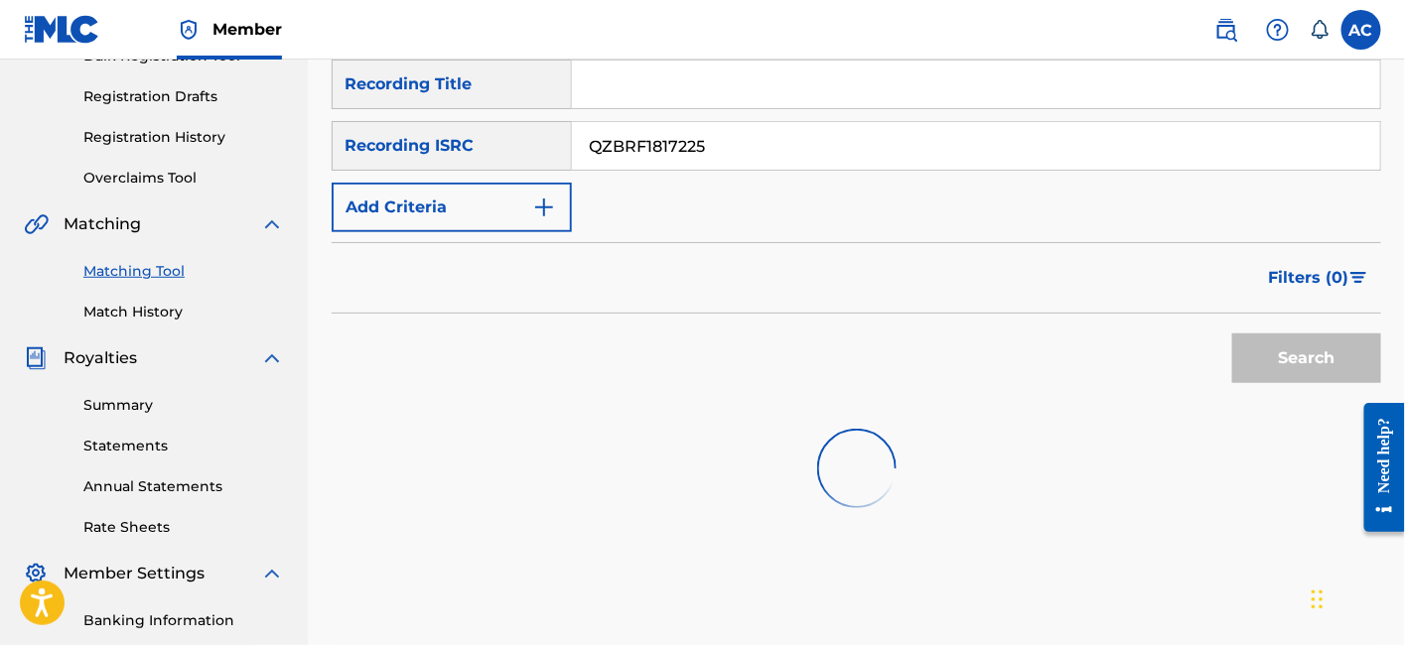
click at [657, 146] on input "QZBRF1817225" at bounding box center [976, 146] width 808 height 48
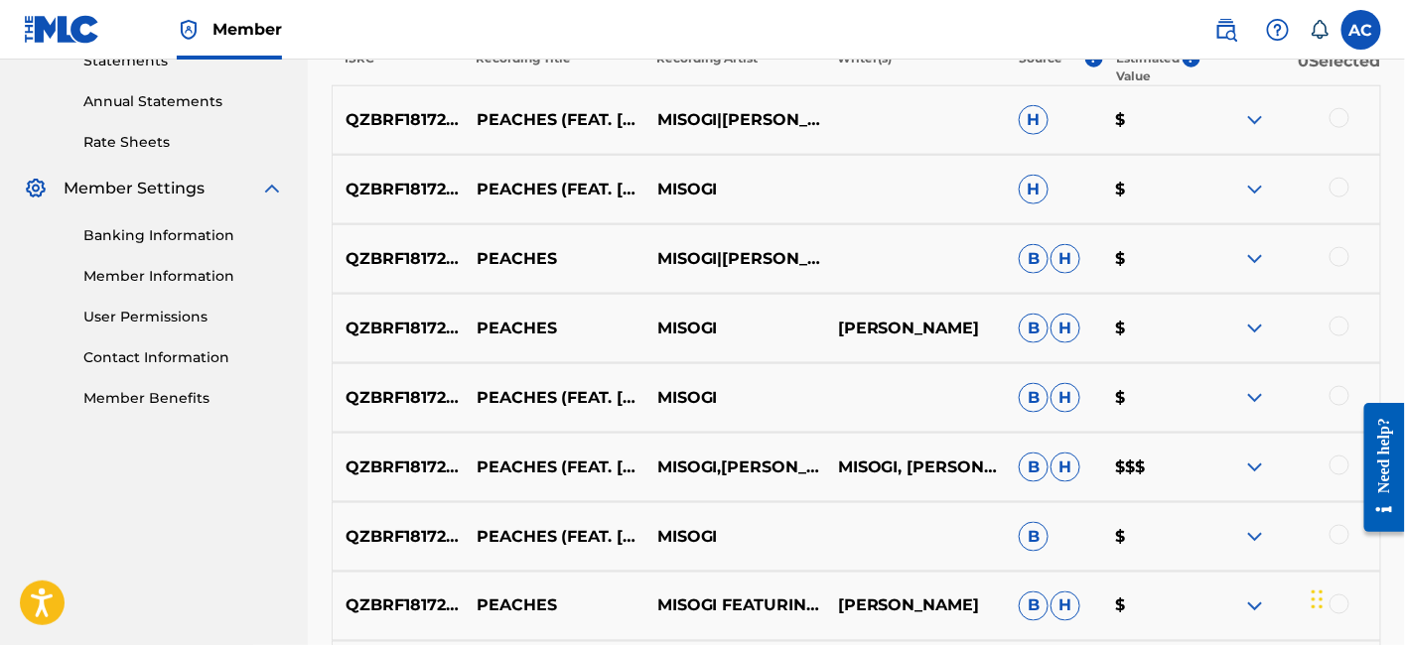
scroll to position [704, 0]
click at [1334, 118] on div at bounding box center [1339, 117] width 20 height 20
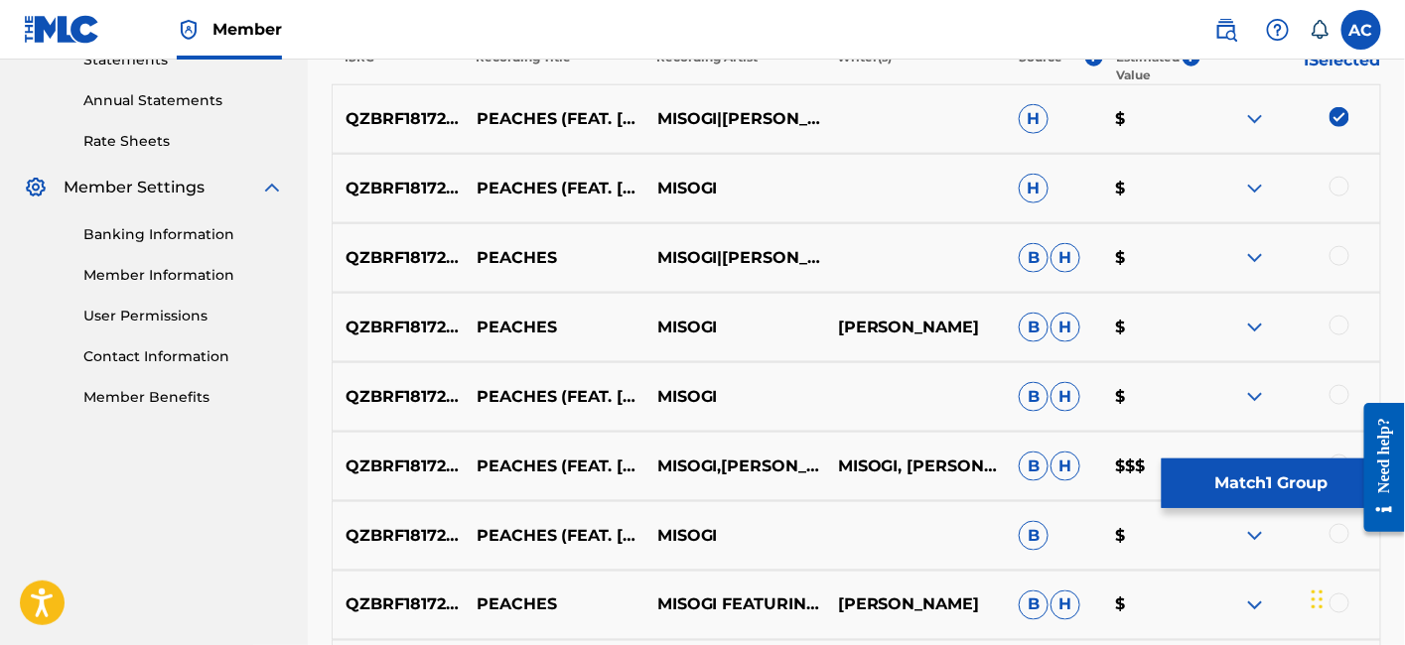
click at [1345, 186] on div at bounding box center [1339, 187] width 20 height 20
click at [1335, 261] on div at bounding box center [1339, 256] width 20 height 20
click at [1338, 323] on div at bounding box center [1339, 326] width 20 height 20
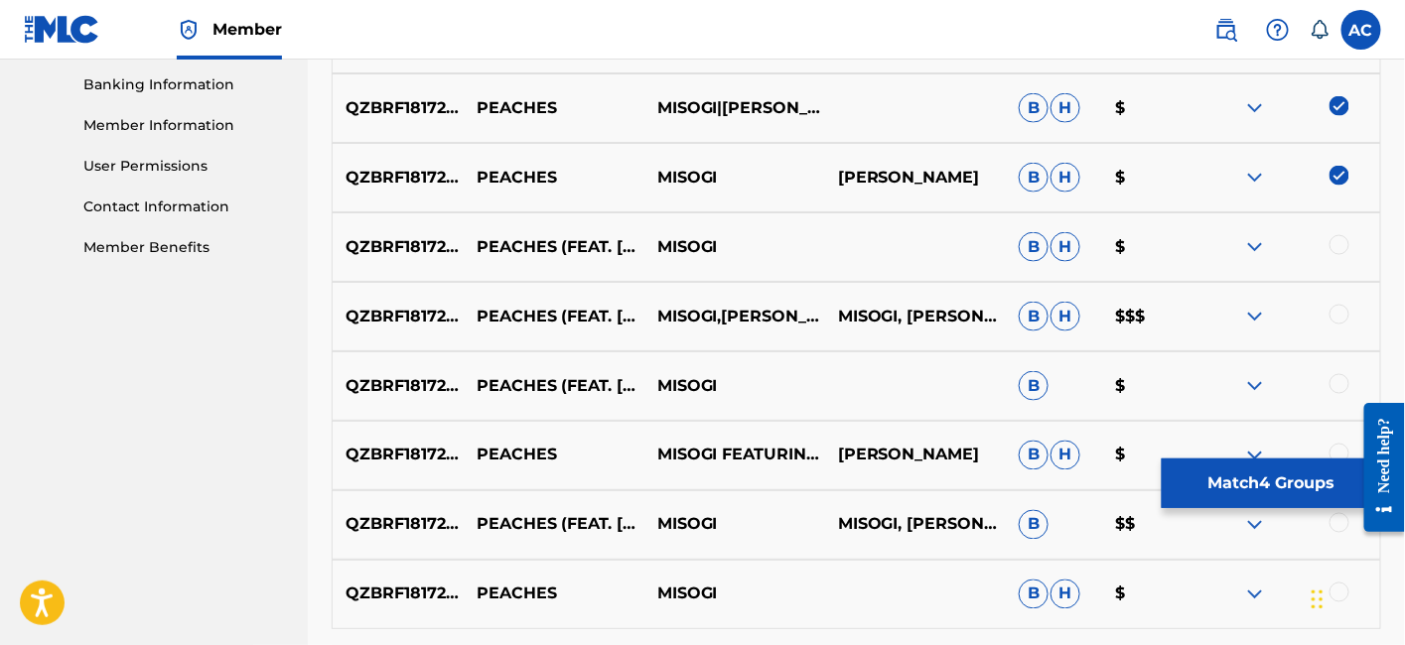
scroll to position [856, 0]
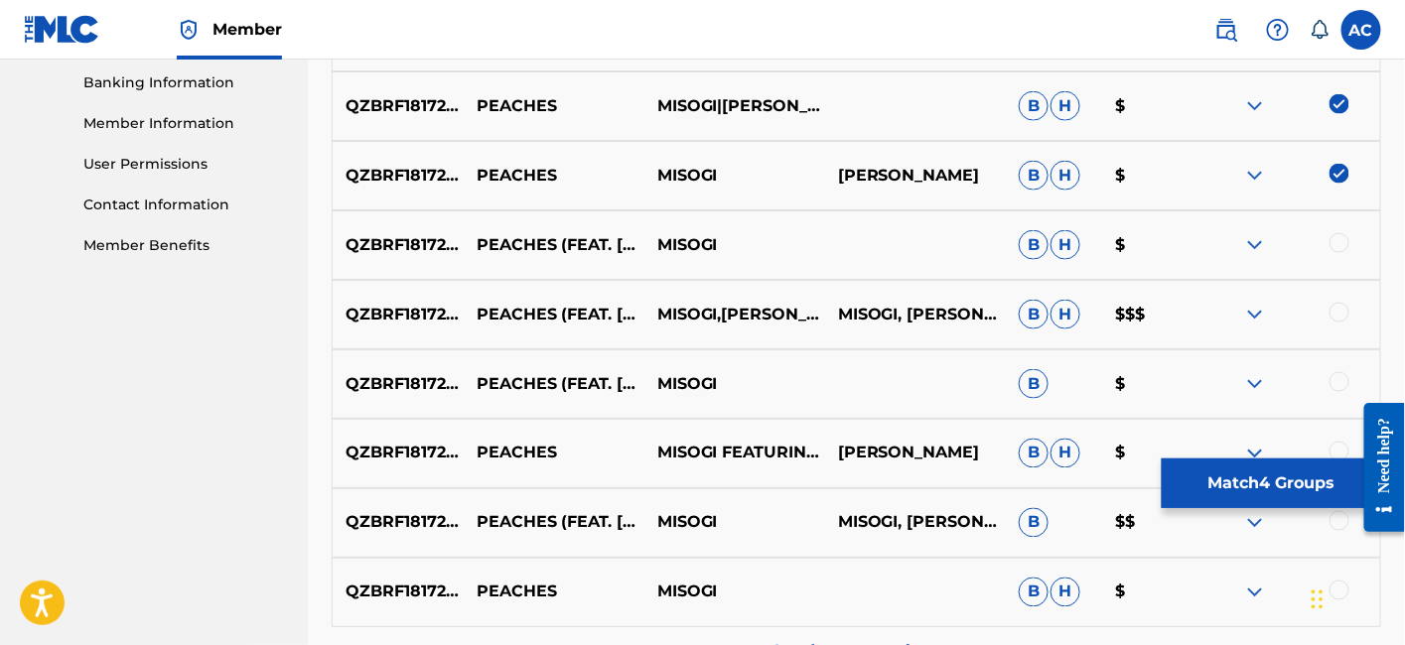
click at [1337, 236] on div at bounding box center [1339, 243] width 20 height 20
click at [1341, 312] on div at bounding box center [1339, 313] width 20 height 20
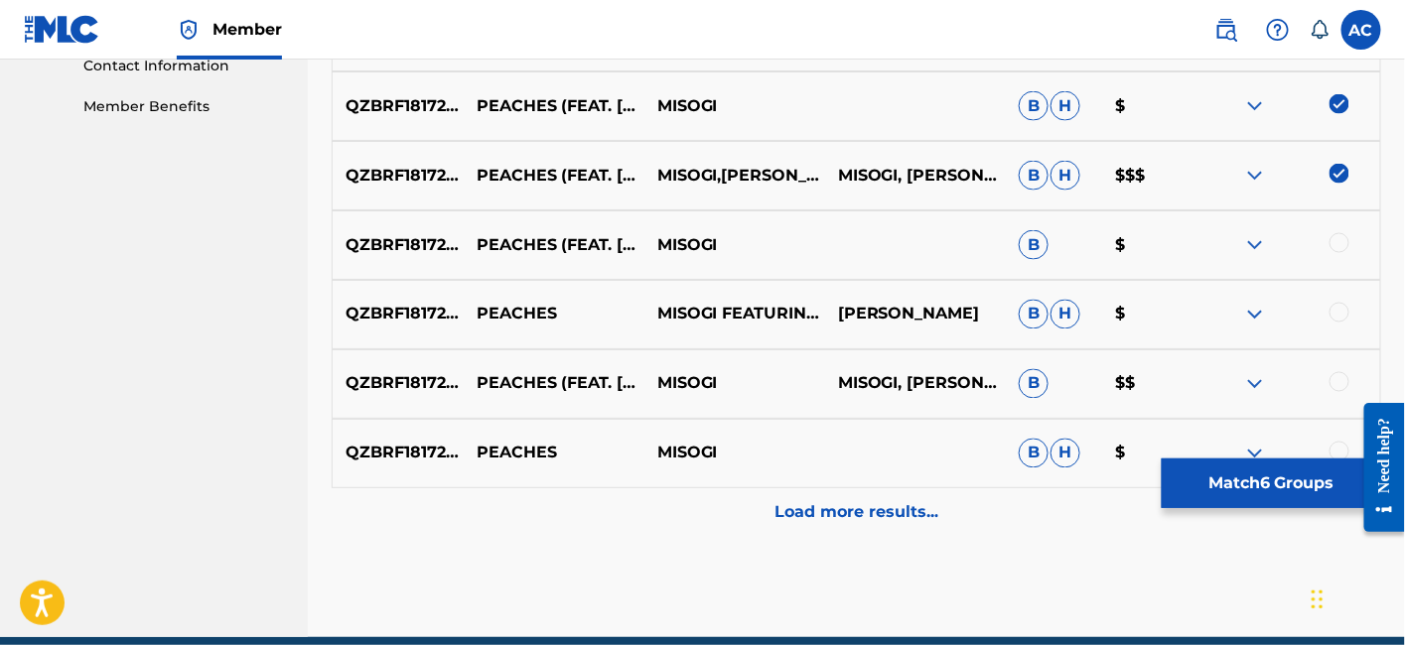
scroll to position [999, 0]
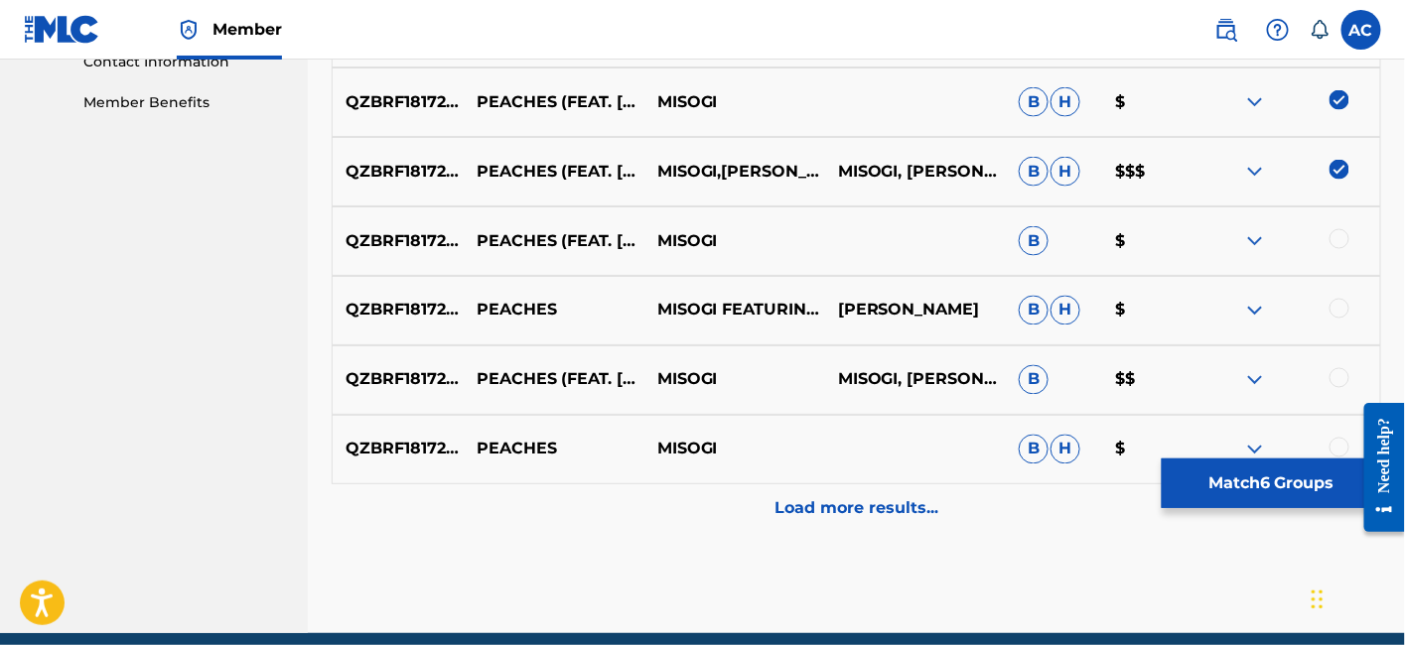
click at [1345, 231] on div at bounding box center [1339, 239] width 20 height 20
click at [1337, 311] on div at bounding box center [1339, 309] width 20 height 20
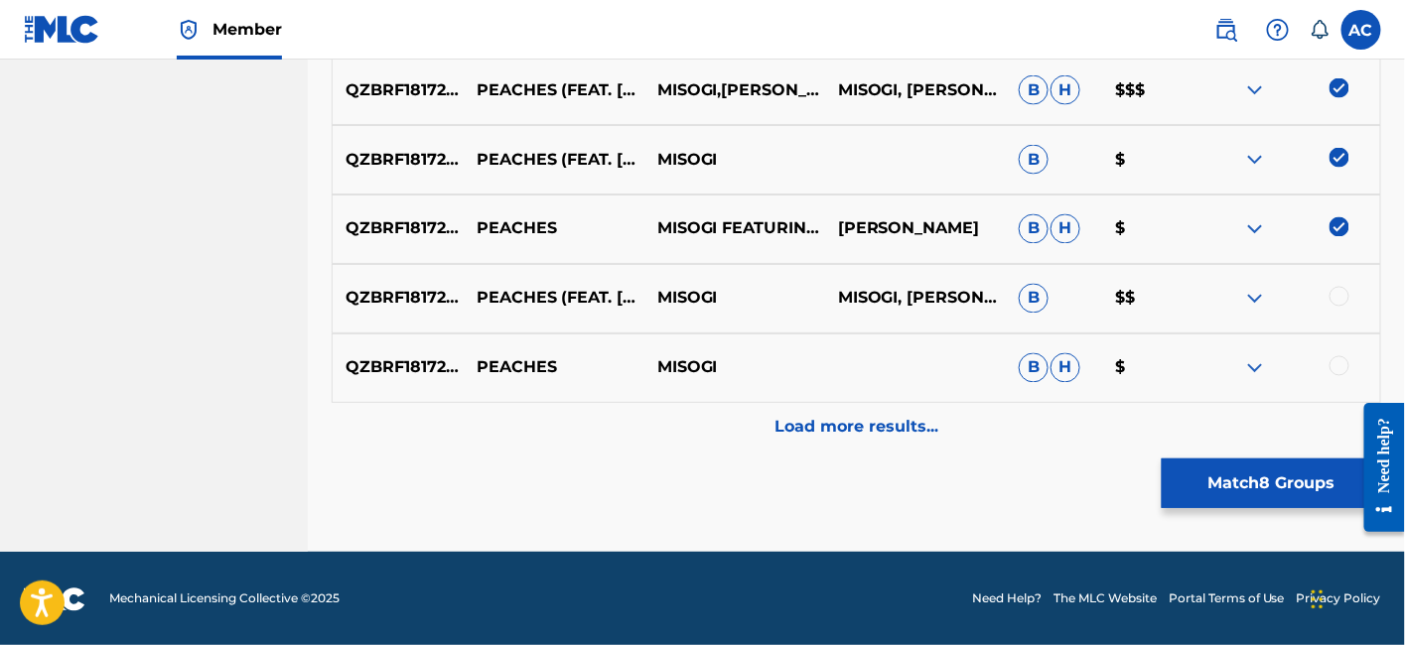
click at [1333, 288] on div at bounding box center [1339, 297] width 20 height 20
click at [1341, 352] on div "QZBRF1817225 PEACHES MISOGI B H $" at bounding box center [856, 368] width 1049 height 69
click at [1337, 370] on div at bounding box center [1339, 366] width 20 height 20
click at [939, 437] on div "Load more results..." at bounding box center [856, 428] width 1049 height 50
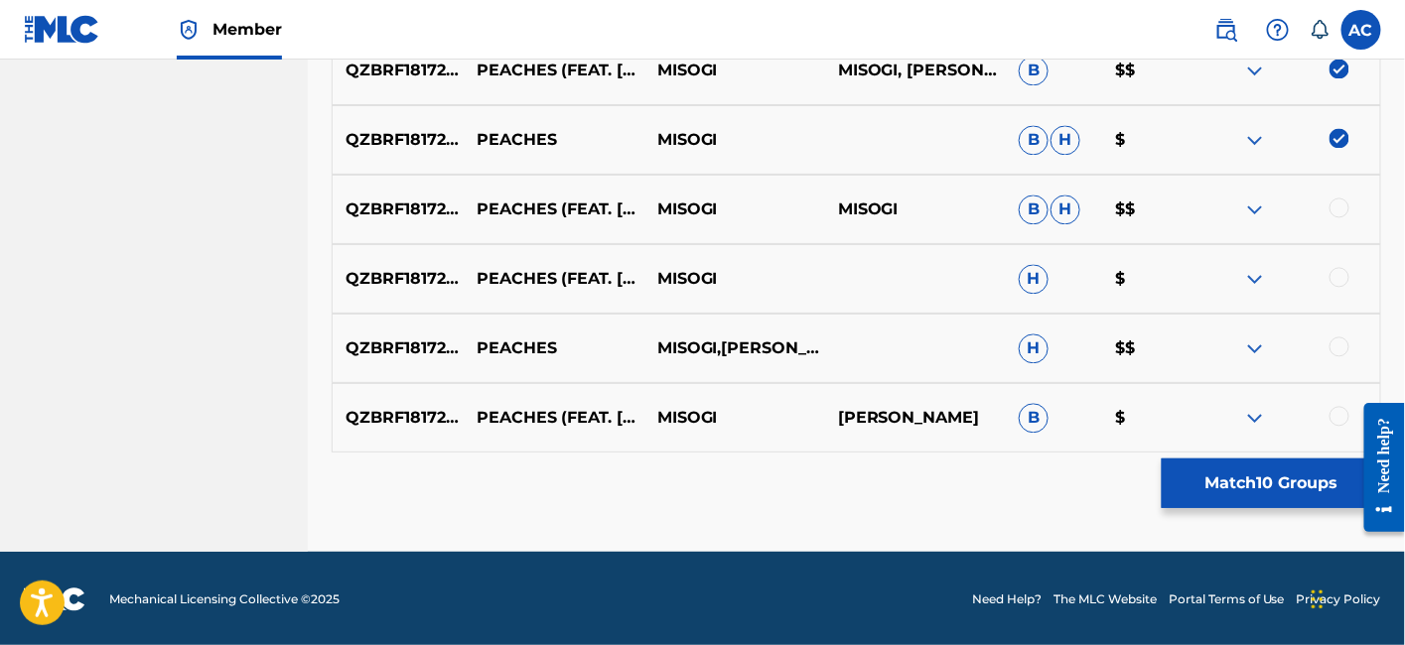
scroll to position [1308, 0]
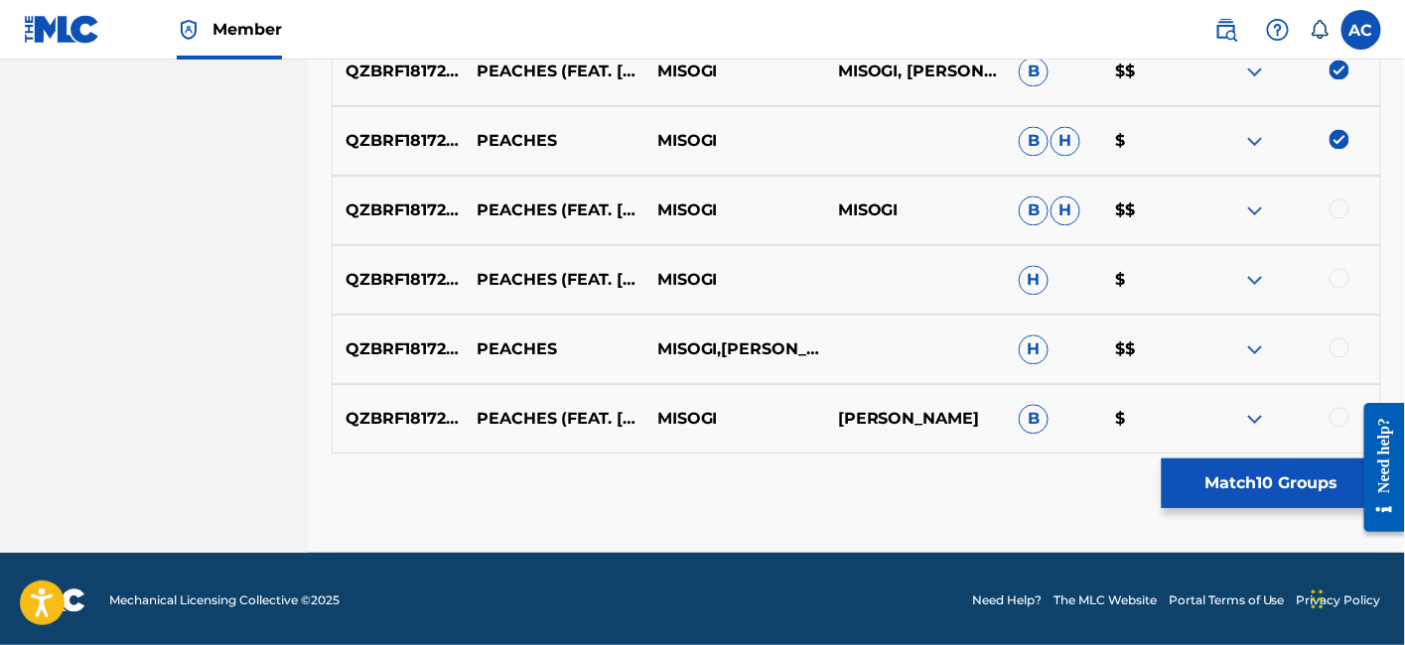
click at [1341, 201] on div at bounding box center [1339, 209] width 20 height 20
click at [1338, 273] on div at bounding box center [1339, 278] width 20 height 20
click at [1341, 352] on div at bounding box center [1339, 348] width 20 height 20
click at [1338, 426] on div at bounding box center [1289, 419] width 181 height 24
click at [1339, 411] on div at bounding box center [1339, 417] width 20 height 20
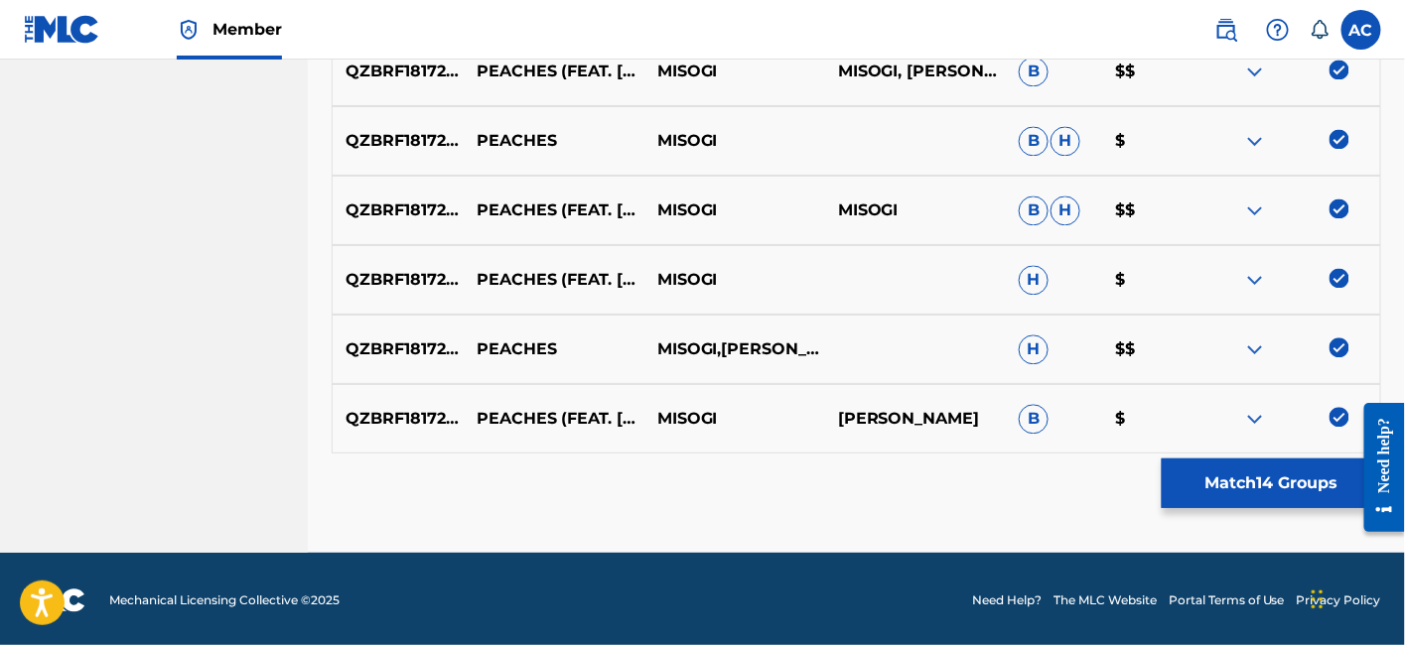
click at [1302, 483] on button "Match 14 Groups" at bounding box center [1271, 484] width 219 height 50
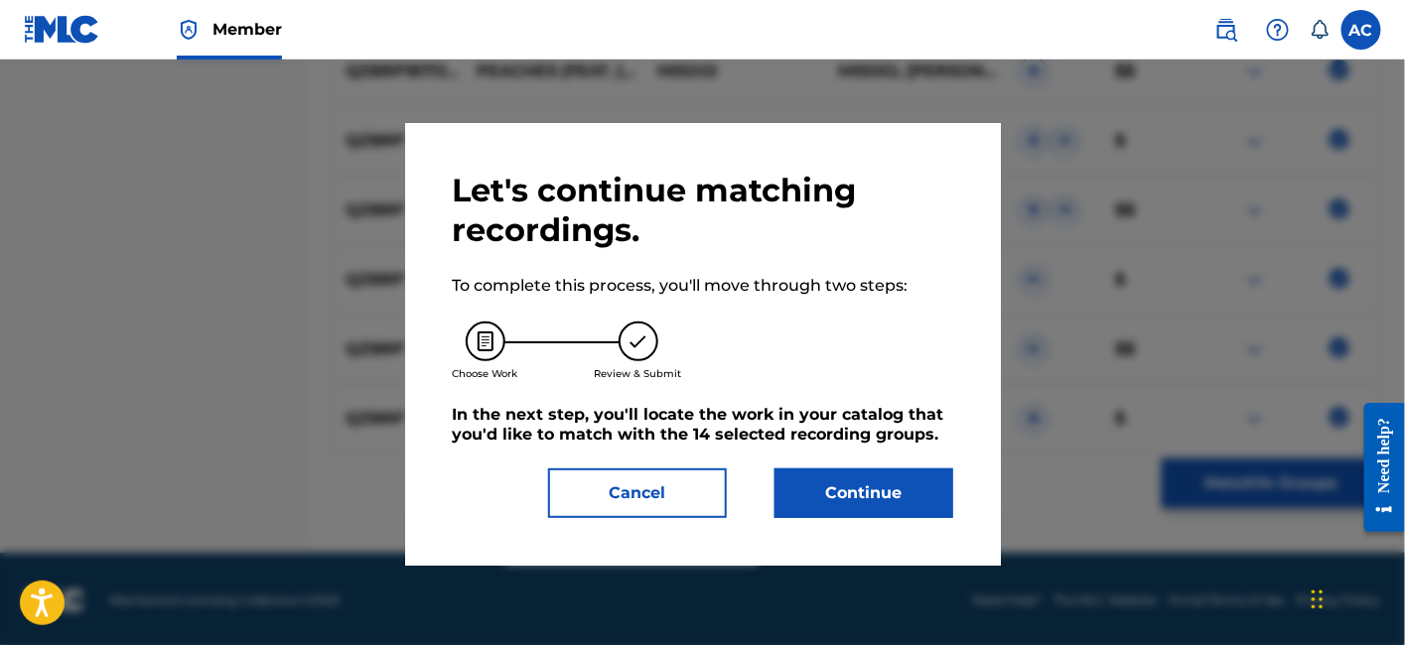
click at [888, 489] on button "Continue" at bounding box center [863, 494] width 179 height 50
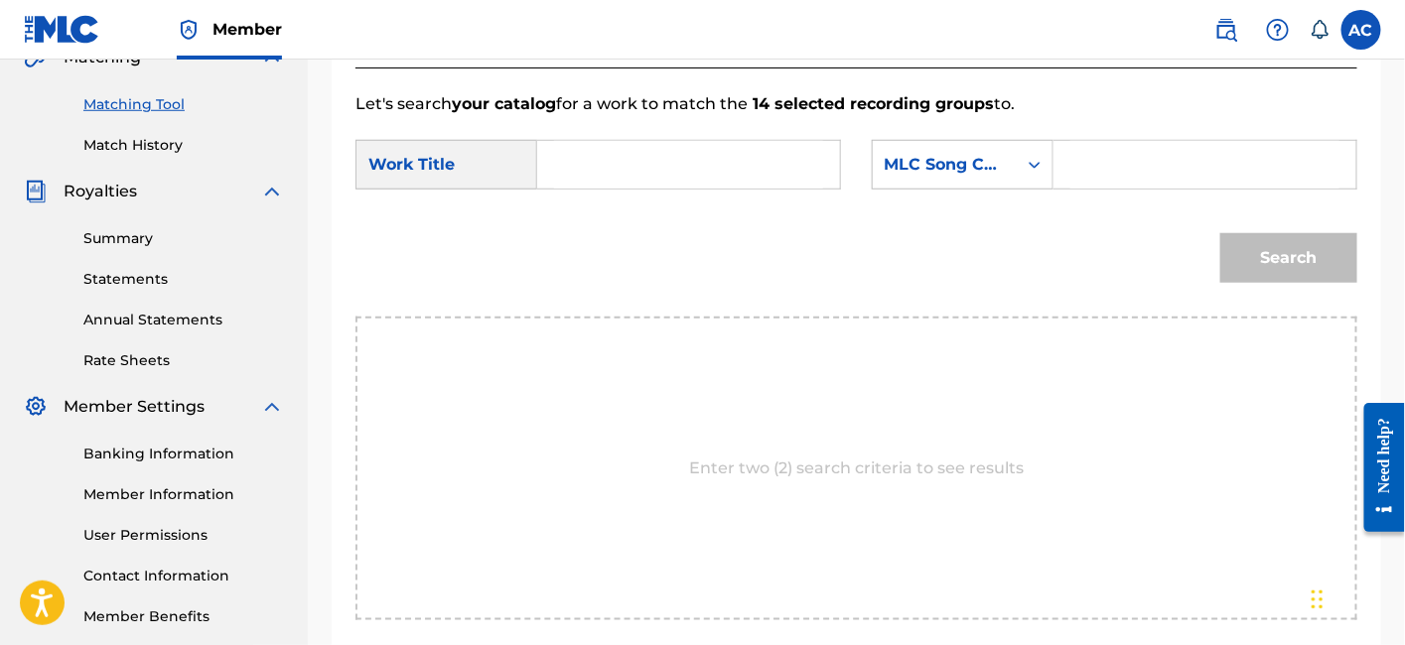
scroll to position [483, 0]
click at [685, 152] on input "Search Form" at bounding box center [688, 166] width 269 height 48
paste input "PEACHES"
type input "PEACHES"
click at [1089, 167] on input "Search Form" at bounding box center [1204, 166] width 269 height 48
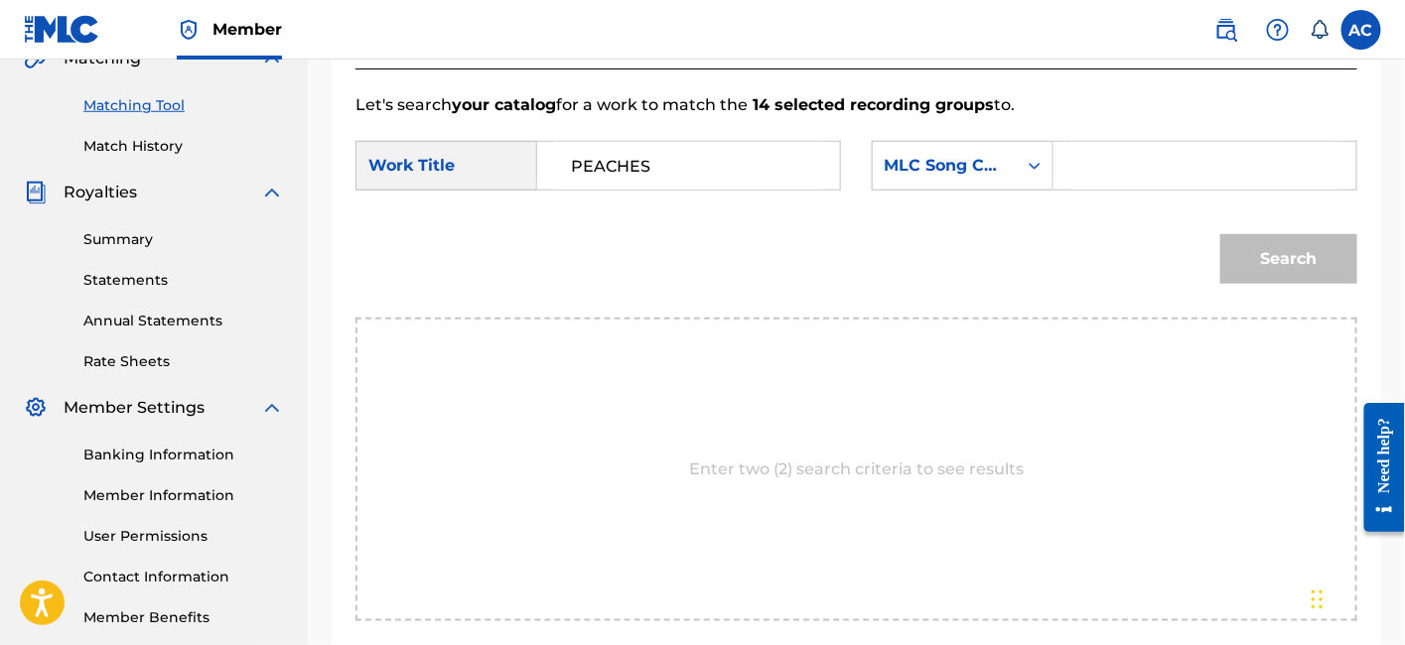
paste input "PN0WQ9"
type input "PN0WQ9"
click at [1242, 255] on button "Search" at bounding box center [1288, 259] width 137 height 50
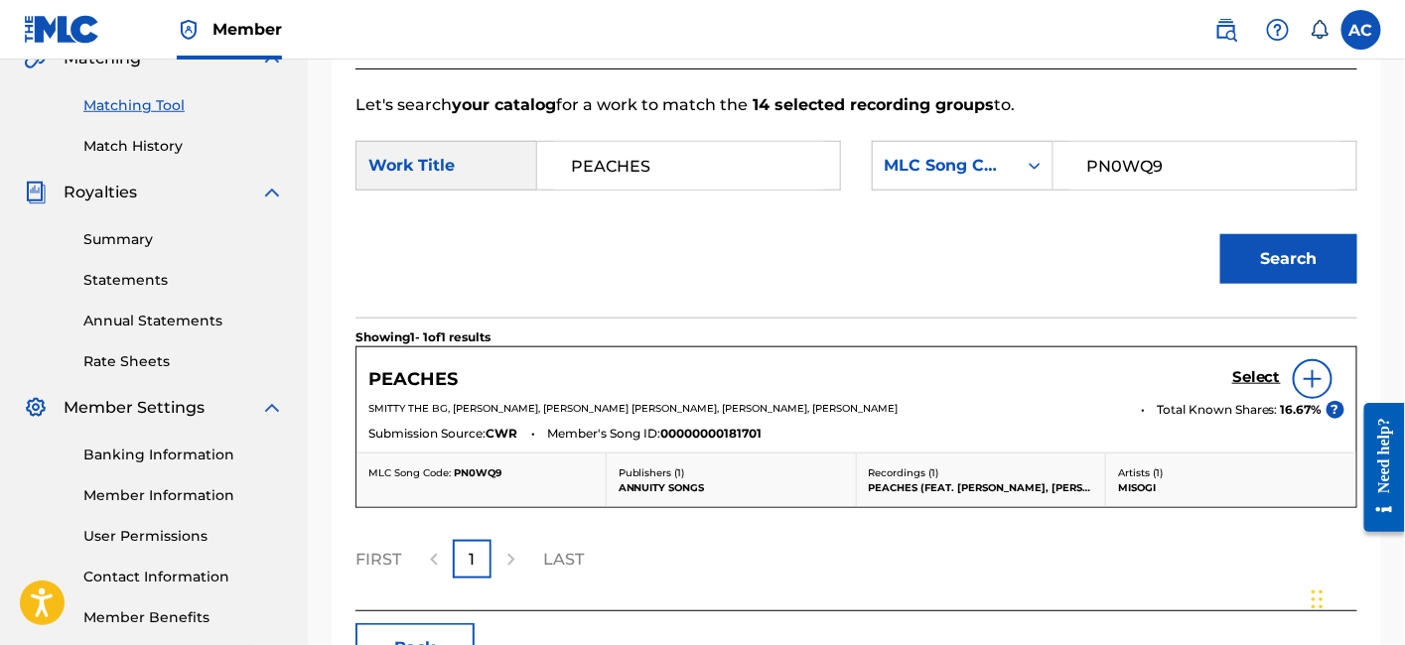
click at [1255, 375] on h5 "Select" at bounding box center [1256, 377] width 49 height 19
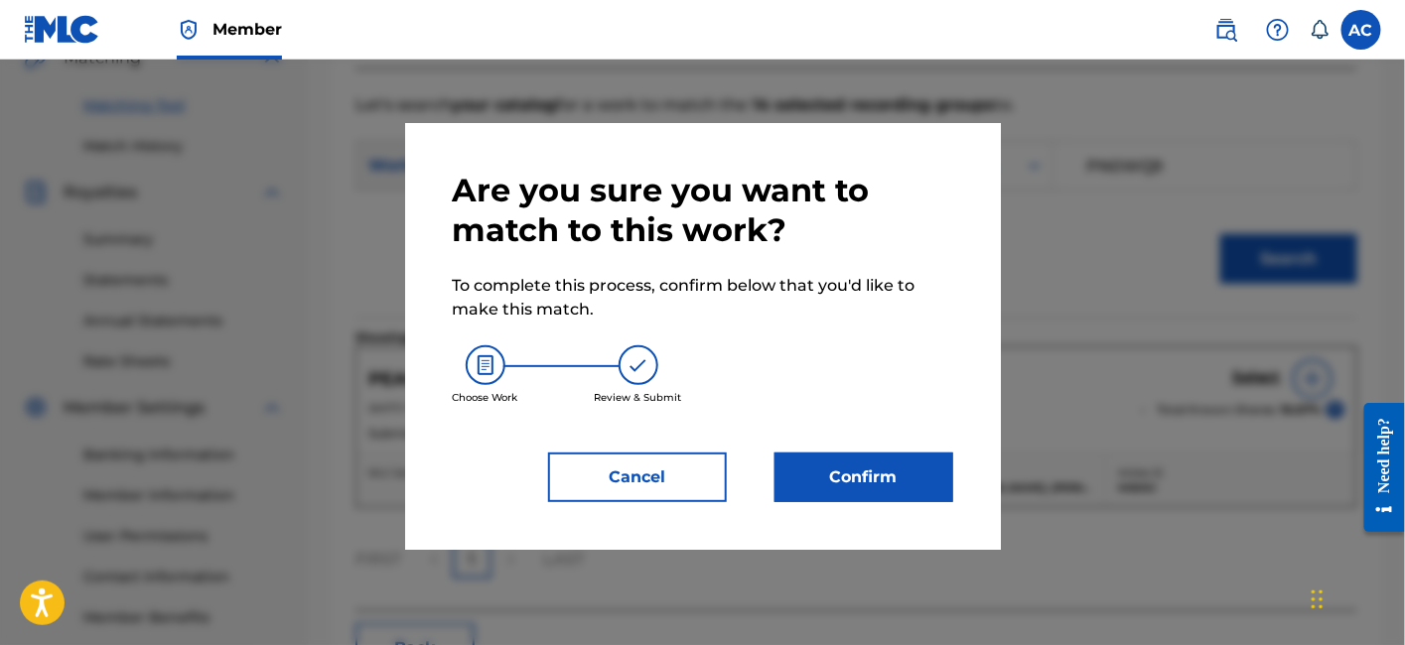
click at [913, 466] on button "Confirm" at bounding box center [863, 478] width 179 height 50
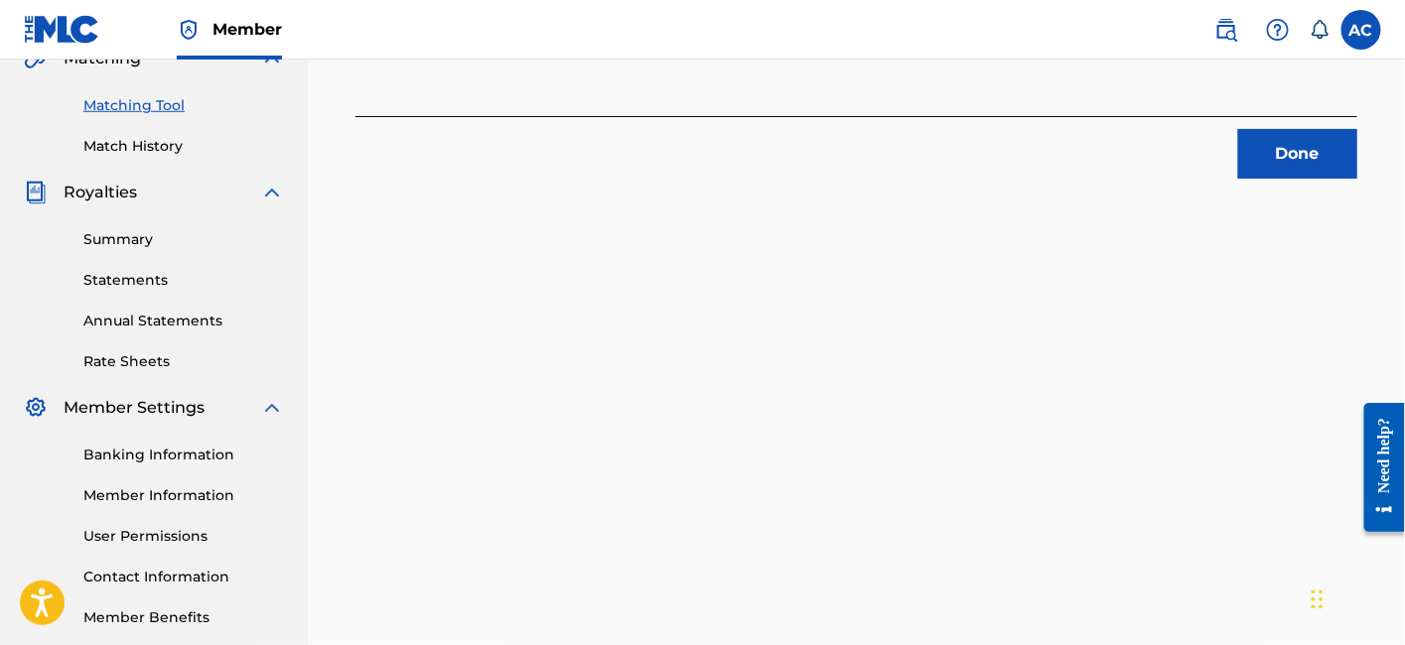
click at [1293, 147] on button "Done" at bounding box center [1297, 154] width 119 height 50
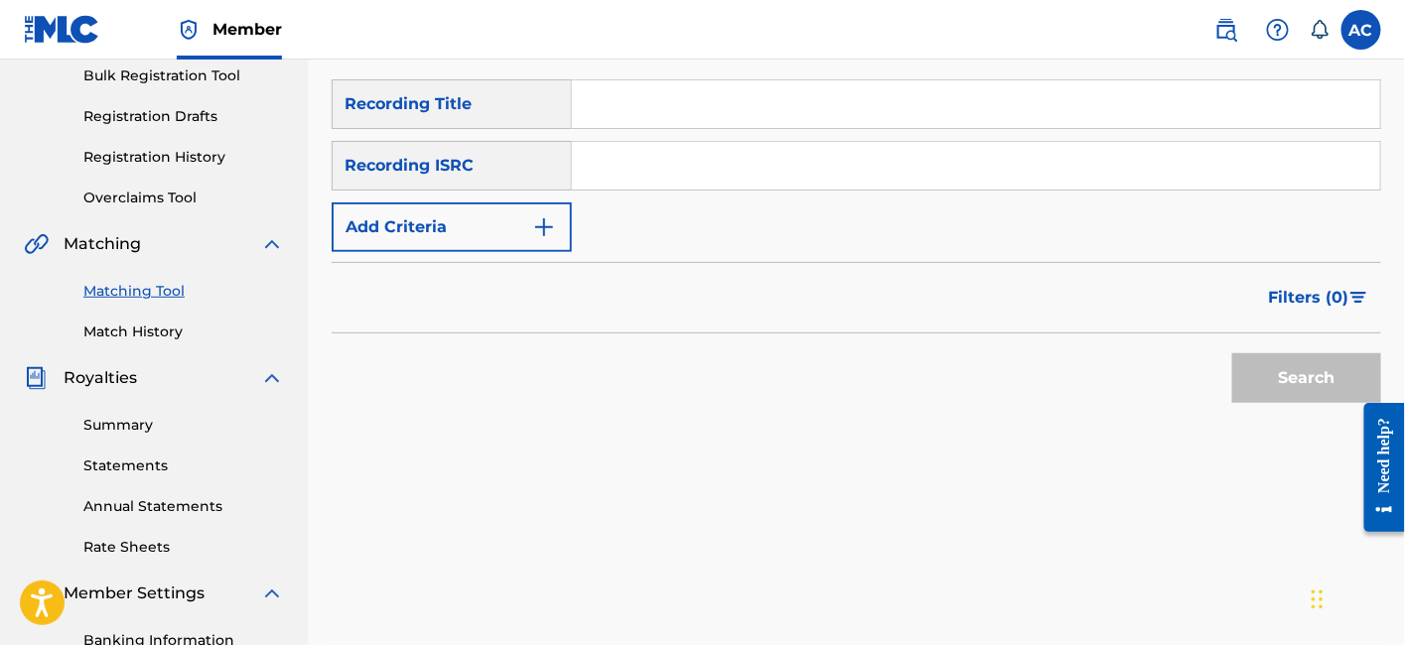
scroll to position [299, 0]
